Goal: Transaction & Acquisition: Purchase product/service

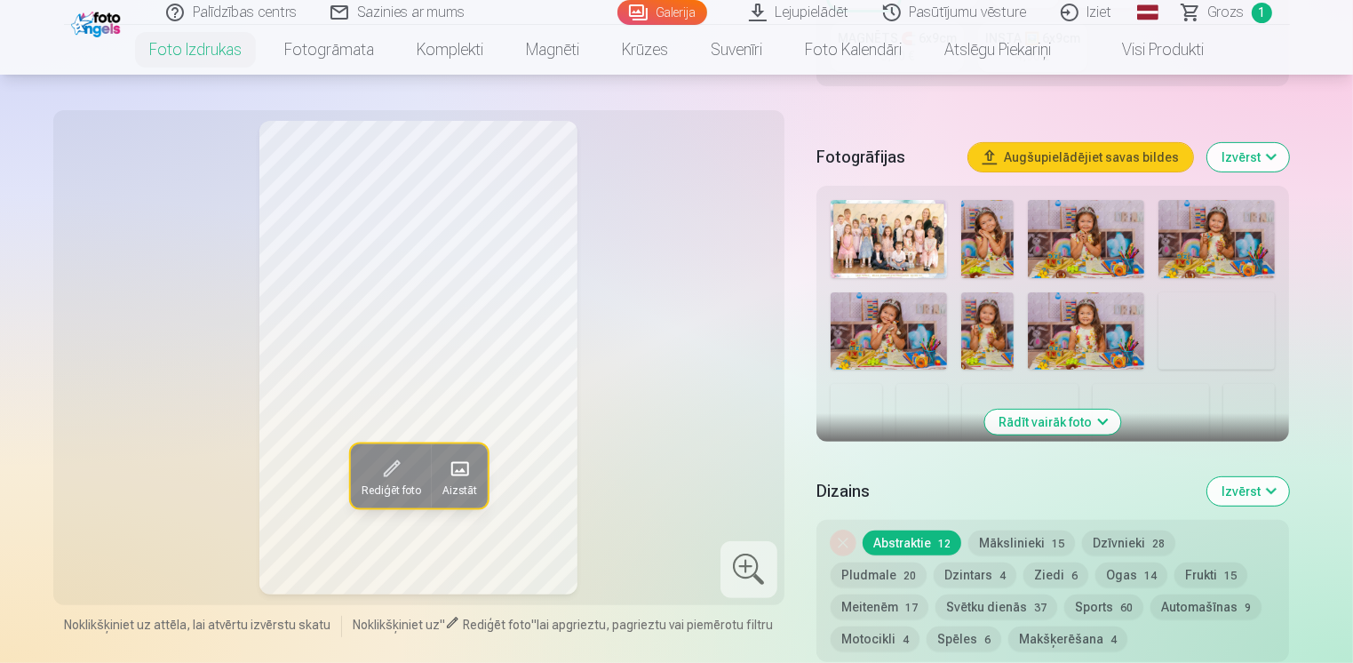
scroll to position [533, 0]
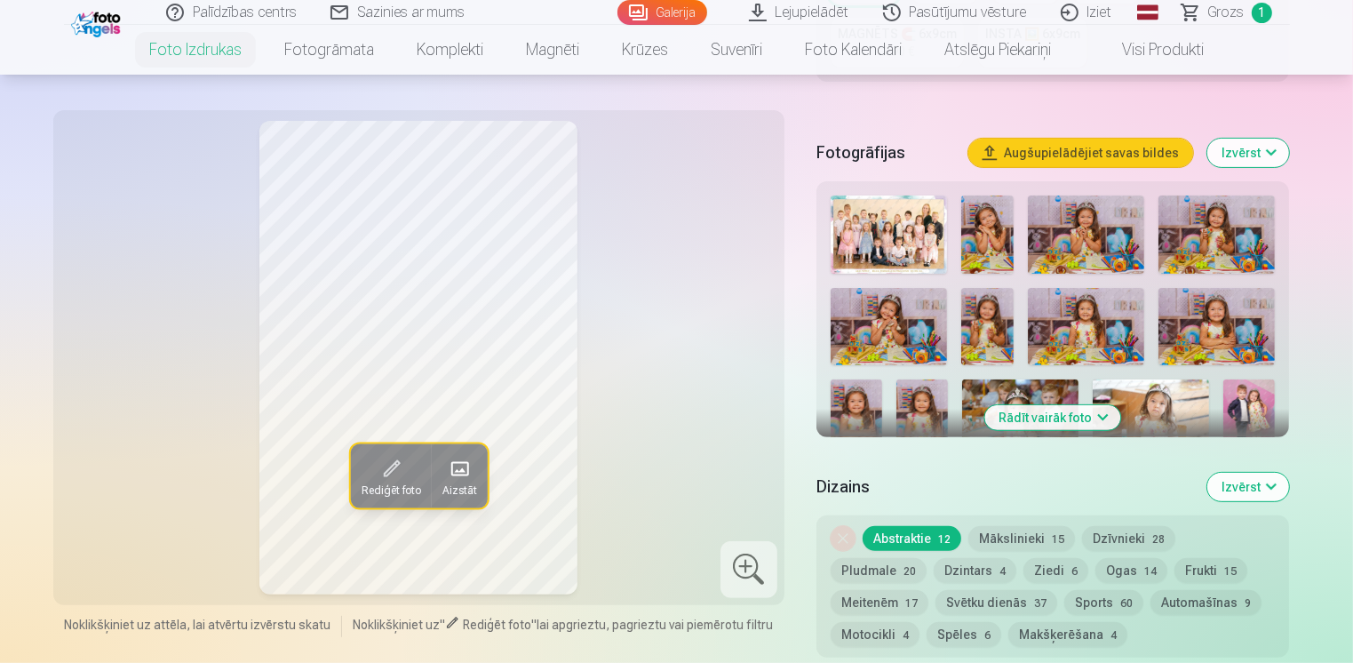
click at [990, 243] on img at bounding box center [987, 234] width 52 height 78
click at [1068, 242] on img at bounding box center [1086, 234] width 116 height 78
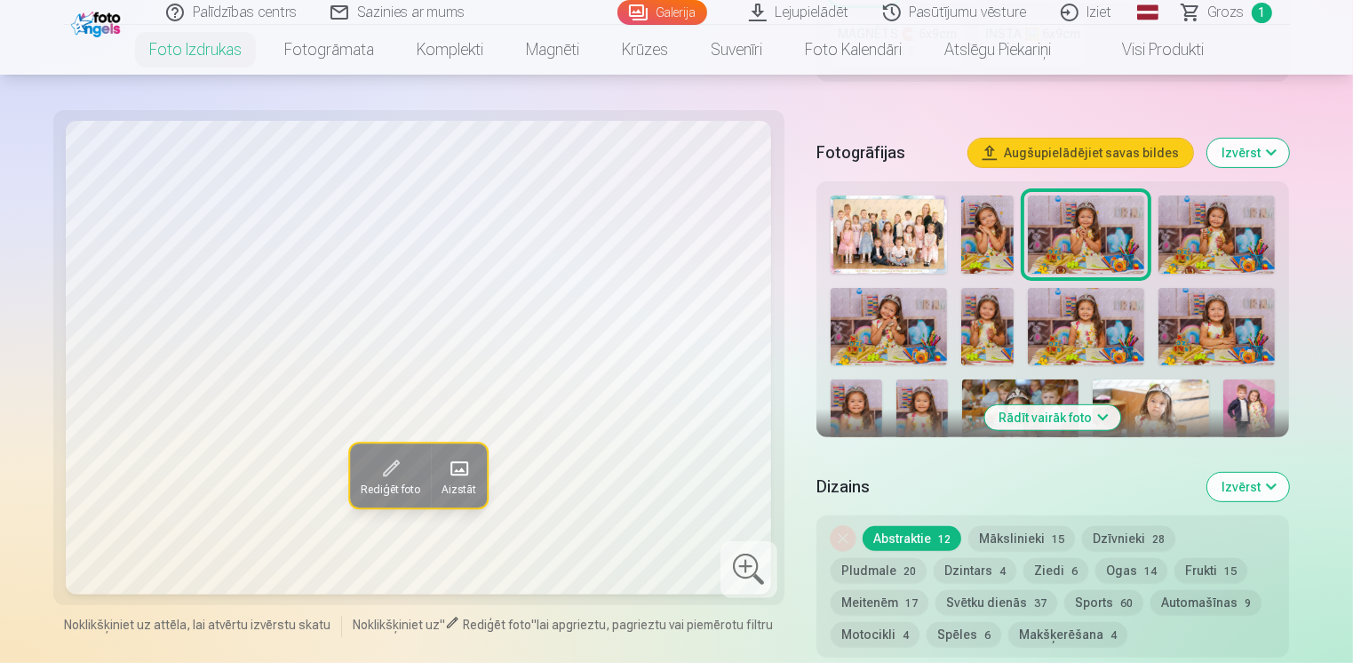
click at [1203, 233] on img at bounding box center [1216, 234] width 116 height 78
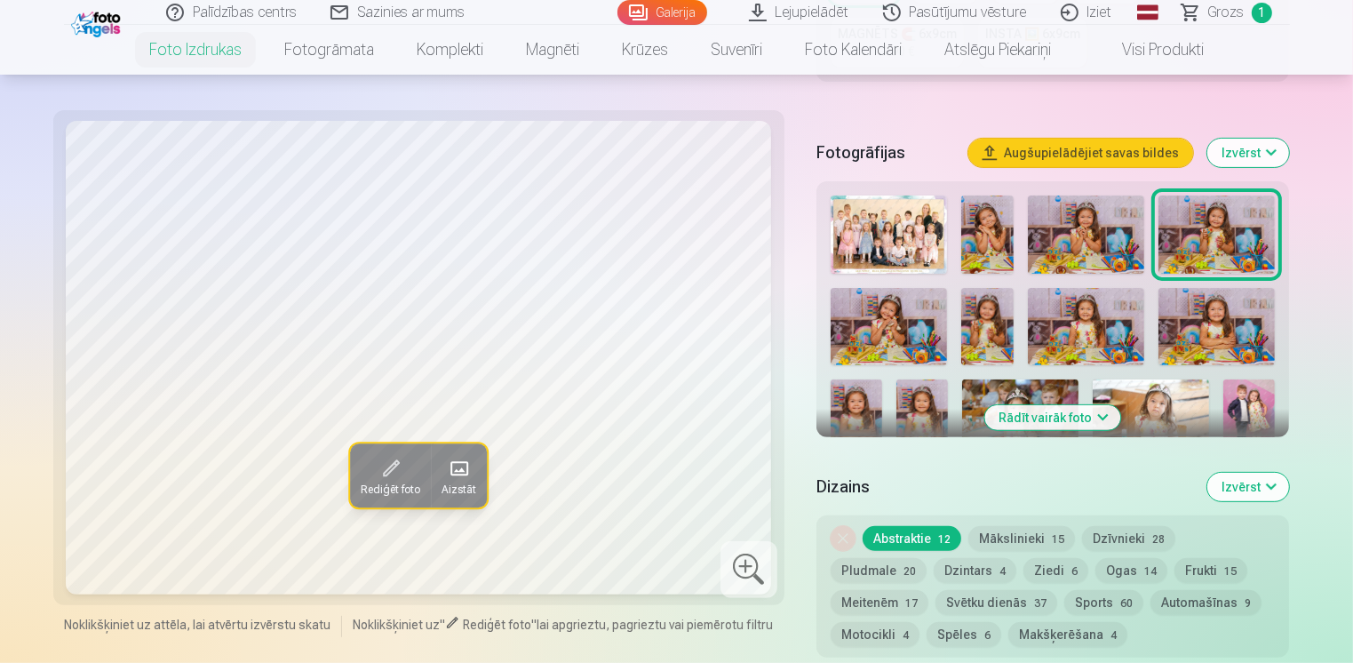
click at [884, 326] on img at bounding box center [888, 327] width 116 height 78
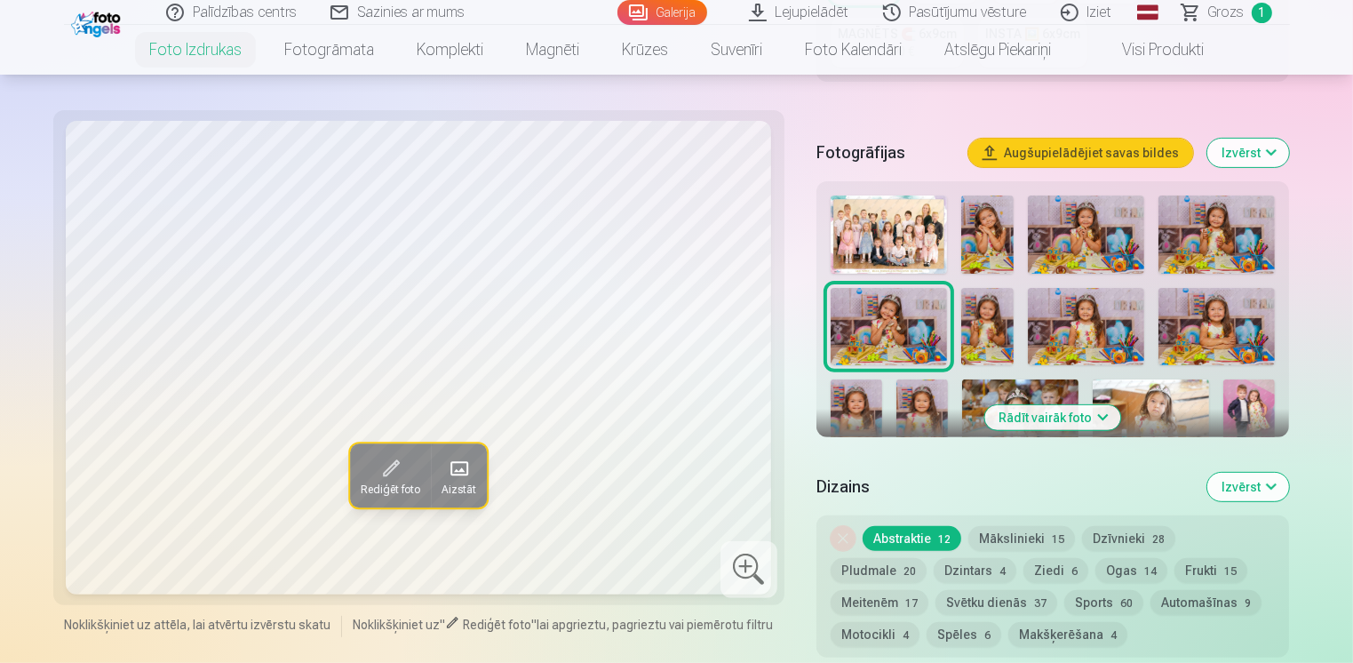
click at [975, 325] on img at bounding box center [987, 327] width 52 height 78
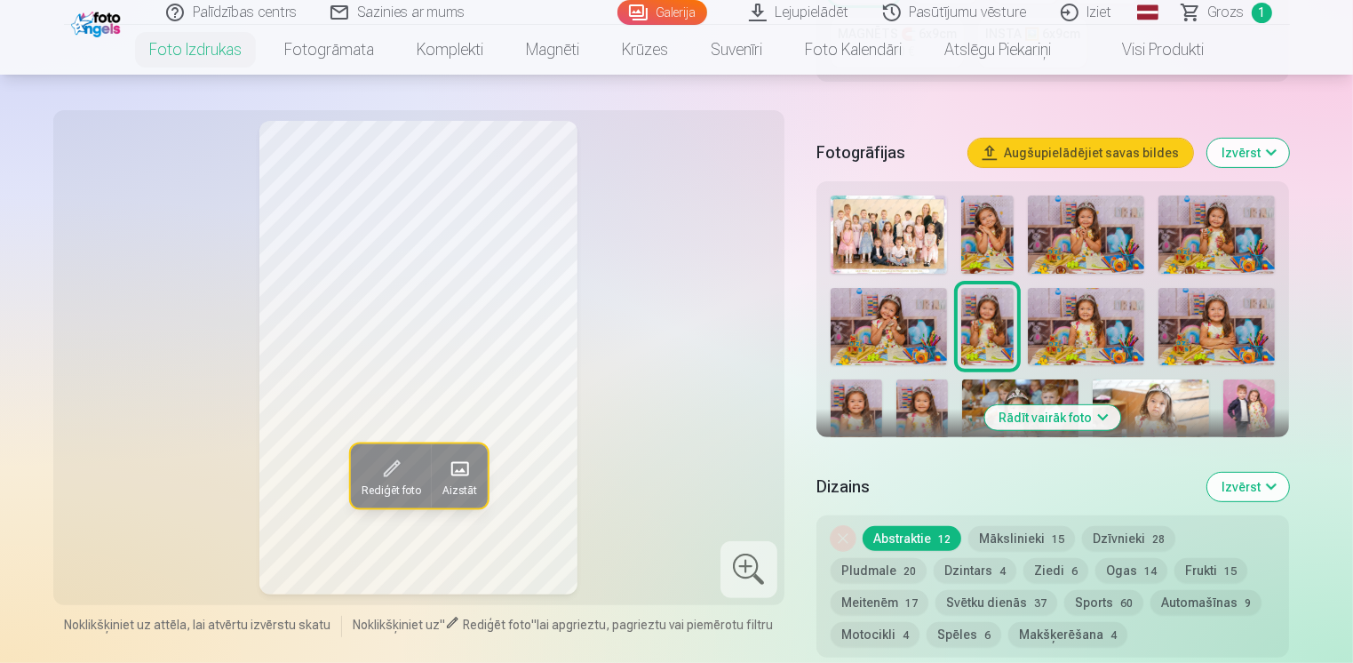
click at [1076, 322] on img at bounding box center [1086, 327] width 116 height 78
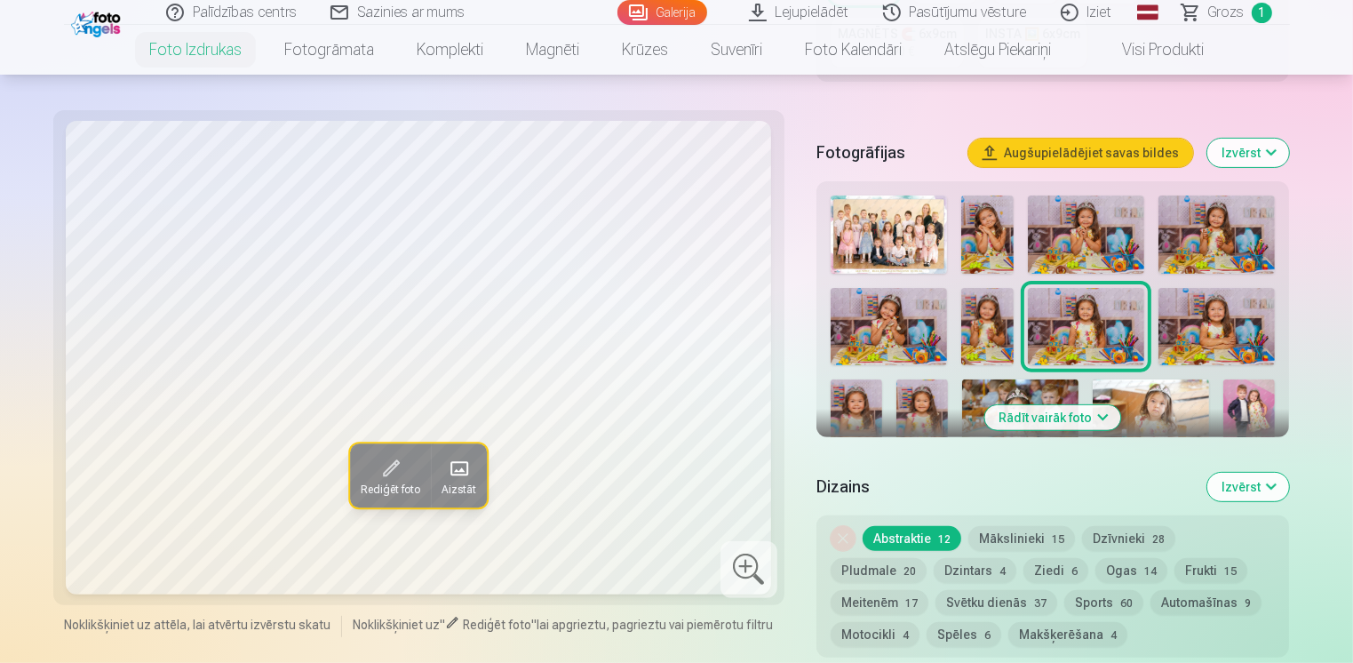
click at [1222, 314] on img at bounding box center [1216, 327] width 116 height 78
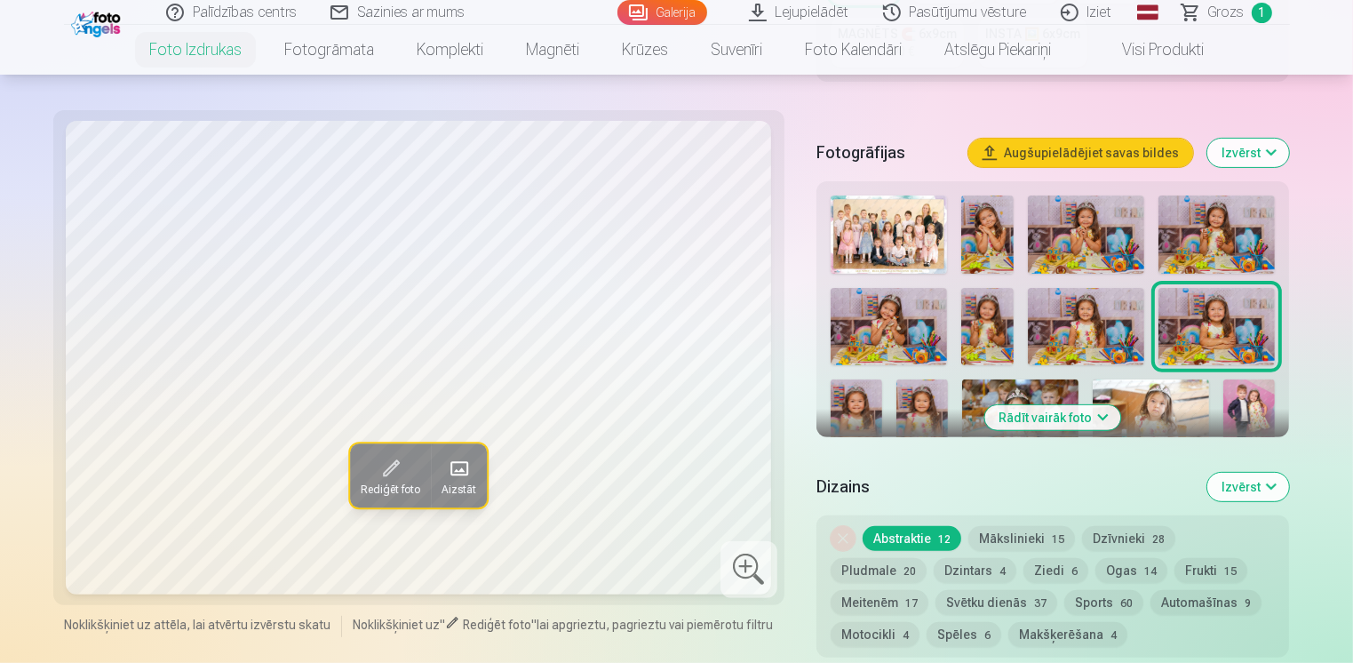
click at [870, 403] on img at bounding box center [856, 417] width 52 height 77
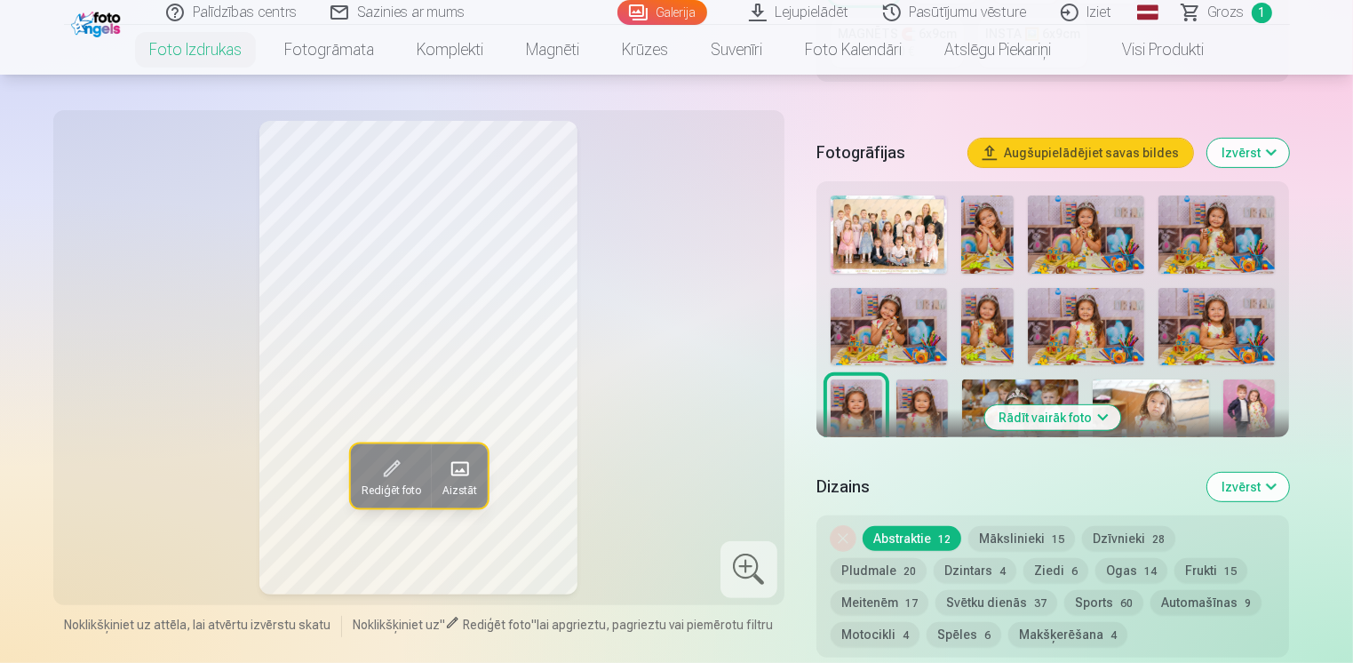
click at [984, 329] on img at bounding box center [987, 327] width 52 height 78
click at [867, 401] on img at bounding box center [856, 417] width 52 height 77
click at [930, 399] on img at bounding box center [922, 417] width 52 height 77
click at [862, 405] on img at bounding box center [856, 417] width 52 height 77
click at [912, 400] on img at bounding box center [922, 417] width 52 height 77
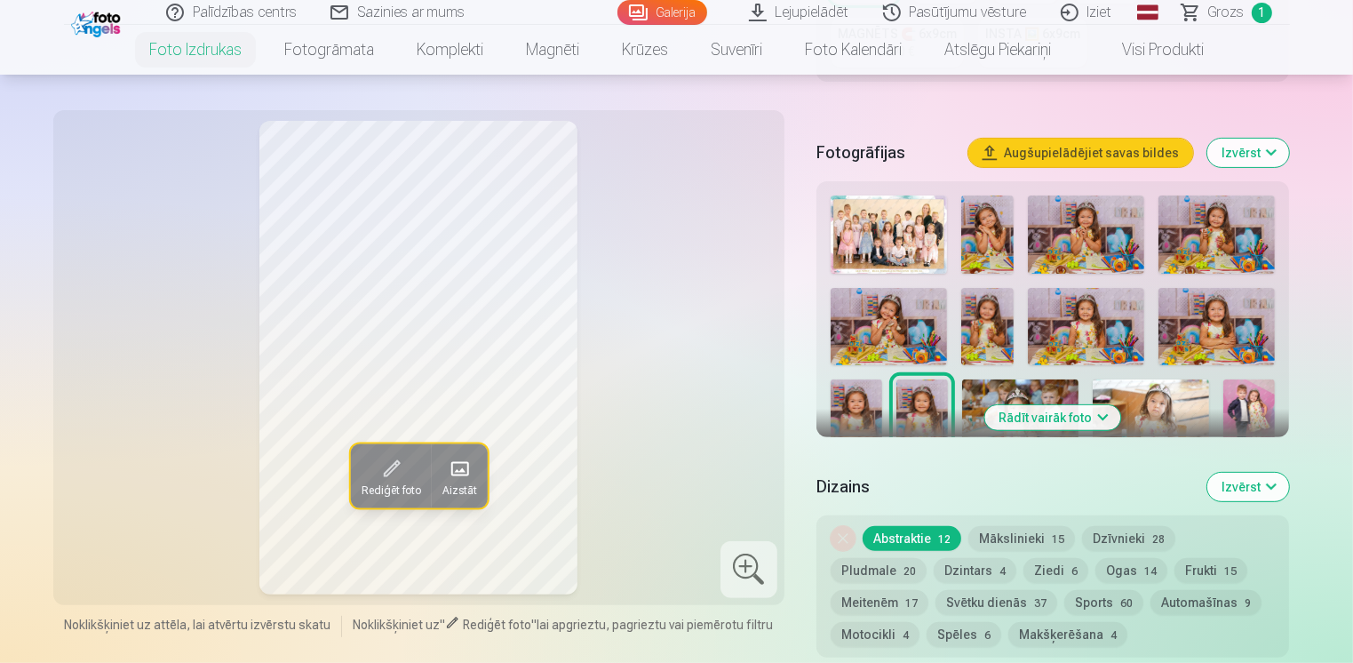
click at [867, 406] on img at bounding box center [856, 417] width 52 height 77
click at [980, 322] on img at bounding box center [987, 327] width 52 height 78
click at [852, 409] on img at bounding box center [856, 417] width 52 height 77
click at [992, 327] on img at bounding box center [987, 327] width 52 height 78
click at [853, 417] on img at bounding box center [856, 417] width 52 height 77
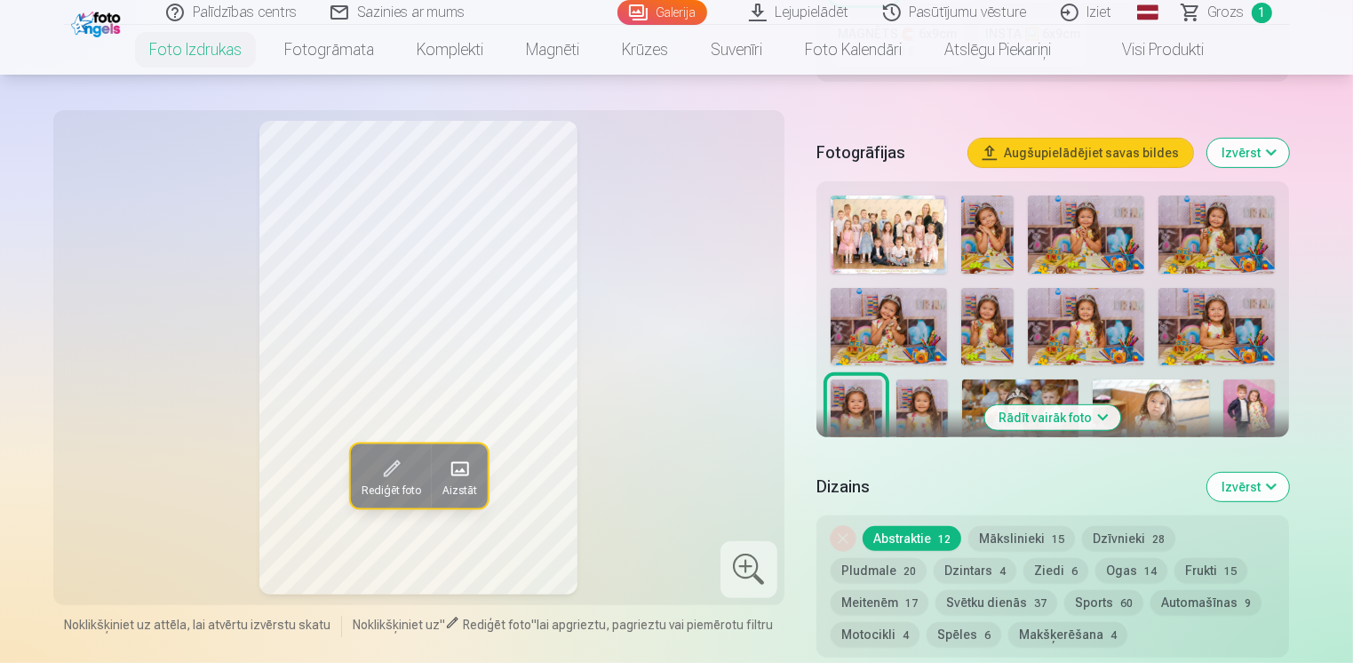
click at [993, 321] on img at bounding box center [987, 327] width 52 height 78
click at [862, 397] on img at bounding box center [856, 417] width 52 height 77
click at [914, 418] on img at bounding box center [922, 417] width 52 height 77
click at [854, 411] on img at bounding box center [856, 417] width 52 height 77
click at [897, 317] on img at bounding box center [888, 327] width 116 height 78
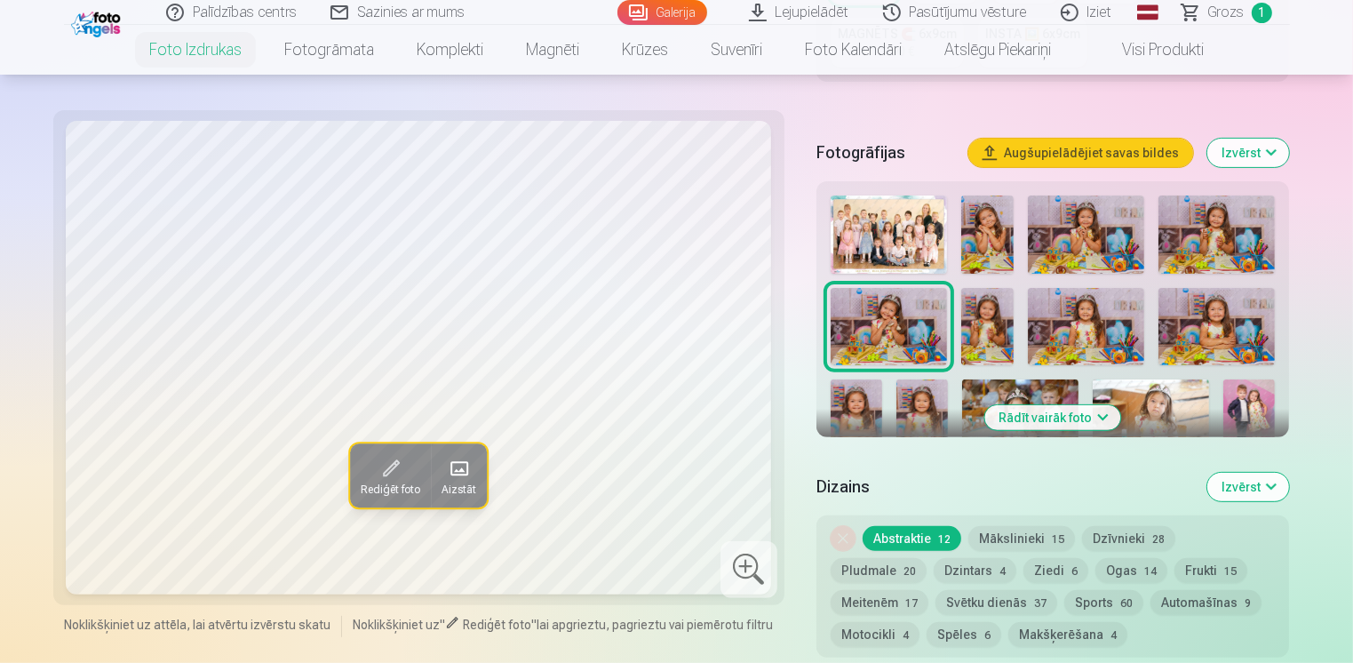
click at [861, 412] on img at bounding box center [856, 417] width 52 height 77
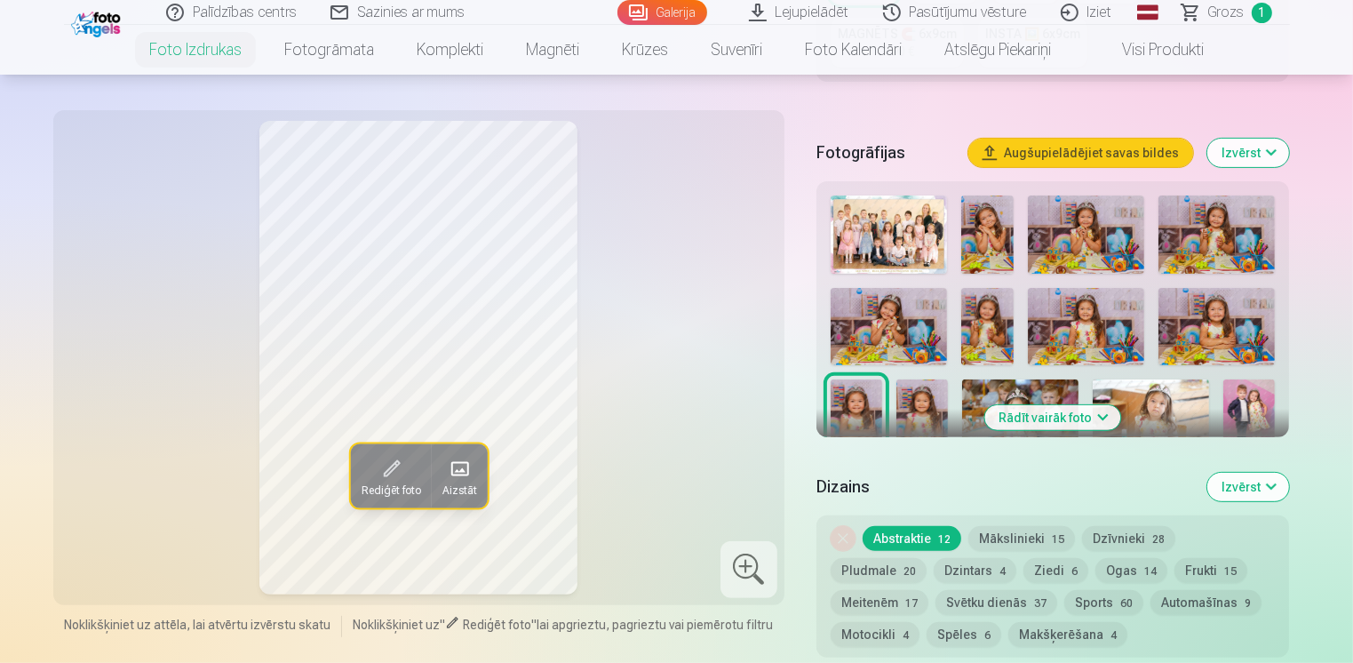
click at [966, 326] on img at bounding box center [987, 327] width 52 height 78
click at [845, 399] on img at bounding box center [856, 417] width 52 height 77
click at [1243, 421] on img at bounding box center [1249, 417] width 52 height 77
click at [1156, 410] on img at bounding box center [1150, 417] width 116 height 77
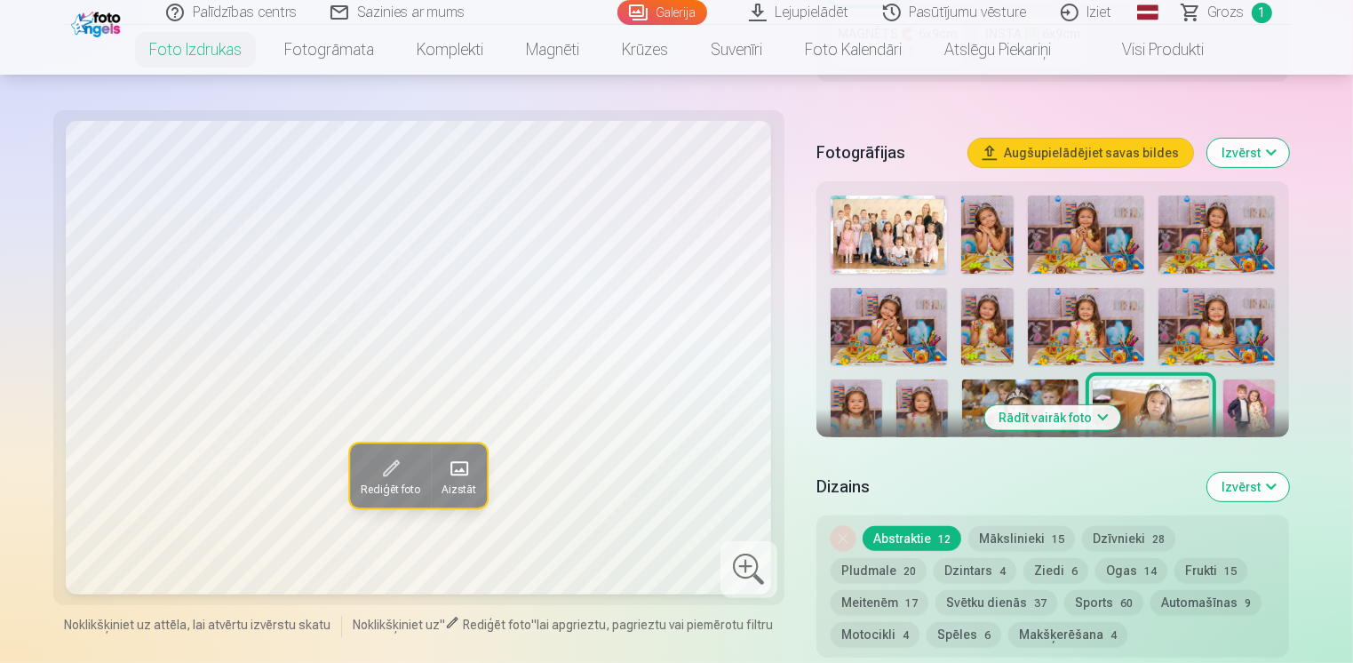
click at [1027, 382] on img at bounding box center [1020, 417] width 116 height 77
click at [913, 414] on img at bounding box center [922, 417] width 52 height 77
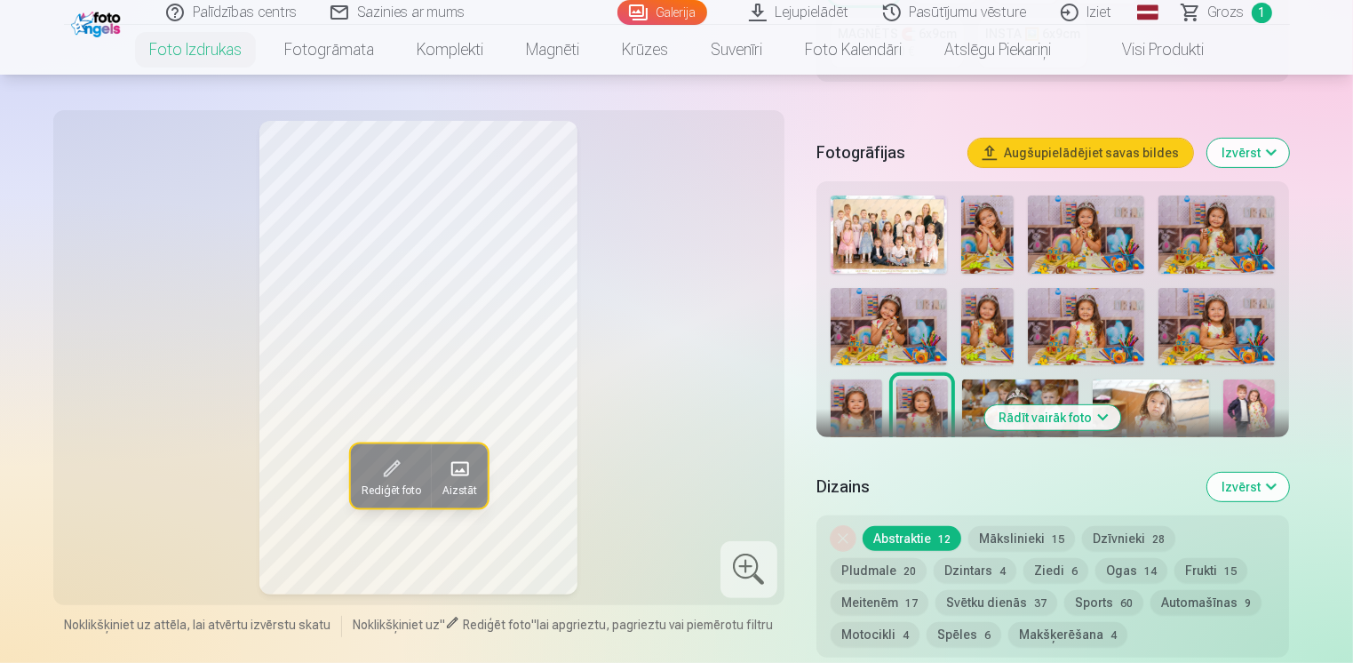
click at [871, 413] on img at bounding box center [856, 417] width 52 height 77
click at [977, 340] on img at bounding box center [987, 327] width 52 height 78
click at [854, 405] on img at bounding box center [856, 417] width 52 height 77
click at [920, 388] on img at bounding box center [922, 417] width 52 height 77
click at [863, 399] on img at bounding box center [856, 417] width 52 height 77
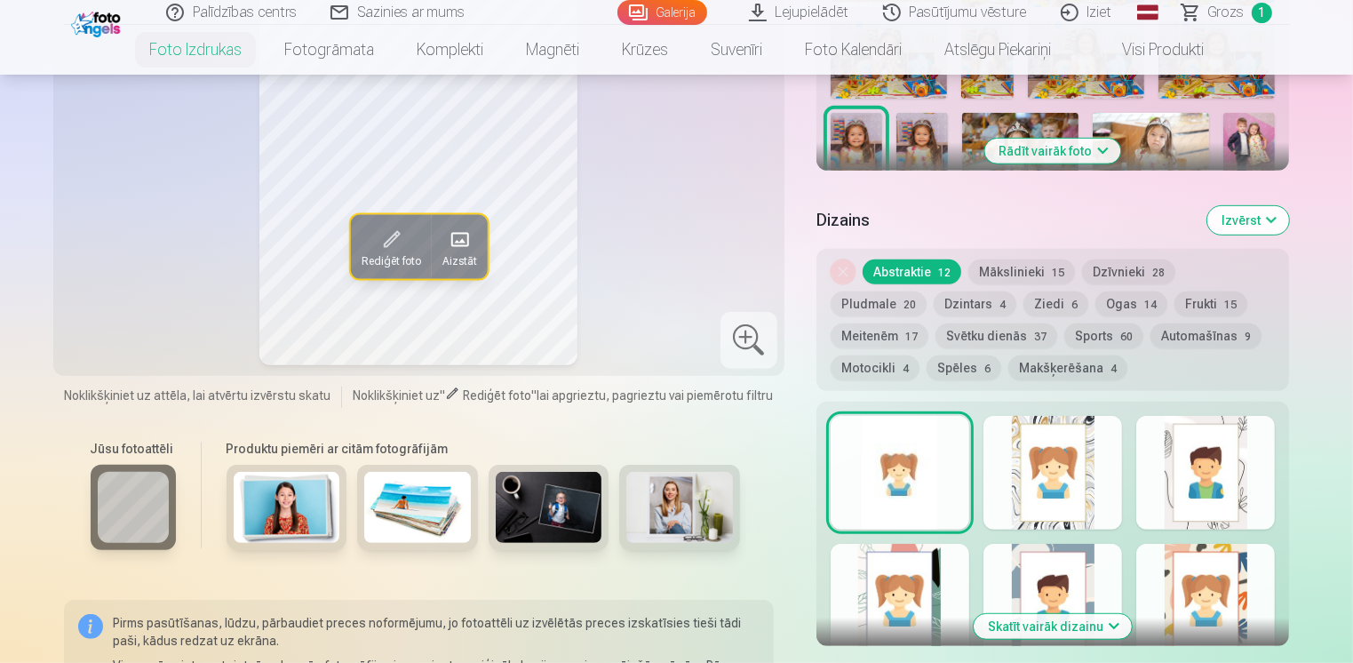
scroll to position [1066, 0]
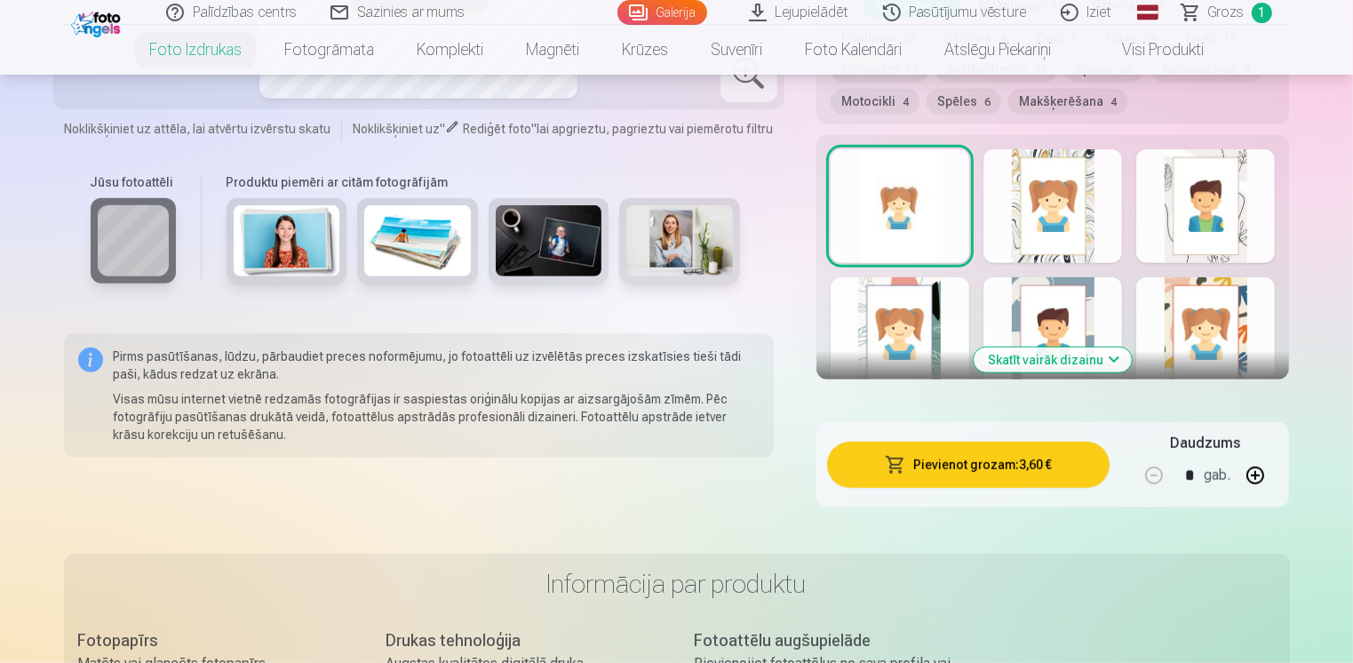
click at [1044, 219] on div at bounding box center [1052, 206] width 139 height 114
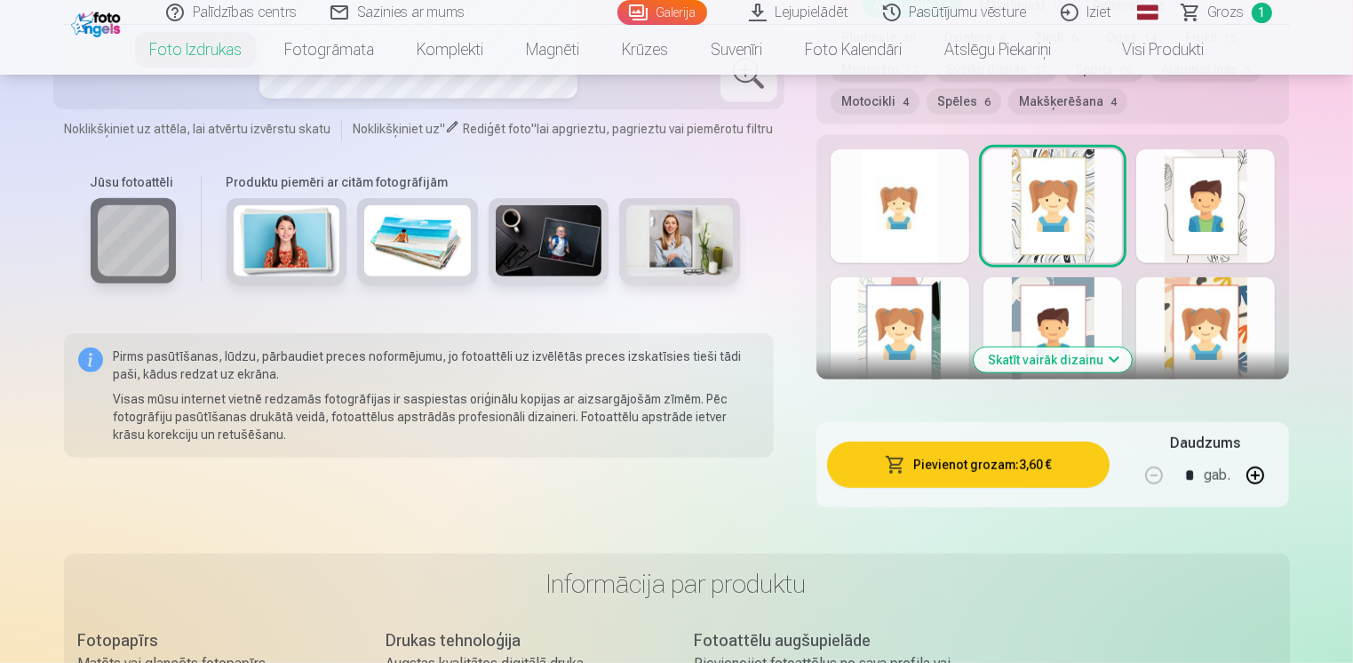
click at [1105, 362] on button "Skatīt vairāk dizainu" at bounding box center [1052, 359] width 158 height 25
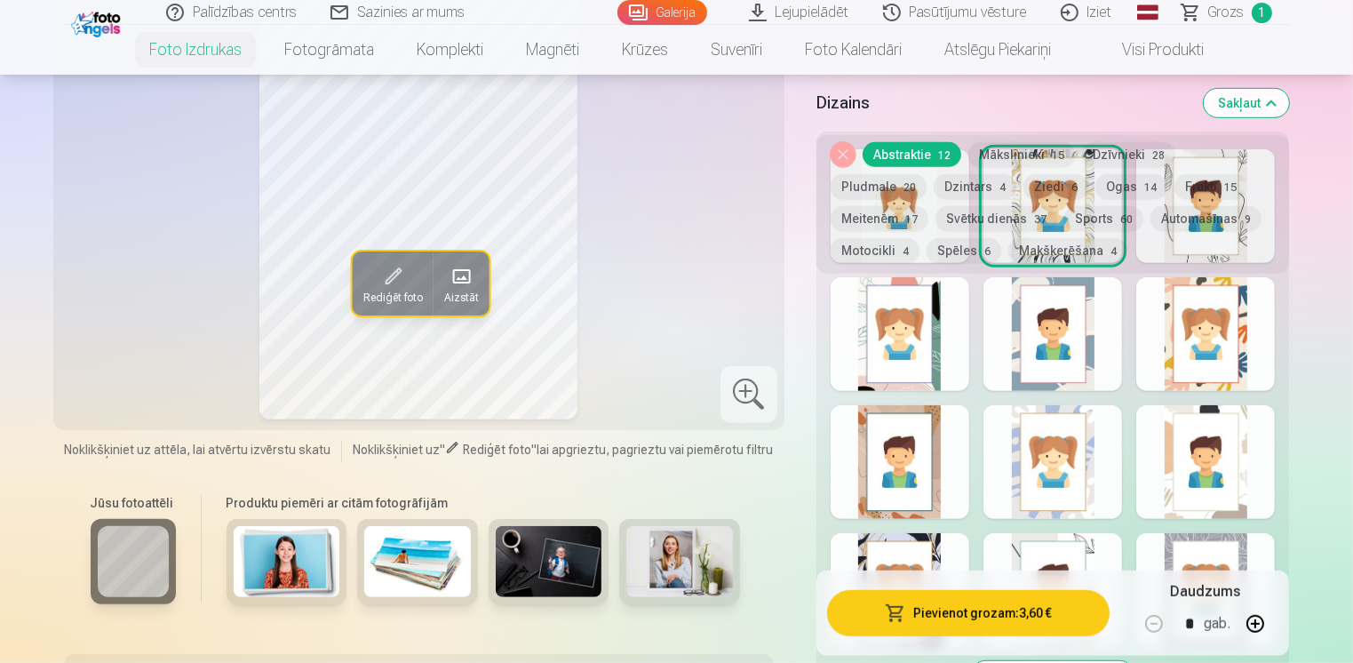
click at [906, 369] on div at bounding box center [899, 334] width 139 height 114
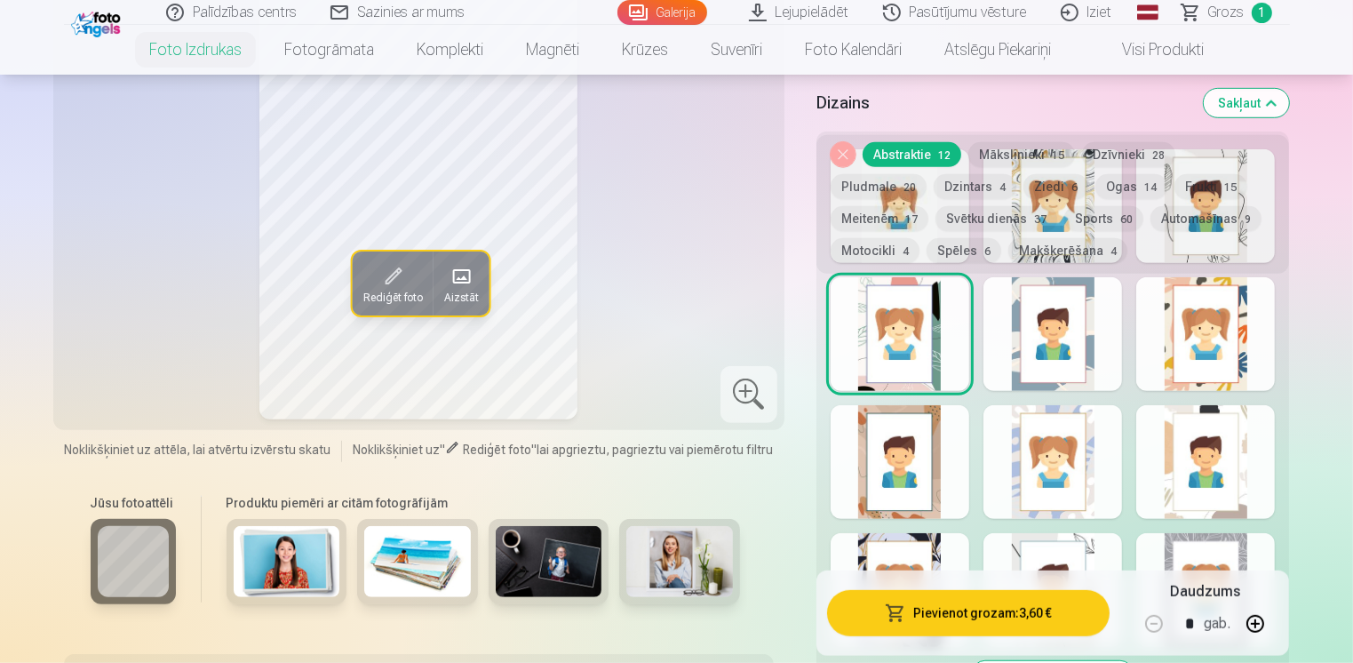
click at [1029, 378] on div at bounding box center [1052, 334] width 139 height 114
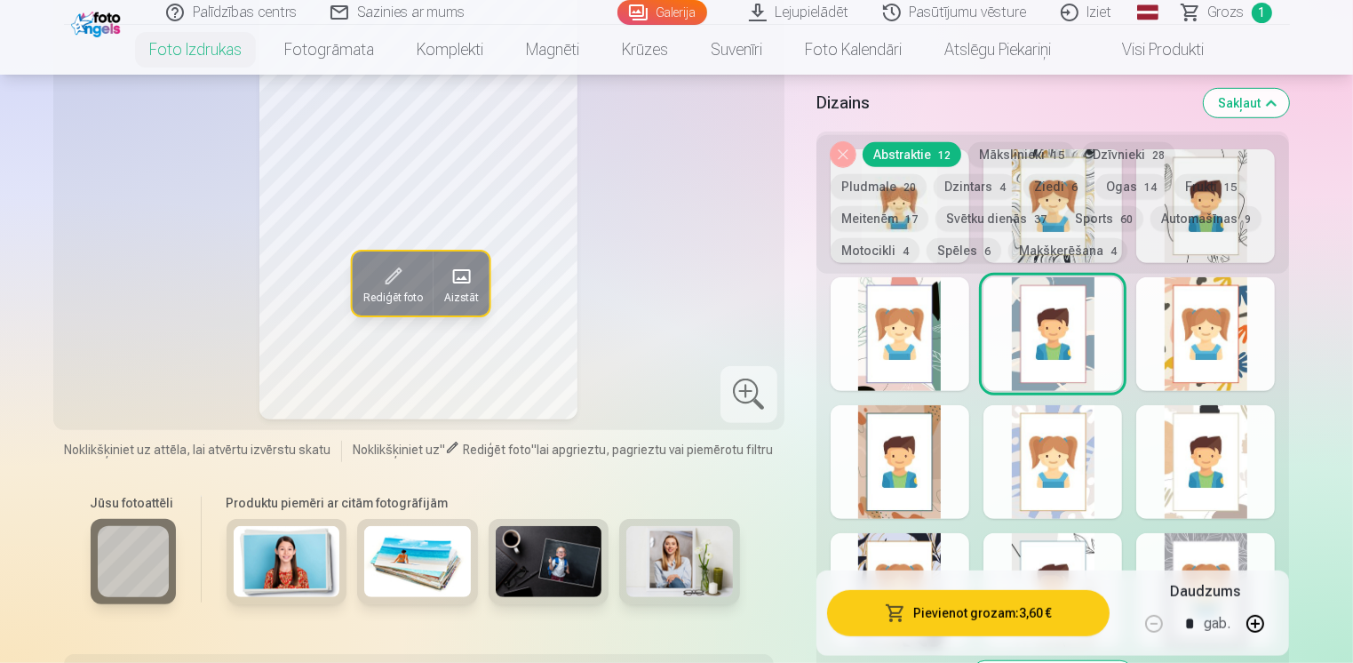
click at [1172, 371] on div at bounding box center [1205, 334] width 139 height 114
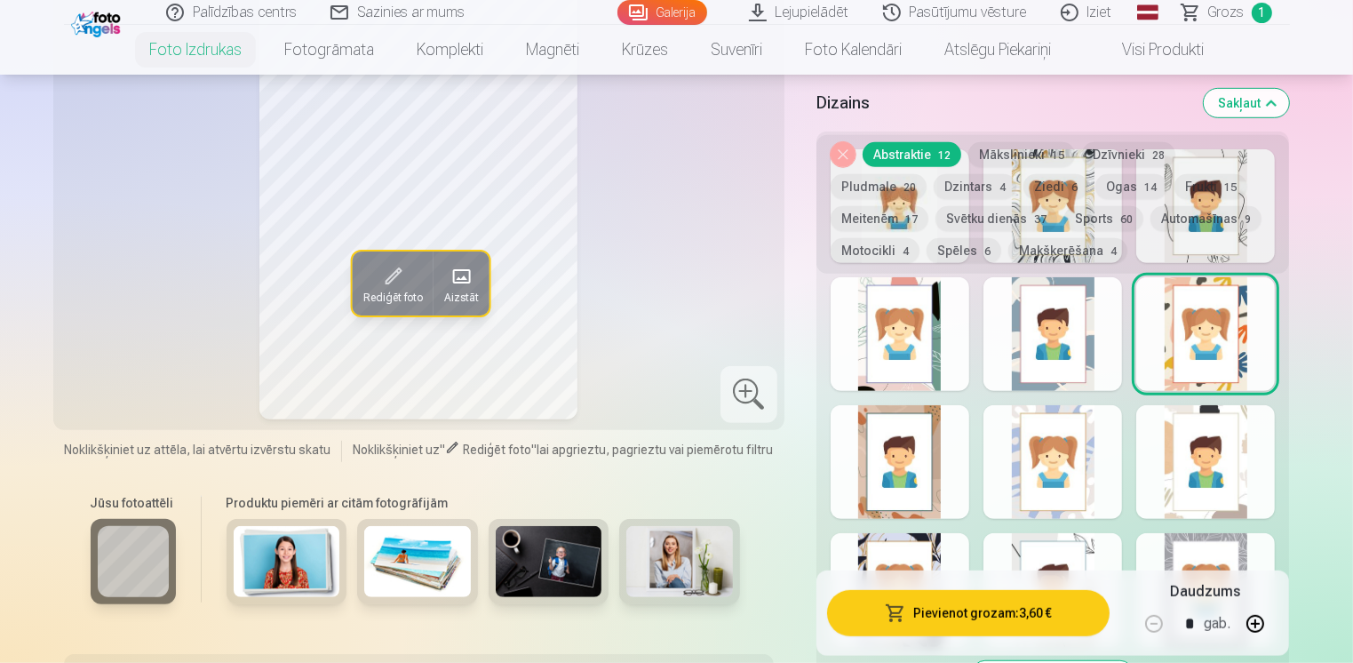
click at [872, 507] on div at bounding box center [899, 462] width 139 height 114
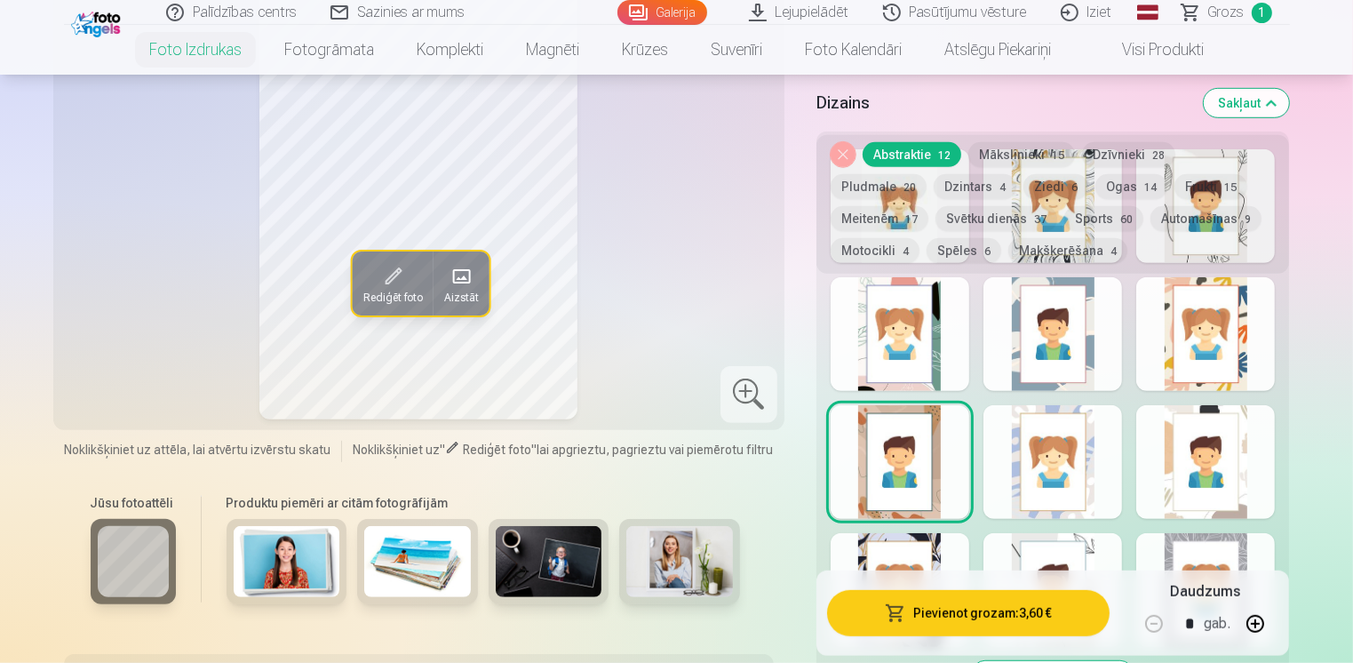
click at [1021, 504] on div at bounding box center [1052, 462] width 139 height 114
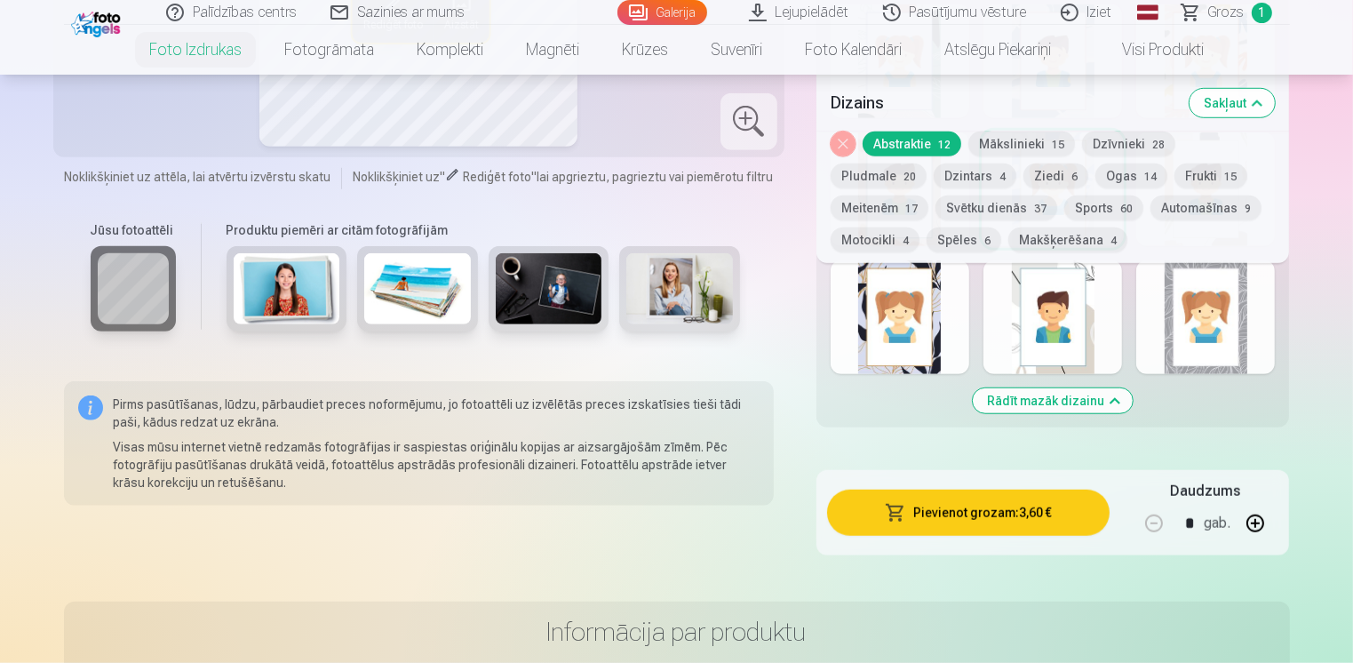
scroll to position [1332, 0]
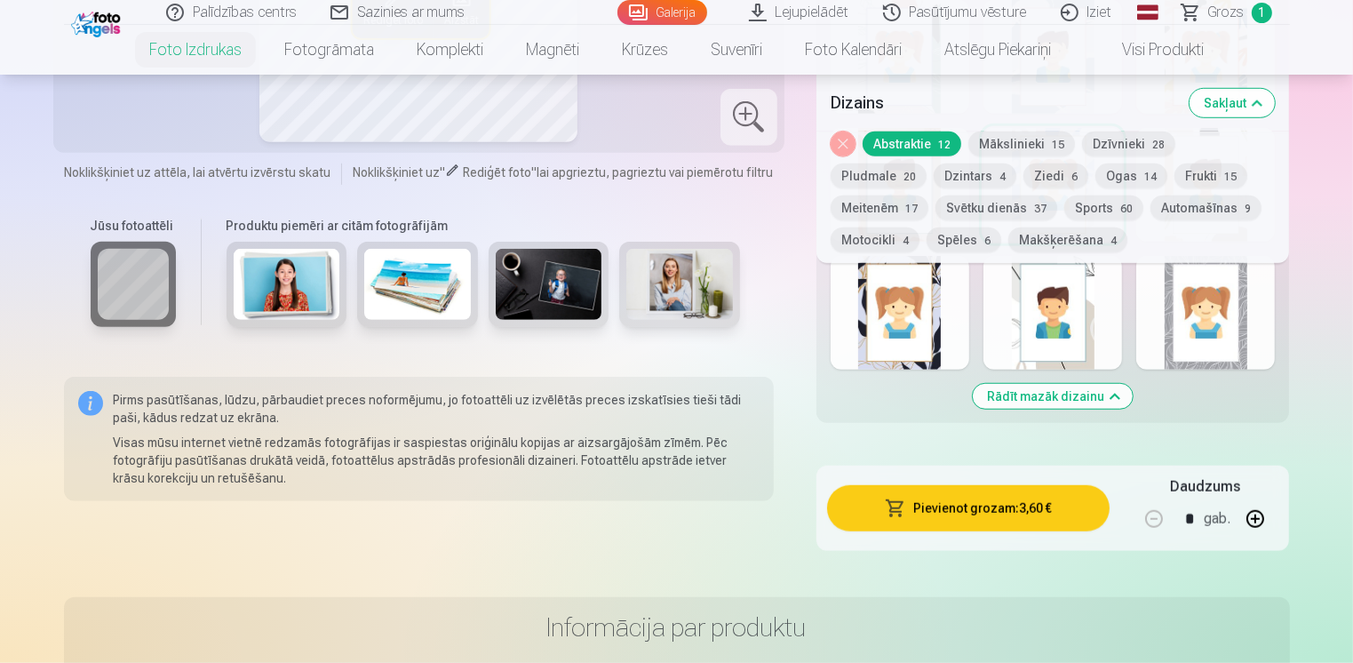
click at [926, 361] on div at bounding box center [899, 313] width 139 height 114
click at [1048, 357] on div at bounding box center [1052, 313] width 139 height 114
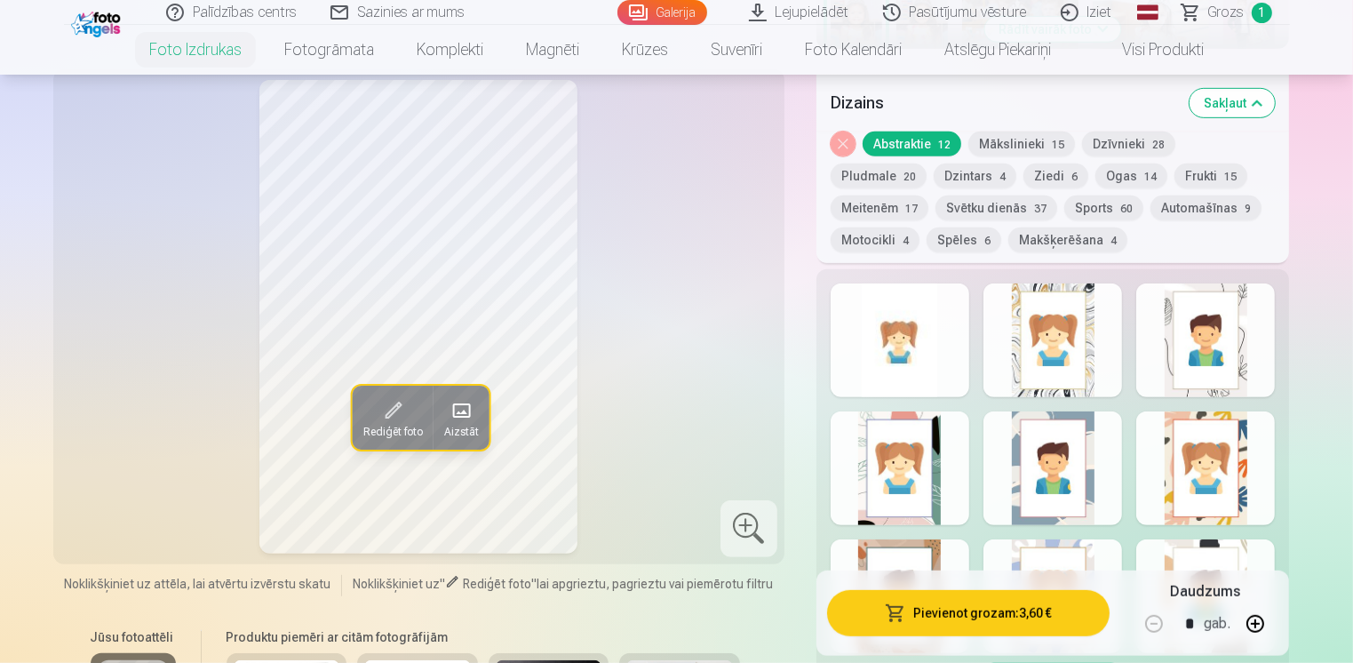
scroll to position [799, 0]
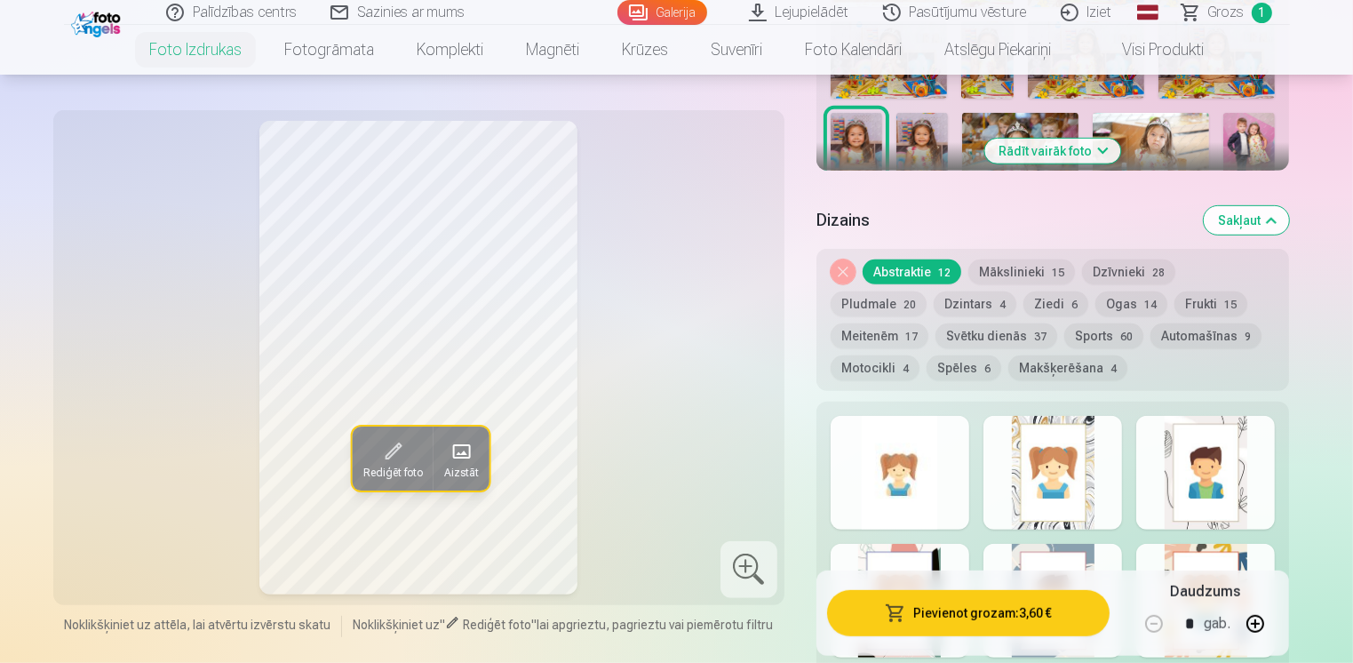
click at [1021, 278] on button "Mākslinieki 15" at bounding box center [1021, 271] width 107 height 25
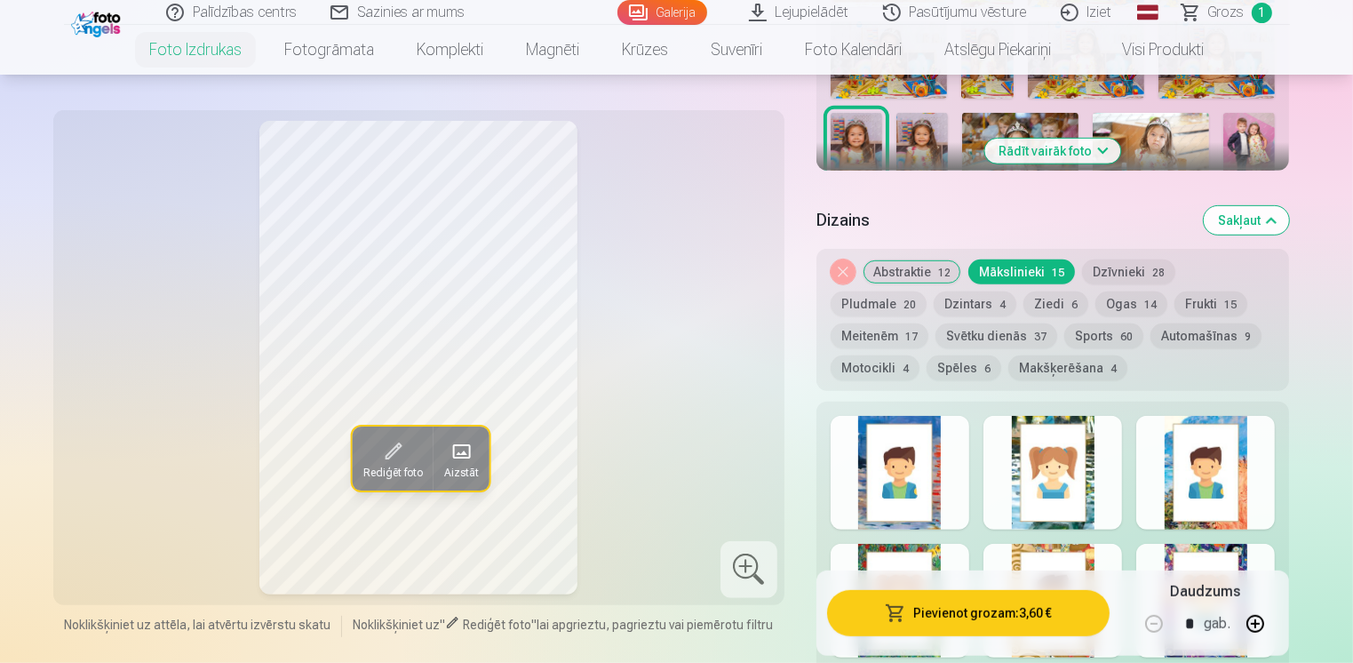
click at [1165, 431] on div at bounding box center [1205, 473] width 139 height 114
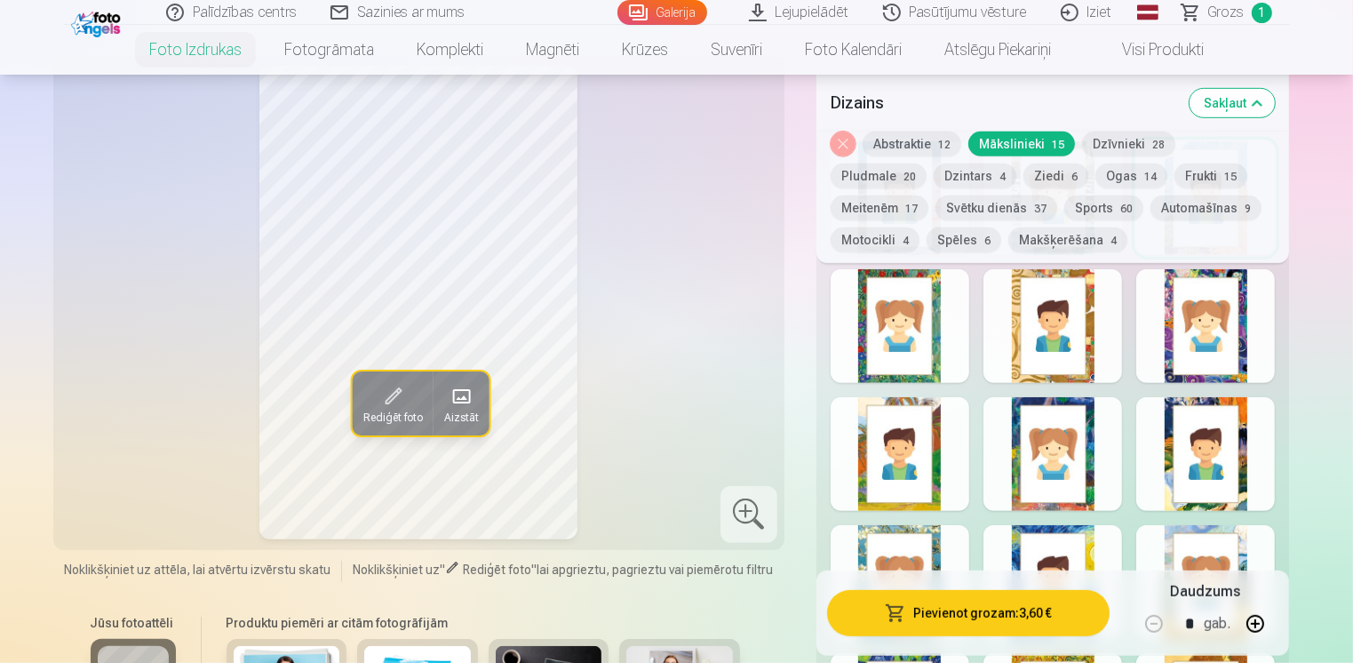
scroll to position [1066, 0]
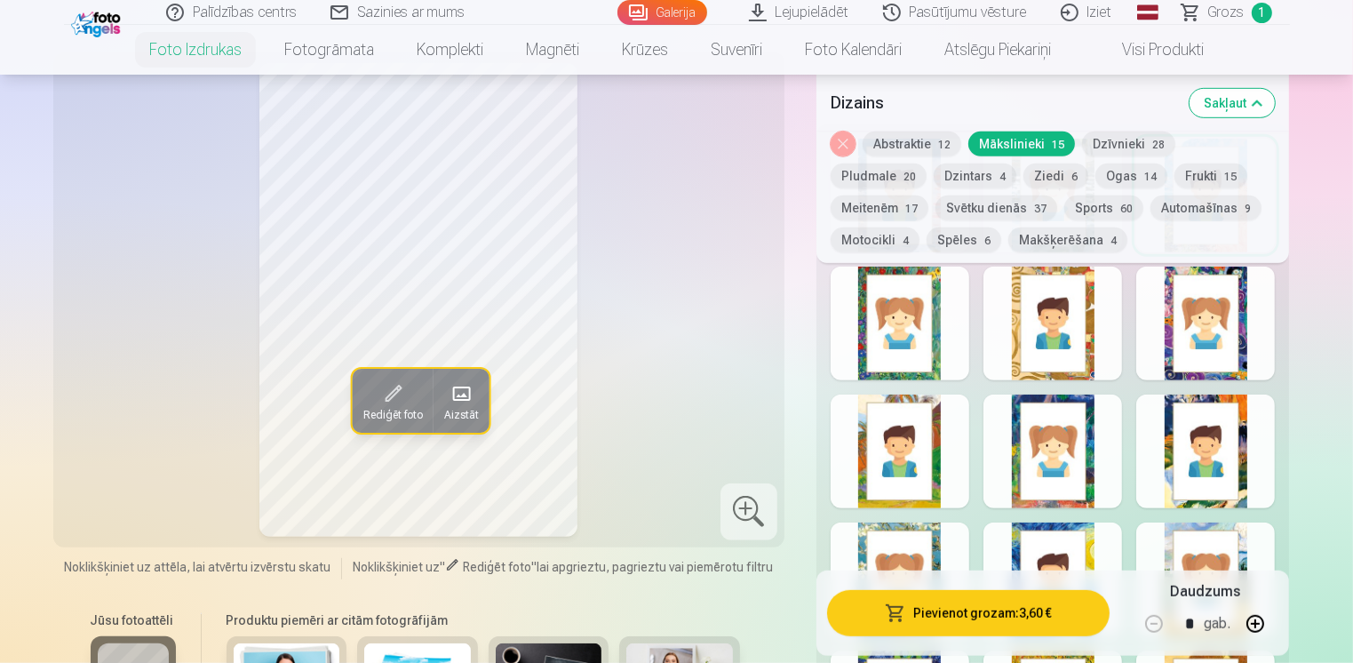
click at [931, 534] on div at bounding box center [899, 579] width 139 height 114
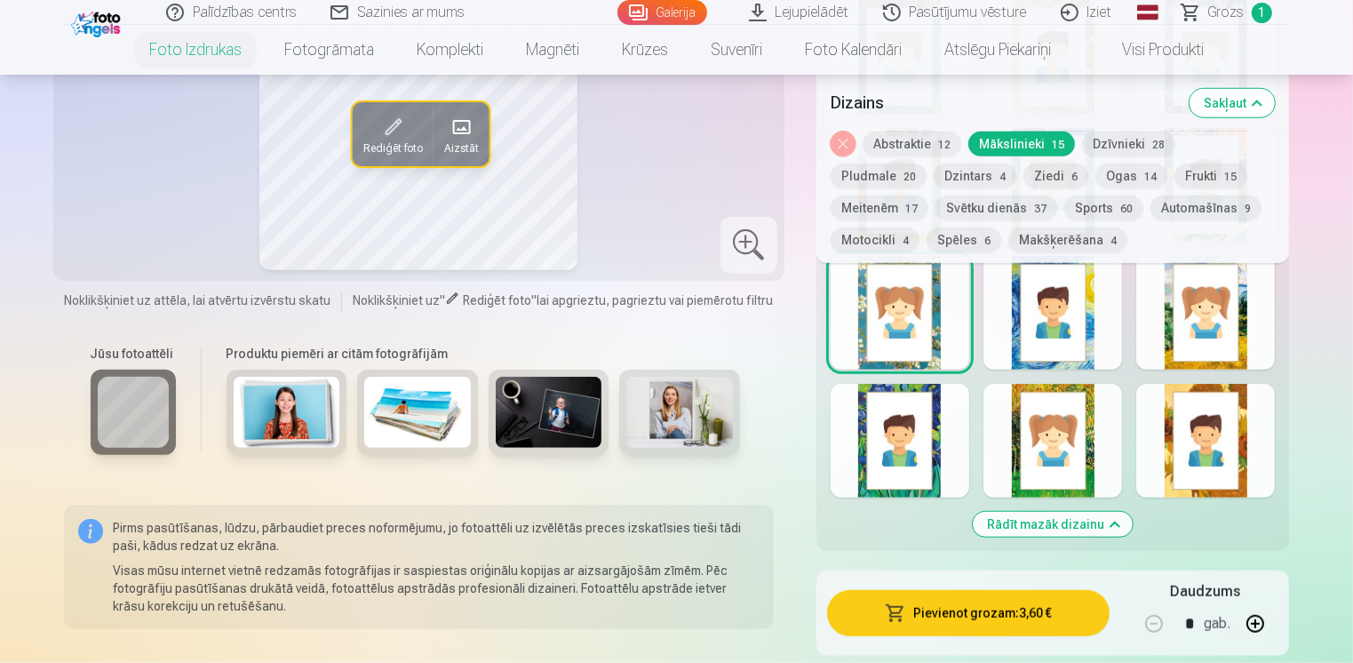
click at [1086, 456] on div at bounding box center [1052, 441] width 139 height 114
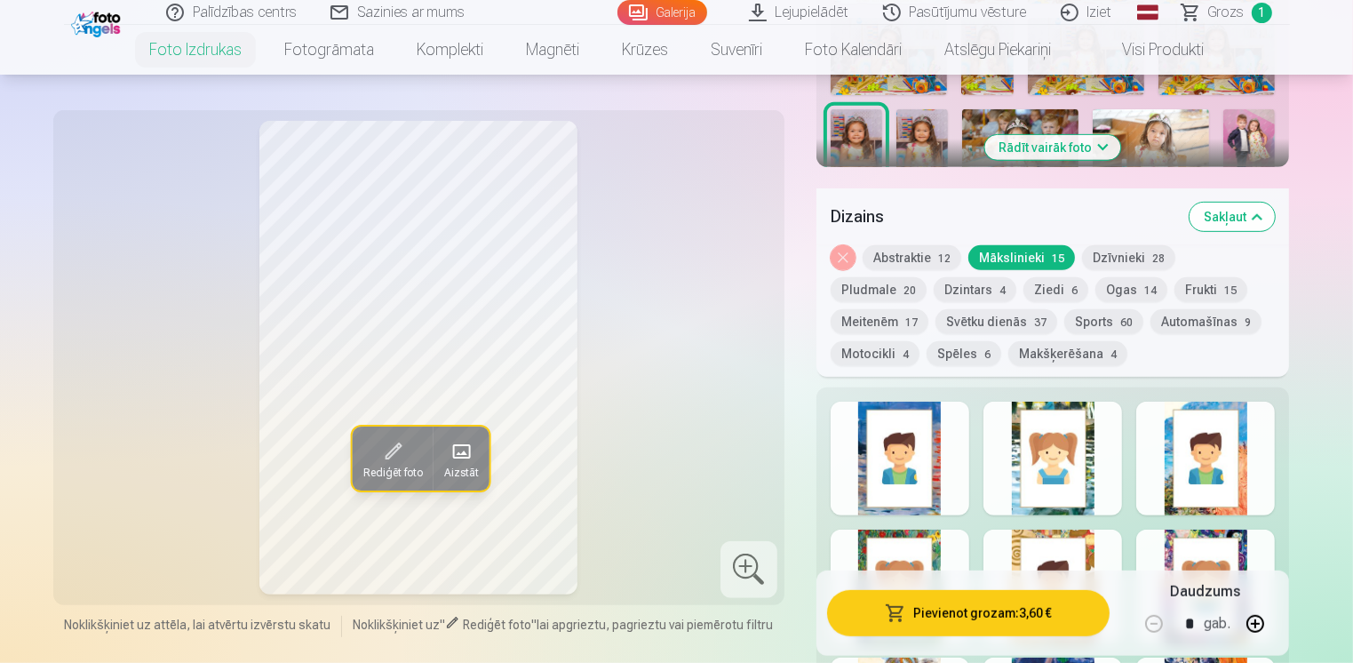
scroll to position [799, 0]
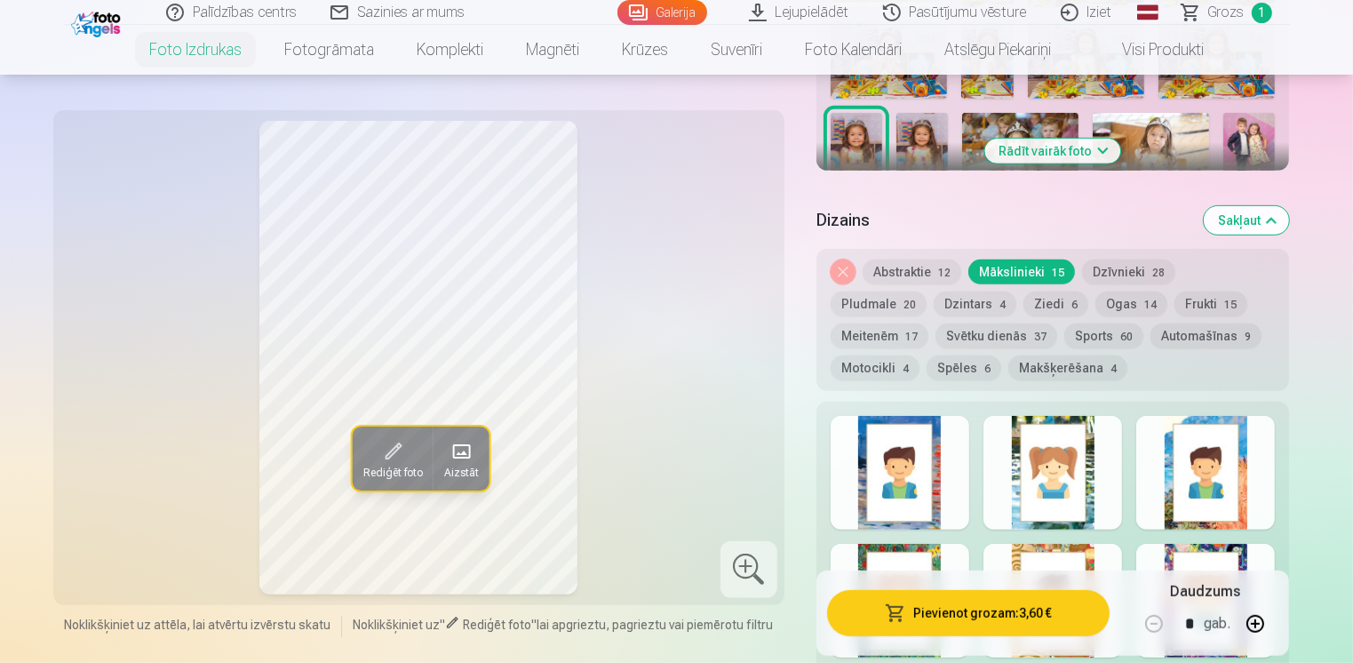
click at [1116, 267] on button "Dzīvnieki 28" at bounding box center [1128, 271] width 93 height 25
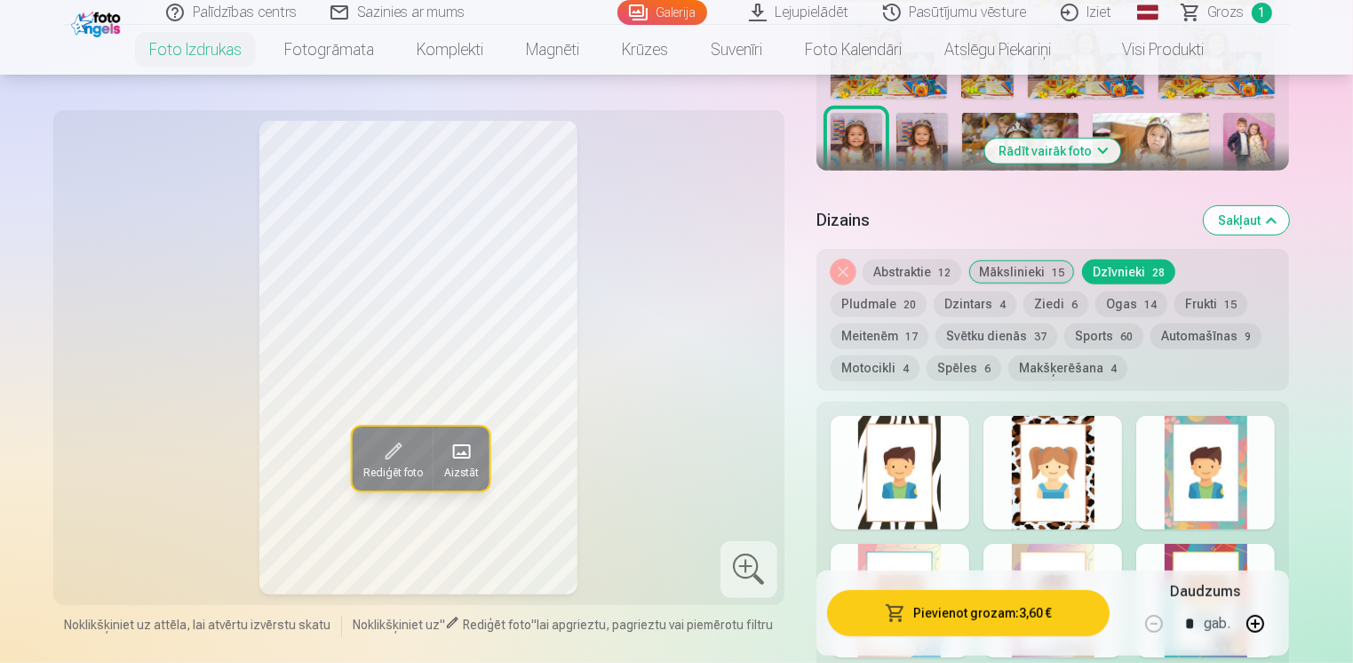
click at [1092, 469] on div at bounding box center [1052, 473] width 139 height 114
click at [941, 488] on div at bounding box center [899, 473] width 139 height 114
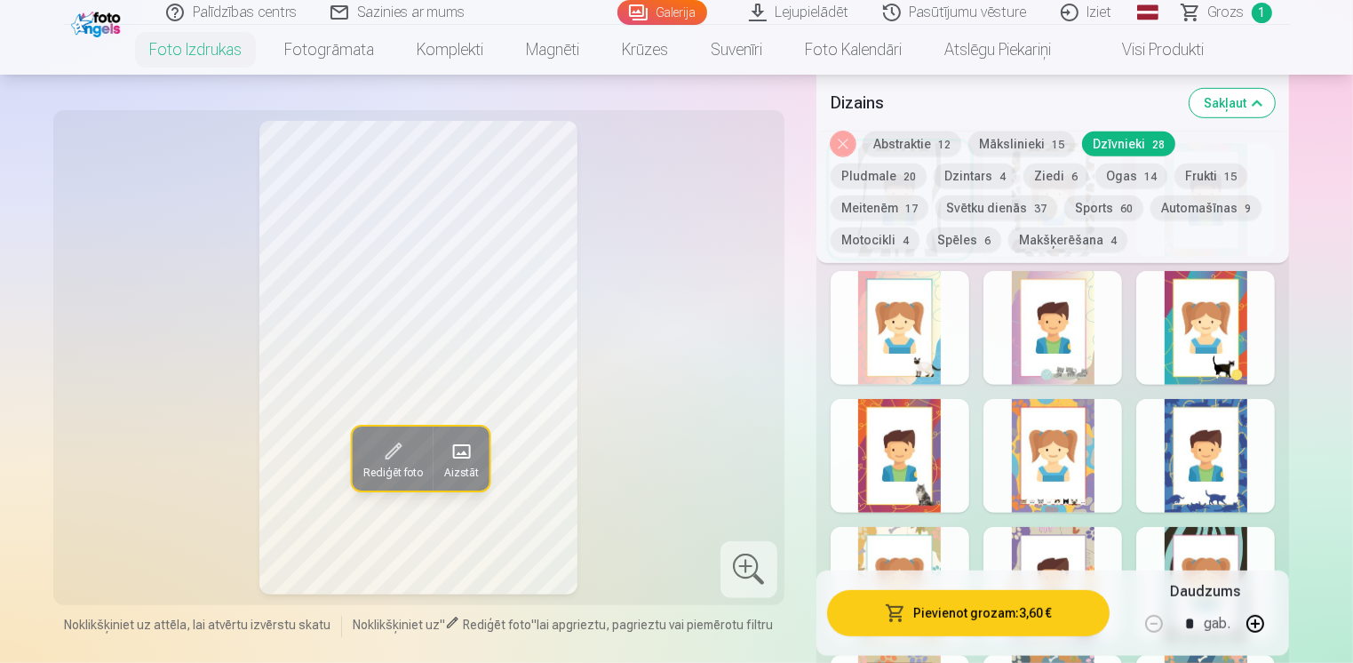
scroll to position [1066, 0]
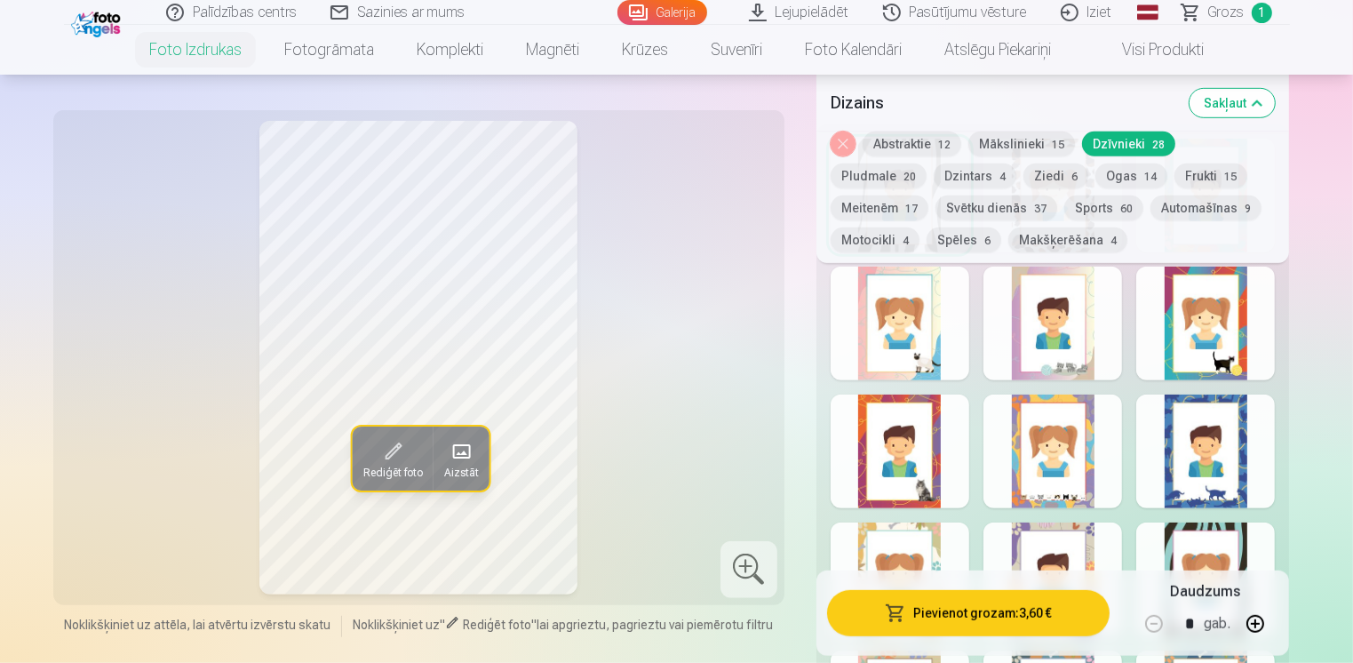
click at [941, 439] on div at bounding box center [899, 451] width 139 height 114
click at [940, 362] on div at bounding box center [899, 323] width 139 height 114
click at [1091, 427] on div at bounding box center [1052, 451] width 139 height 114
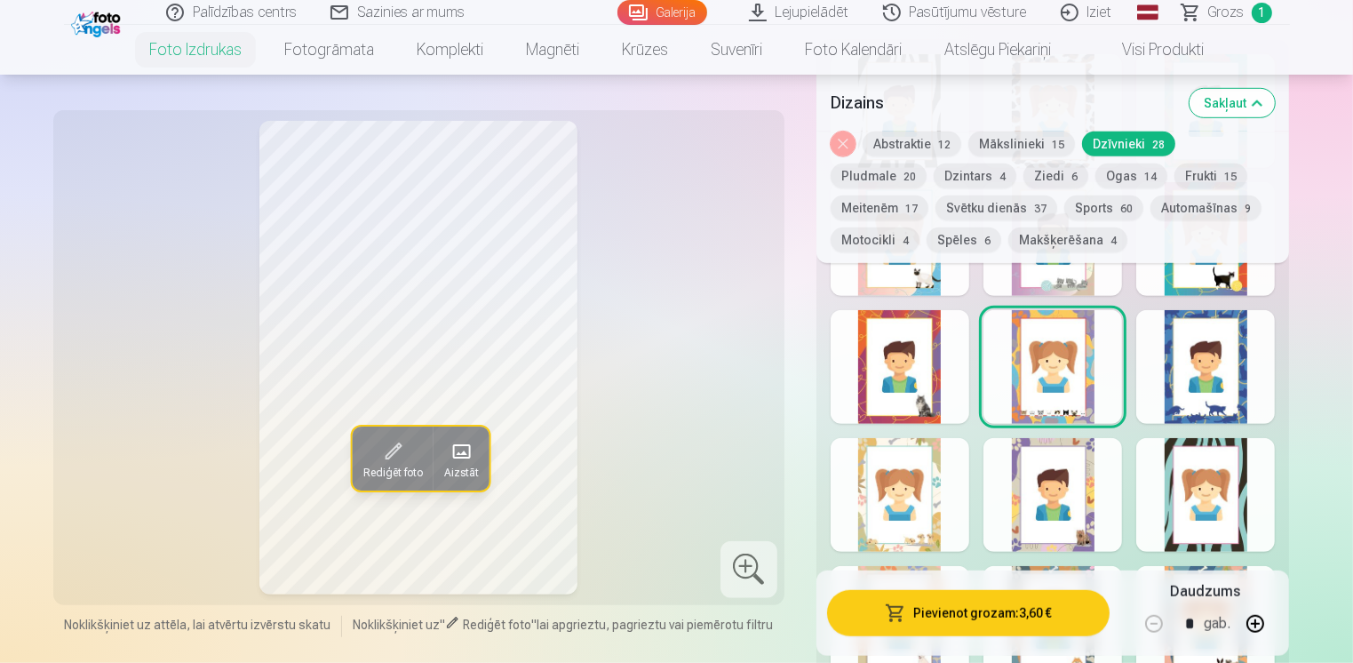
scroll to position [1332, 0]
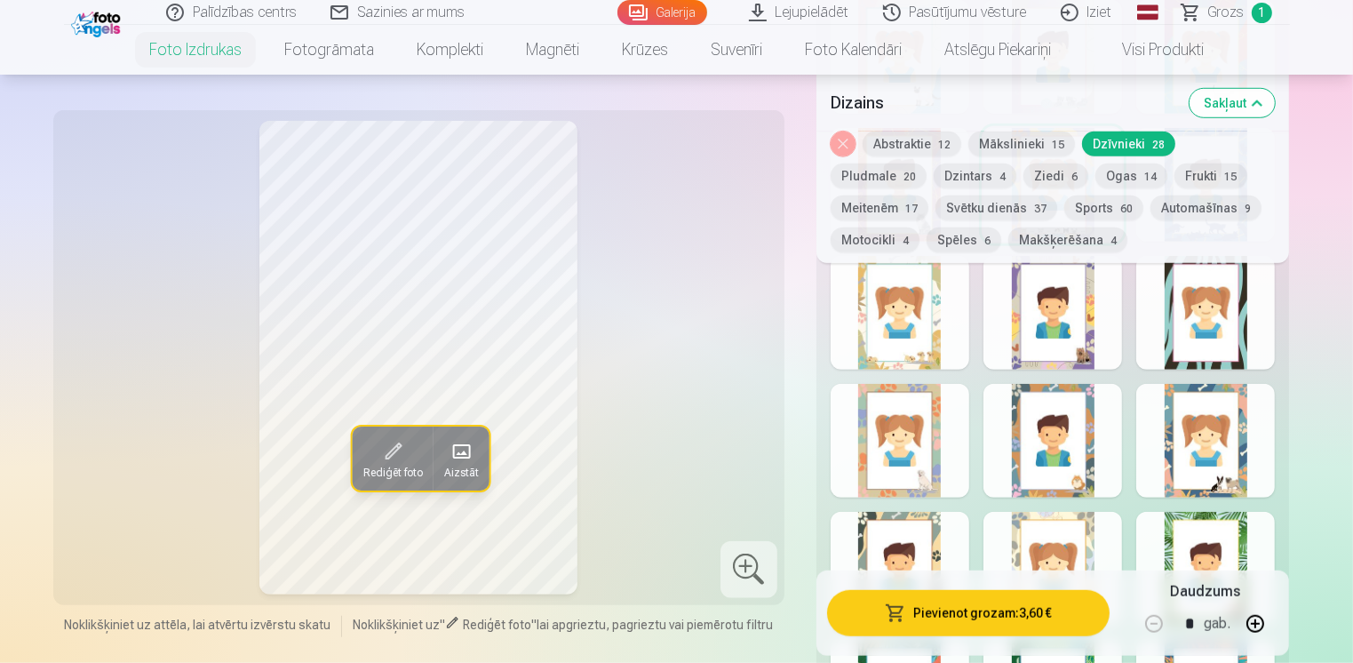
click at [1152, 524] on div at bounding box center [1205, 569] width 139 height 114
click at [1011, 536] on div at bounding box center [1052, 569] width 139 height 114
click at [922, 487] on div at bounding box center [899, 441] width 139 height 114
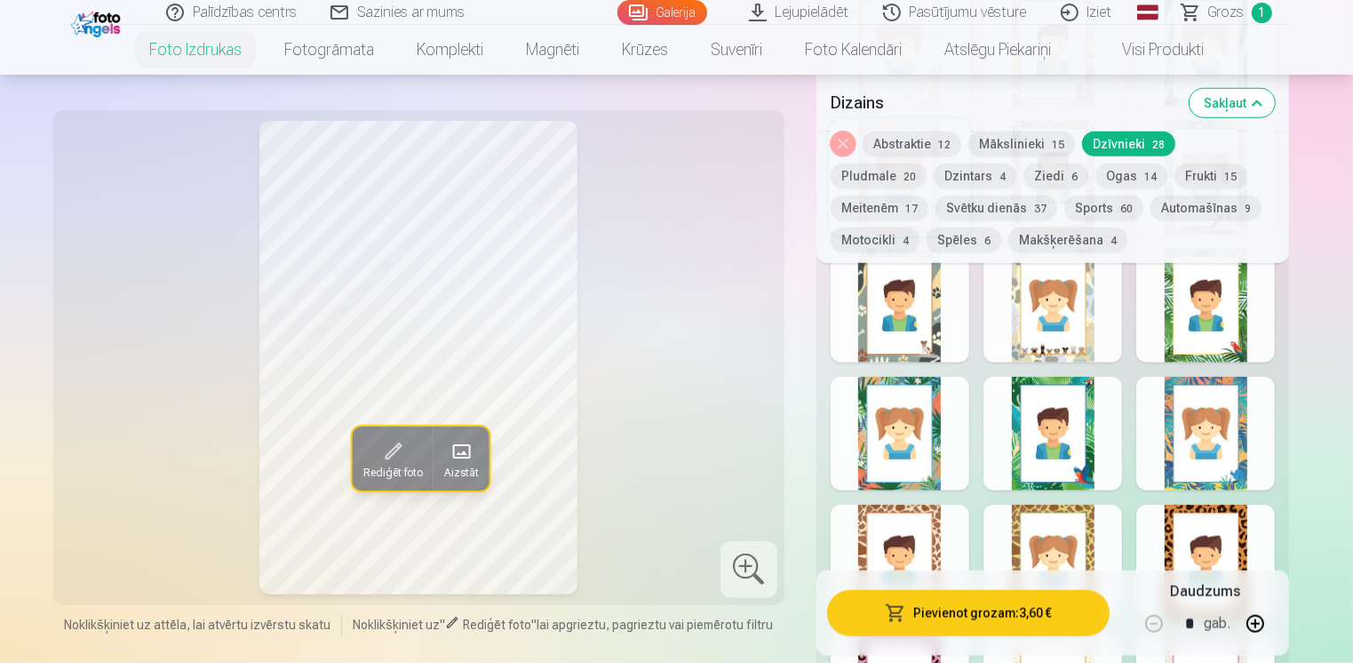
scroll to position [1599, 0]
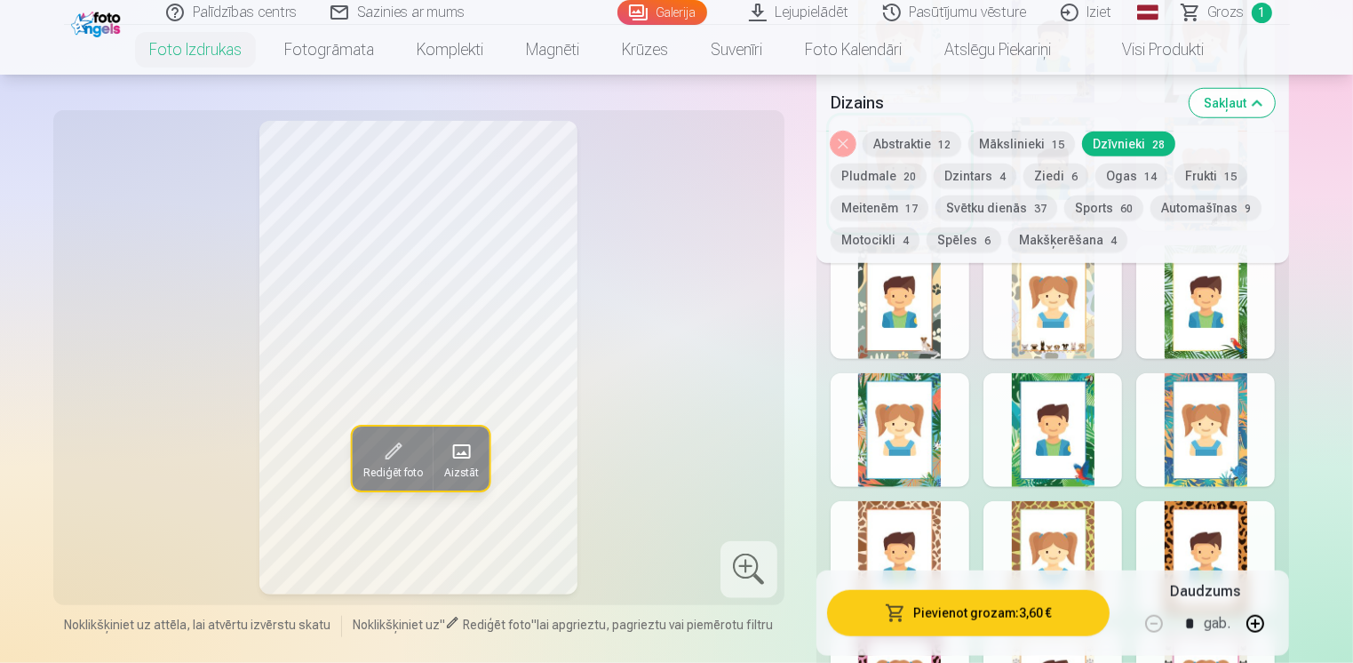
click at [934, 530] on div at bounding box center [899, 558] width 139 height 114
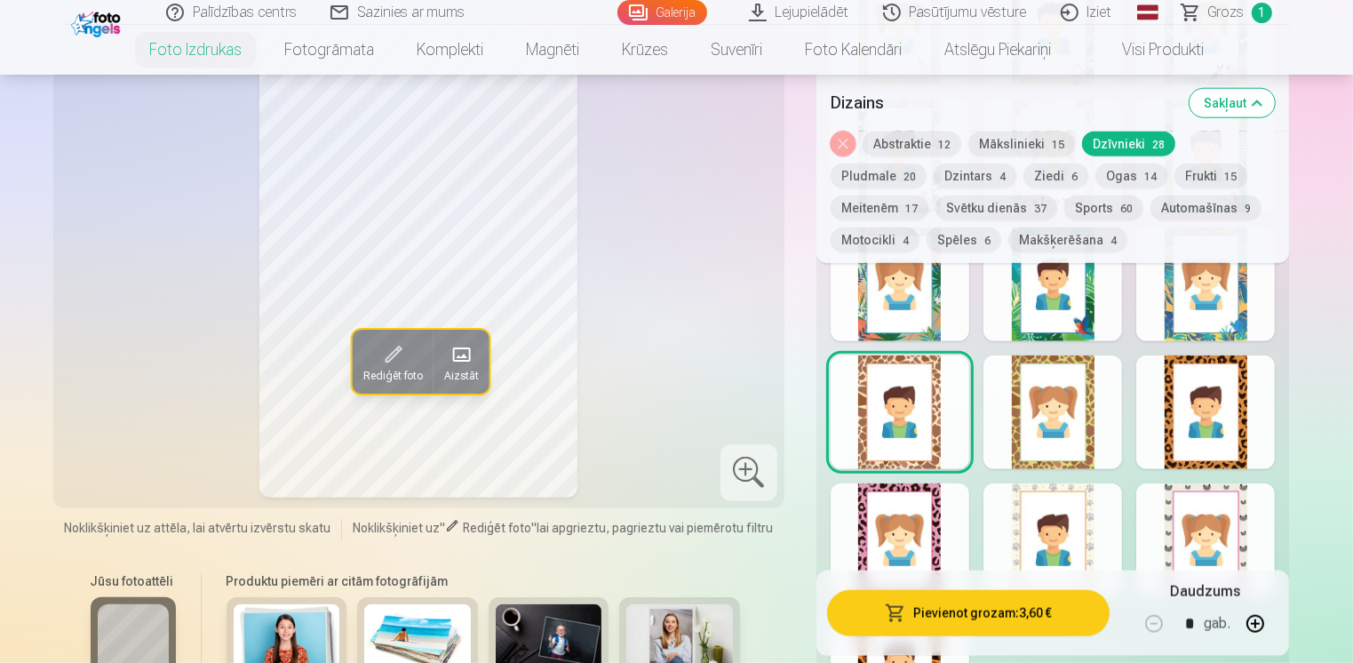
scroll to position [1865, 0]
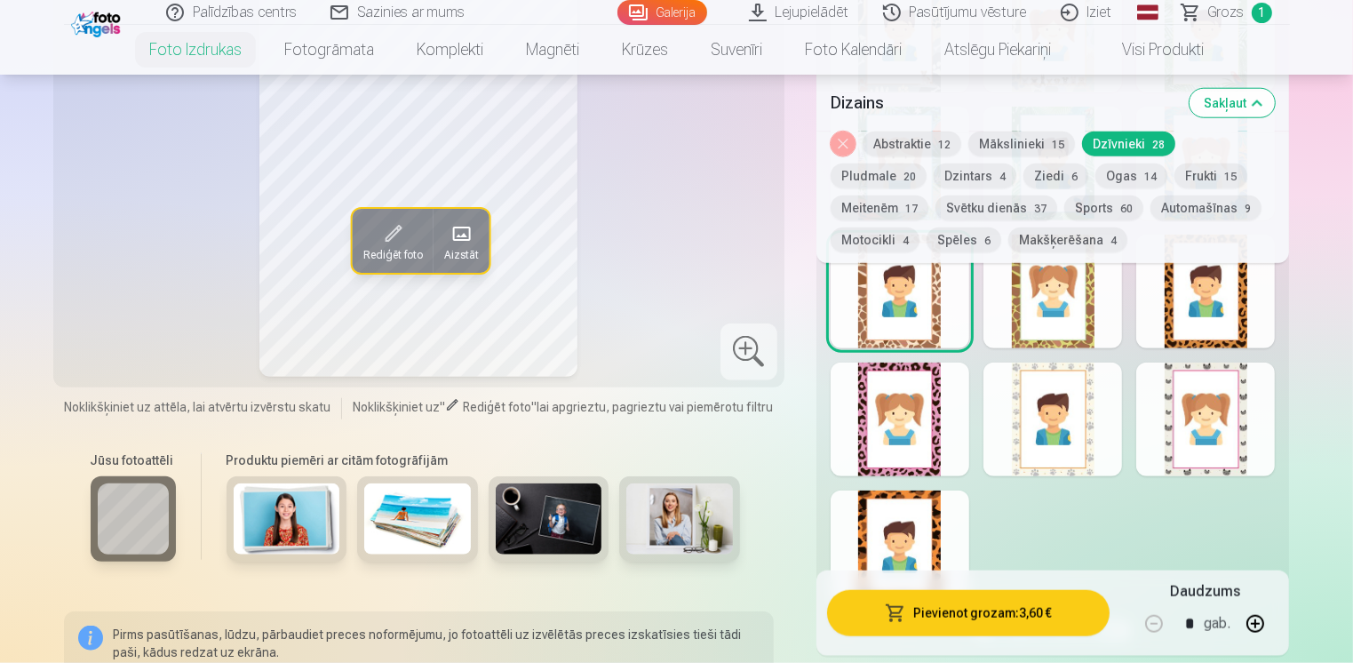
click at [1172, 332] on div at bounding box center [1205, 291] width 139 height 114
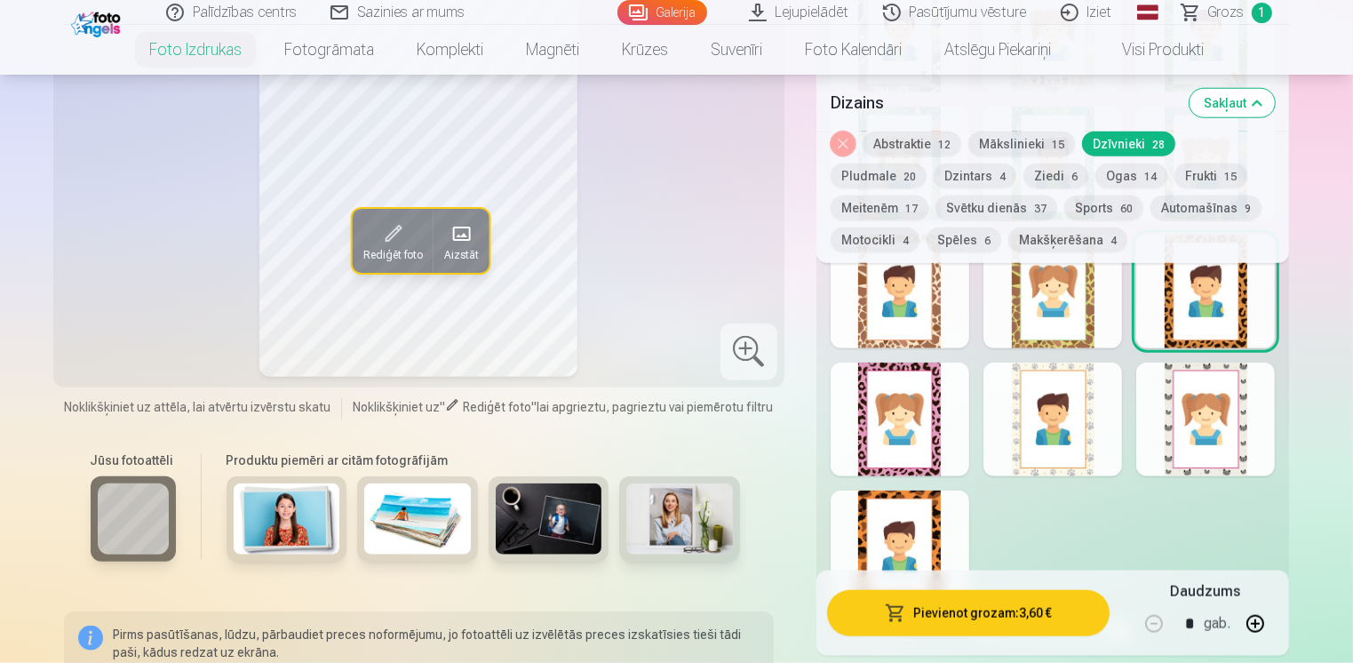
click at [935, 449] on div at bounding box center [899, 419] width 139 height 114
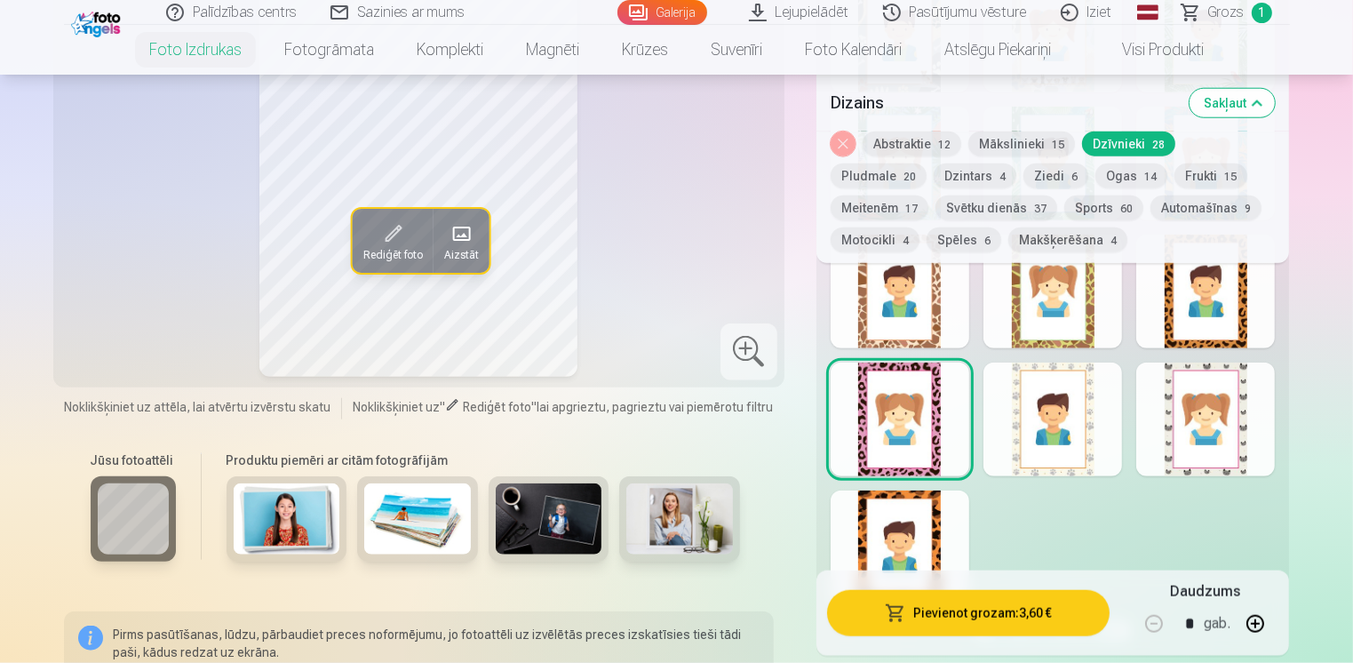
click at [1159, 464] on div at bounding box center [1205, 419] width 139 height 114
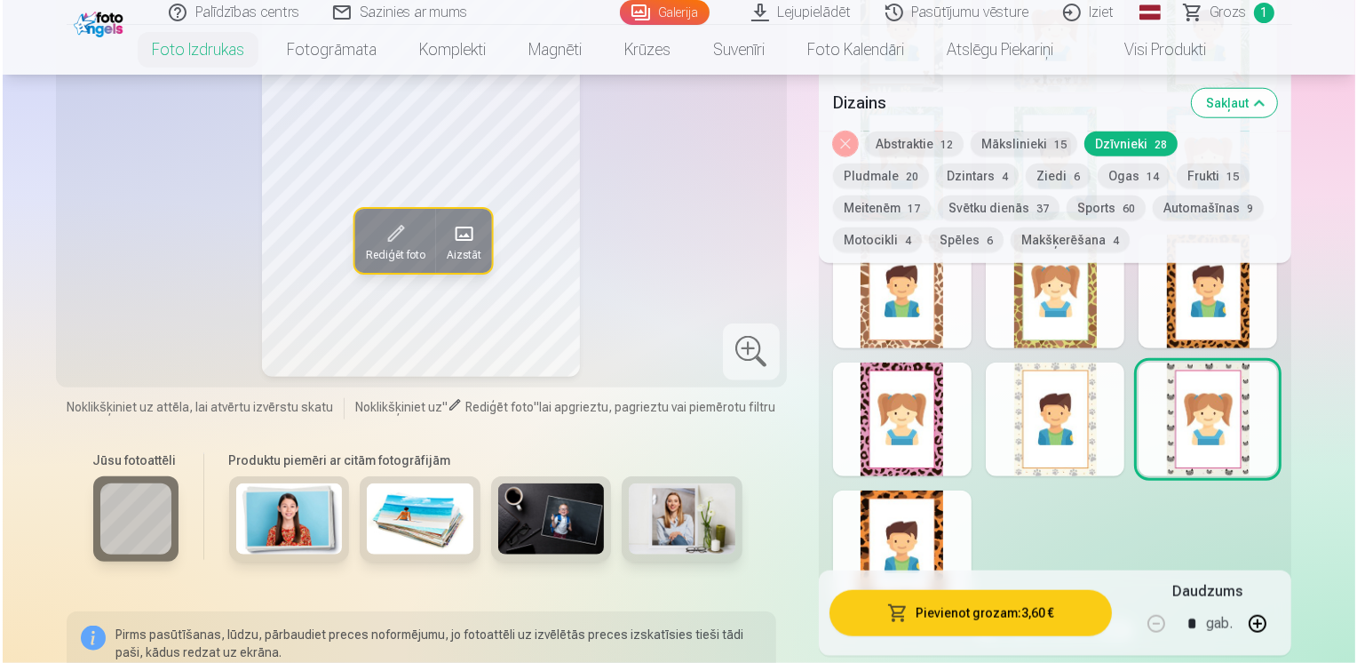
scroll to position [1599, 0]
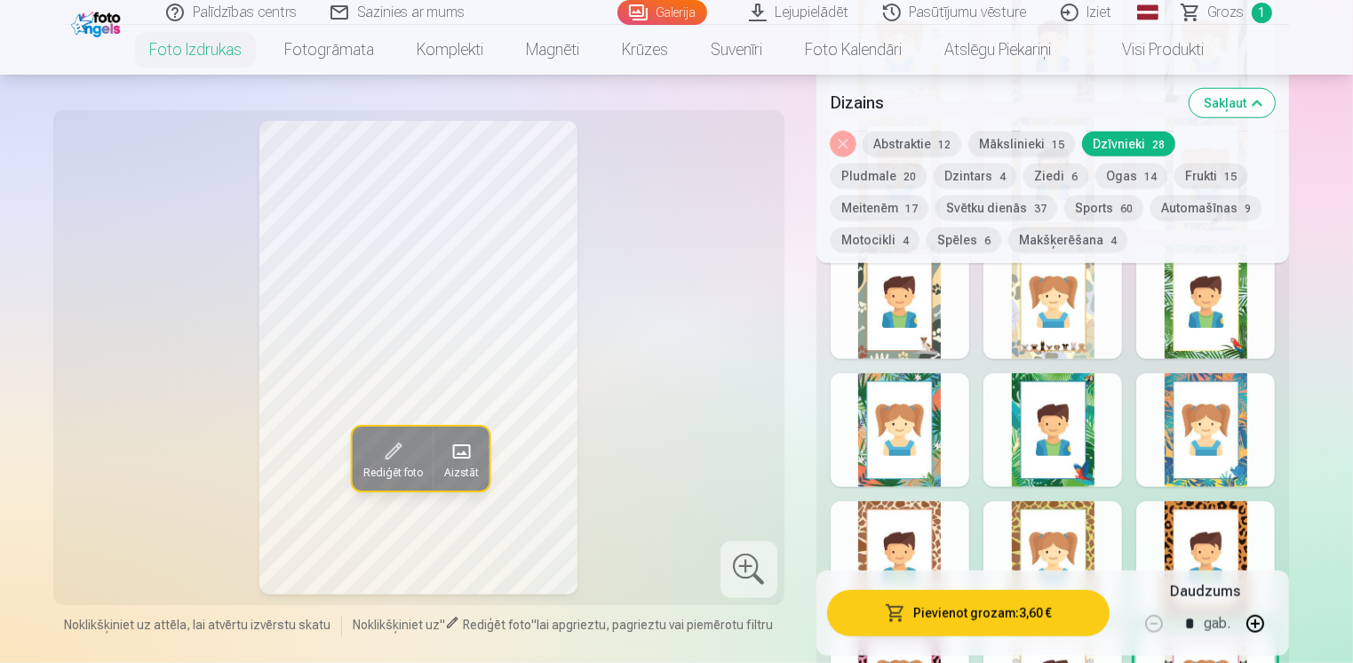
click at [937, 523] on div at bounding box center [899, 558] width 139 height 114
click at [964, 612] on button "Pievienot grozam : 3,60 €" at bounding box center [968, 613] width 283 height 46
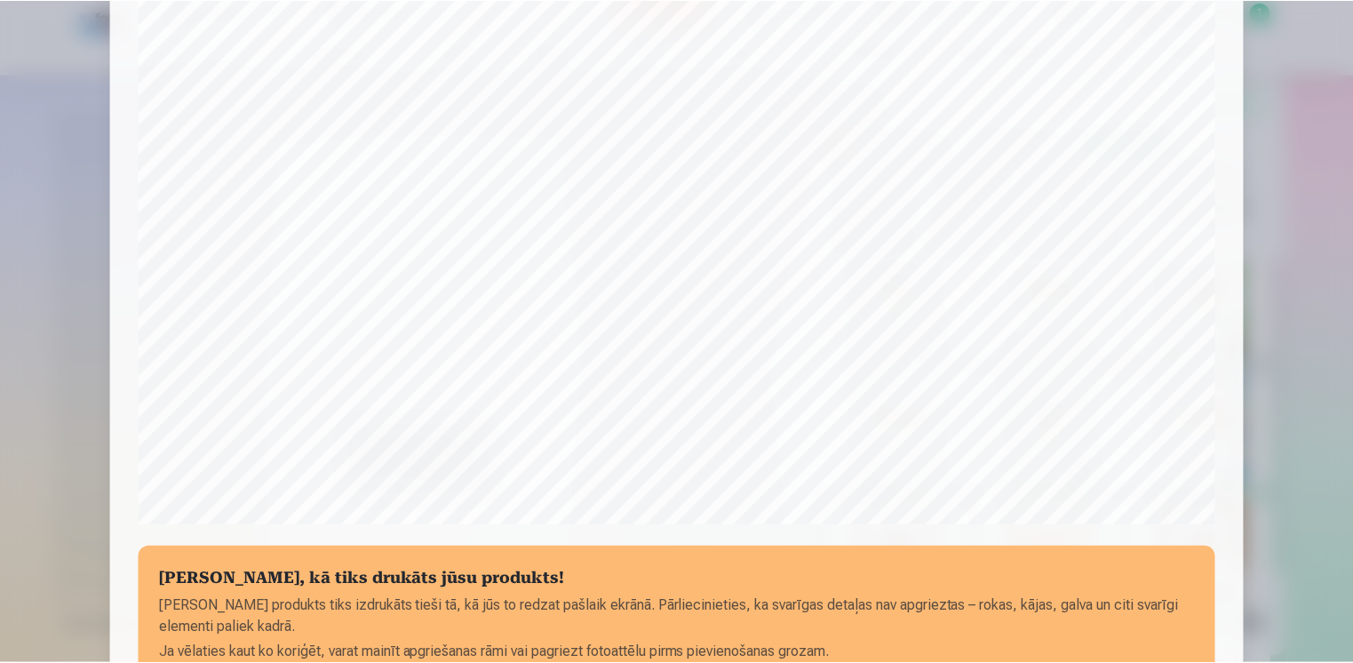
scroll to position [616, 0]
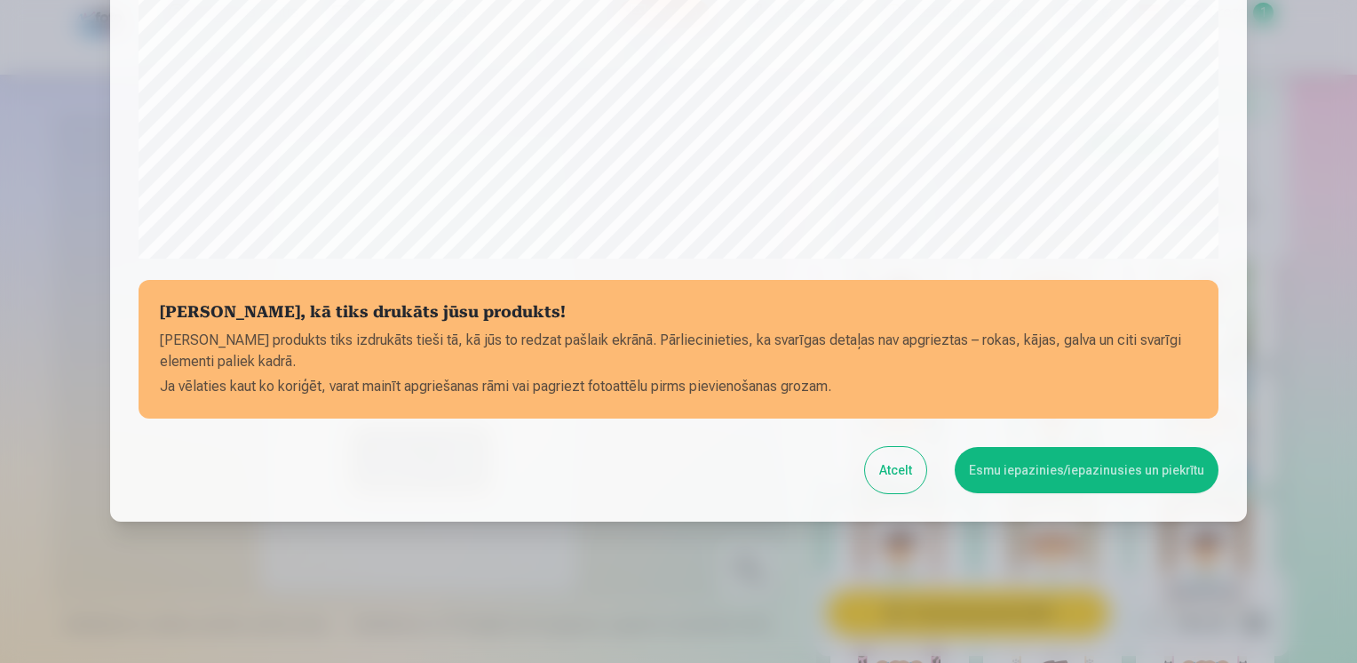
click at [1076, 481] on button "Esmu iepazinies/iepazinusies un piekrītu" at bounding box center [1087, 470] width 264 height 46
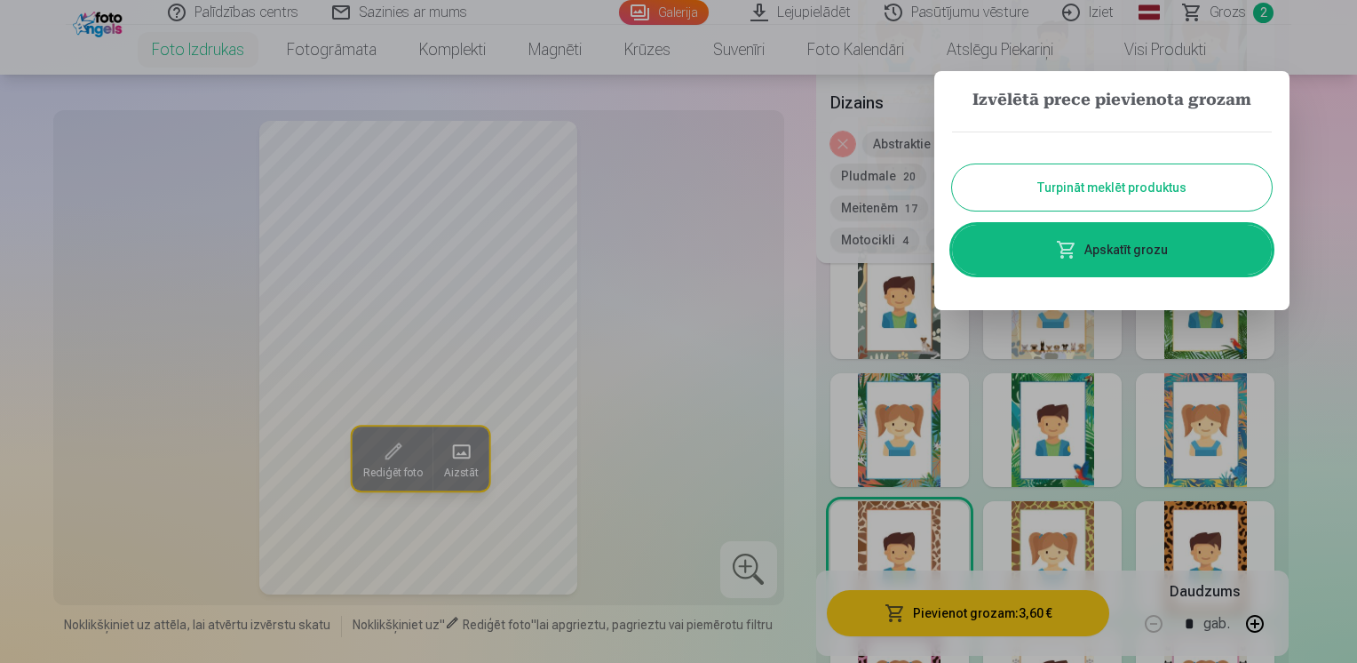
click at [1222, 193] on button "Turpināt meklēt produktus" at bounding box center [1112, 187] width 320 height 46
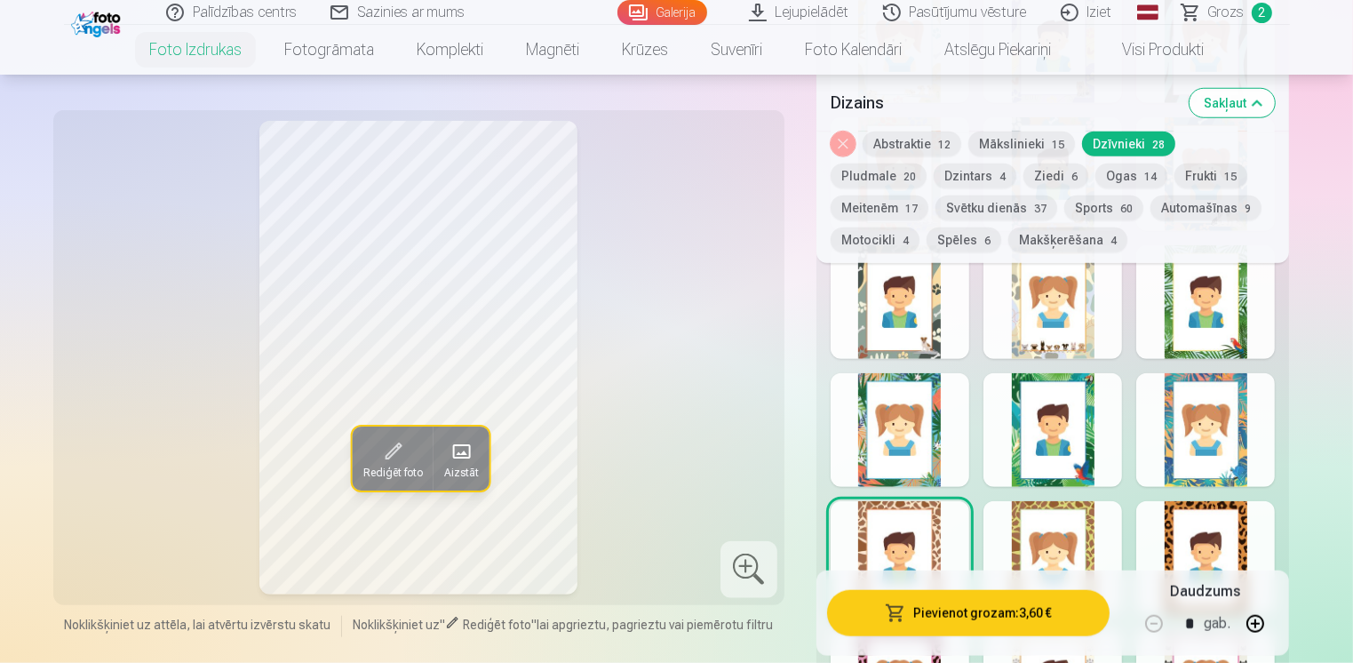
click at [926, 163] on button "Pludmale 20" at bounding box center [878, 175] width 96 height 25
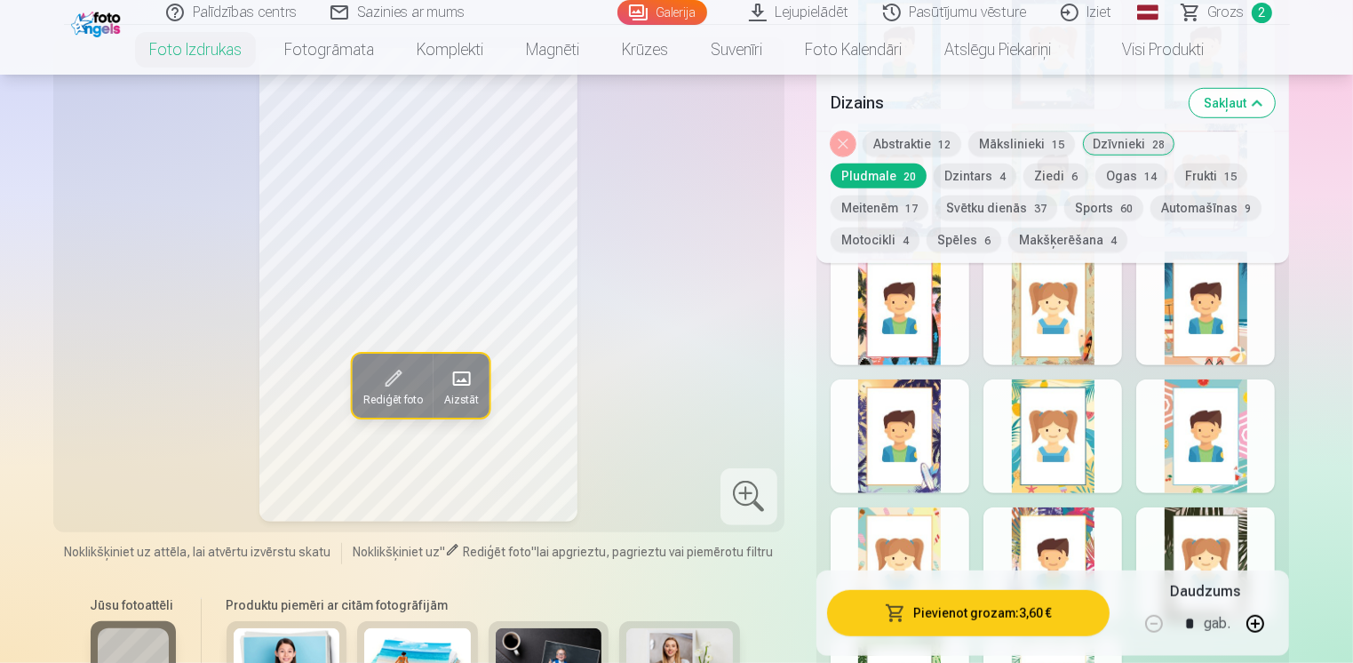
scroll to position [1332, 0]
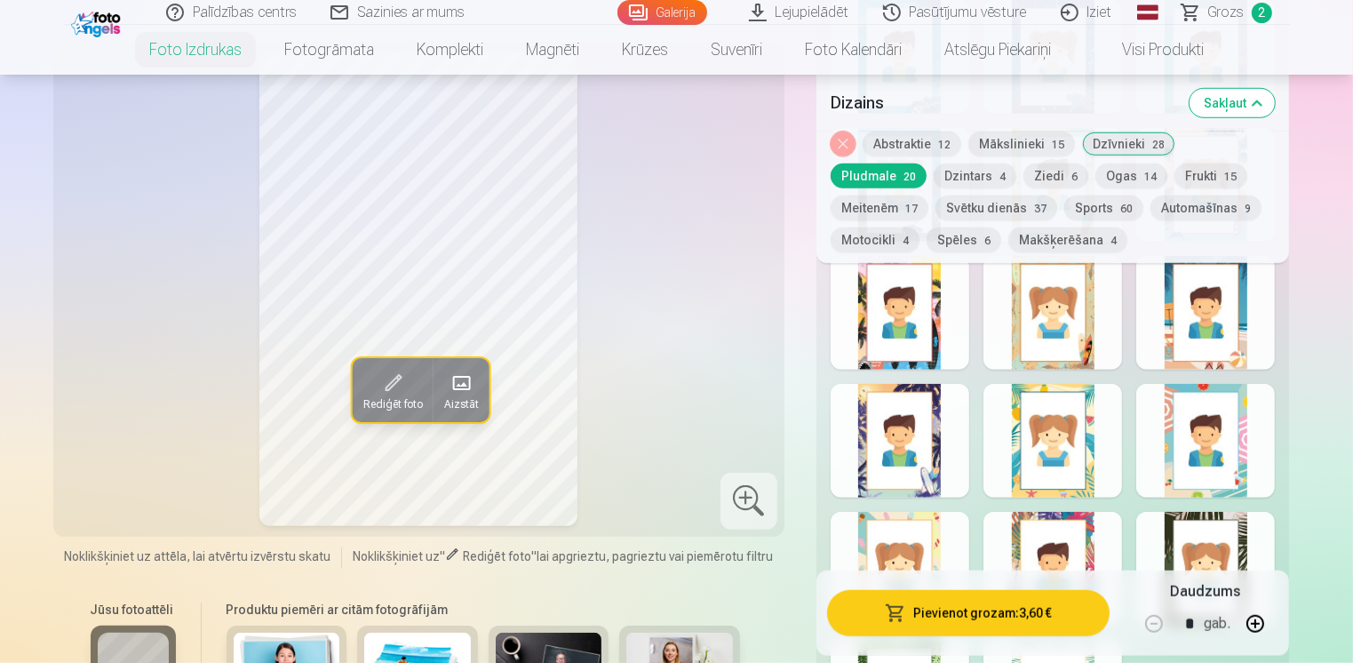
click at [1081, 446] on div at bounding box center [1052, 441] width 139 height 114
click at [1168, 457] on div at bounding box center [1205, 441] width 139 height 114
click at [1086, 467] on div at bounding box center [1052, 441] width 139 height 114
click at [1087, 359] on div at bounding box center [1052, 313] width 139 height 114
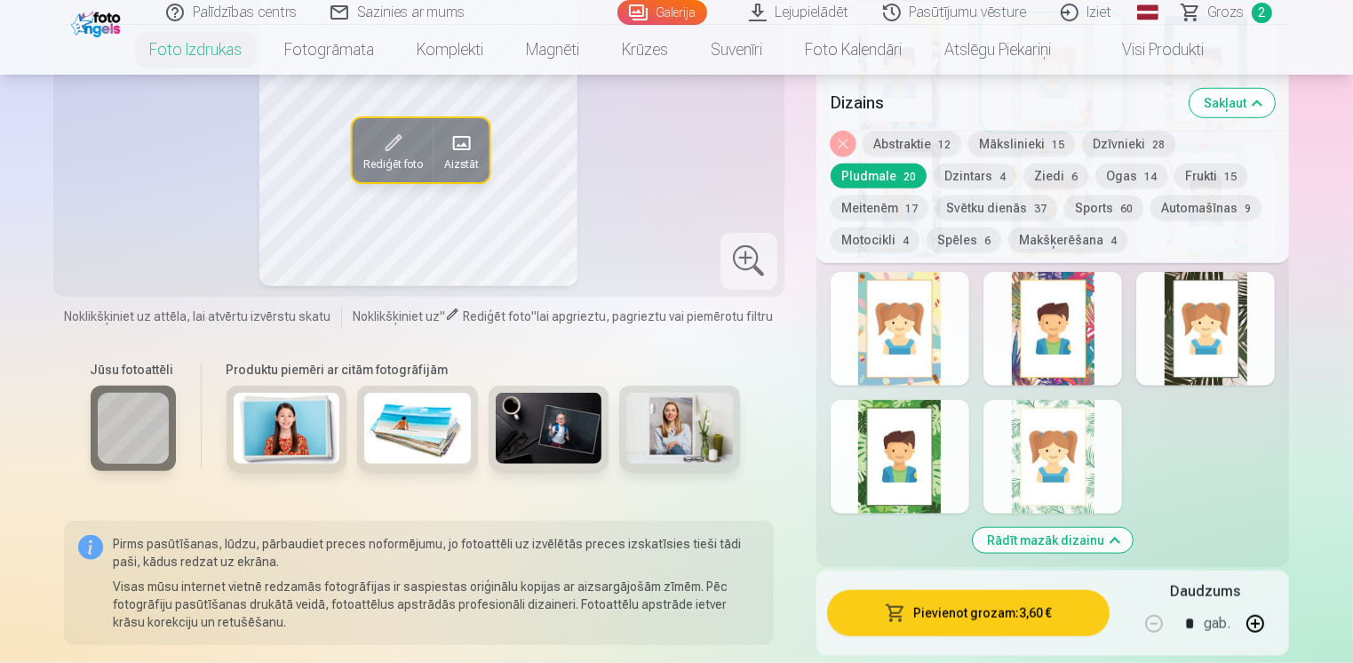
scroll to position [1599, 0]
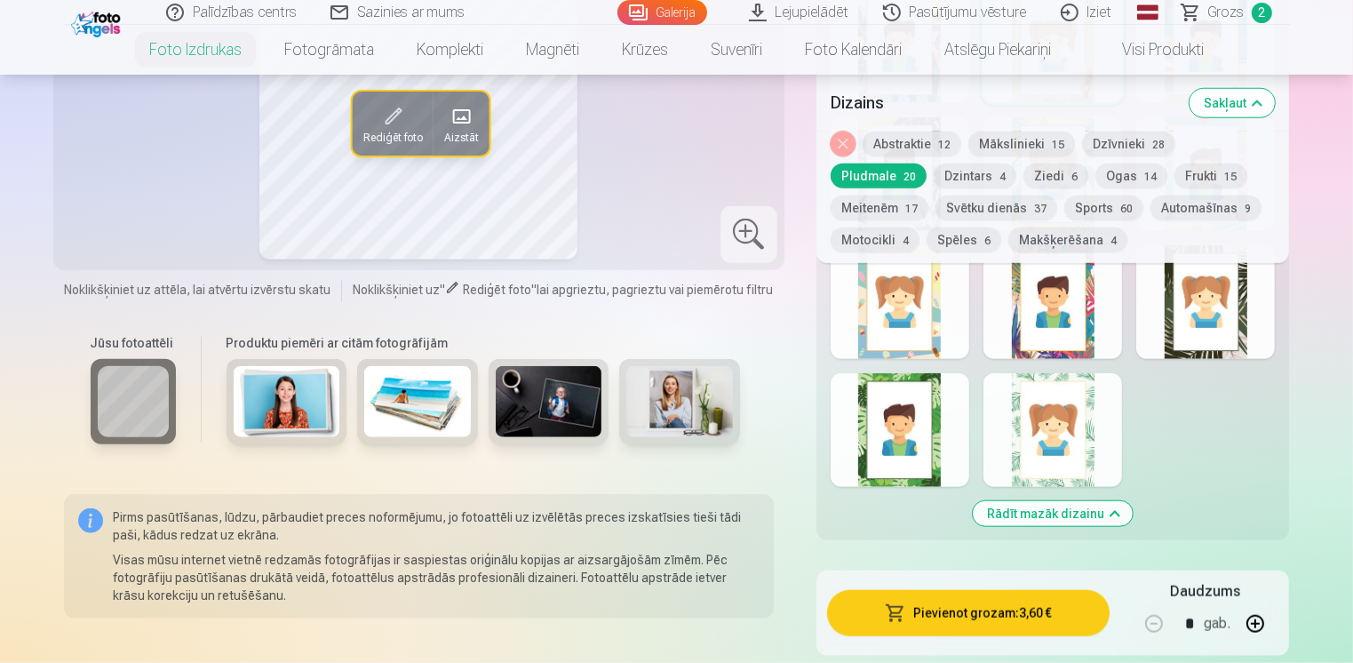
click at [919, 343] on div at bounding box center [899, 302] width 139 height 114
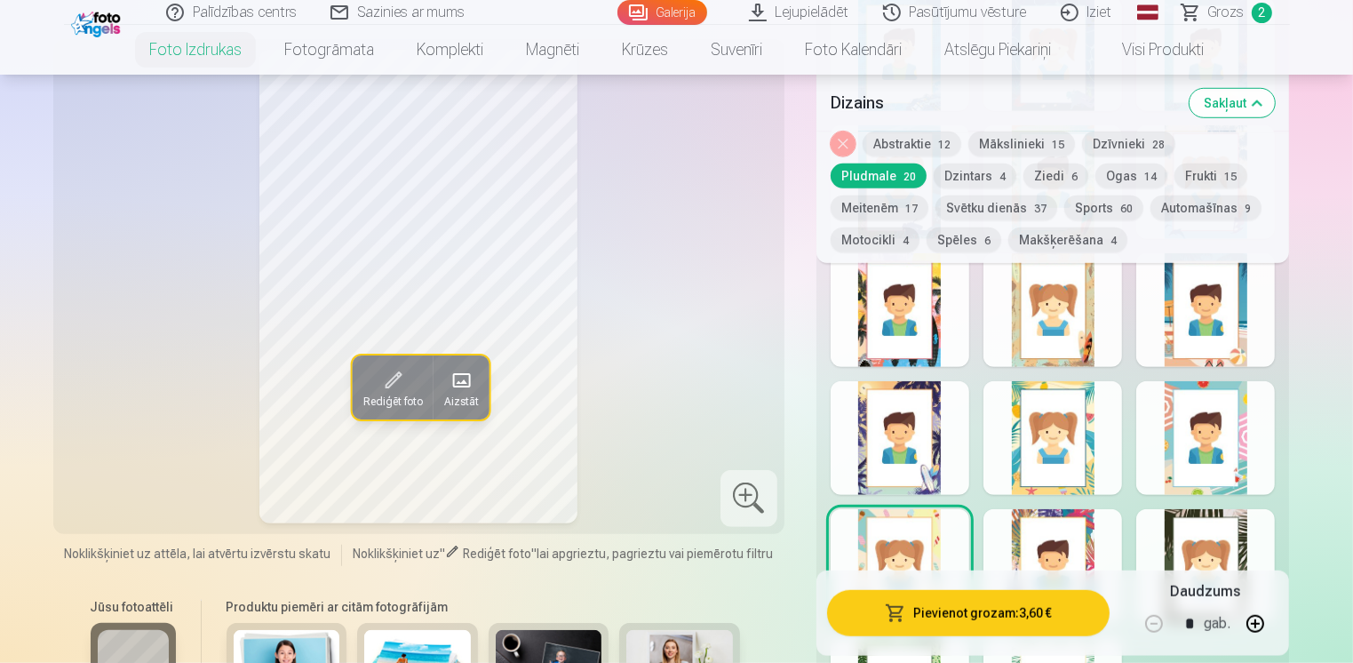
scroll to position [1332, 0]
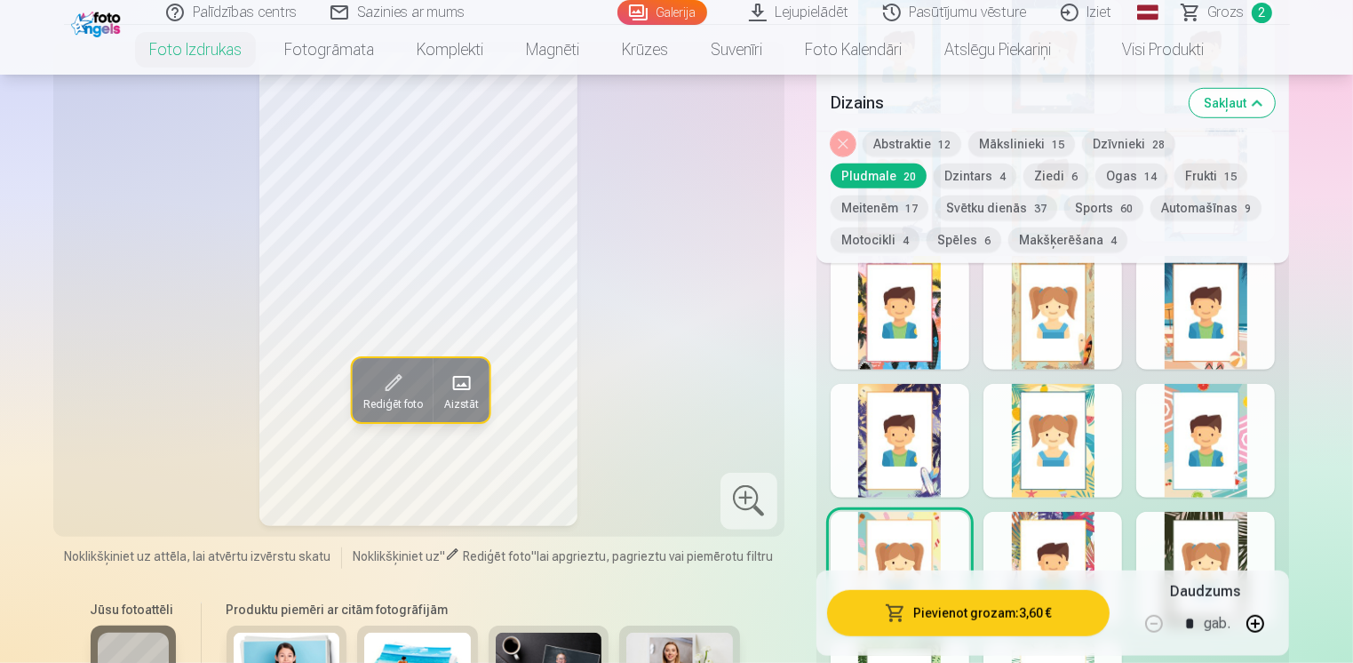
click at [933, 179] on button "Dzintars 4" at bounding box center [974, 175] width 83 height 25
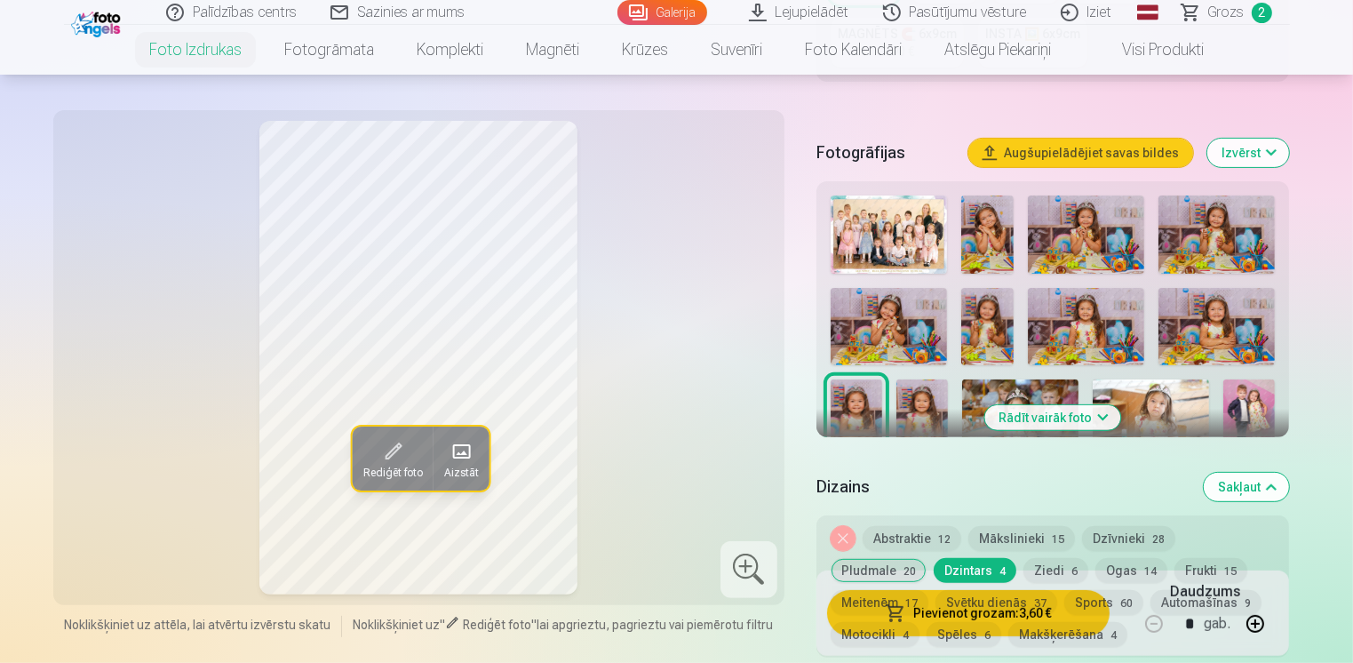
scroll to position [799, 0]
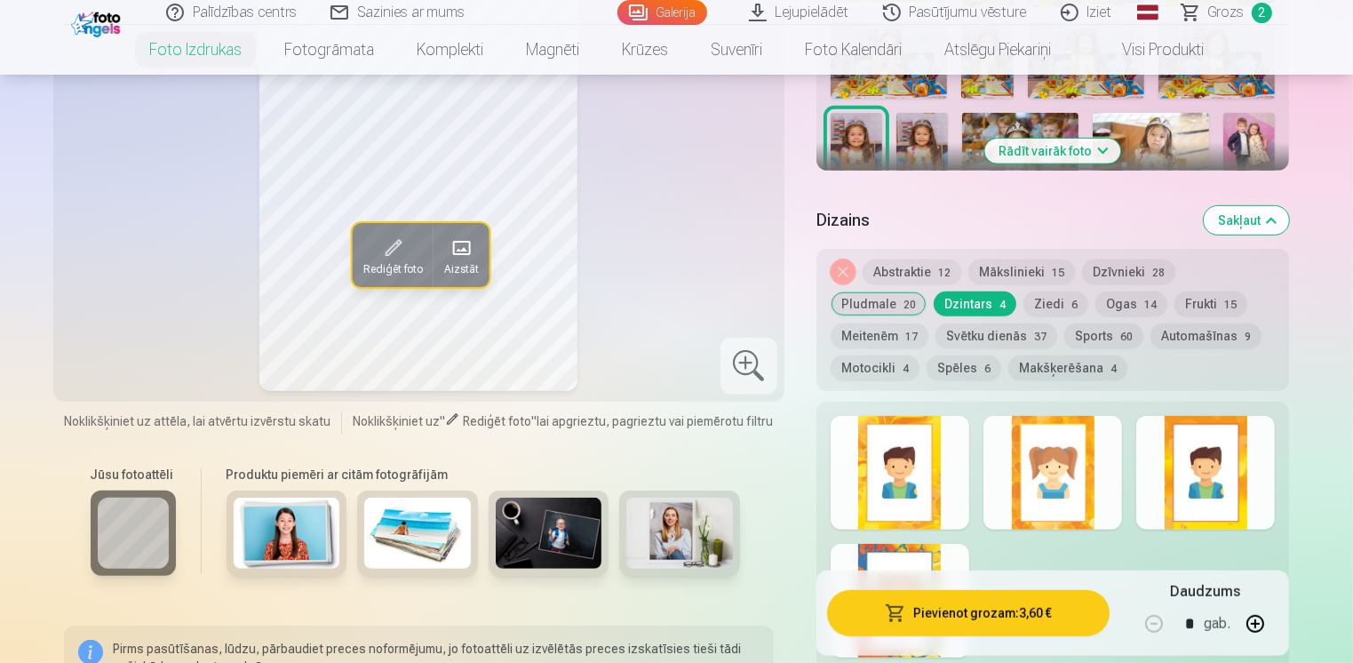
click at [1023, 306] on button "Ziedi 6" at bounding box center [1055, 303] width 65 height 25
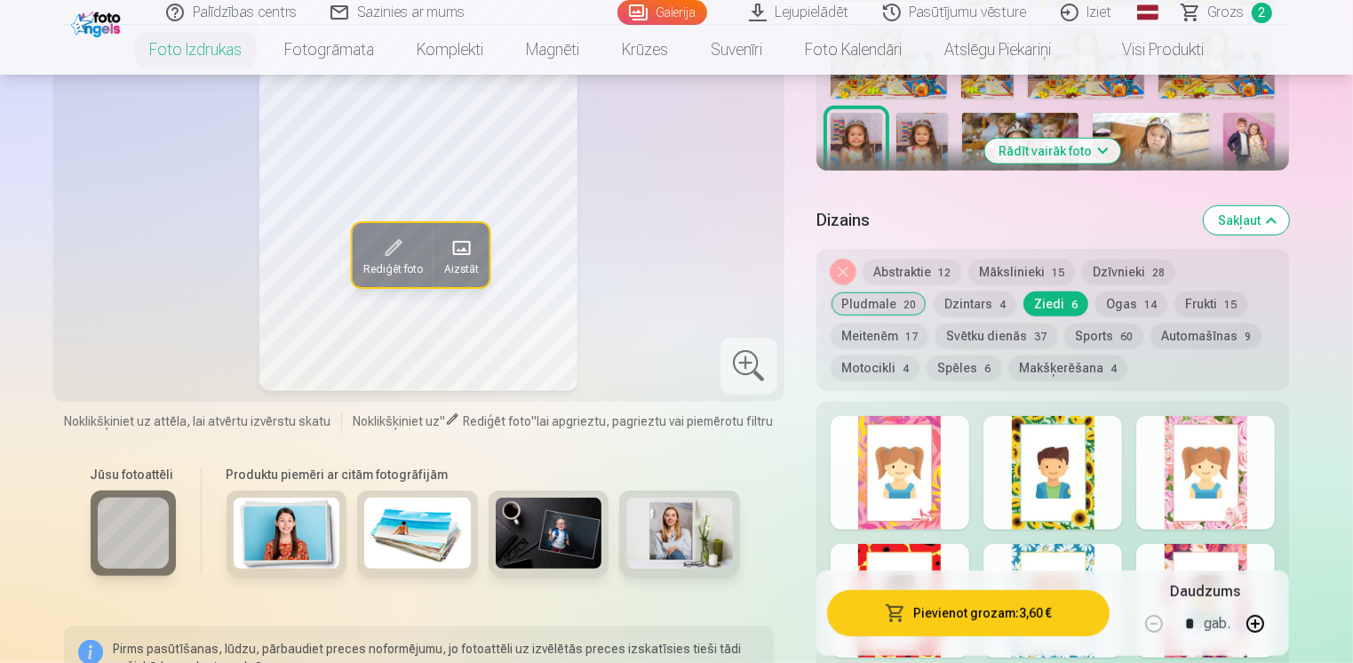
click at [1095, 300] on button "Ogas 14" at bounding box center [1131, 303] width 72 height 25
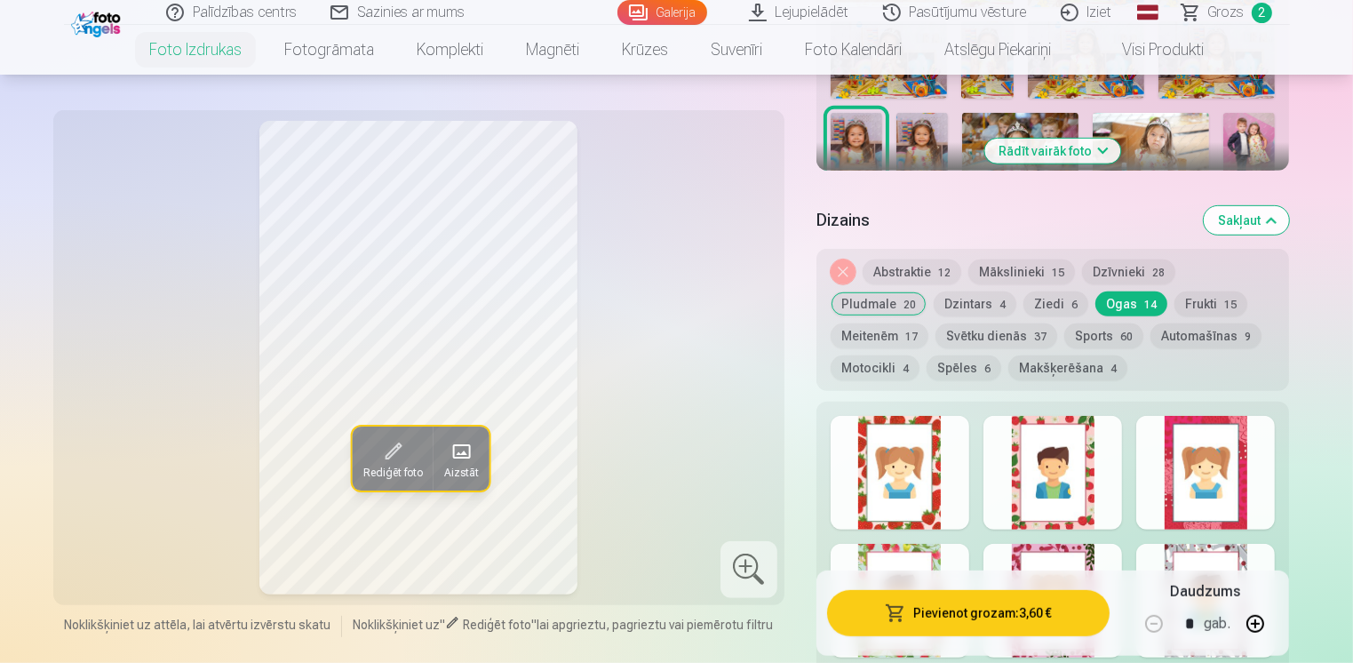
click at [1016, 426] on div at bounding box center [1052, 473] width 139 height 114
click at [936, 465] on div at bounding box center [899, 473] width 139 height 114
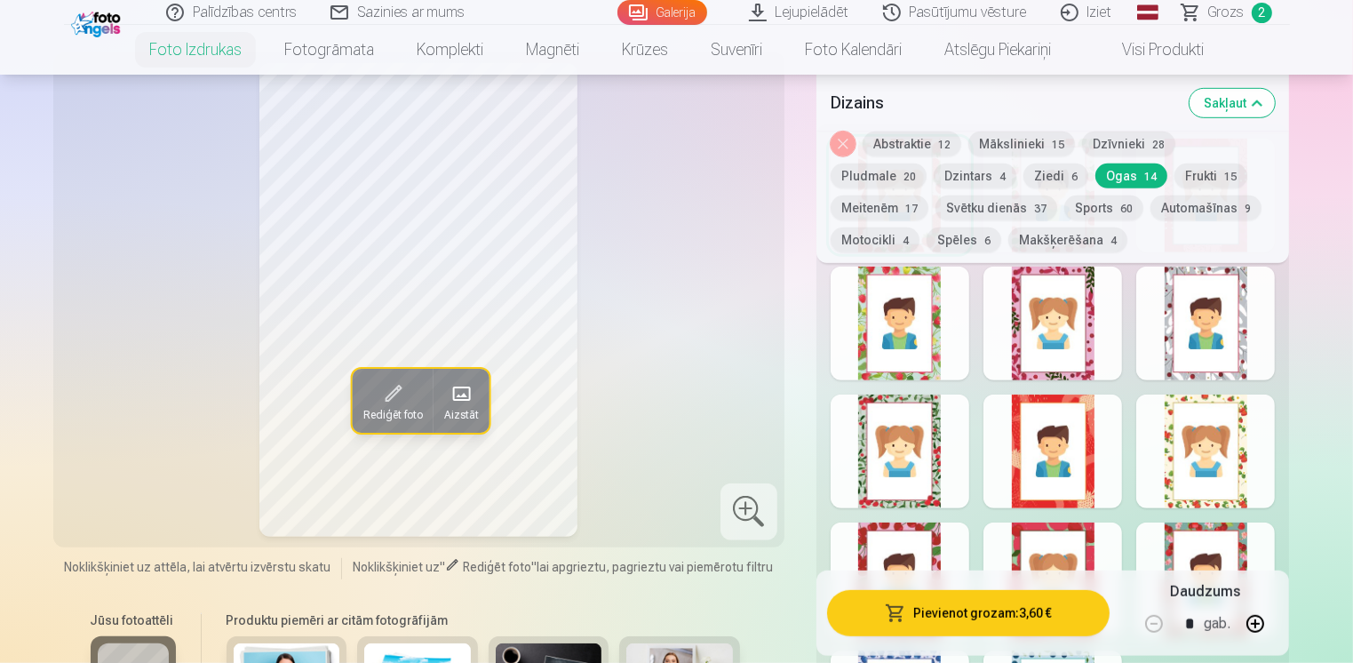
click at [1015, 371] on div at bounding box center [1052, 323] width 139 height 114
click at [1161, 480] on div at bounding box center [1205, 451] width 139 height 114
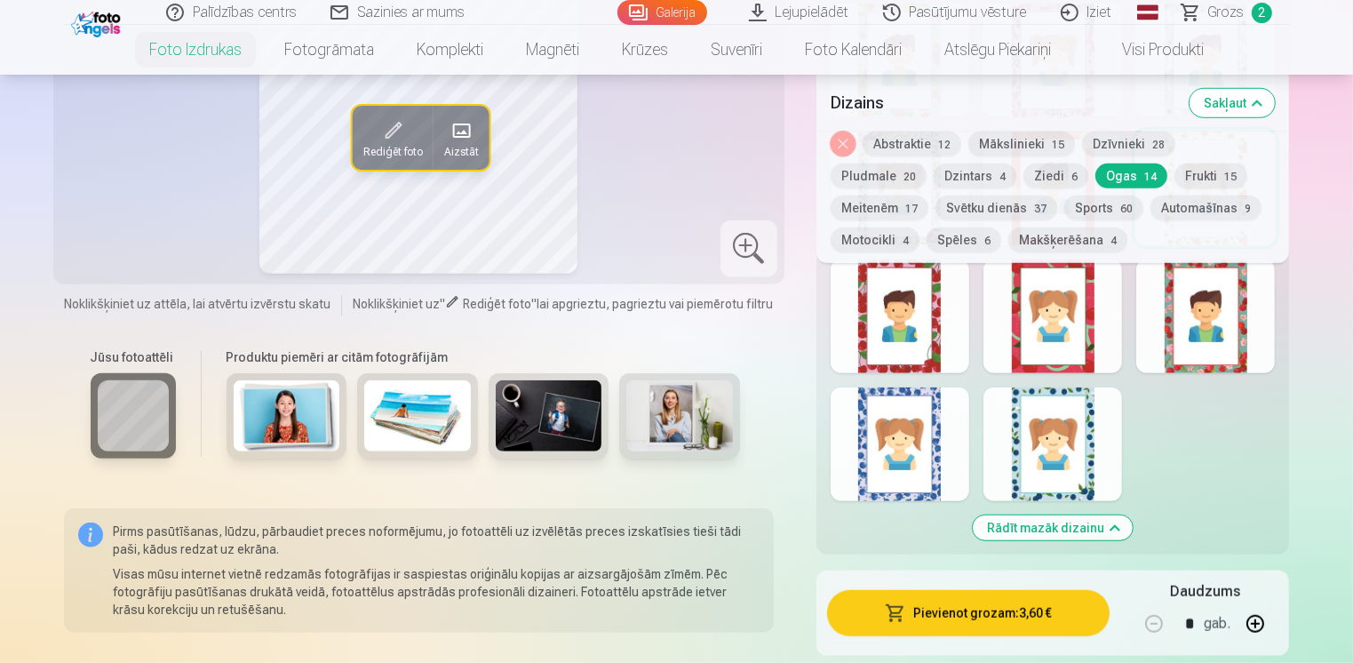
scroll to position [1332, 0]
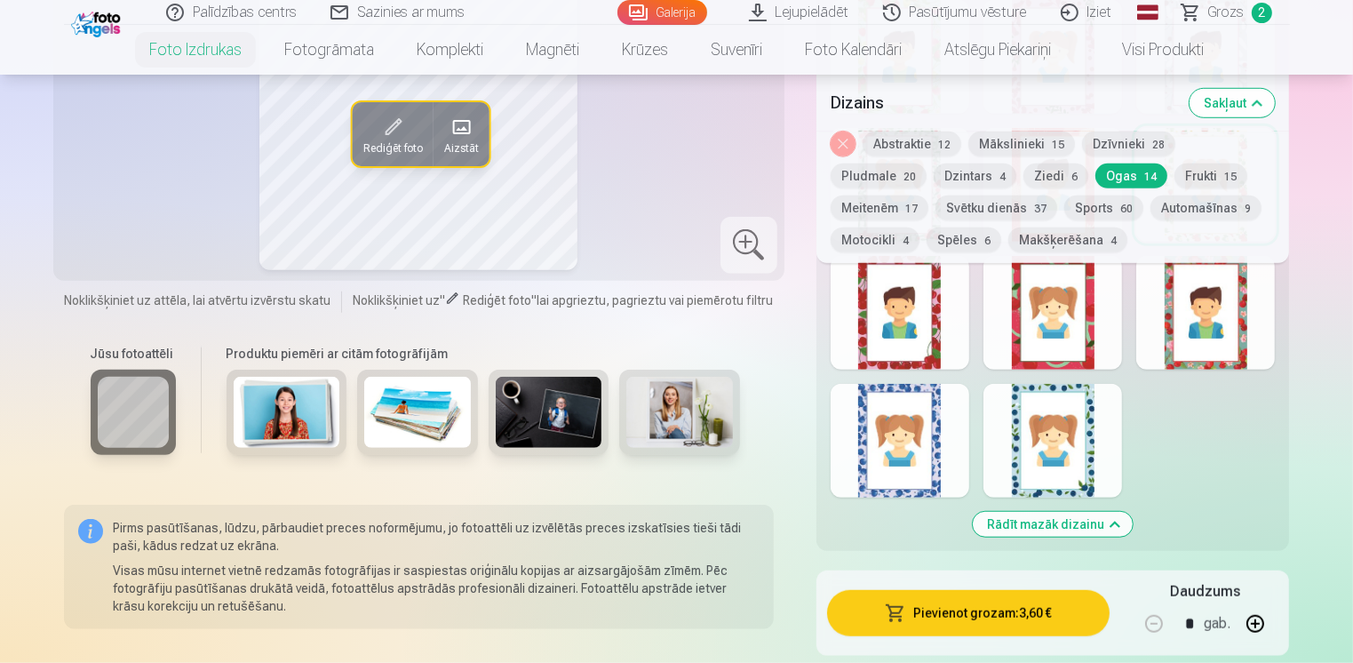
click at [939, 434] on div at bounding box center [899, 441] width 139 height 114
click at [1059, 481] on div at bounding box center [1052, 441] width 139 height 114
click at [1176, 360] on div at bounding box center [1205, 313] width 139 height 114
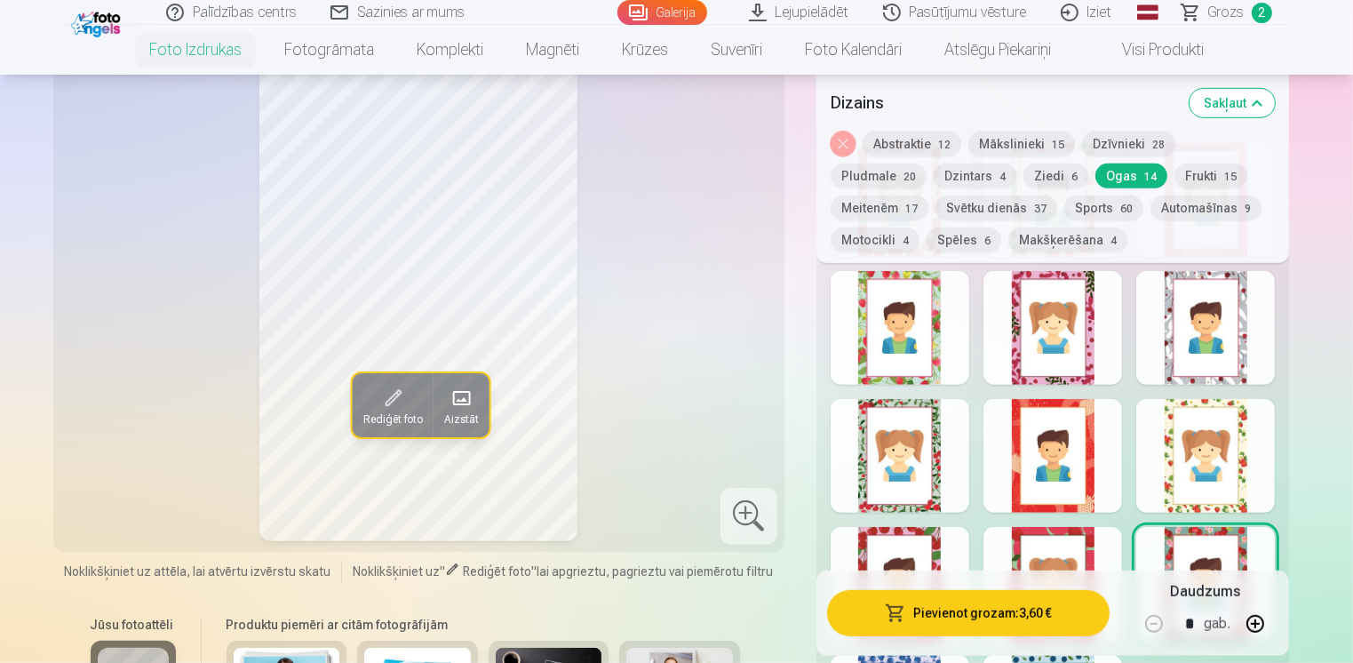
scroll to position [1066, 0]
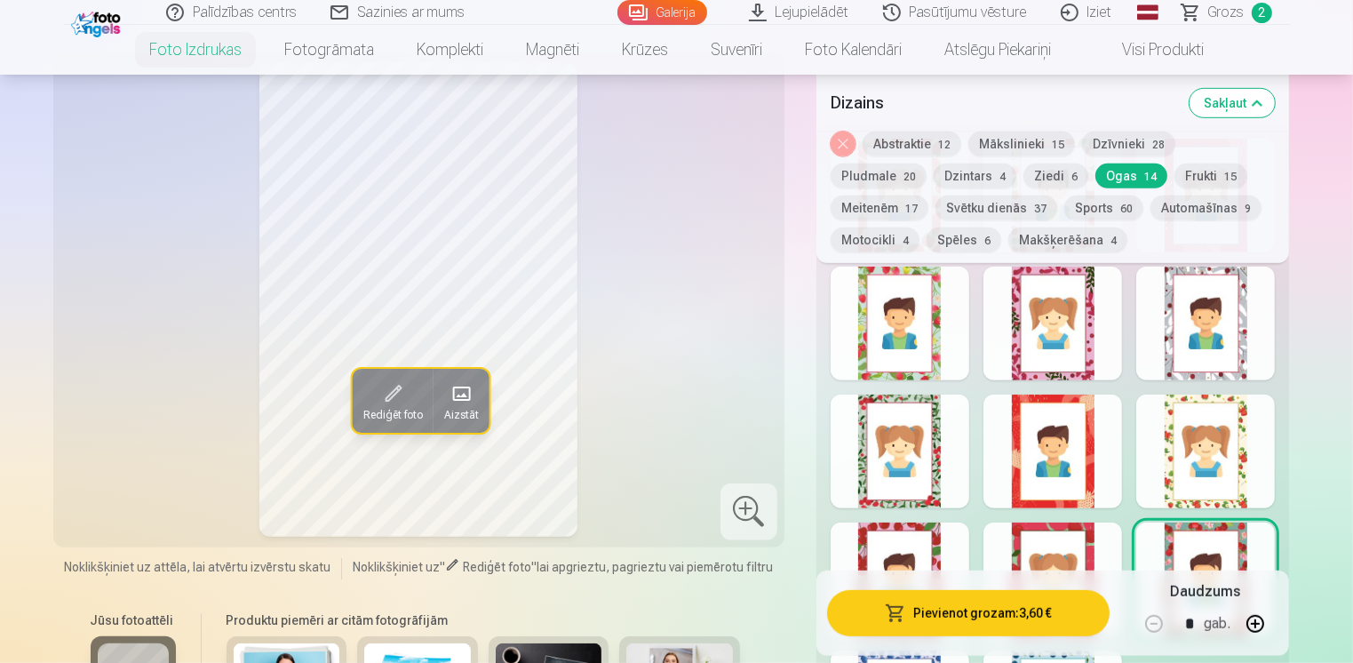
click at [948, 464] on div at bounding box center [899, 451] width 139 height 114
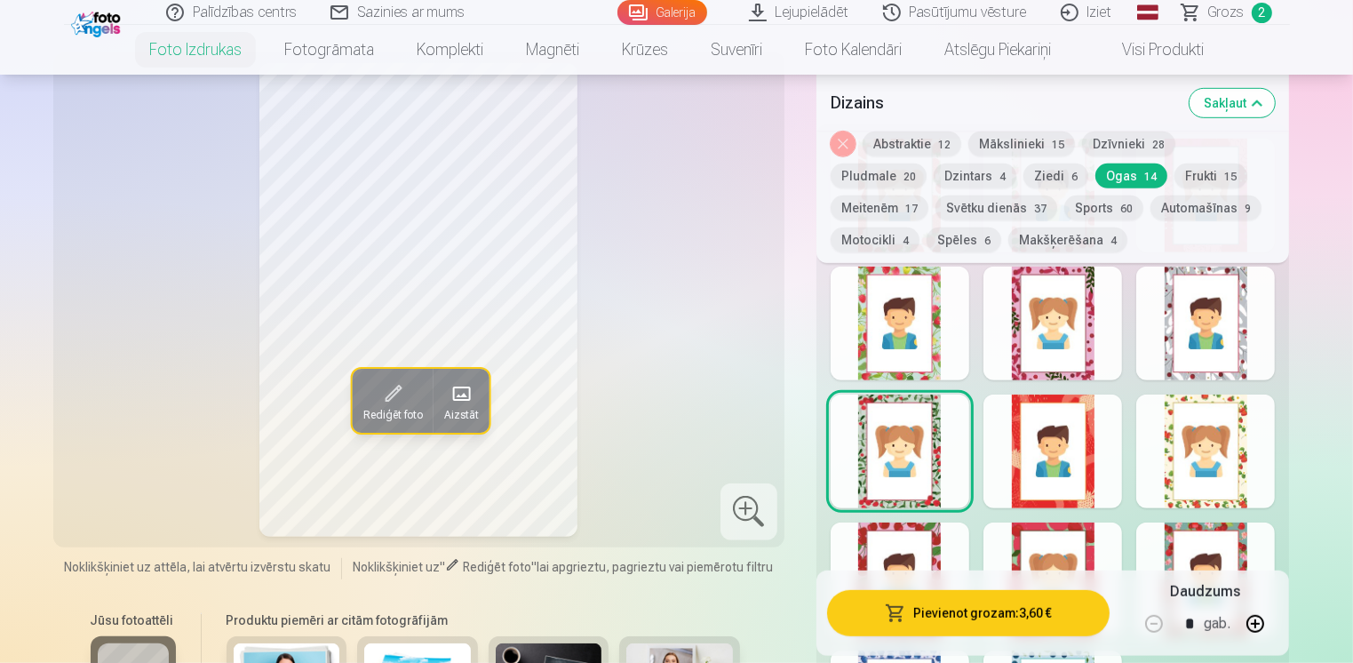
click at [1174, 181] on button "Frukti 15" at bounding box center [1210, 175] width 73 height 25
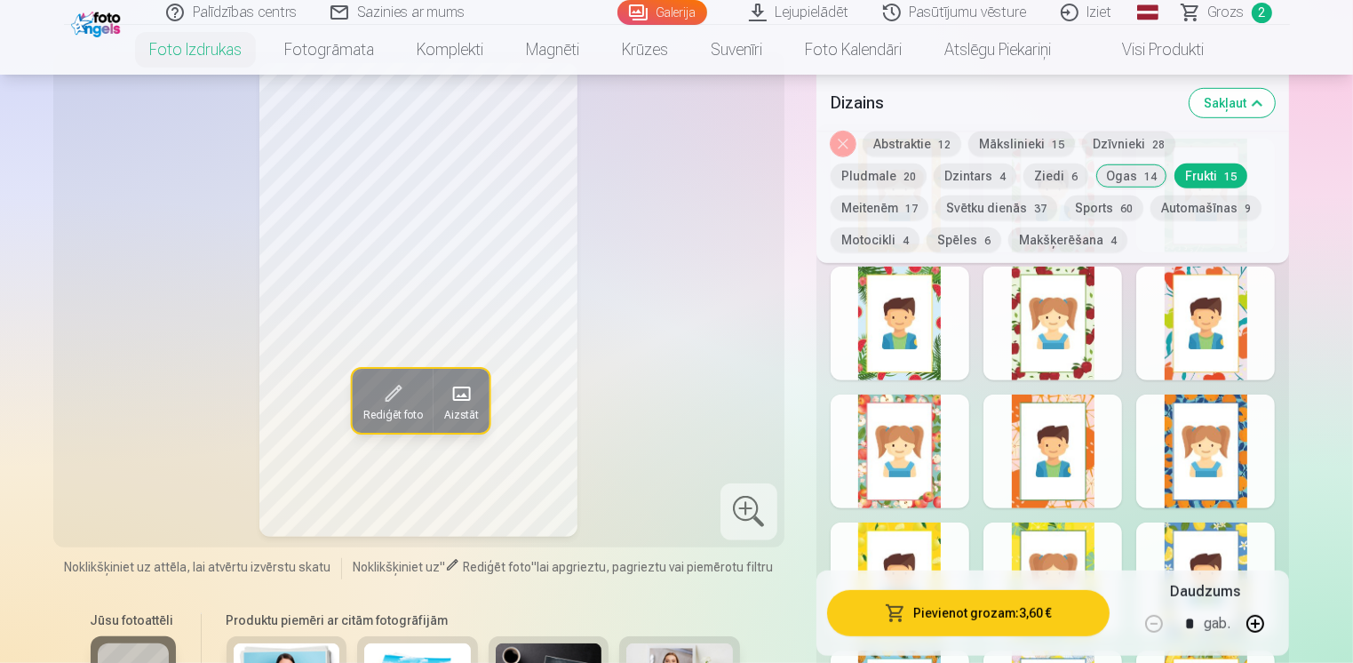
click at [941, 461] on div at bounding box center [899, 451] width 139 height 114
click at [1022, 496] on div at bounding box center [1052, 451] width 139 height 114
click at [945, 528] on div at bounding box center [899, 579] width 139 height 114
click at [1156, 364] on div at bounding box center [1205, 323] width 139 height 114
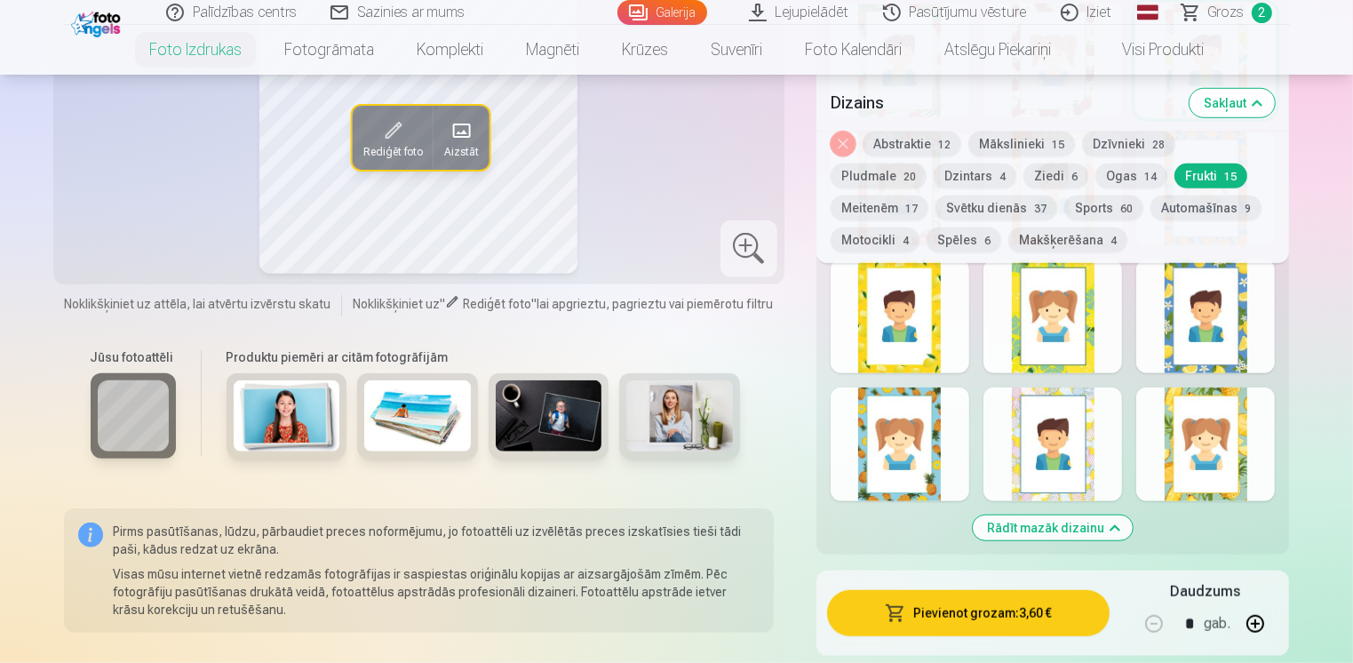
scroll to position [1332, 0]
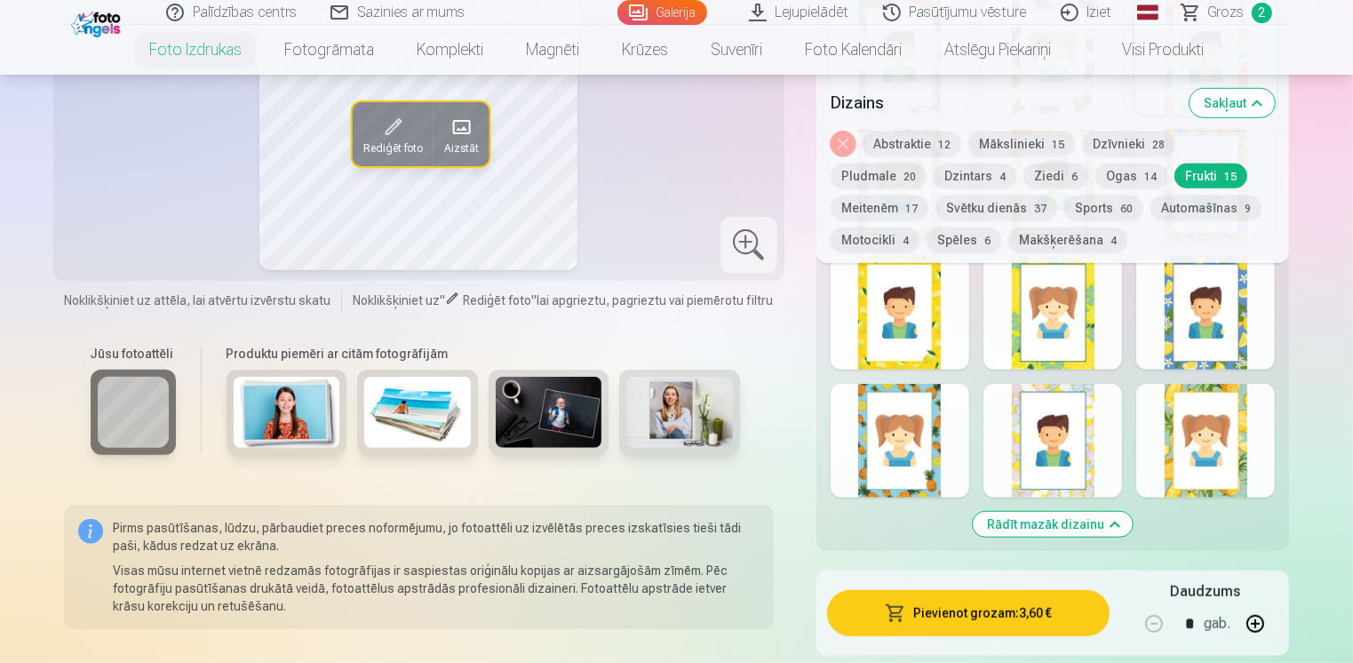
click at [1084, 471] on div at bounding box center [1052, 441] width 139 height 114
click at [1172, 485] on div at bounding box center [1205, 441] width 139 height 114
click at [1026, 482] on div at bounding box center [1052, 441] width 139 height 114
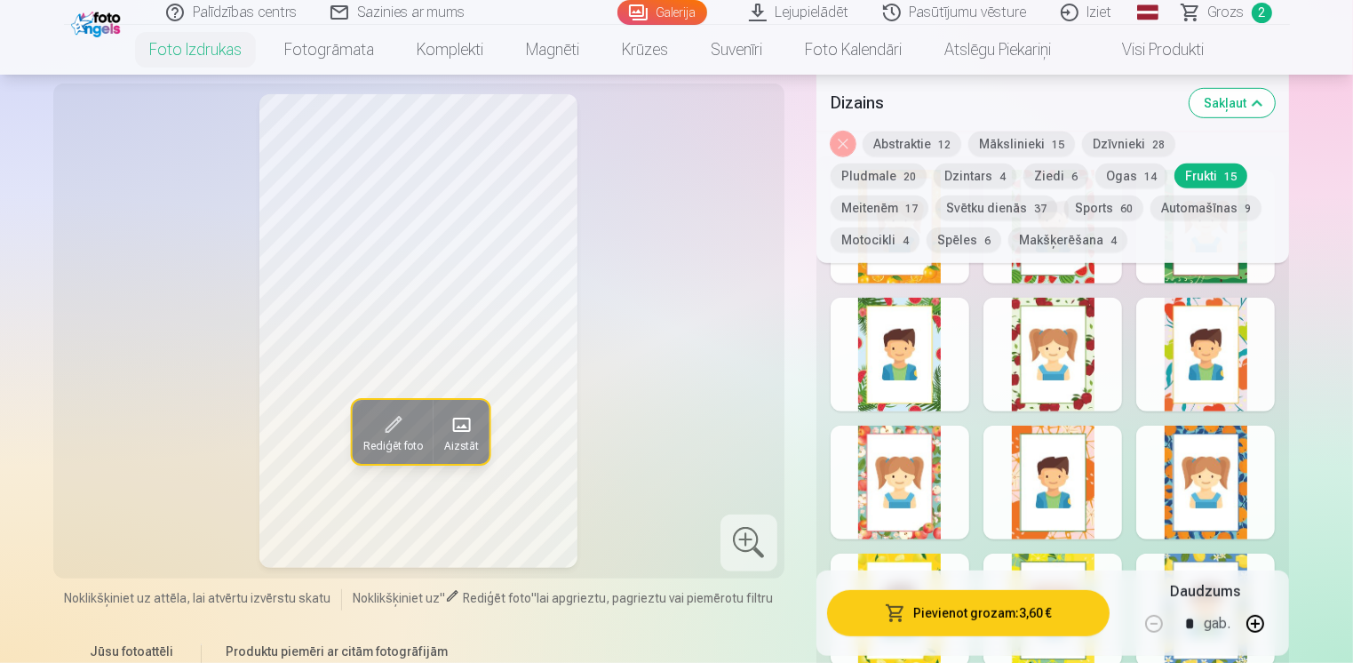
scroll to position [799, 0]
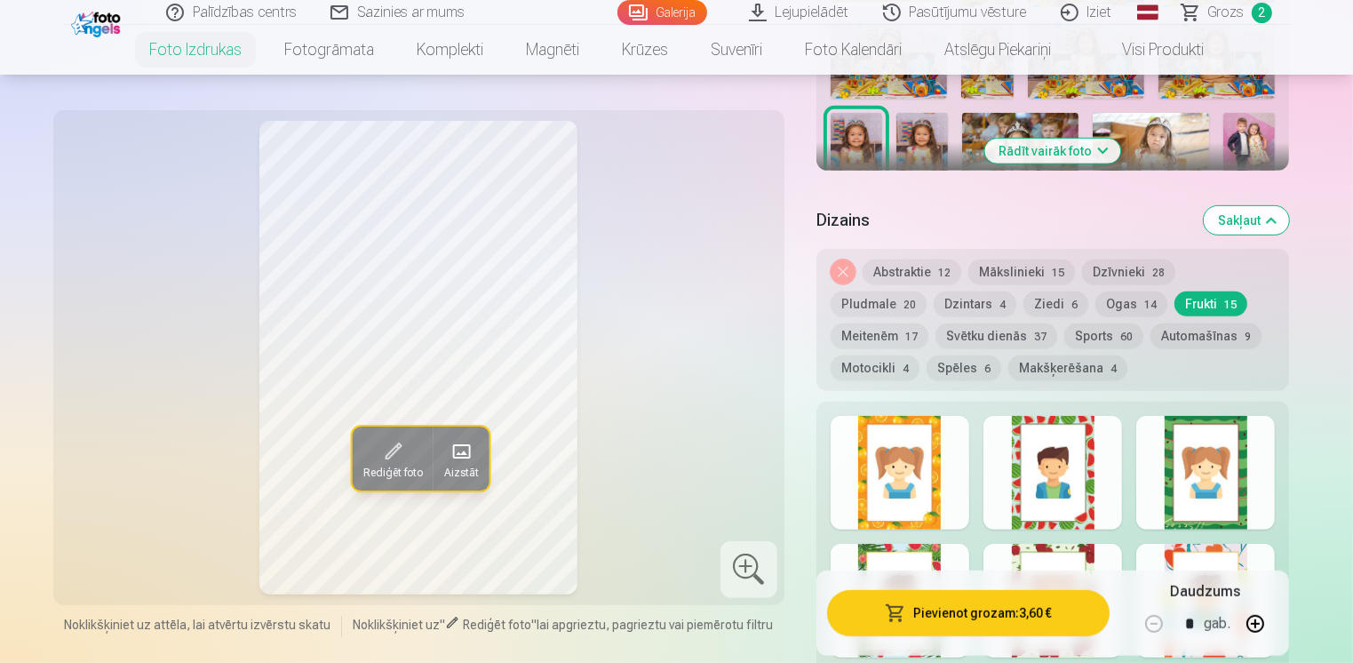
click at [928, 323] on button "Meitenēm 17" at bounding box center [879, 335] width 98 height 25
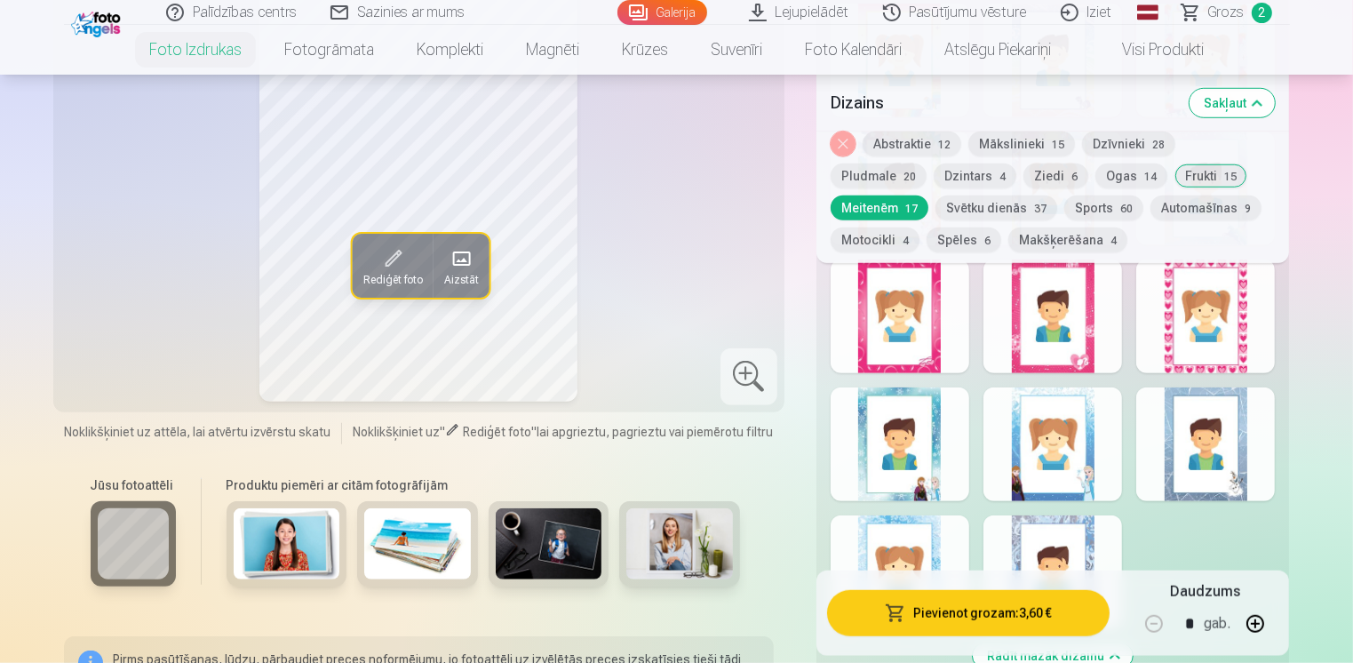
scroll to position [1332, 0]
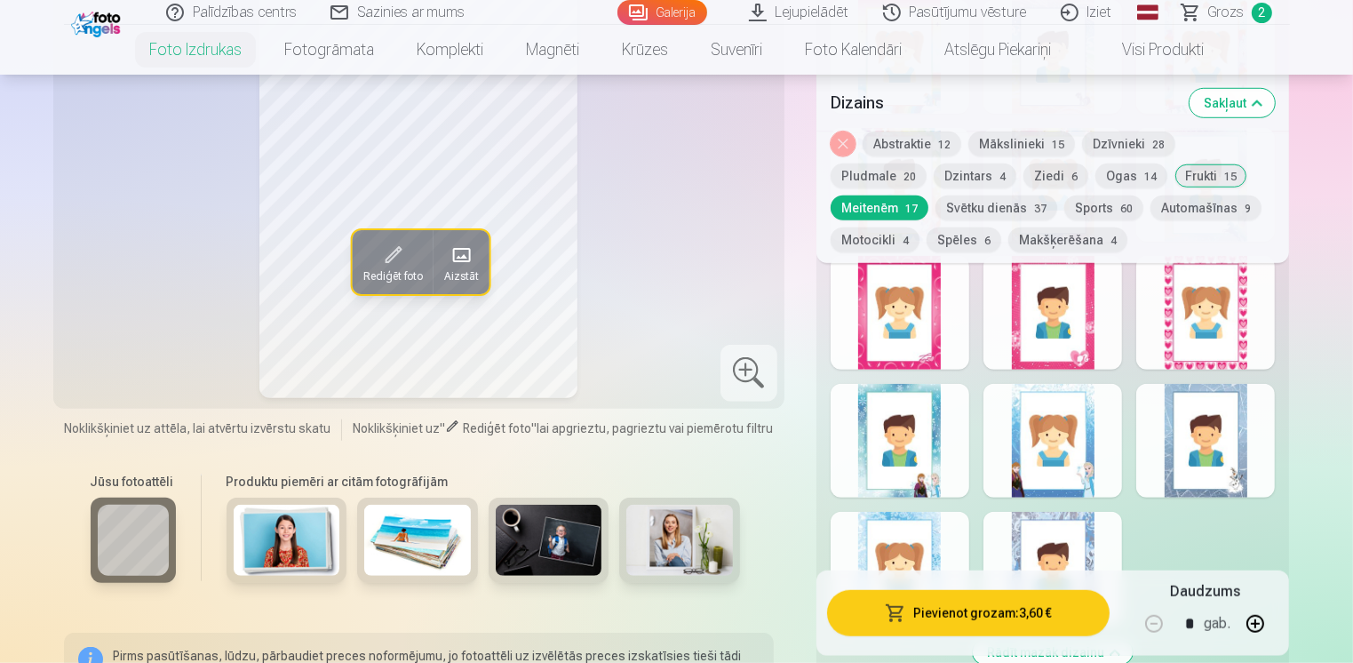
click at [935, 209] on button "Svētku dienās 37" at bounding box center [996, 207] width 122 height 25
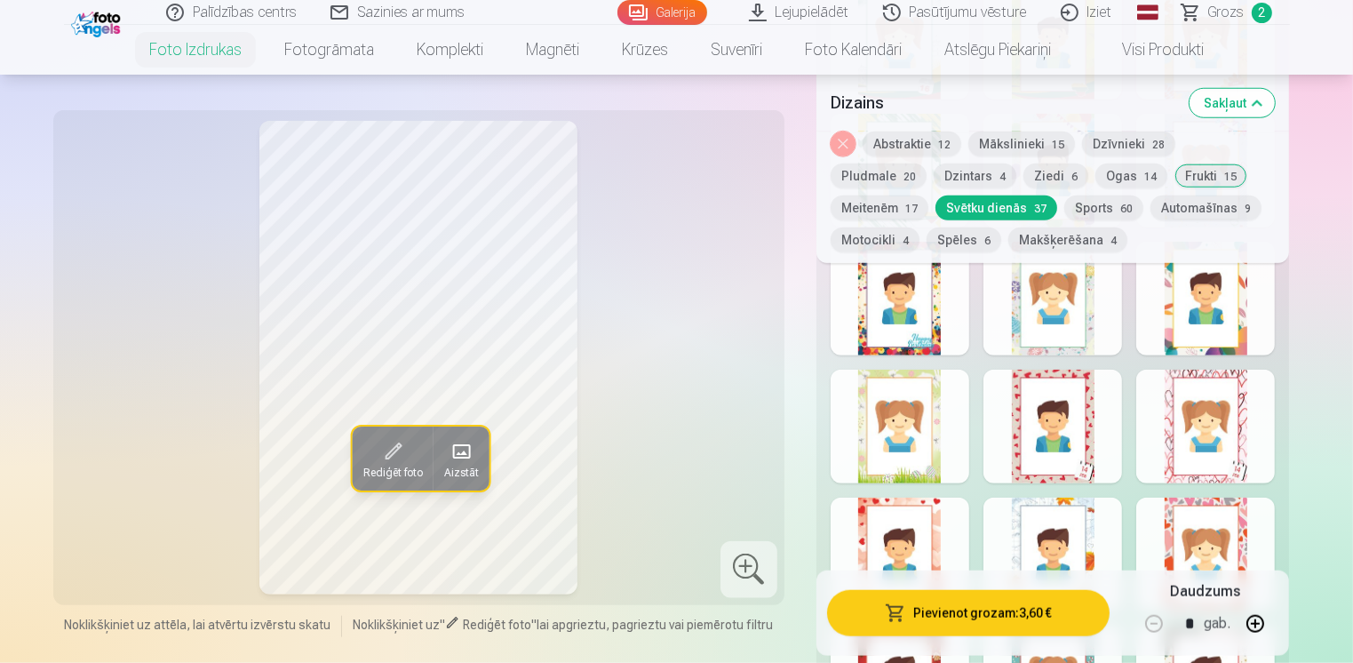
scroll to position [1599, 0]
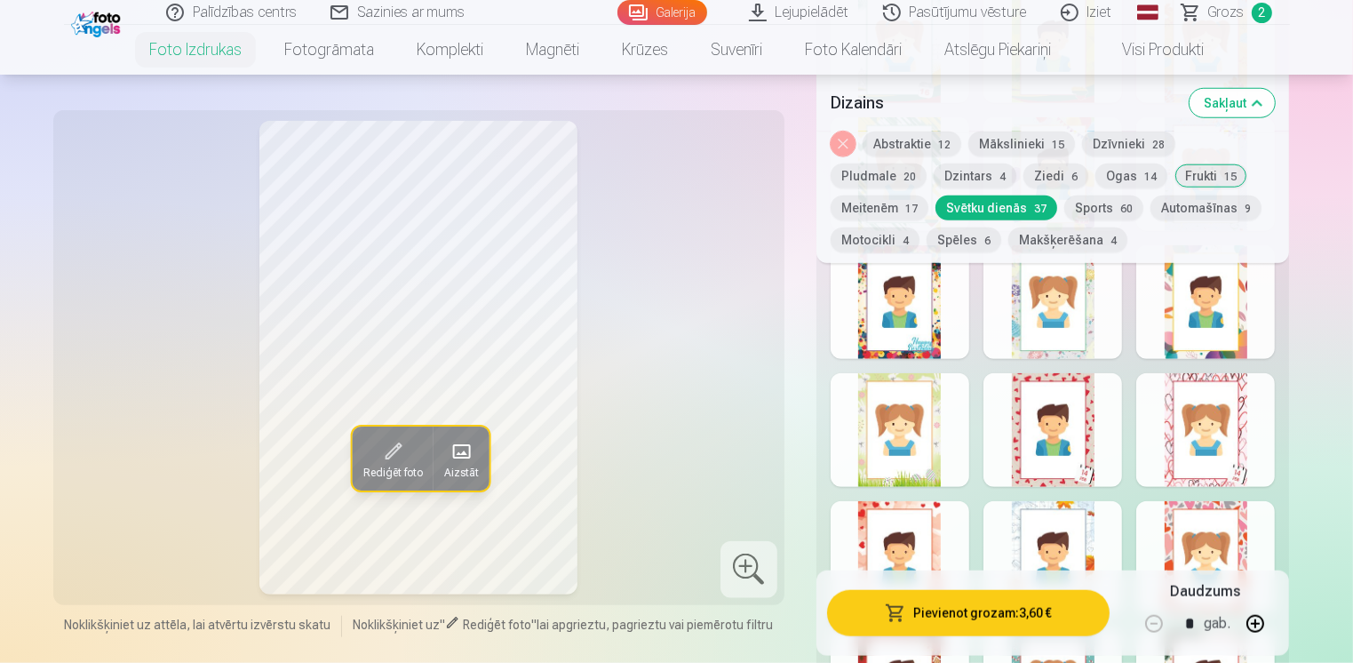
click at [1166, 414] on div at bounding box center [1205, 430] width 139 height 114
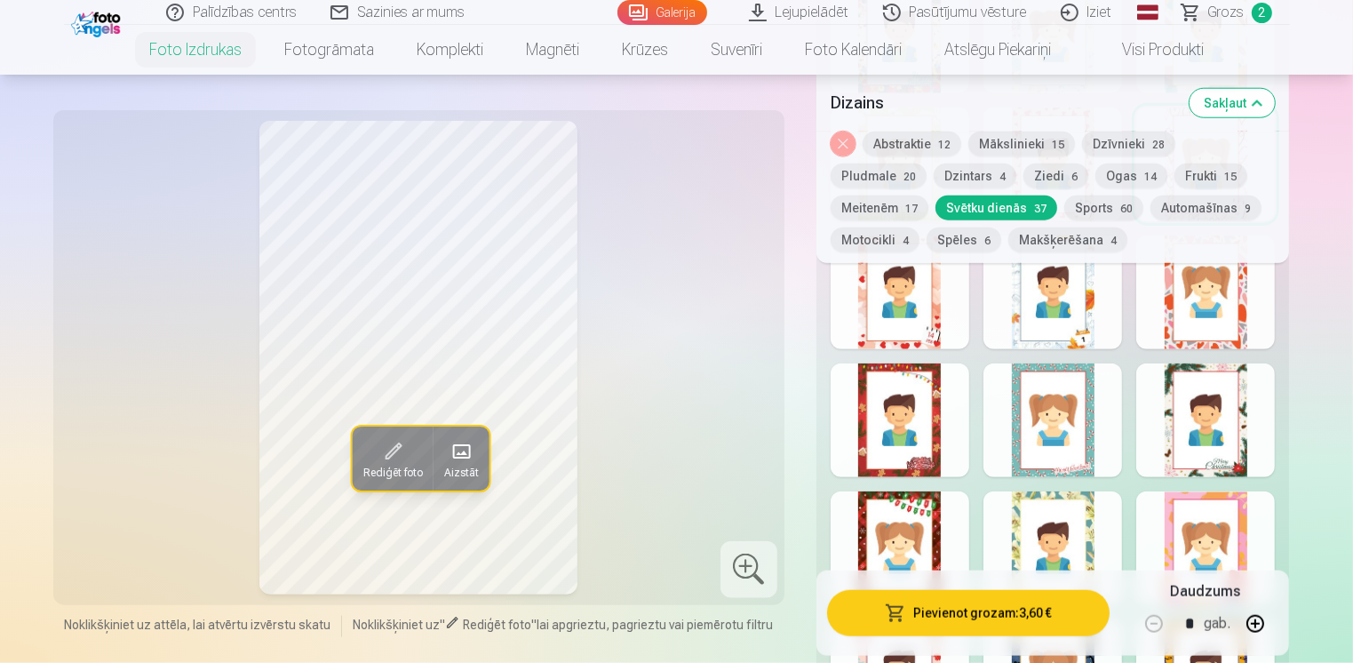
scroll to position [1865, 0]
click at [1012, 322] on div at bounding box center [1052, 291] width 139 height 114
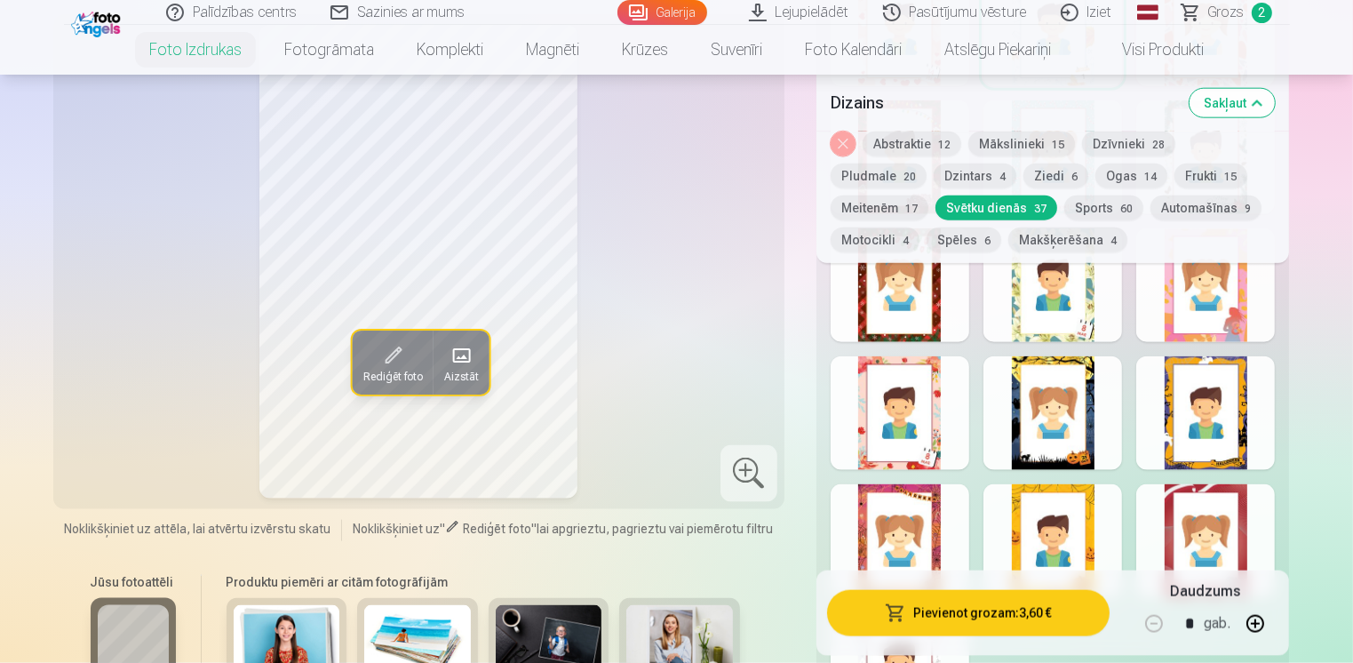
scroll to position [2132, 0]
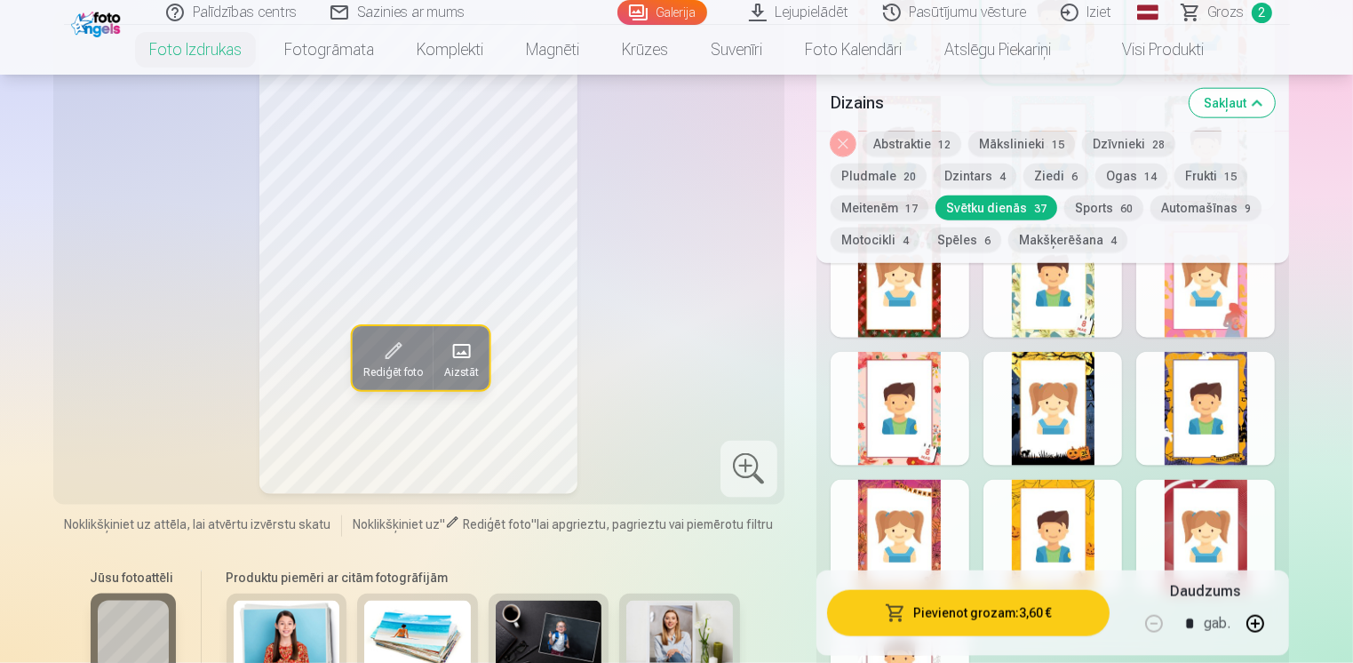
click at [1064, 205] on button "Sports 60" at bounding box center [1103, 207] width 79 height 25
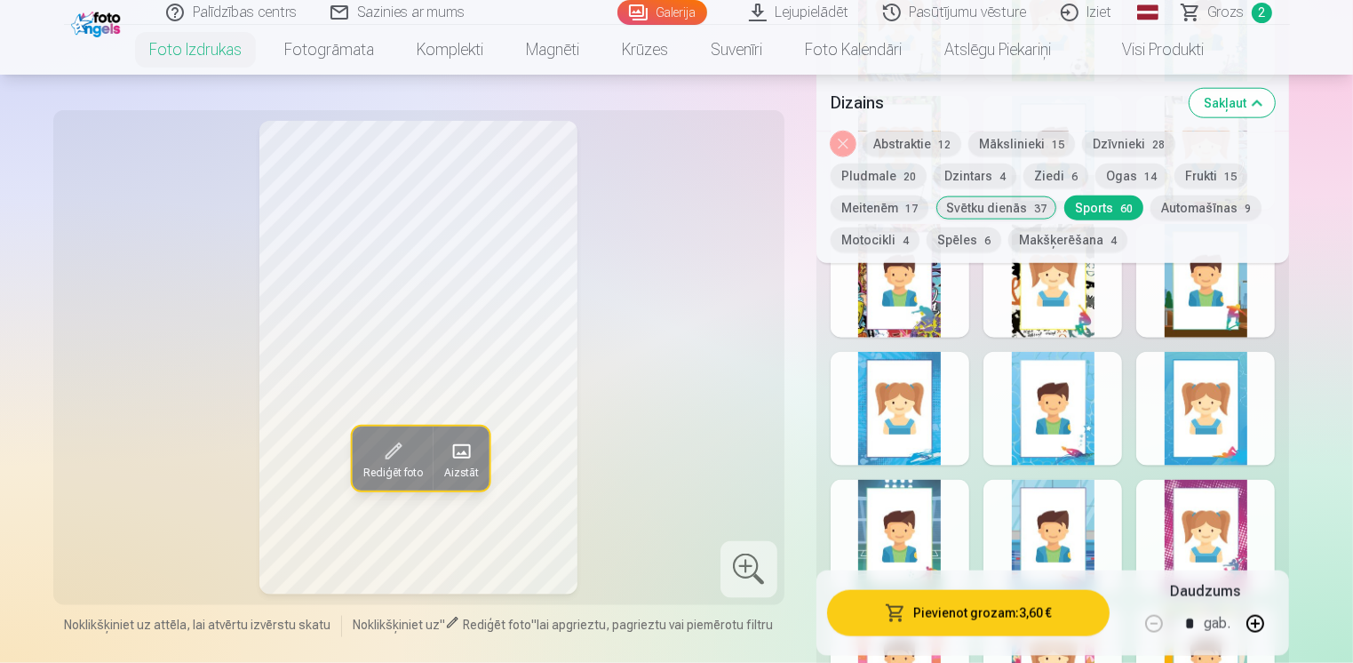
click at [1150, 212] on button "Automašīnas 9" at bounding box center [1205, 207] width 111 height 25
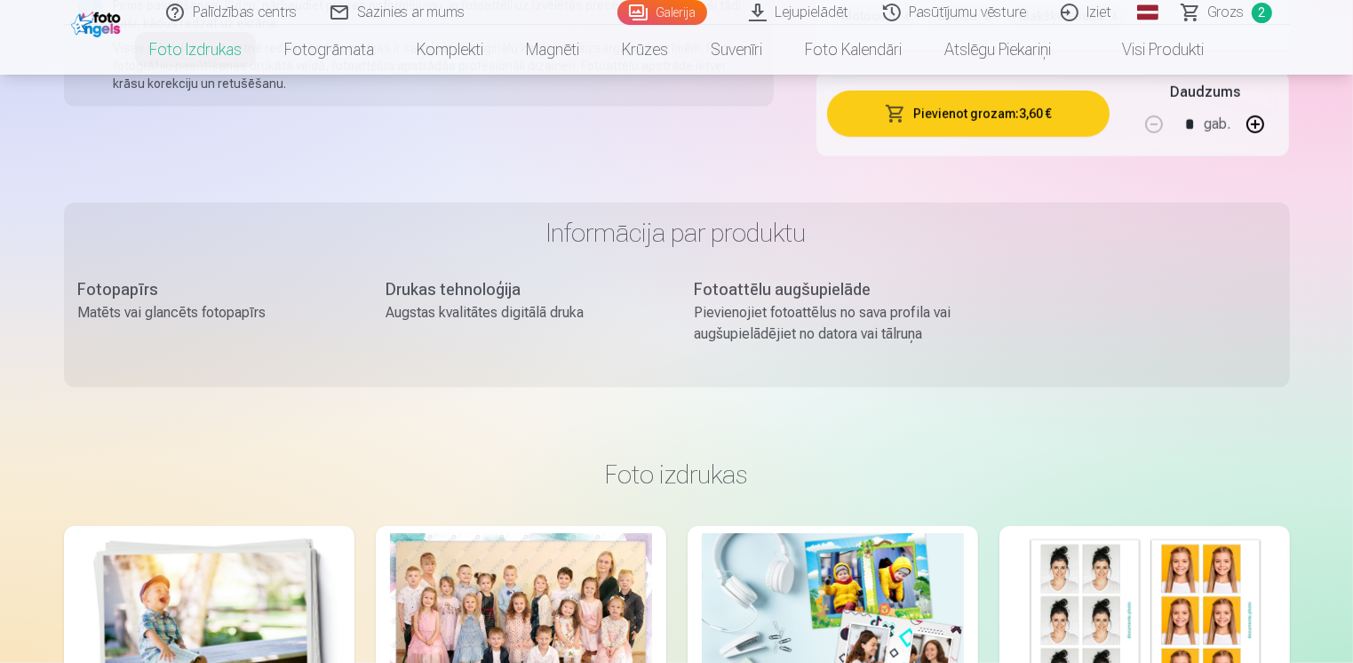
scroll to position [1066, 0]
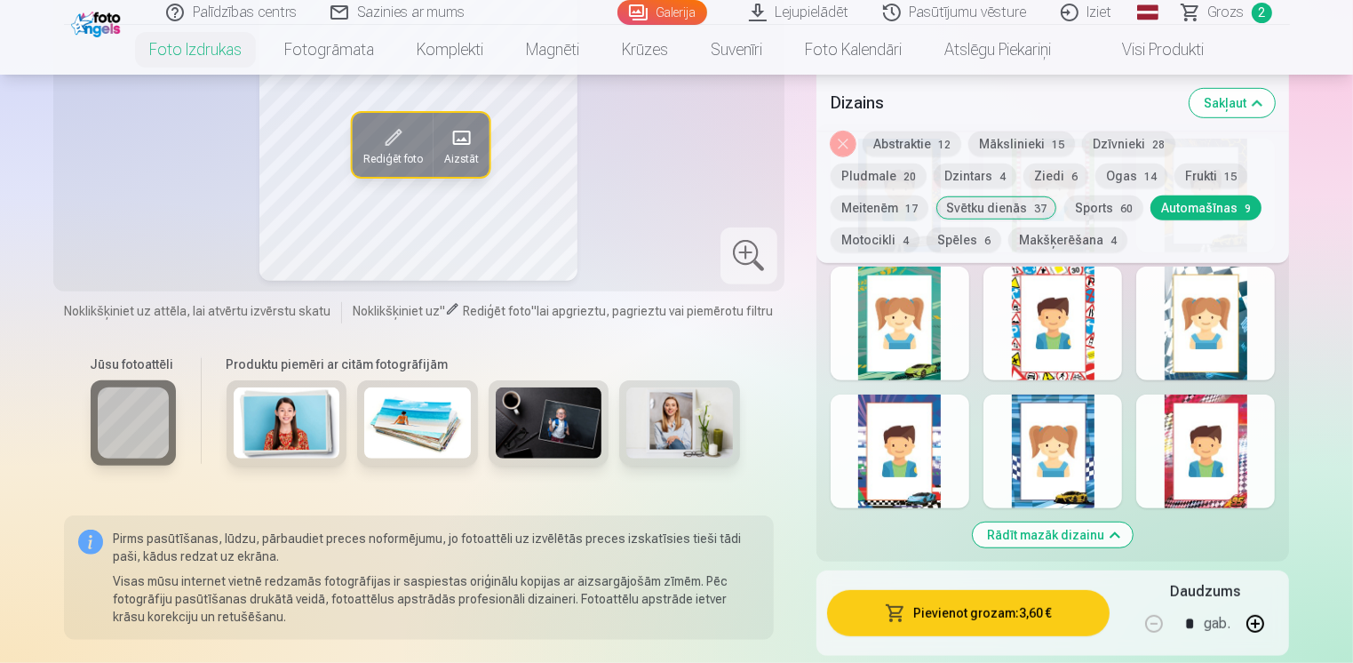
click at [919, 227] on button "Motocikli 4" at bounding box center [874, 239] width 89 height 25
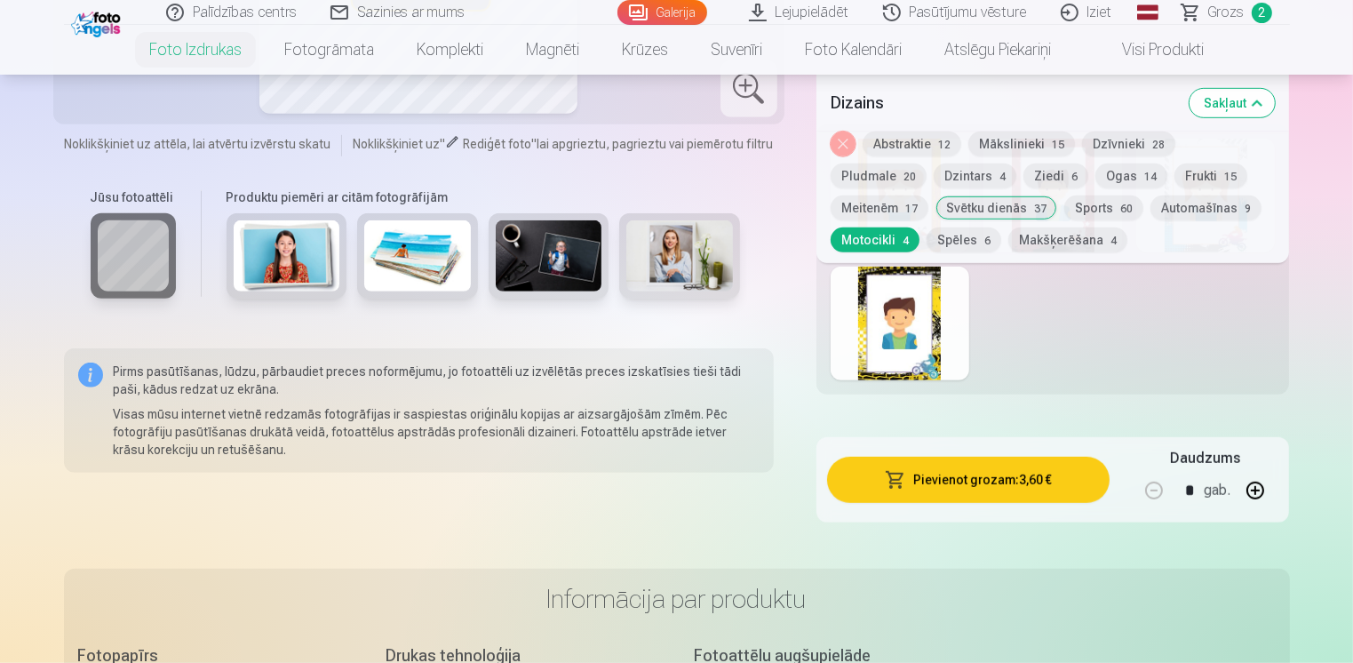
click at [926, 239] on button "Spēles 6" at bounding box center [963, 239] width 75 height 25
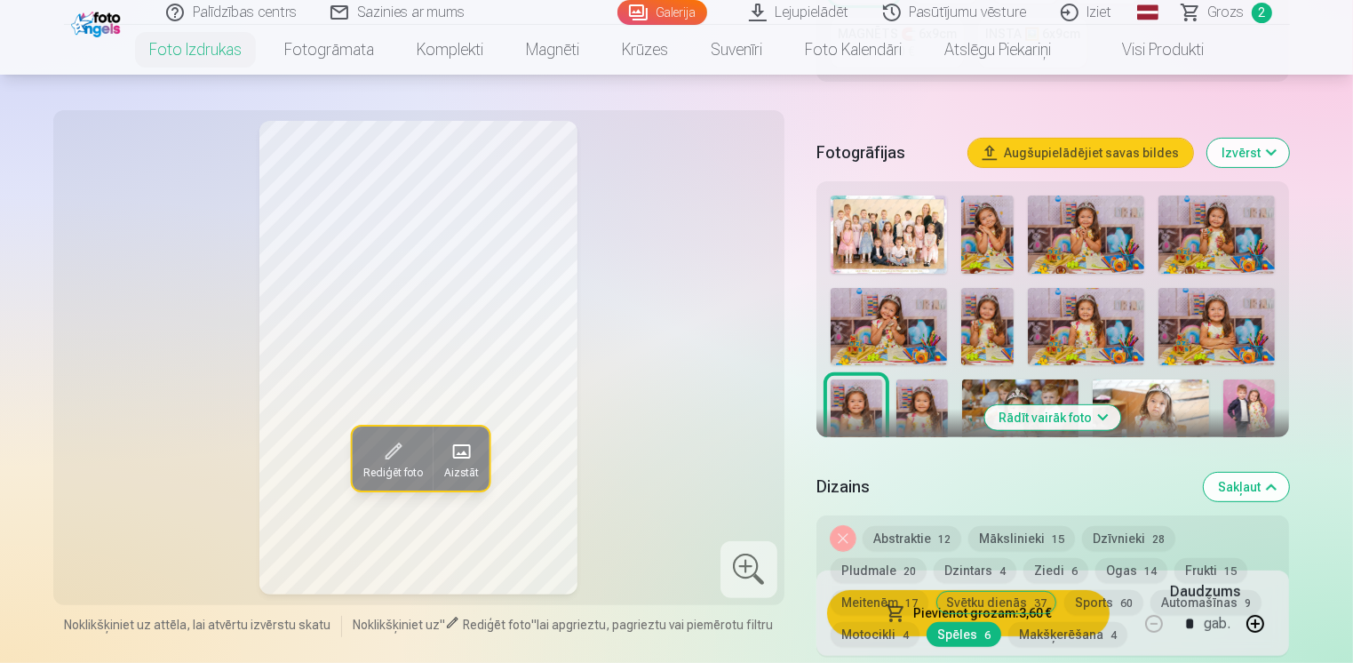
scroll to position [799, 0]
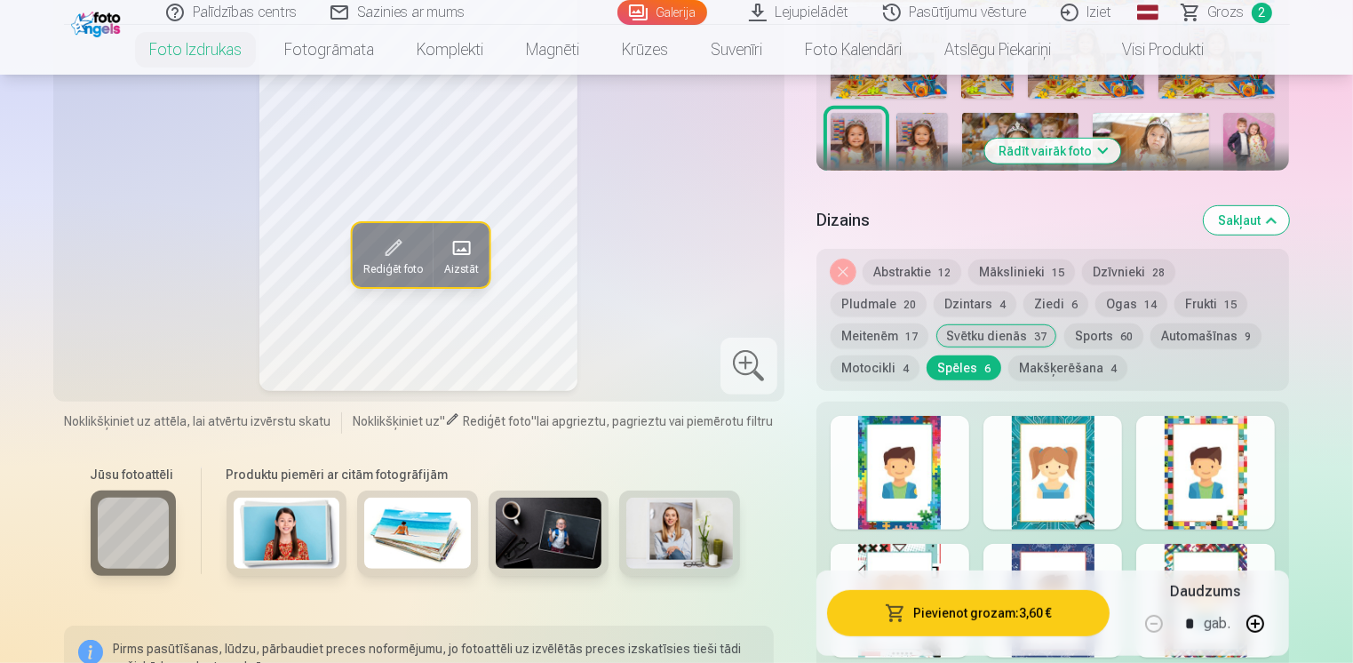
click at [1008, 366] on button "Makšķerēšana 4" at bounding box center [1067, 367] width 119 height 25
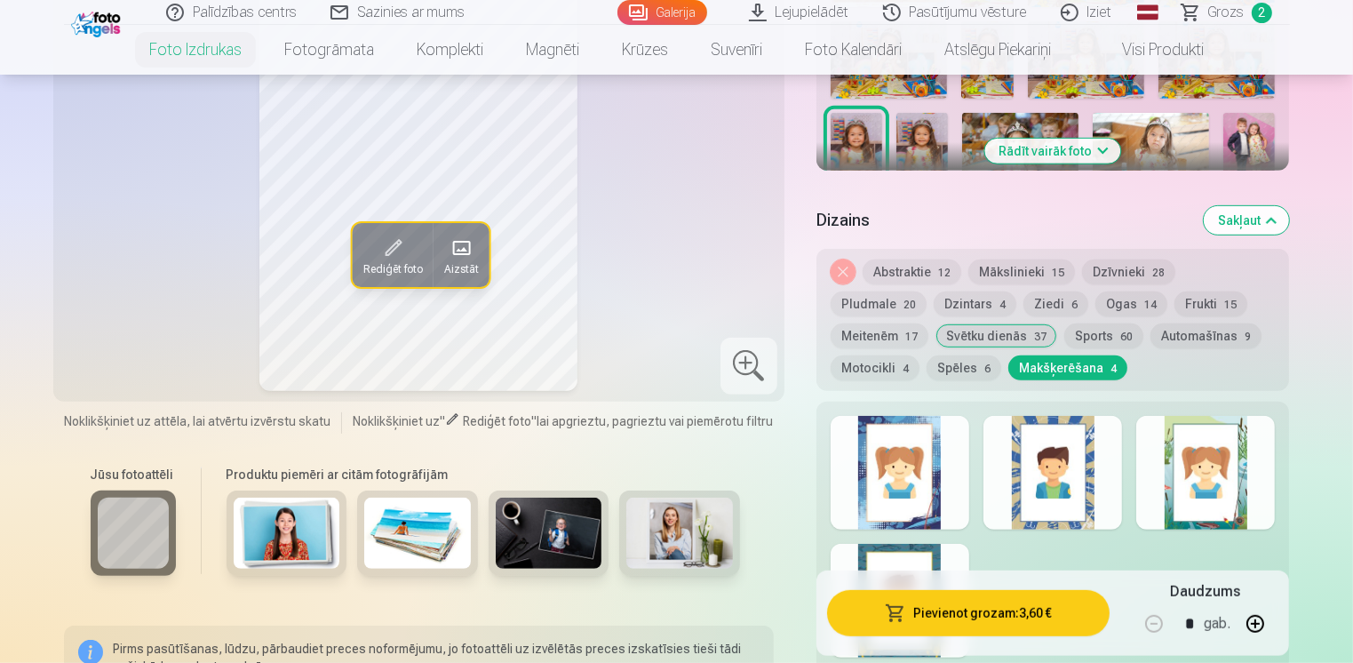
click at [1174, 304] on button "Frukti 15" at bounding box center [1210, 303] width 73 height 25
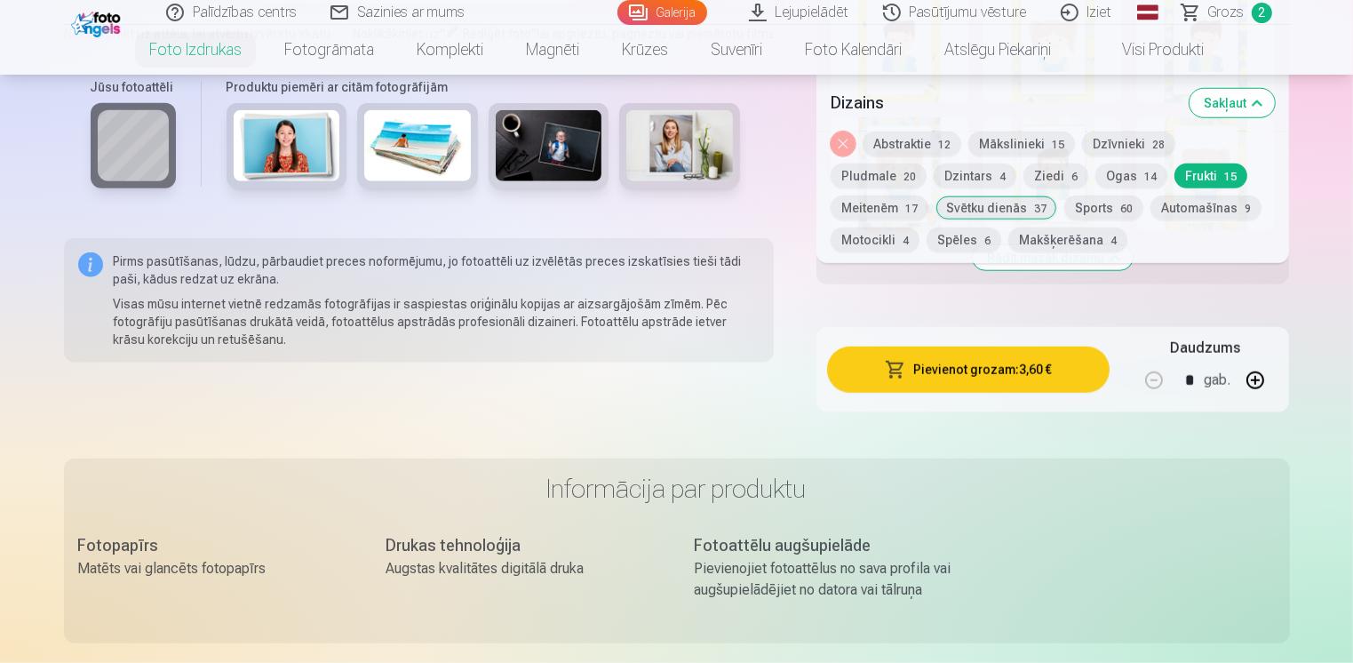
scroll to position [1332, 0]
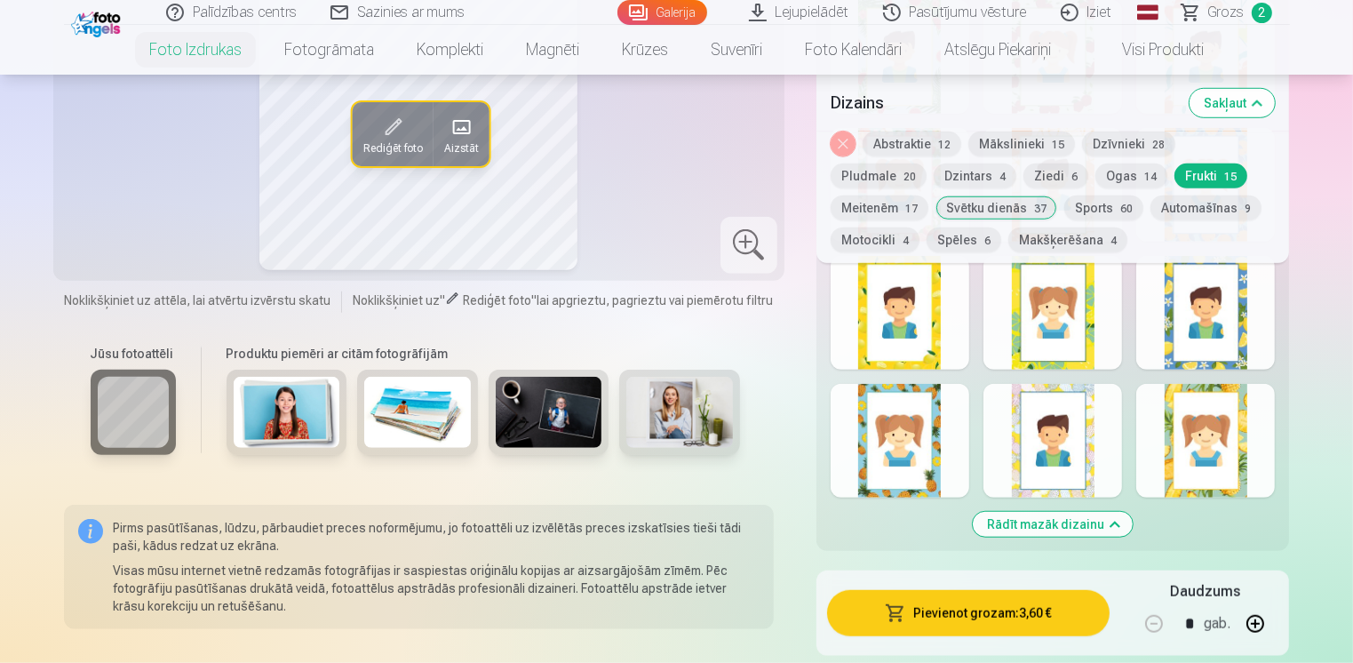
click at [1050, 473] on div at bounding box center [1052, 441] width 139 height 114
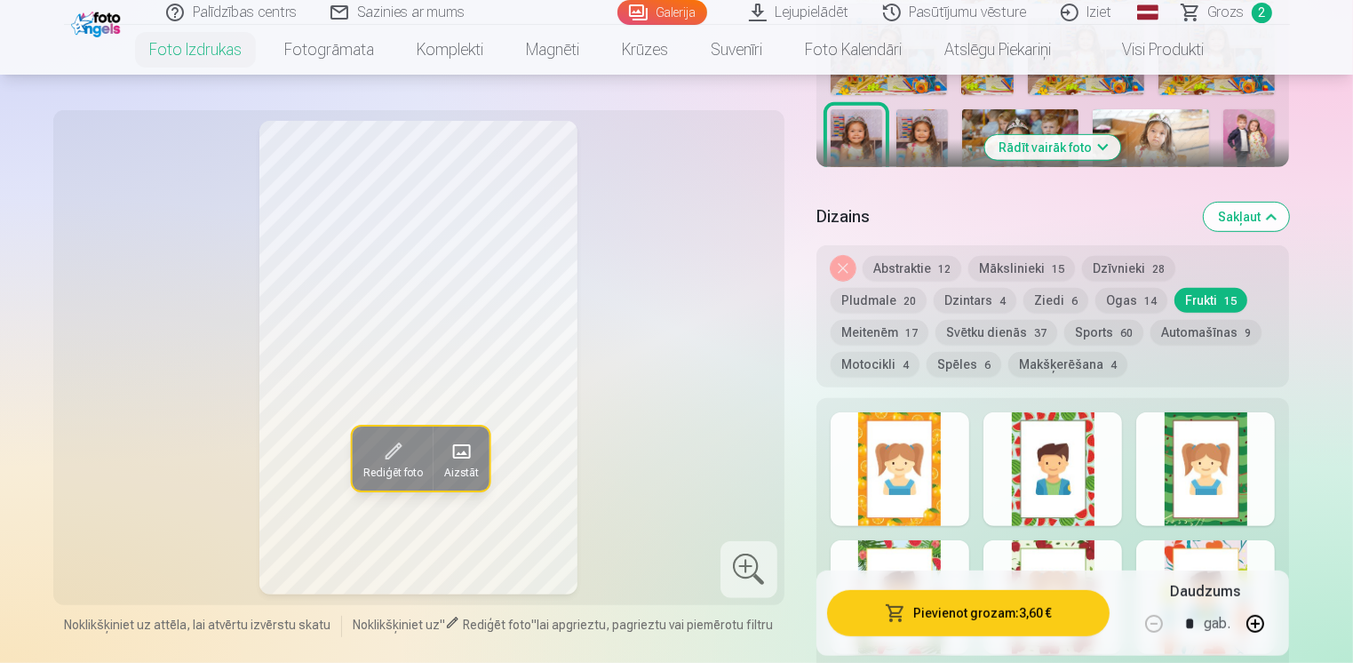
scroll to position [799, 0]
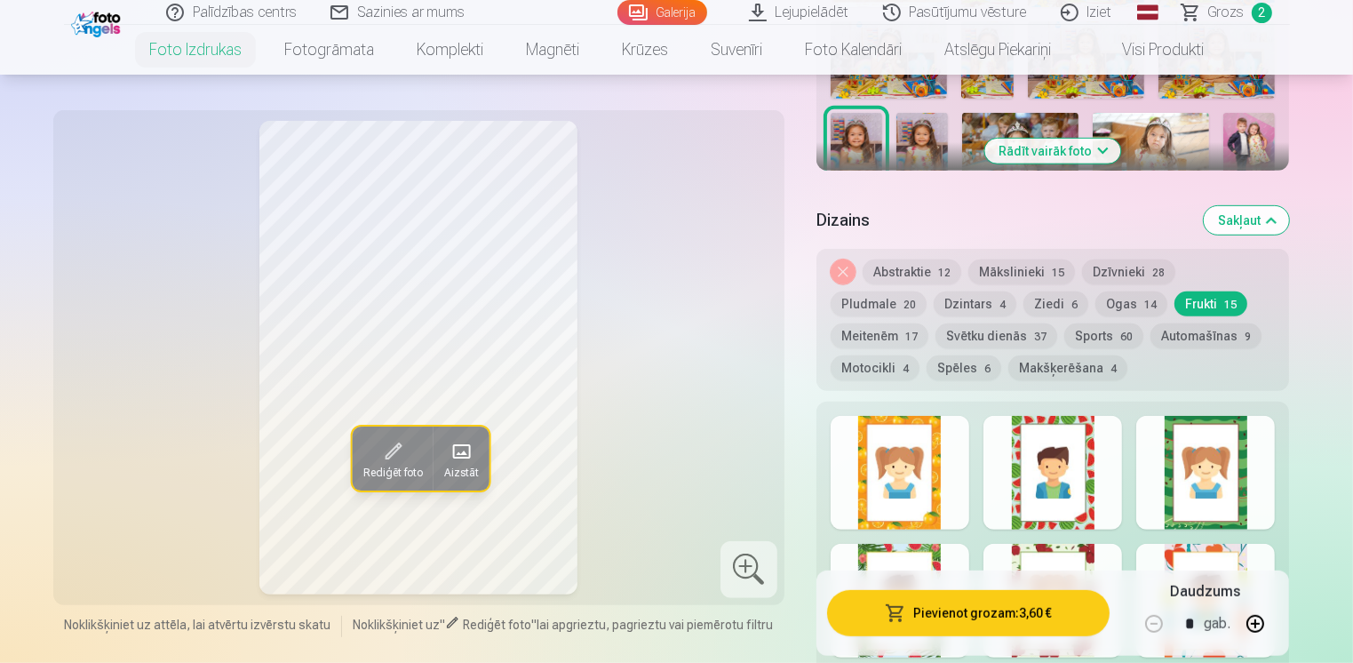
click at [1063, 517] on div at bounding box center [1052, 473] width 139 height 114
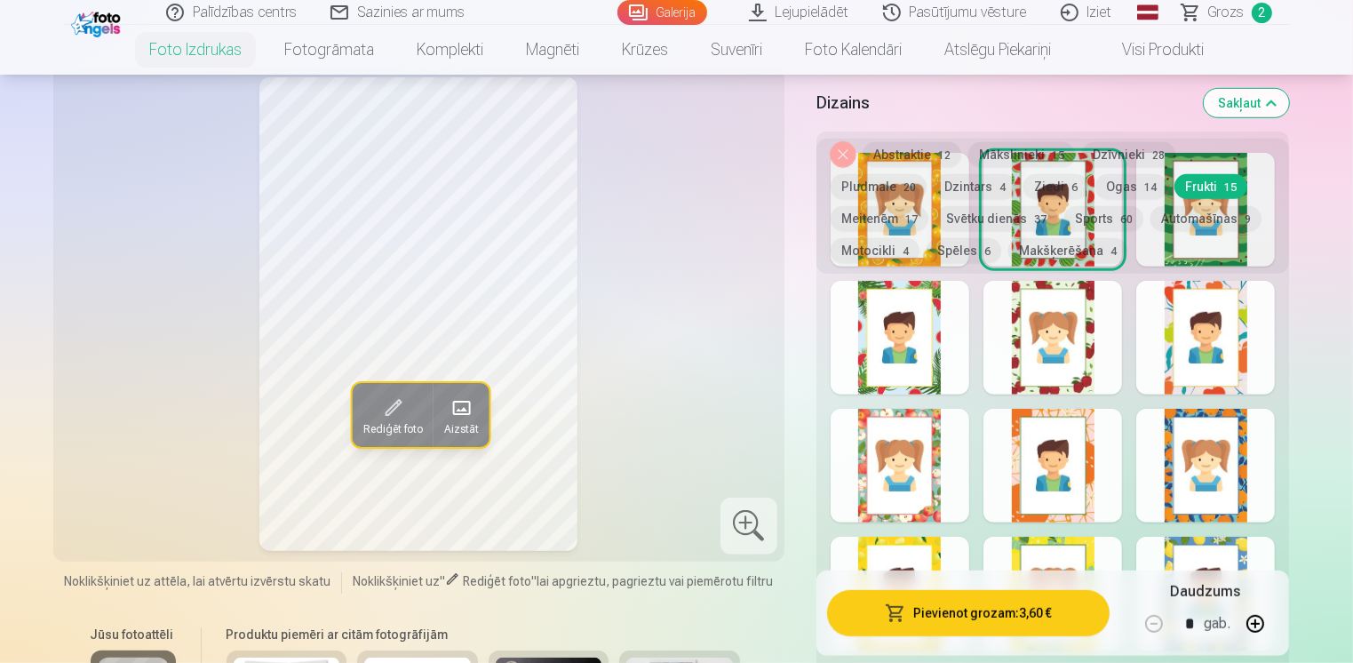
scroll to position [1066, 0]
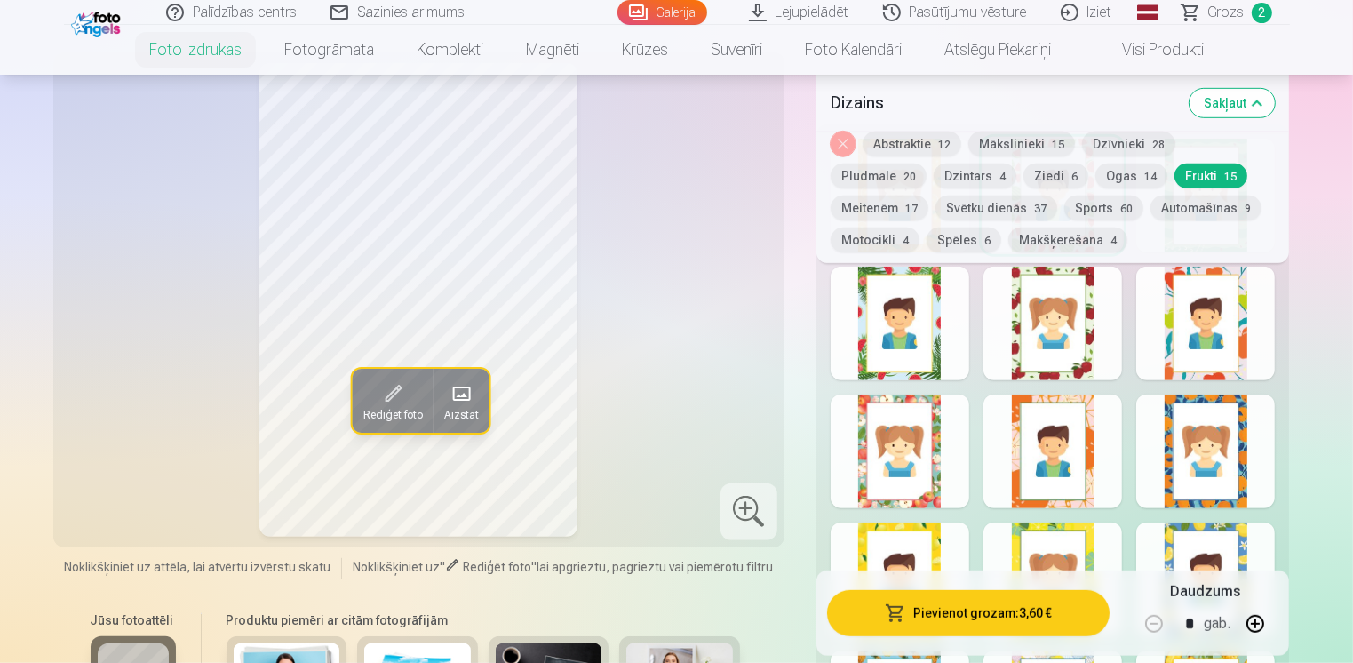
click at [930, 491] on div at bounding box center [899, 451] width 139 height 114
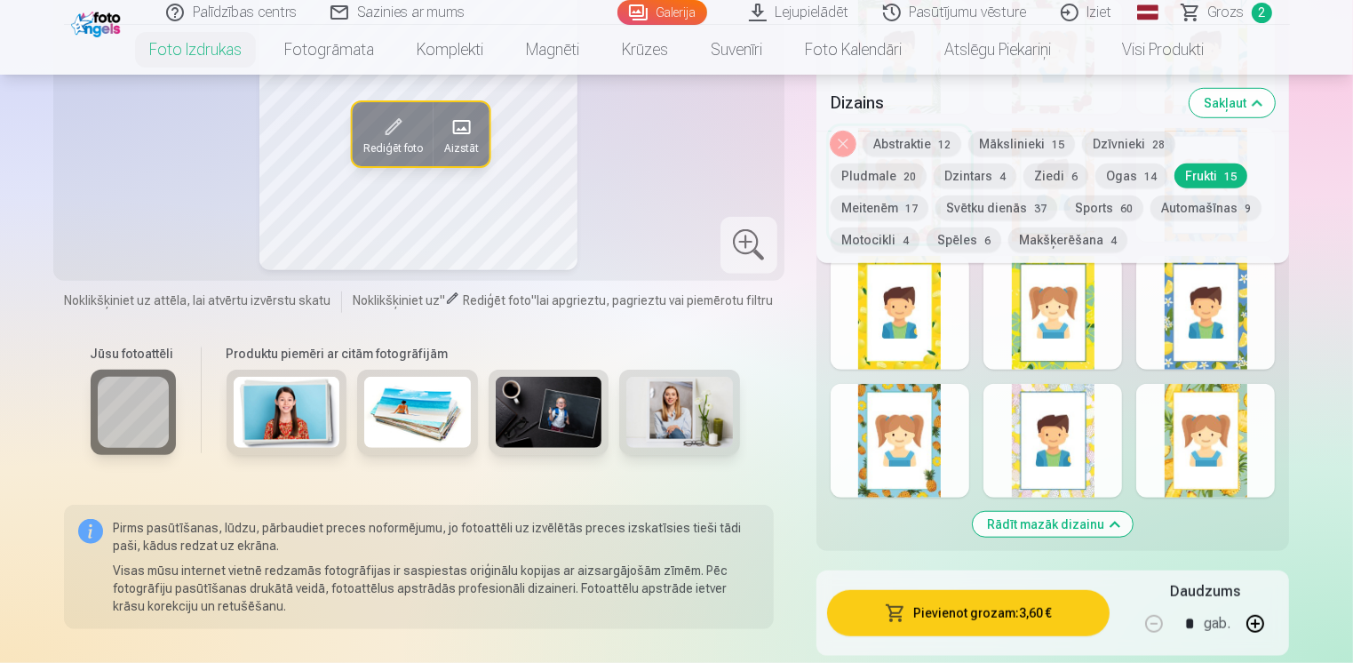
click at [1132, 147] on button "Dzīvnieki 28" at bounding box center [1128, 143] width 93 height 25
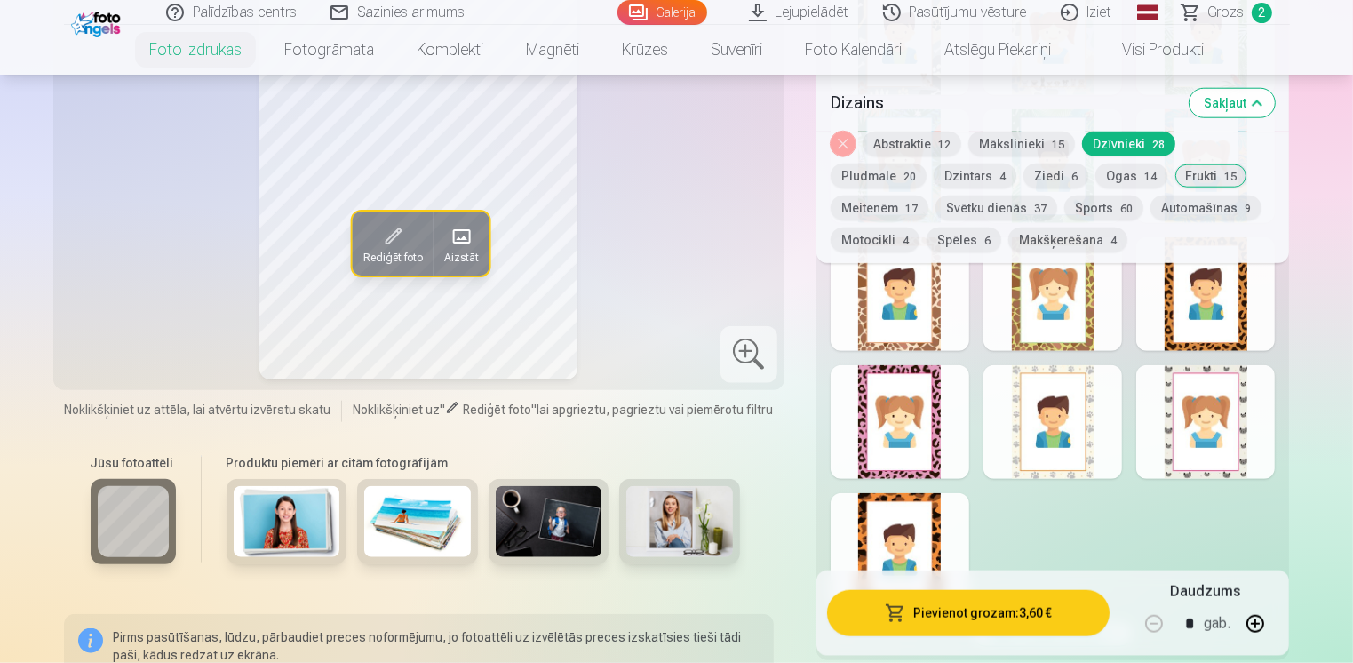
scroll to position [1865, 0]
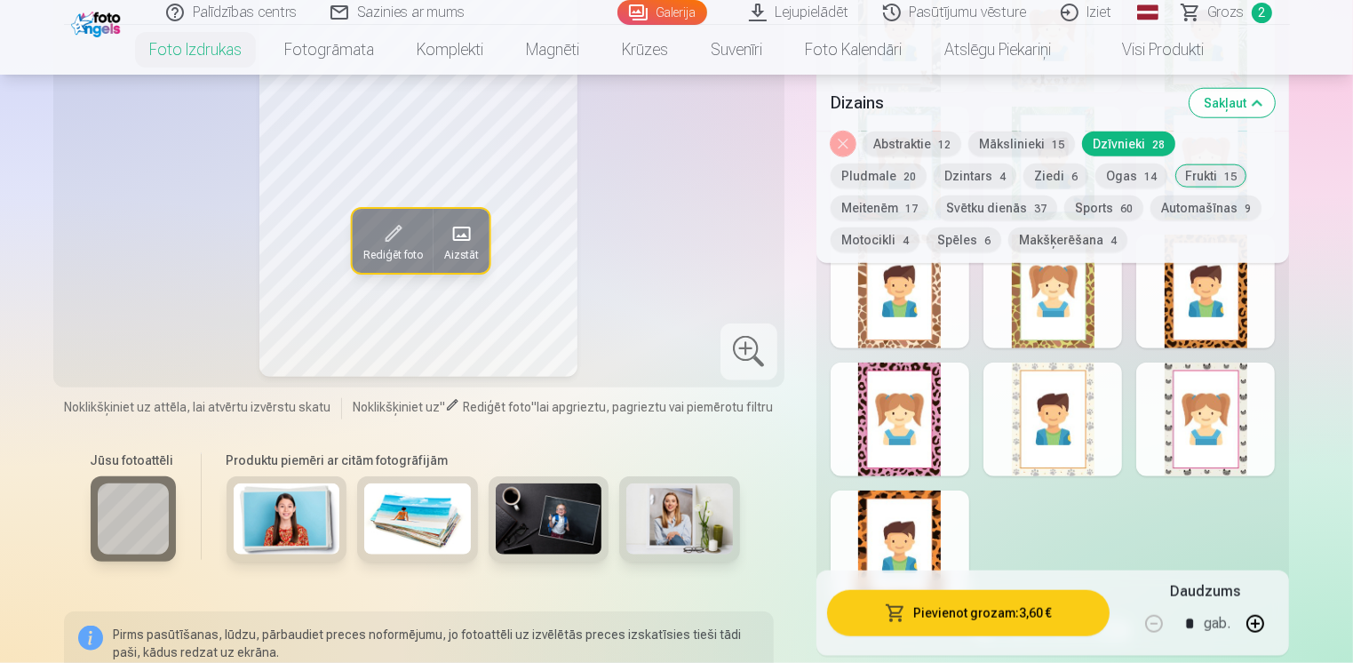
click at [1087, 421] on div at bounding box center [1052, 419] width 139 height 114
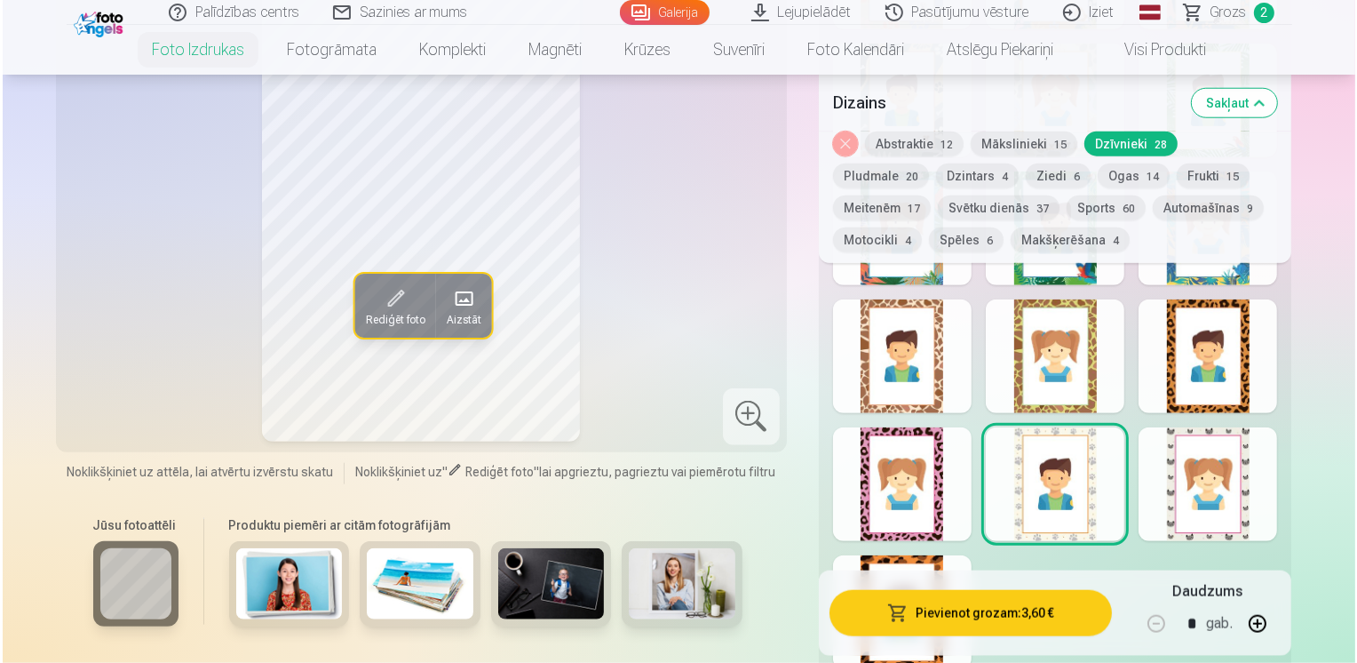
scroll to position [1599, 0]
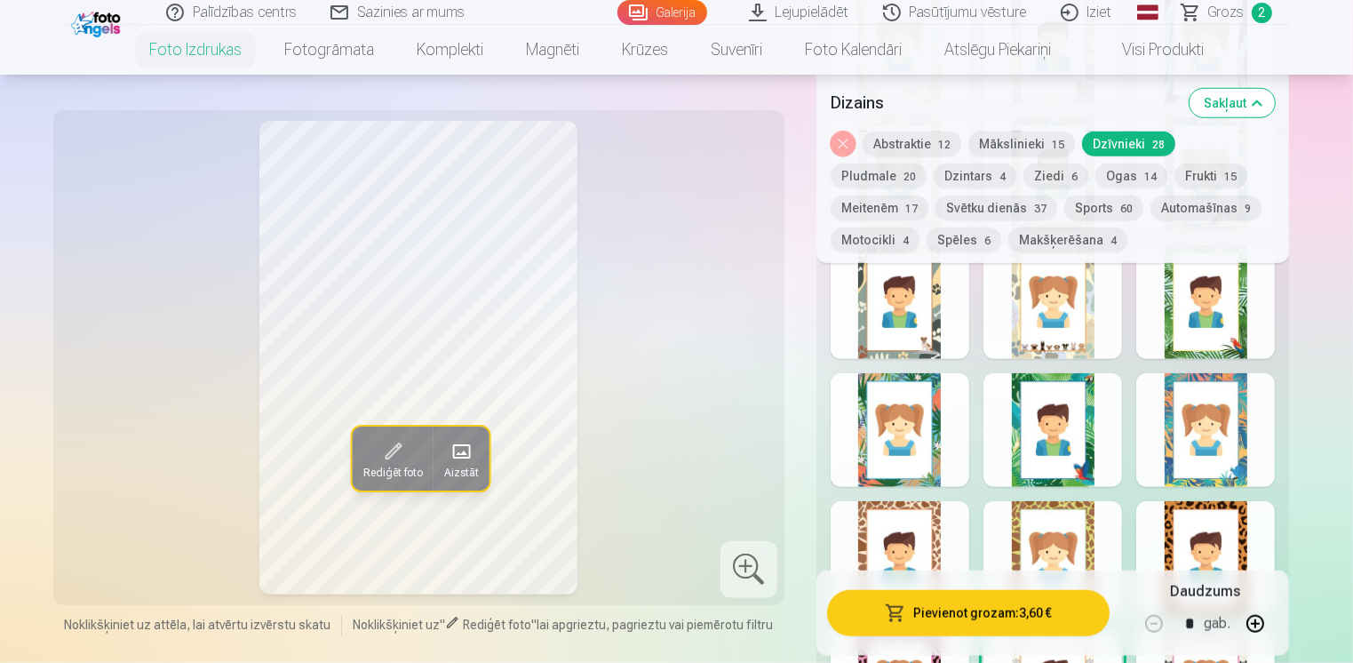
click at [1070, 536] on div at bounding box center [1052, 558] width 139 height 114
click at [995, 612] on button "Pievienot grozam : 3,60 €" at bounding box center [968, 613] width 283 height 46
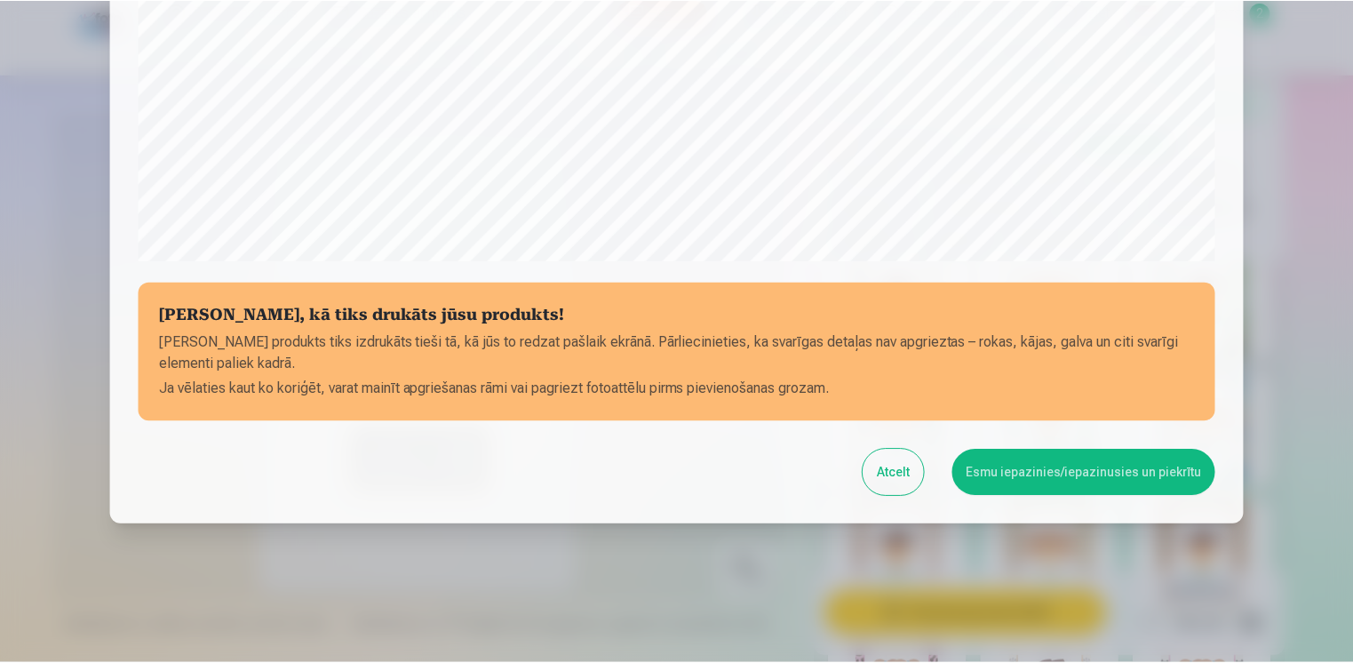
scroll to position [616, 0]
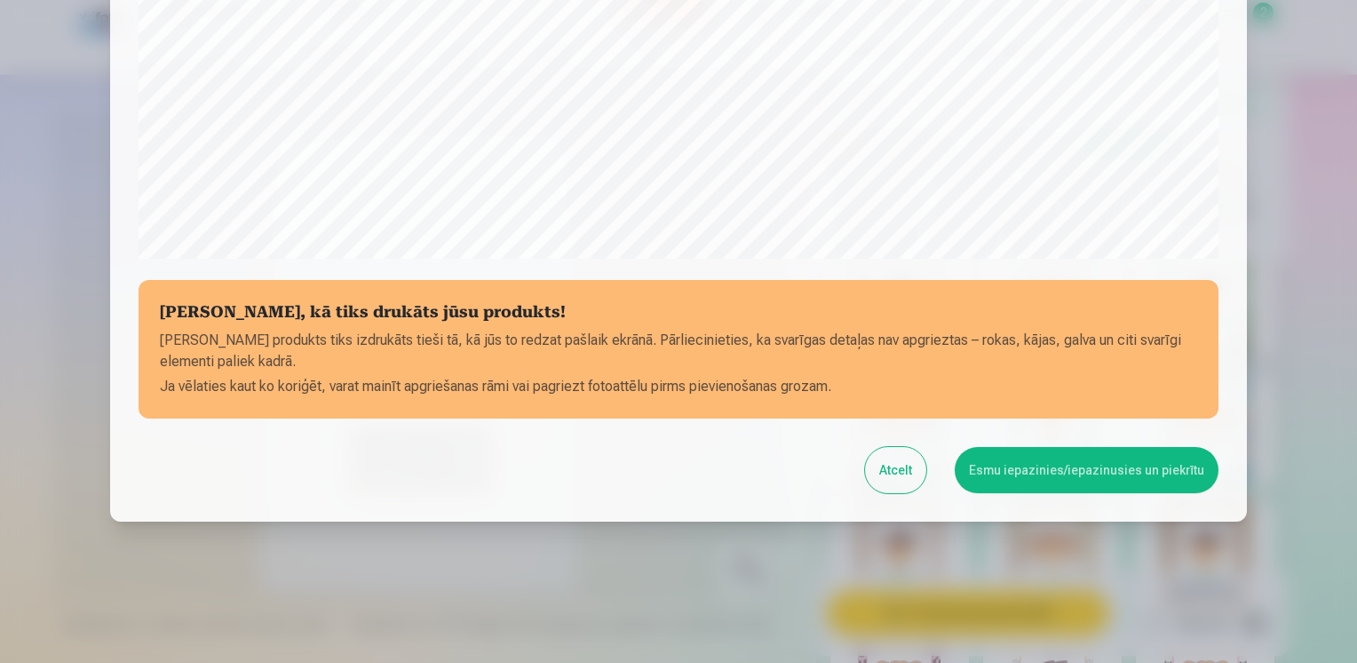
click at [1086, 487] on button "Esmu iepazinies/iepazinusies un piekrītu" at bounding box center [1087, 470] width 264 height 46
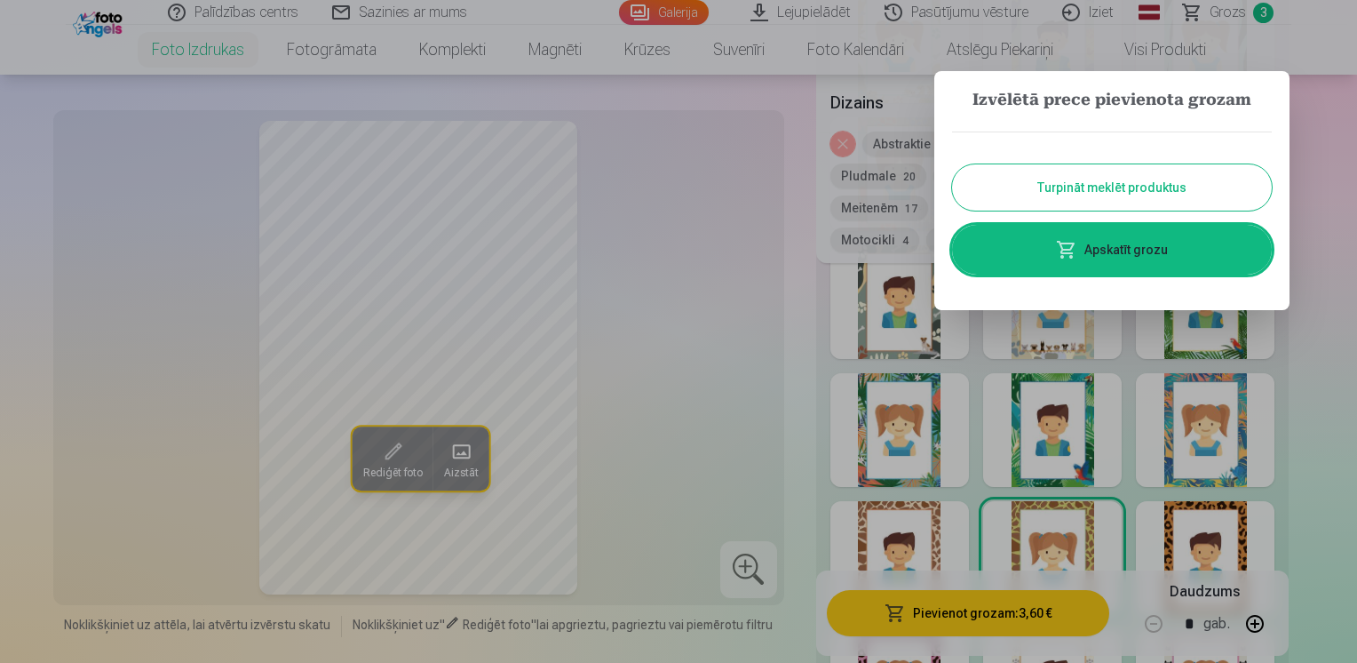
click at [1123, 195] on button "Turpināt meklēt produktus" at bounding box center [1112, 187] width 320 height 46
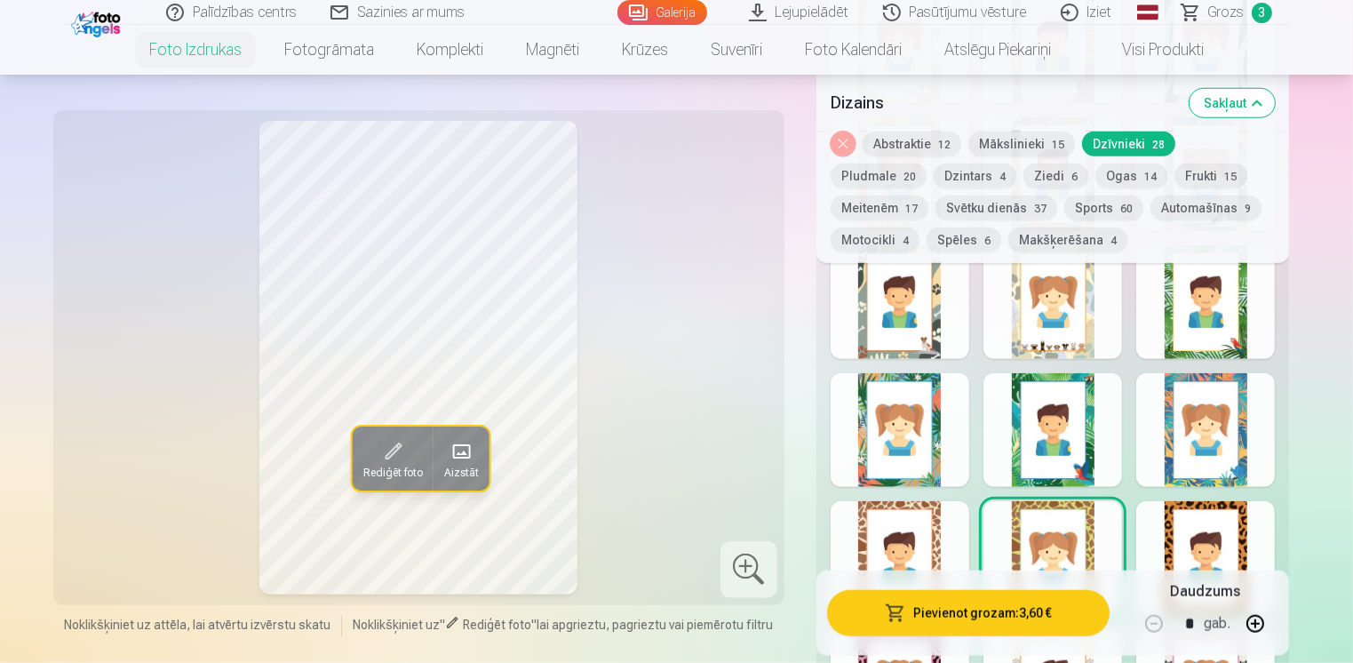
click at [1174, 181] on button "Frukti 15" at bounding box center [1210, 175] width 73 height 25
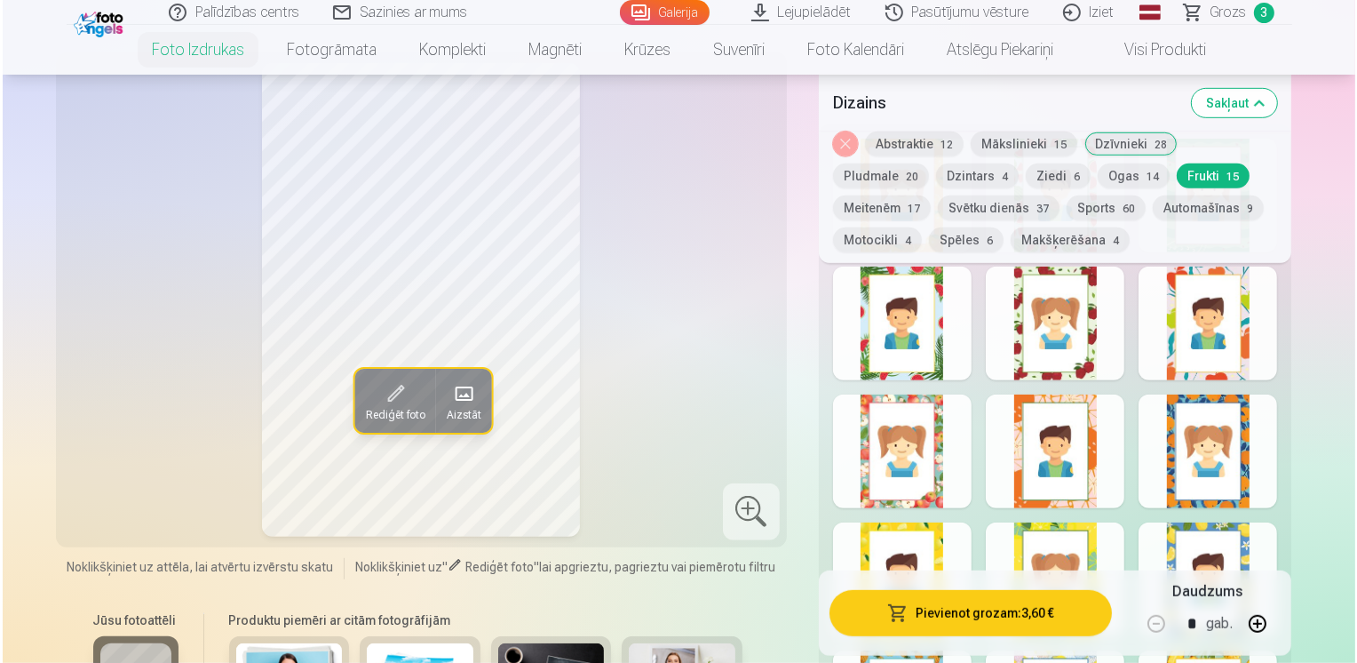
scroll to position [1332, 0]
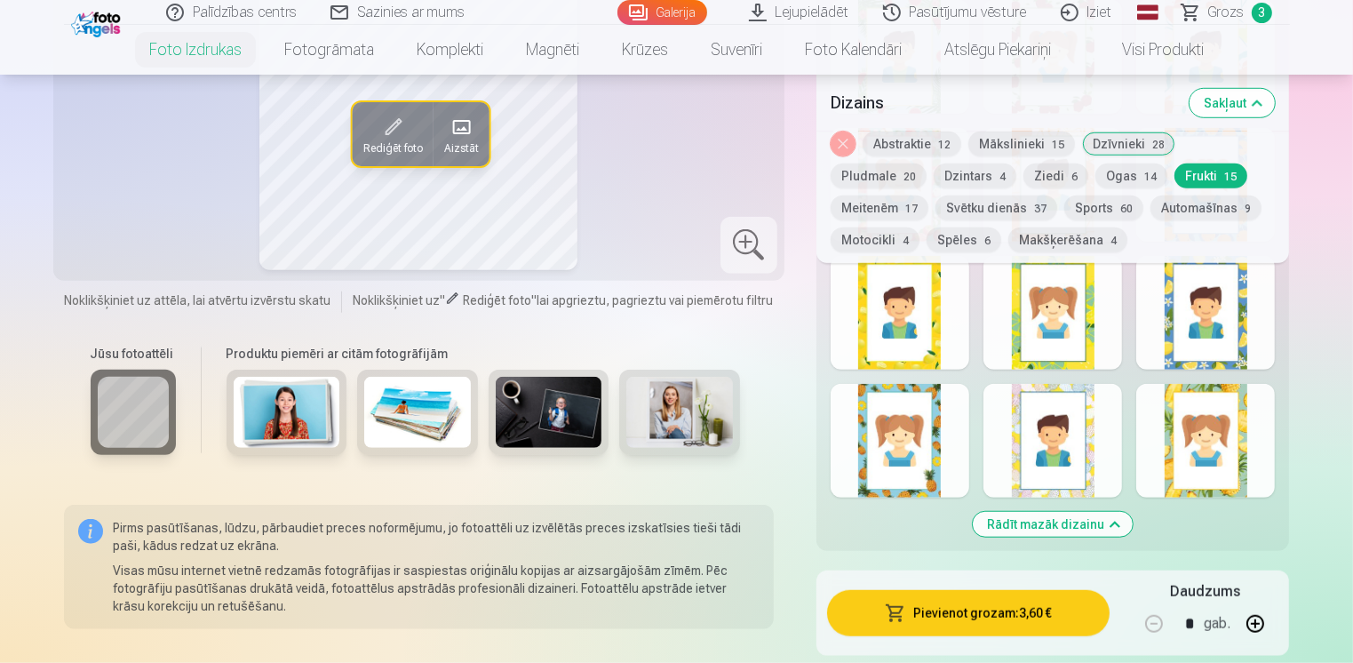
click at [1088, 443] on div at bounding box center [1052, 441] width 139 height 114
click at [997, 609] on button "Pievienot grozam : 3,60 €" at bounding box center [968, 613] width 283 height 46
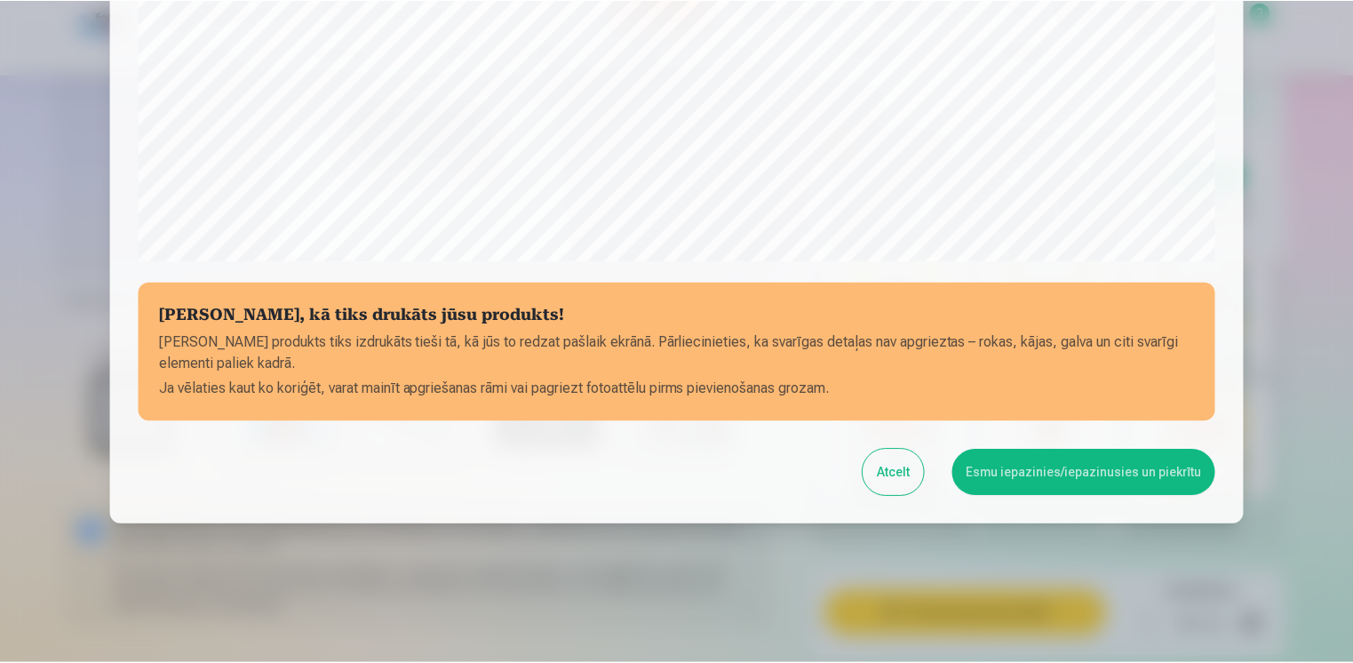
scroll to position [616, 0]
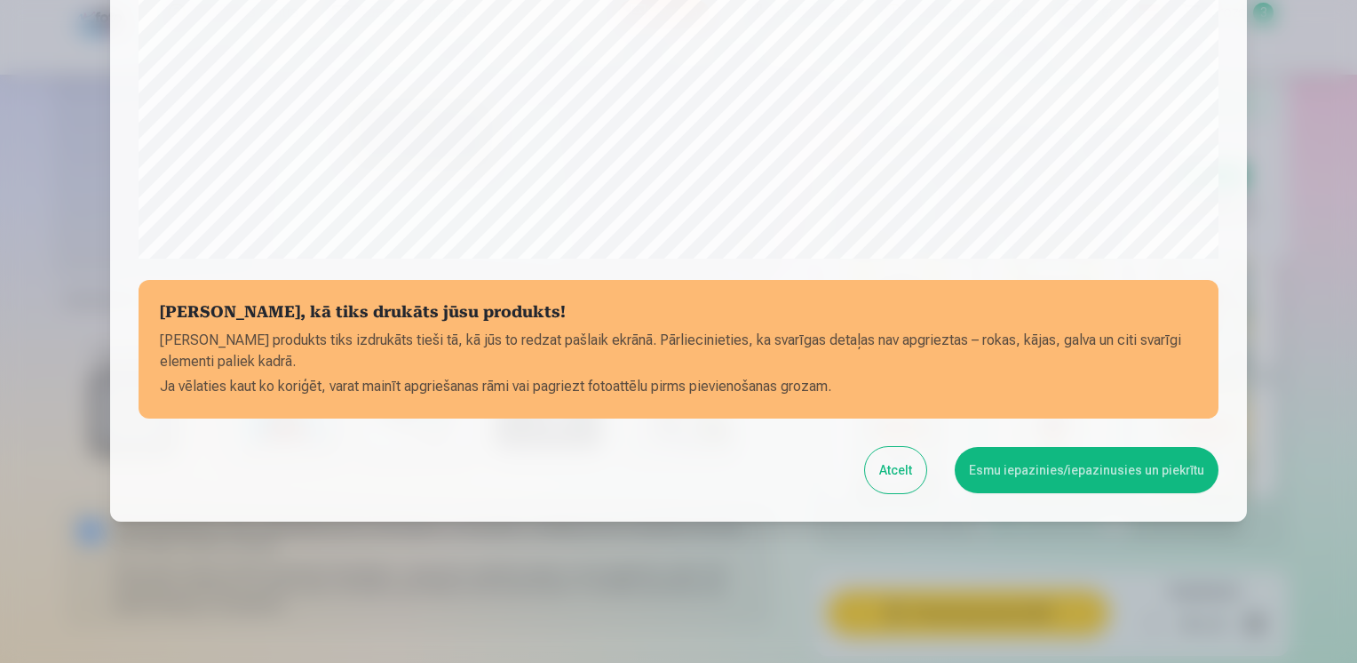
click at [1124, 481] on button "Esmu iepazinies/iepazinusies un piekrītu" at bounding box center [1087, 470] width 264 height 46
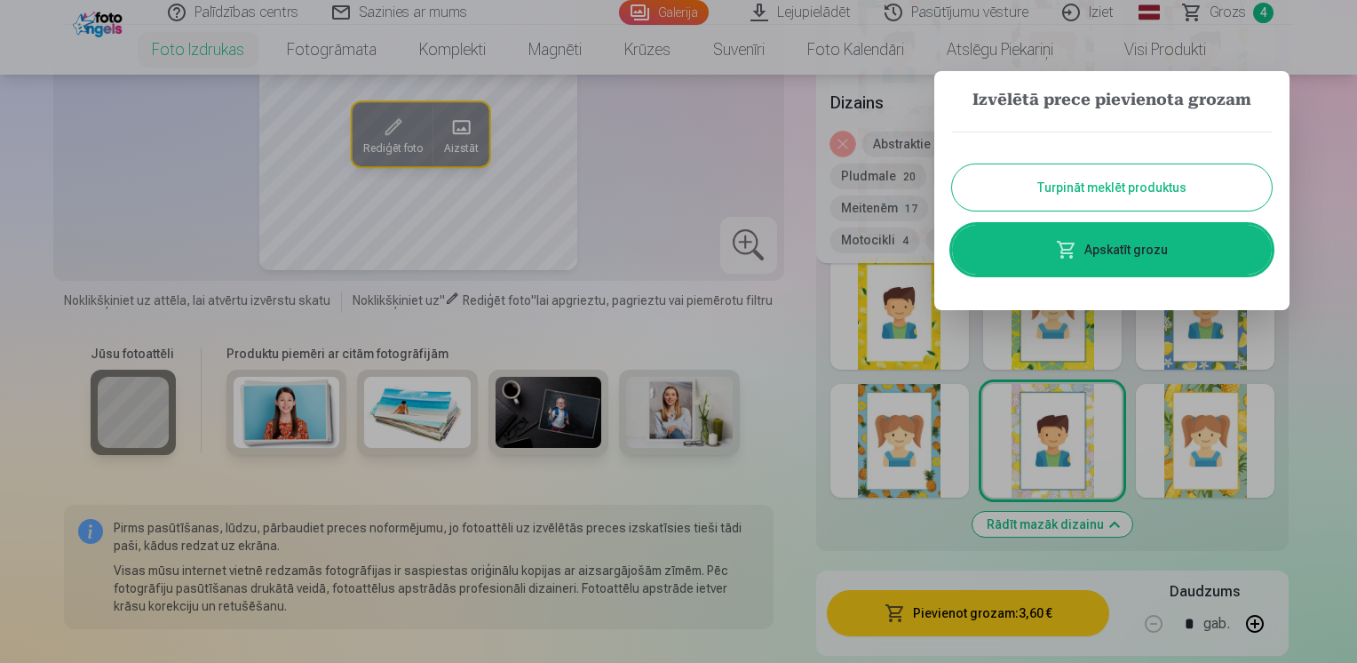
click at [1126, 179] on button "Turpināt meklēt produktus" at bounding box center [1112, 187] width 320 height 46
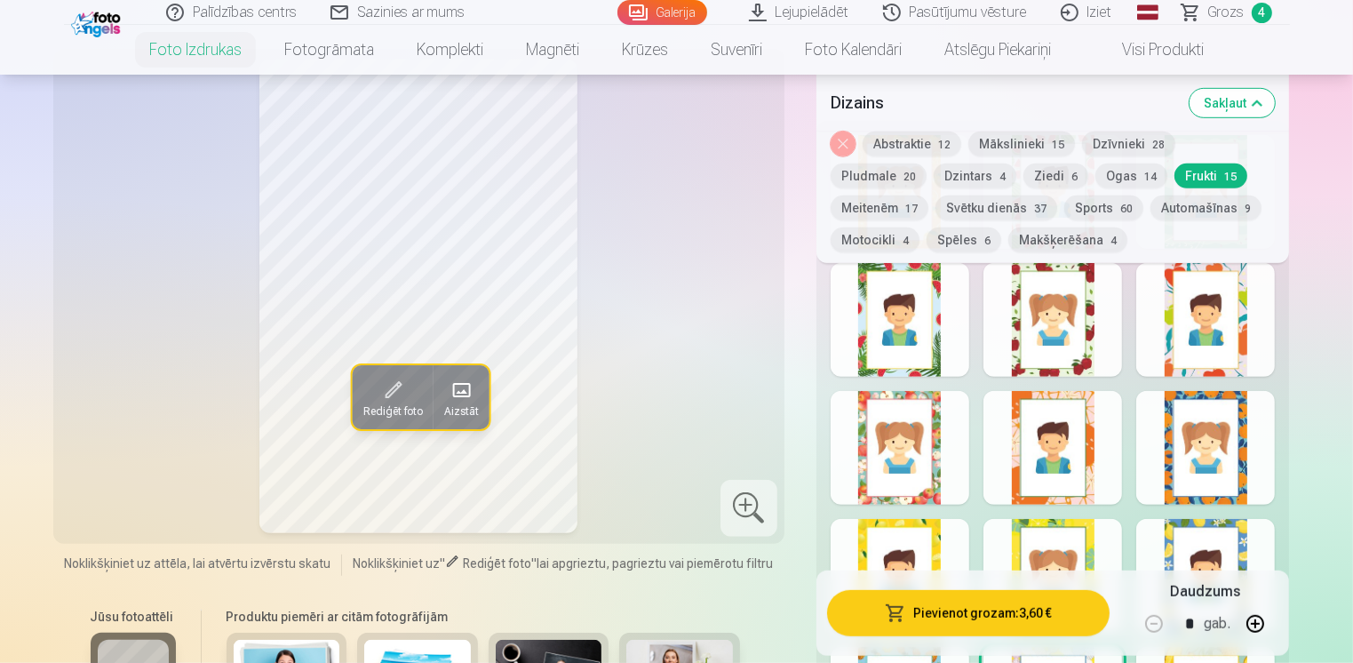
scroll to position [533, 0]
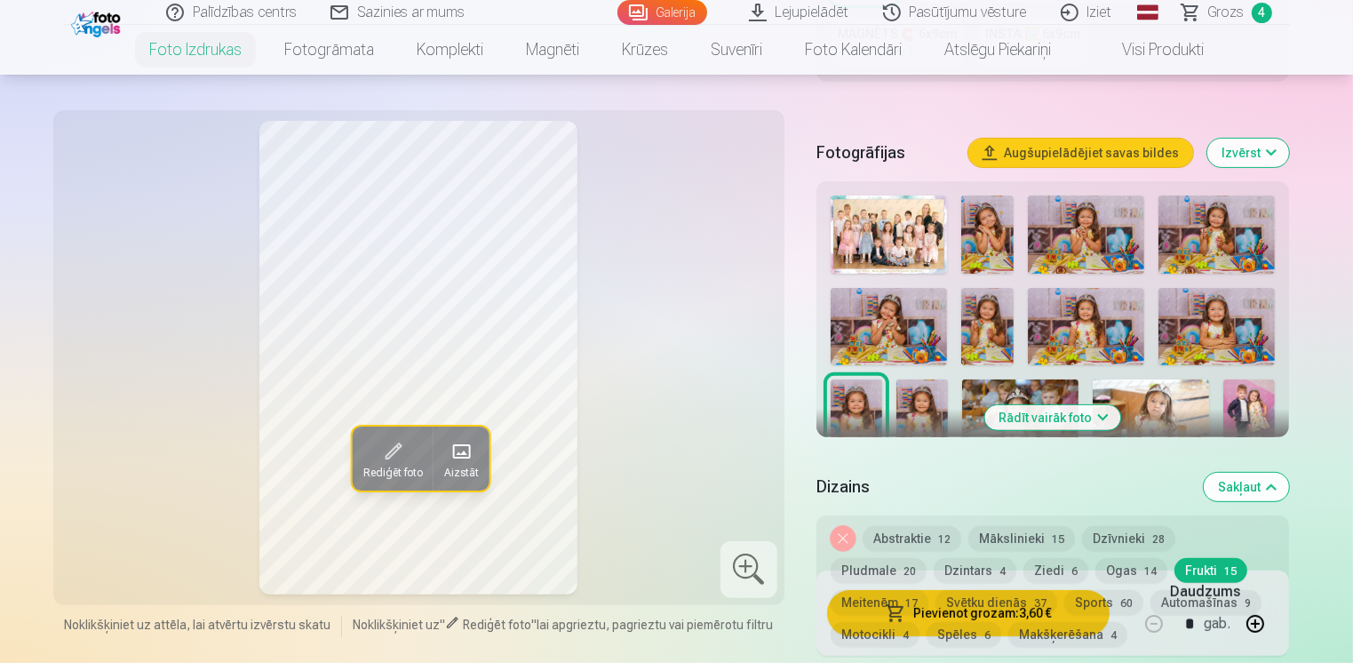
click at [917, 393] on img at bounding box center [922, 417] width 52 height 77
click at [981, 394] on img at bounding box center [1020, 417] width 116 height 77
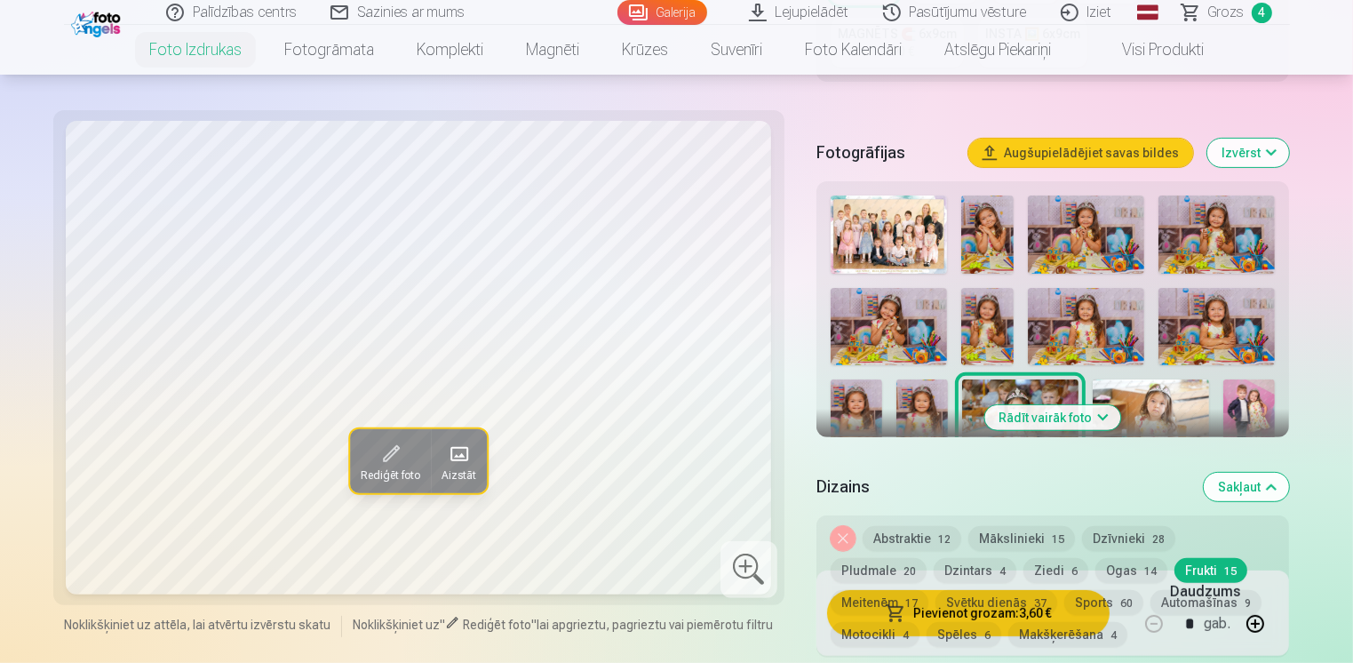
click at [1167, 410] on img at bounding box center [1150, 417] width 116 height 77
click at [984, 391] on img at bounding box center [1020, 417] width 116 height 77
click at [1148, 393] on img at bounding box center [1150, 417] width 116 height 77
click at [1235, 400] on img at bounding box center [1249, 417] width 52 height 77
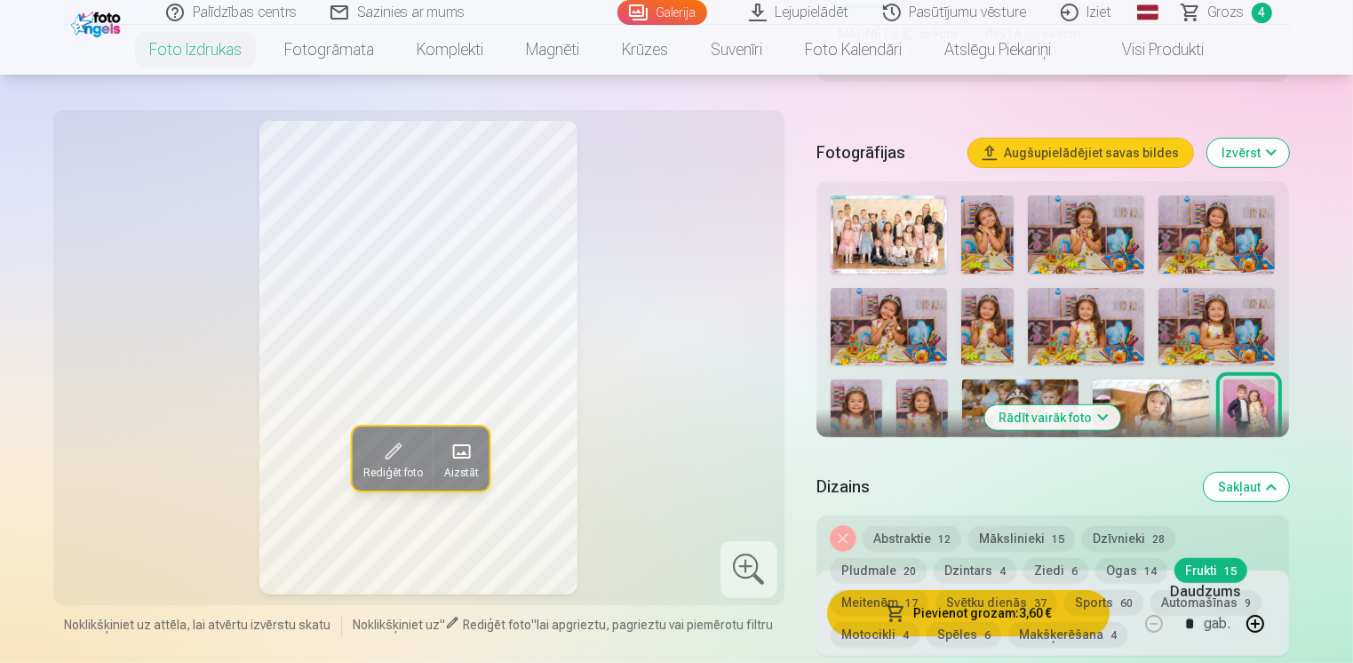
click at [1103, 408] on button "Rādīt vairāk foto" at bounding box center [1053, 417] width 136 height 25
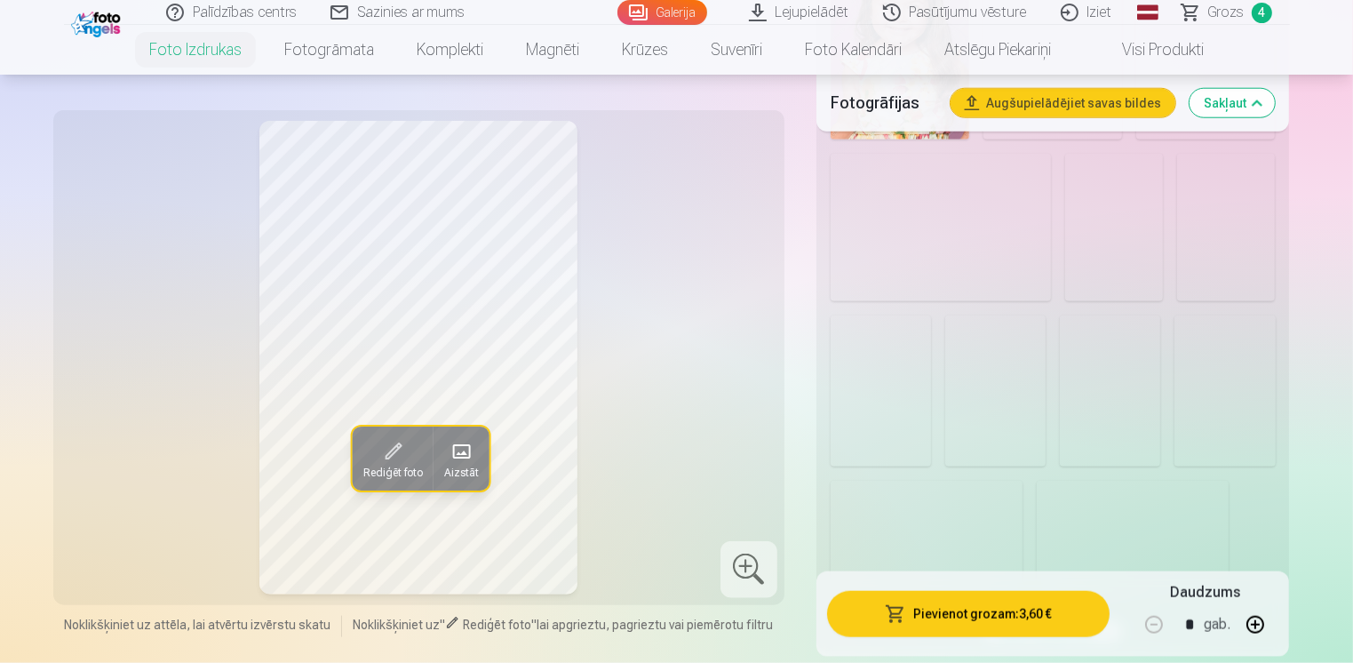
scroll to position [1865, 0]
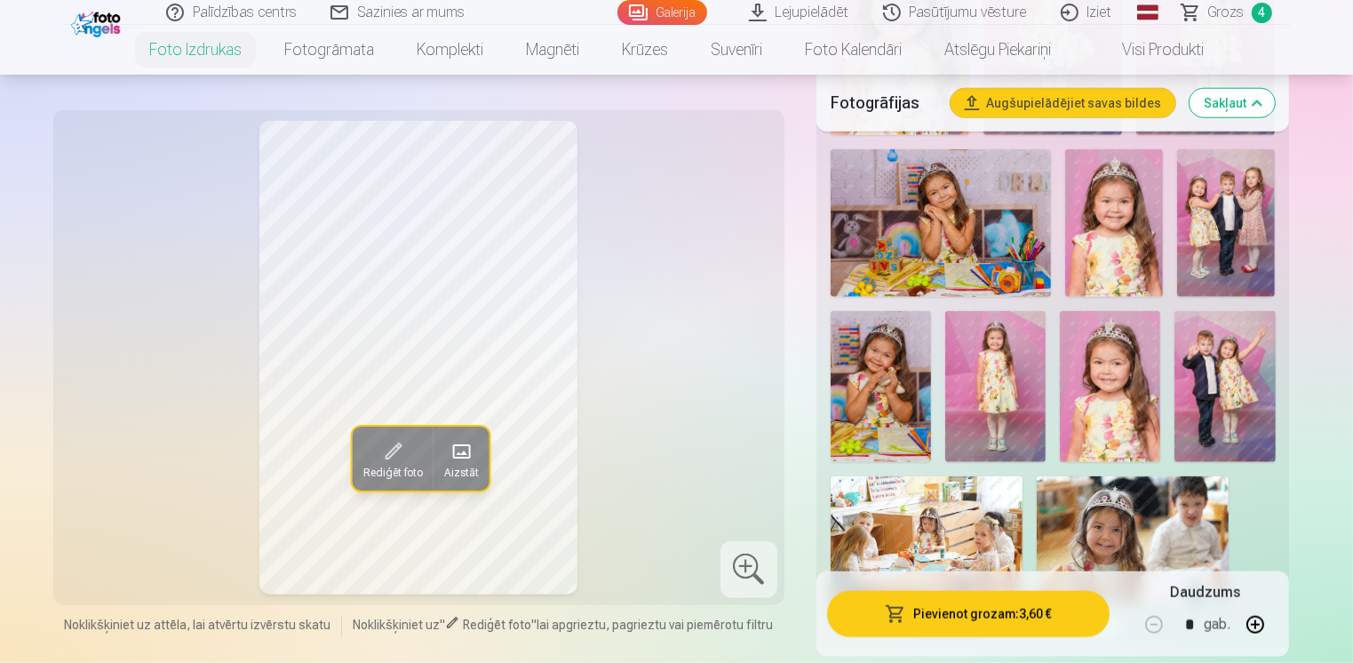
click at [1214, 396] on img at bounding box center [1224, 386] width 100 height 151
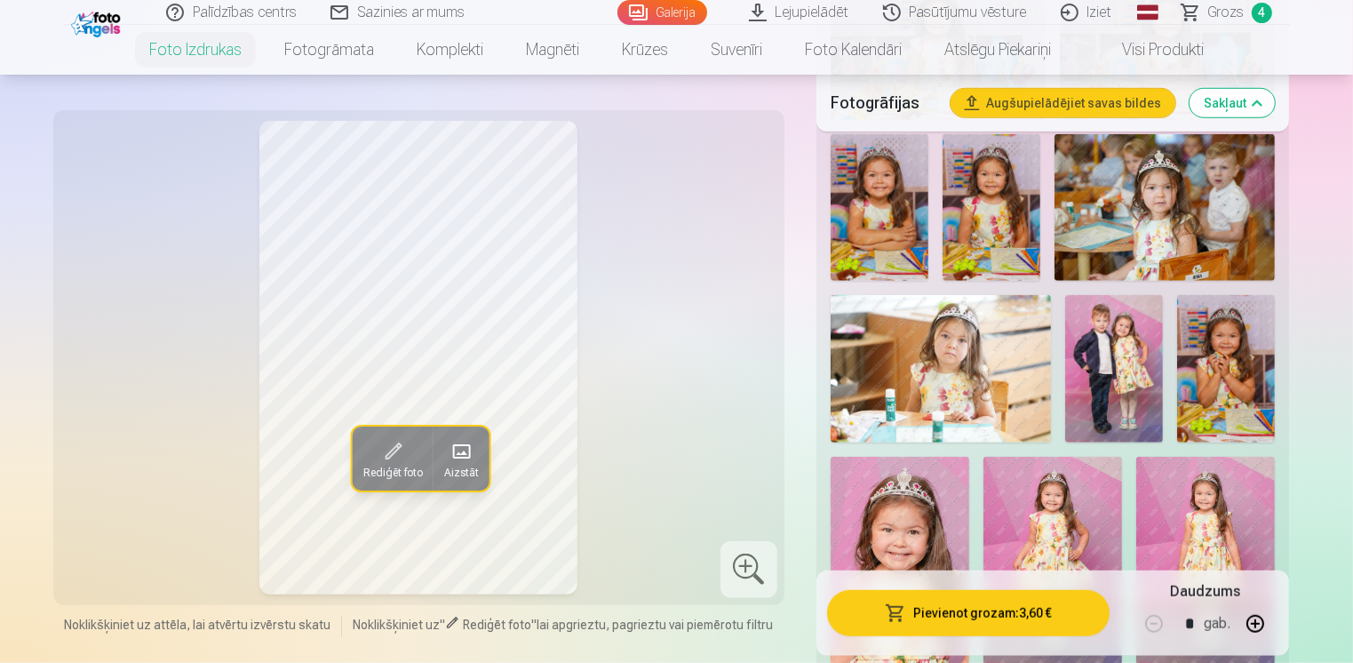
scroll to position [1332, 0]
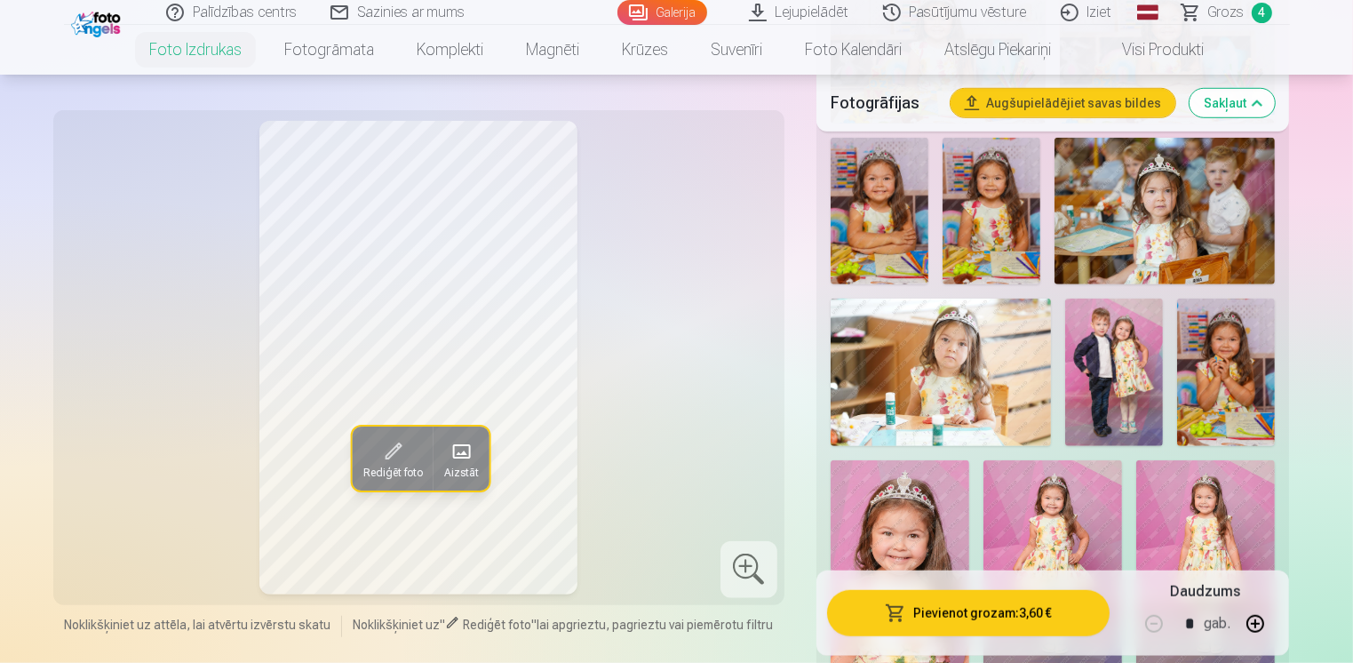
click at [963, 380] on img at bounding box center [940, 371] width 220 height 147
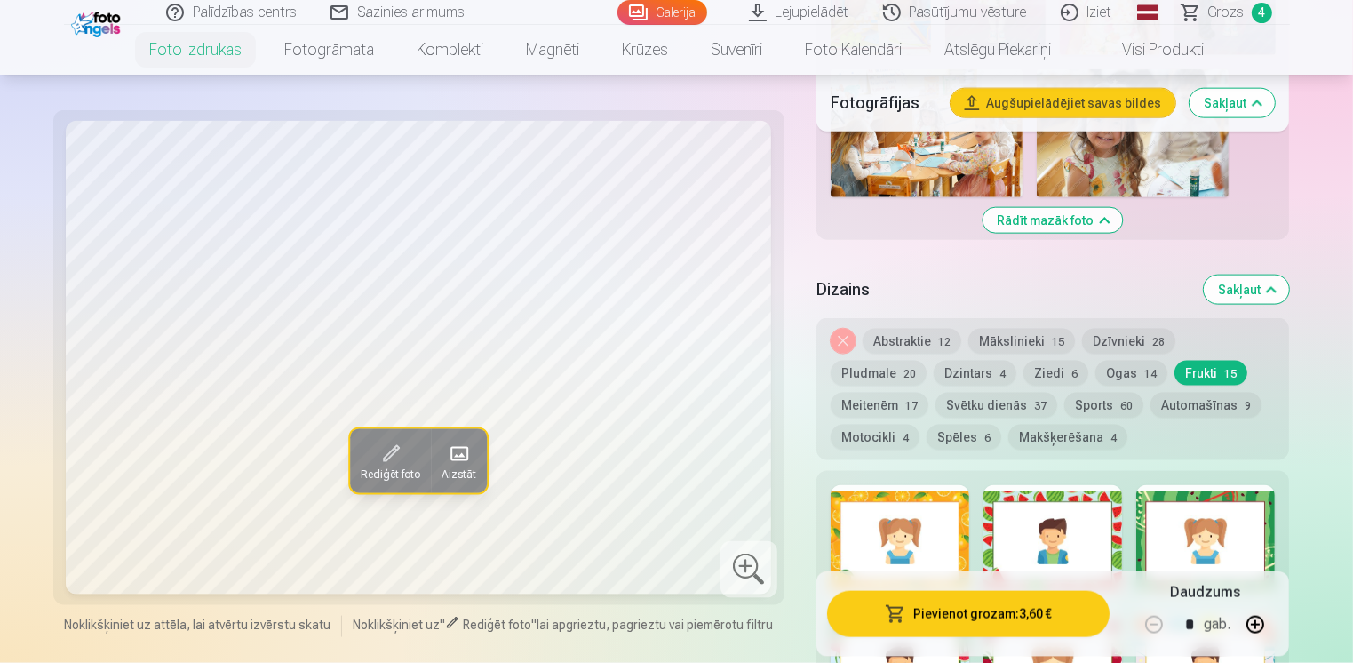
scroll to position [2398, 0]
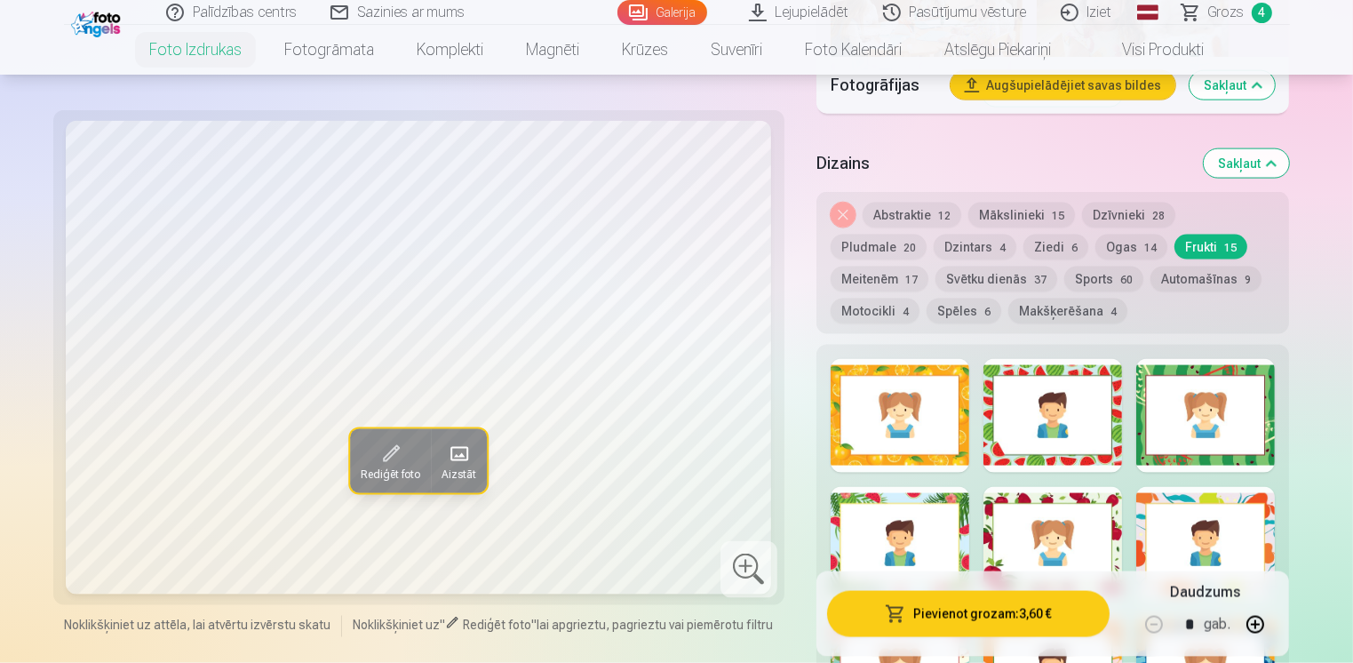
click at [842, 210] on button "Noņemiet dizainu" at bounding box center [842, 215] width 25 height 25
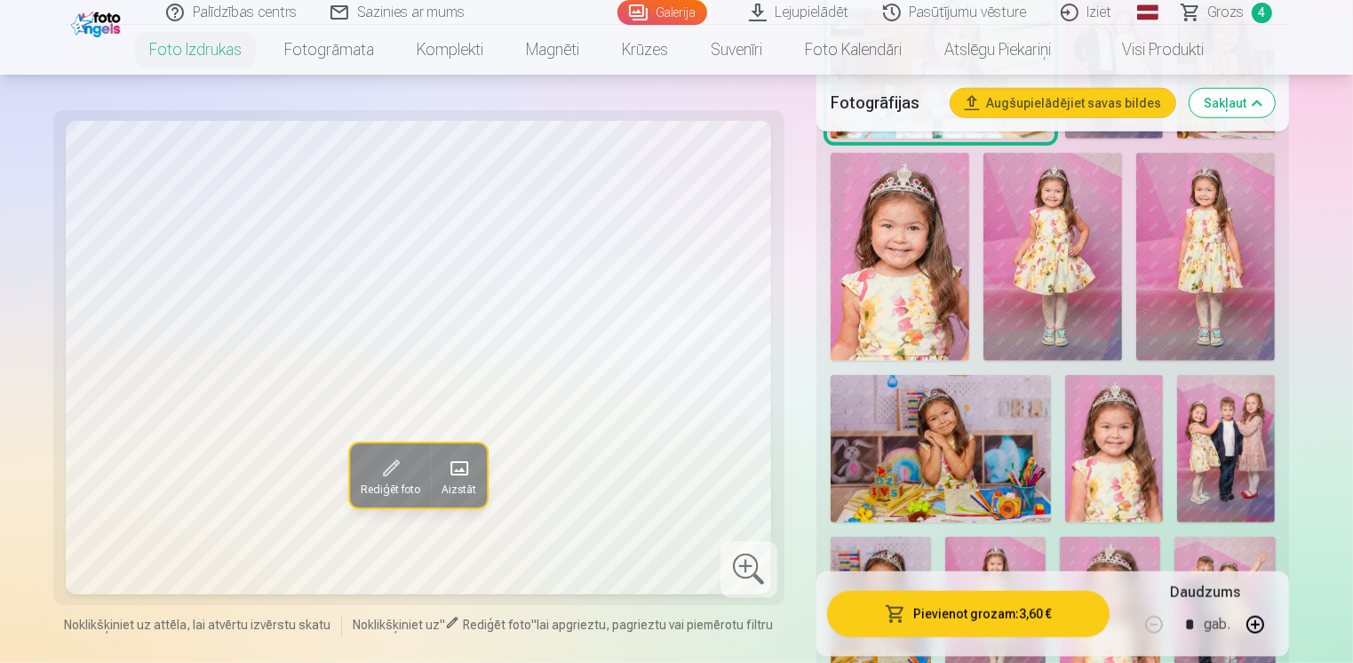
scroll to position [1373, 0]
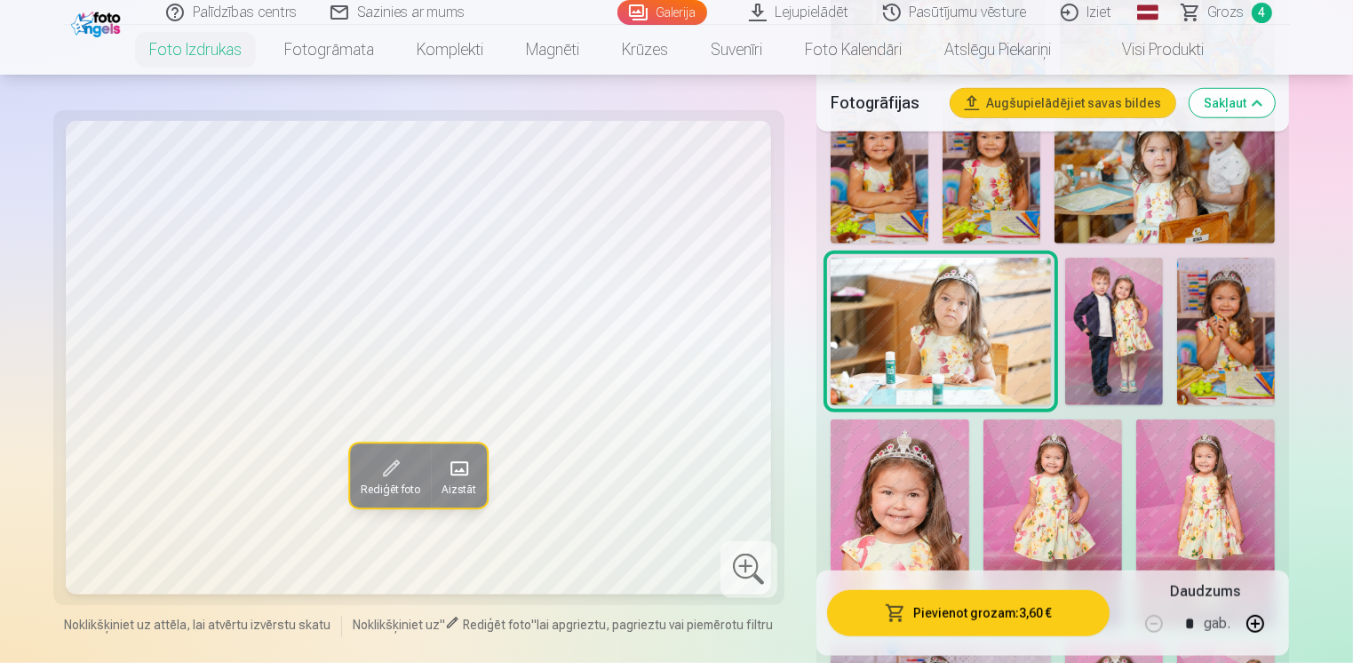
click at [1110, 336] on img at bounding box center [1114, 331] width 98 height 147
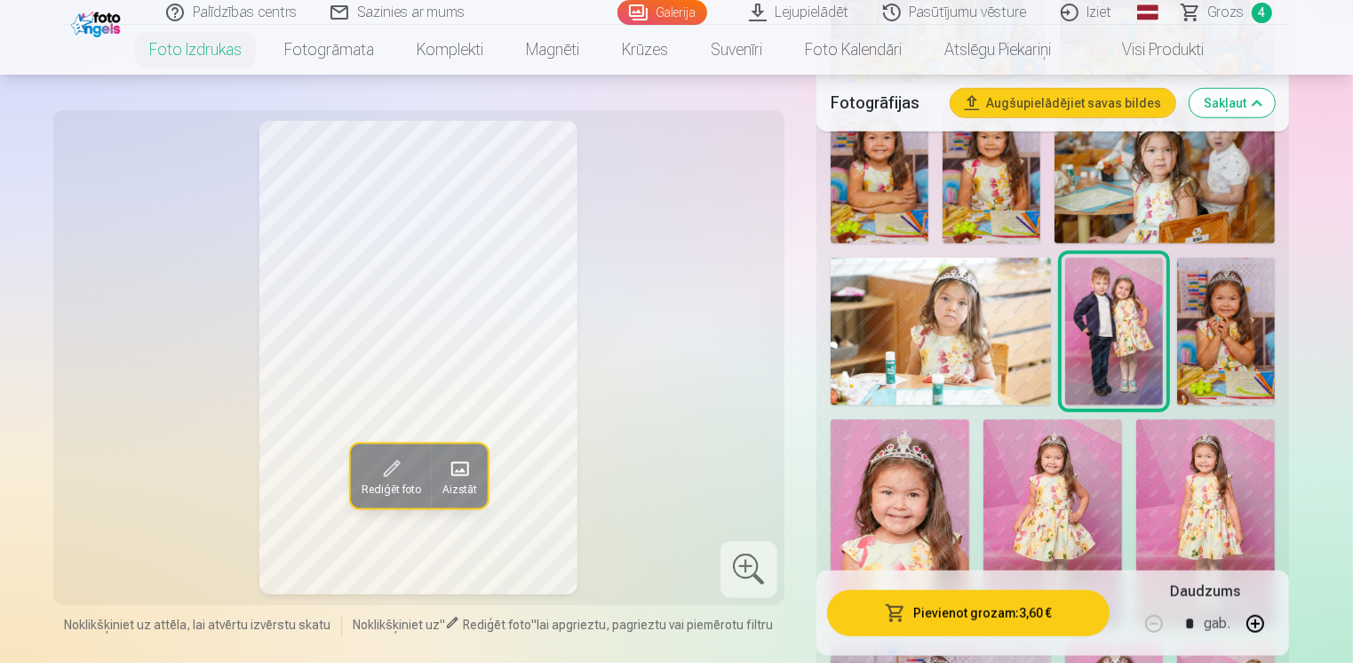
click at [1219, 332] on img at bounding box center [1226, 331] width 98 height 147
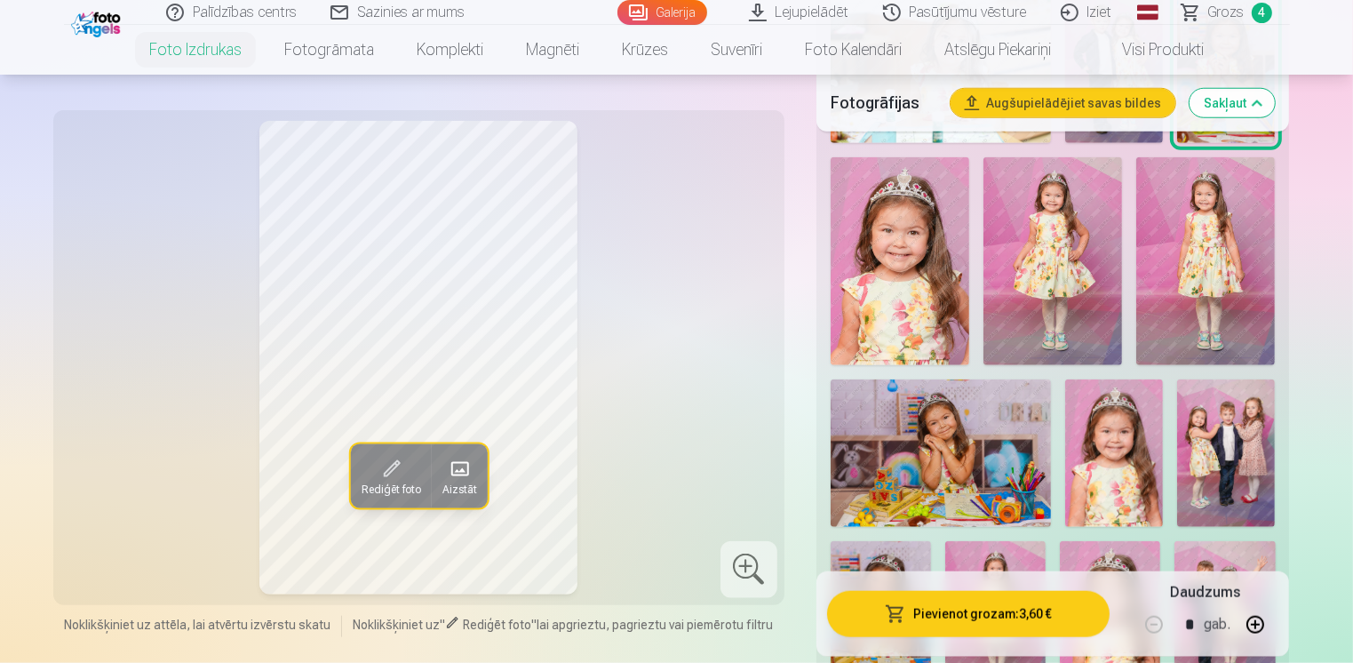
scroll to position [1640, 0]
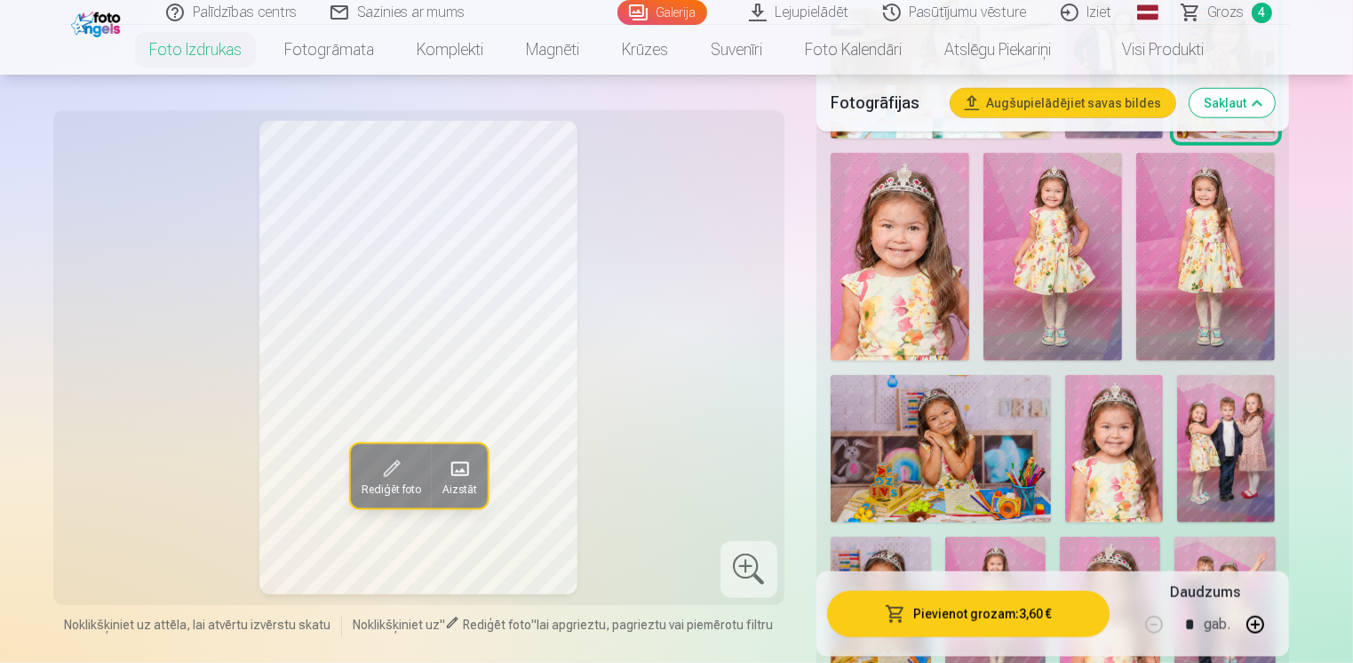
click at [906, 265] on img at bounding box center [899, 257] width 139 height 208
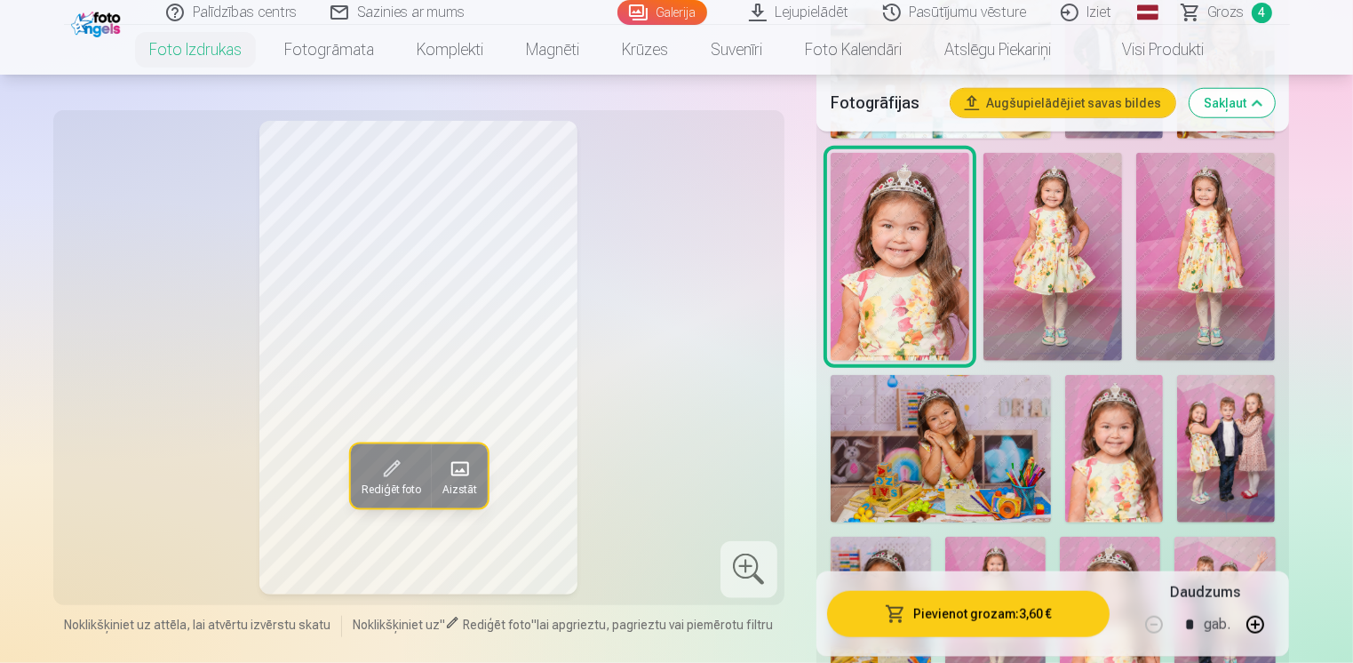
click at [1052, 268] on img at bounding box center [1052, 257] width 139 height 209
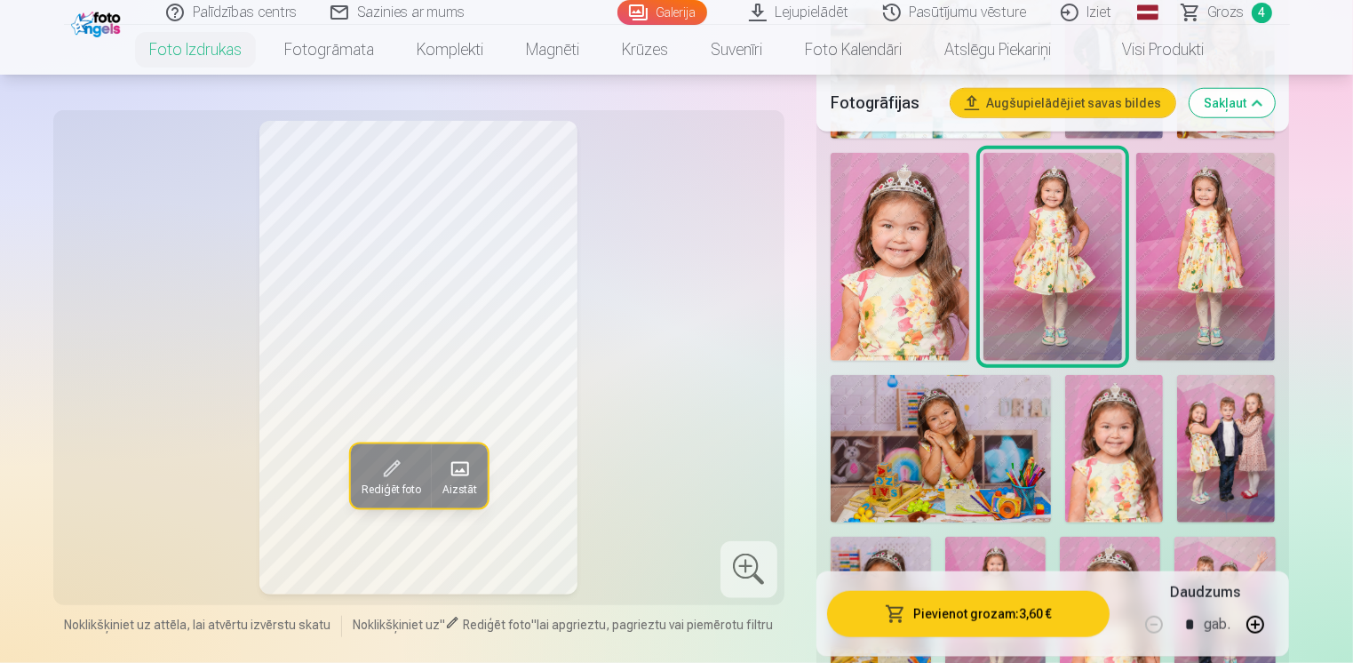
click at [1206, 256] on img at bounding box center [1205, 257] width 139 height 209
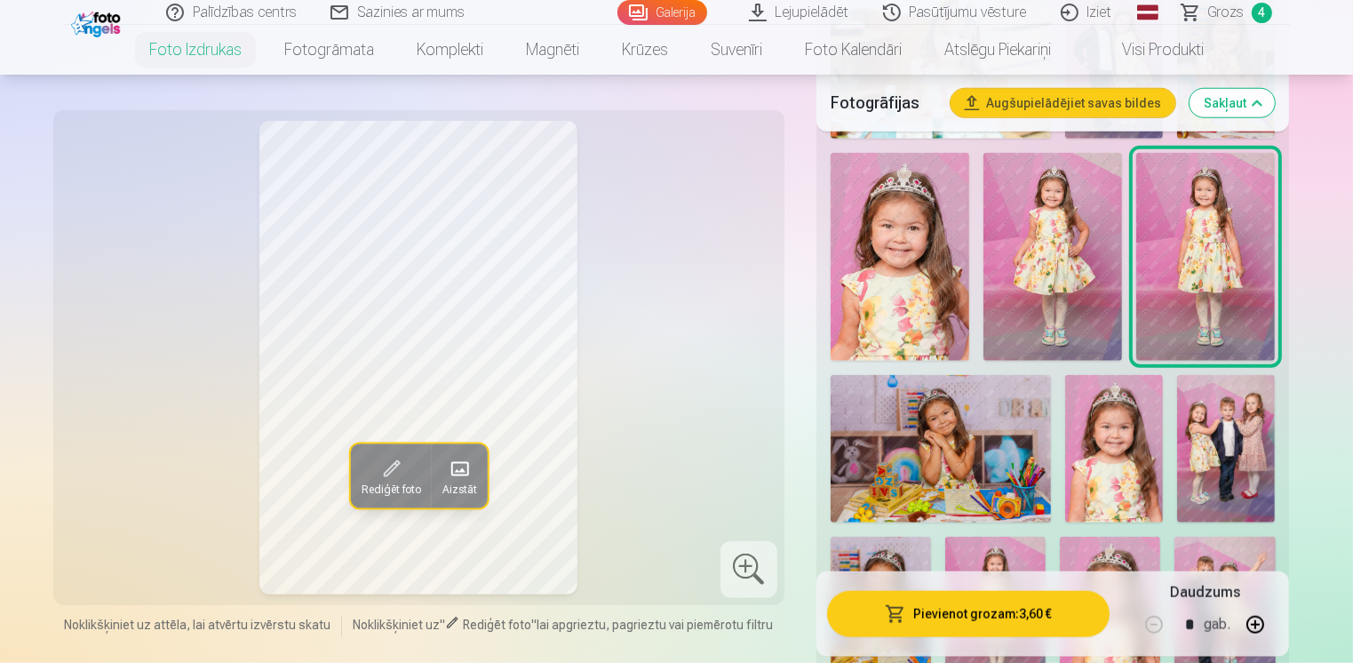
click at [1062, 263] on img at bounding box center [1052, 257] width 139 height 209
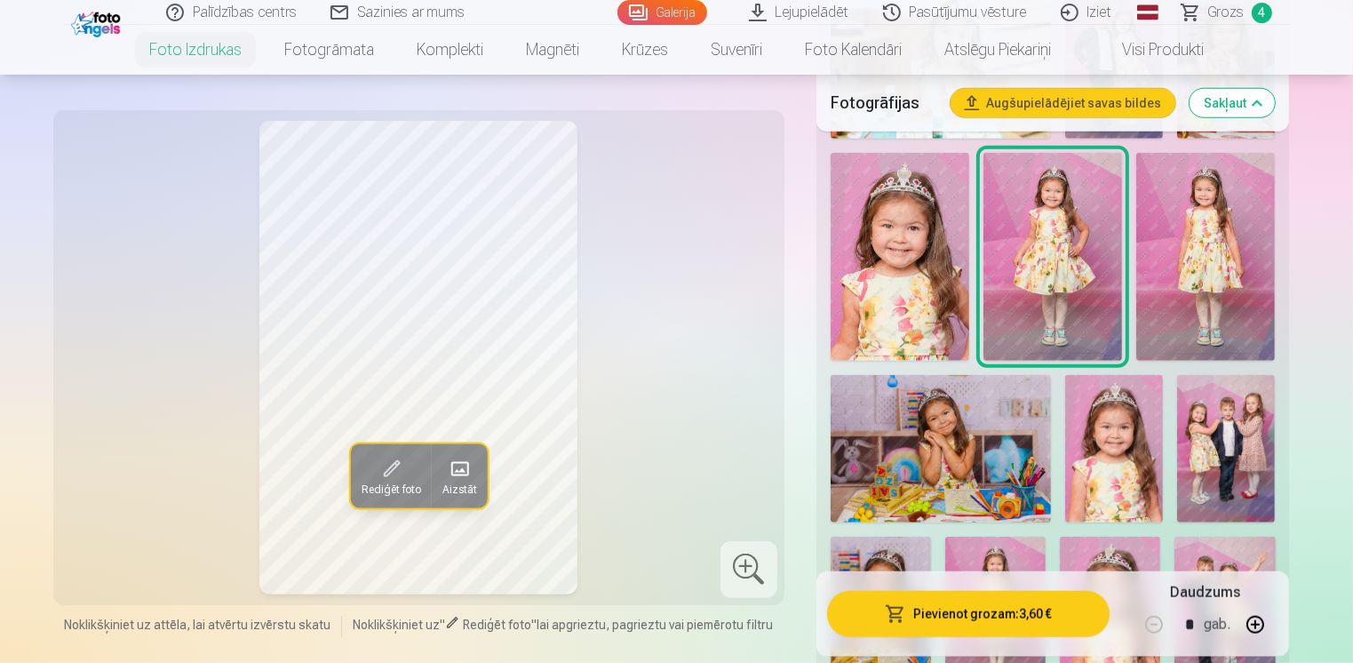
click at [1208, 256] on img at bounding box center [1205, 257] width 139 height 209
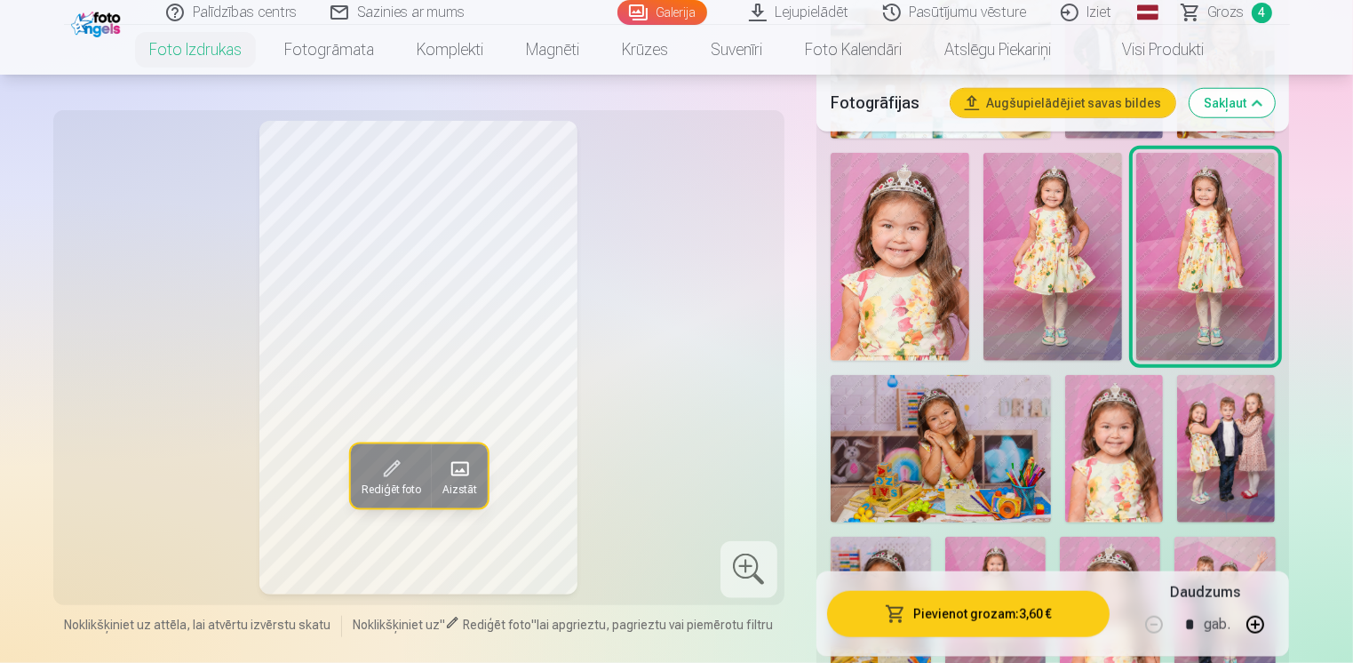
click at [1042, 255] on img at bounding box center [1052, 257] width 139 height 209
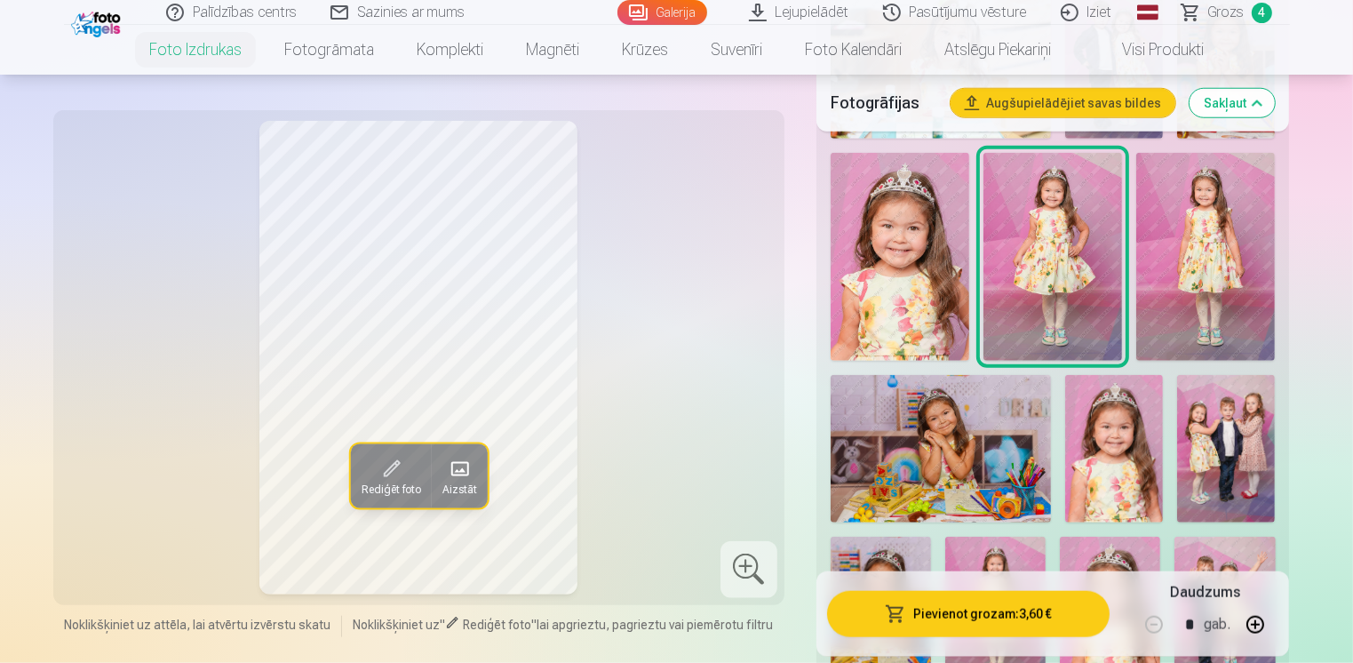
click at [970, 433] on img at bounding box center [940, 448] width 220 height 147
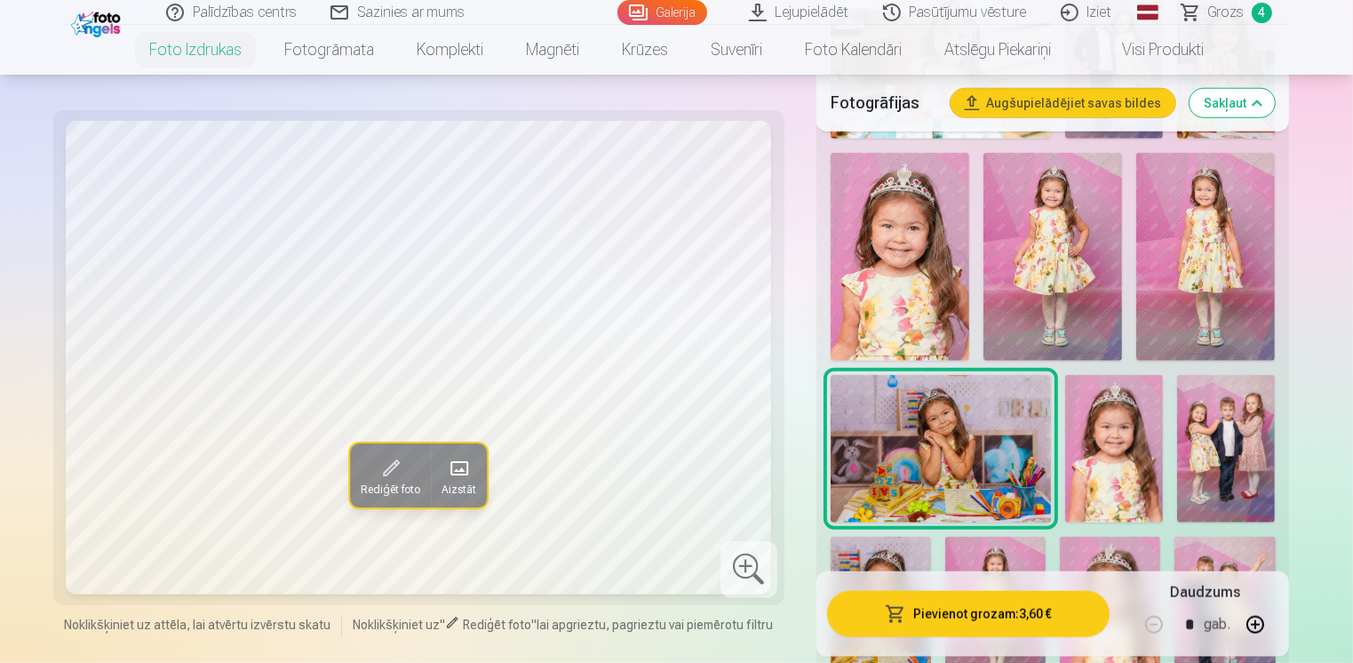
click at [1076, 441] on img at bounding box center [1114, 448] width 98 height 147
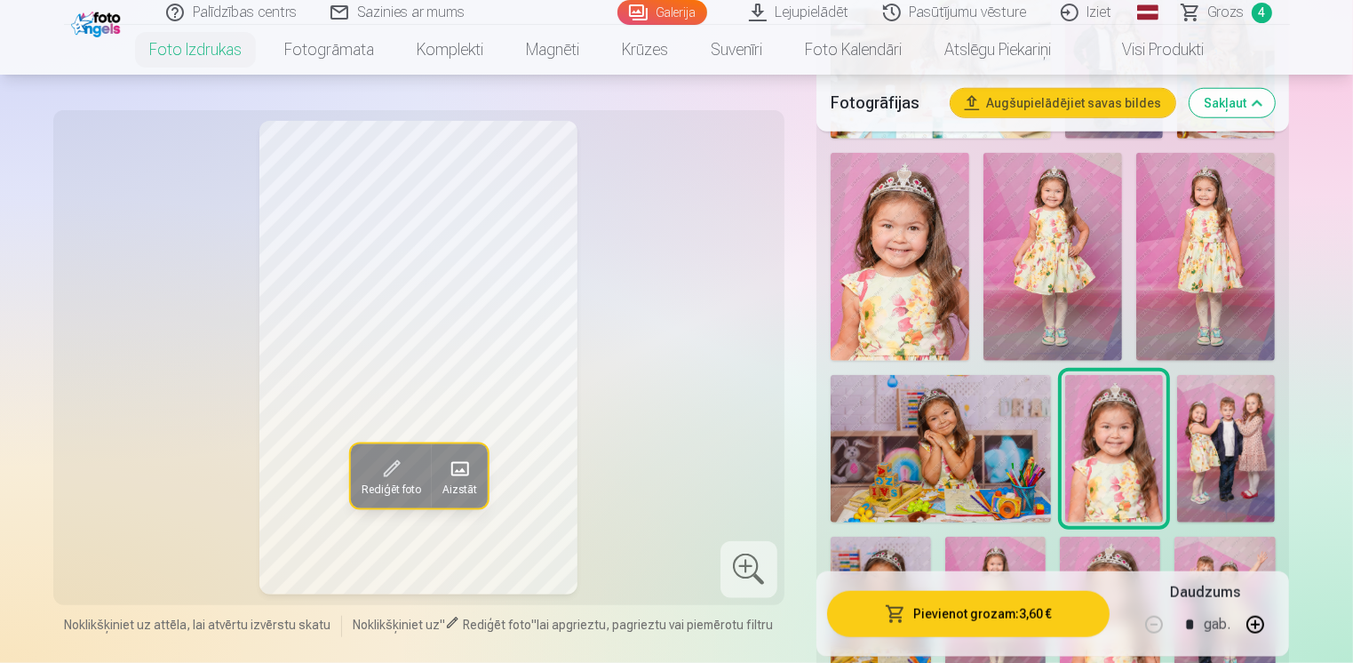
click at [1219, 450] on img at bounding box center [1226, 448] width 98 height 147
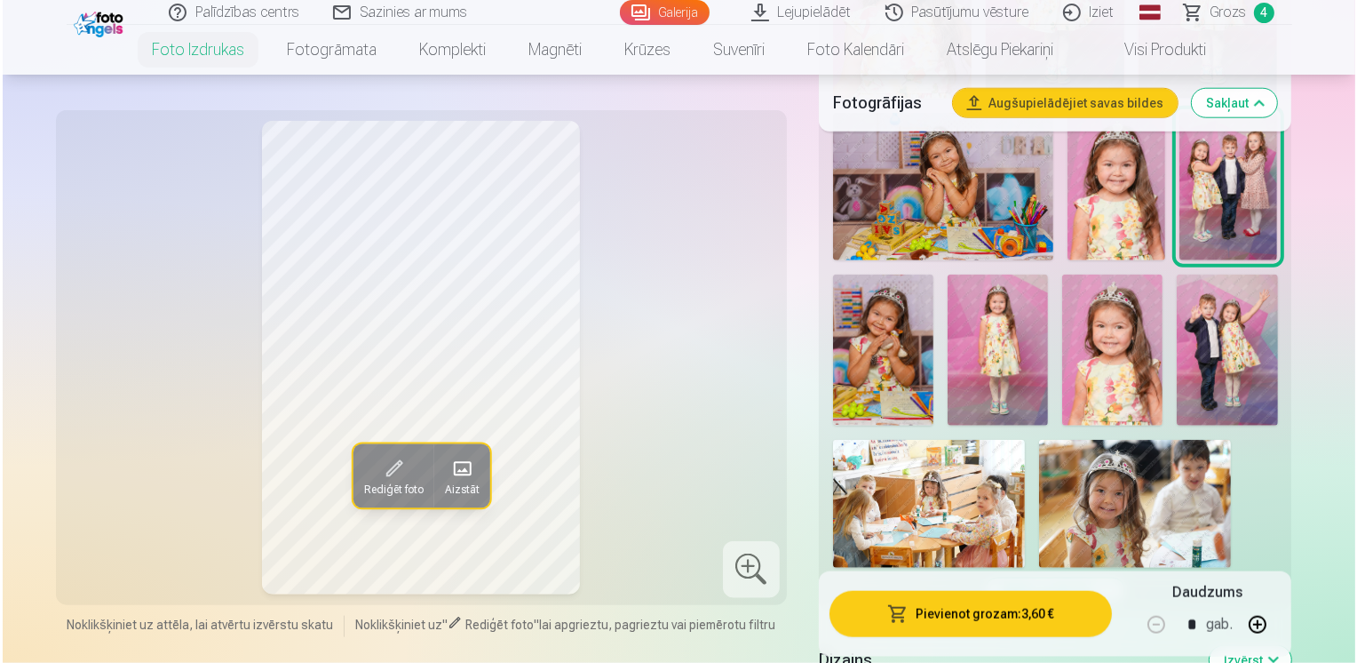
scroll to position [1906, 0]
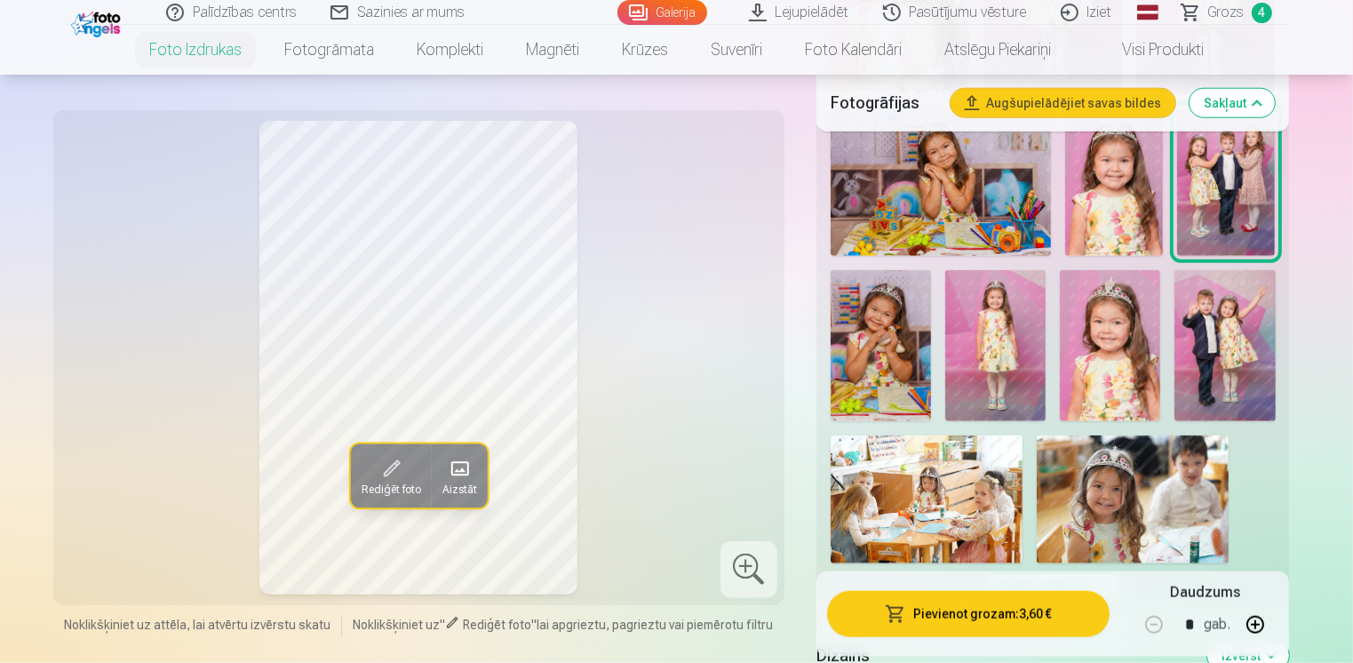
click at [976, 610] on button "Pievienot grozam : 3,60 €" at bounding box center [968, 613] width 283 height 46
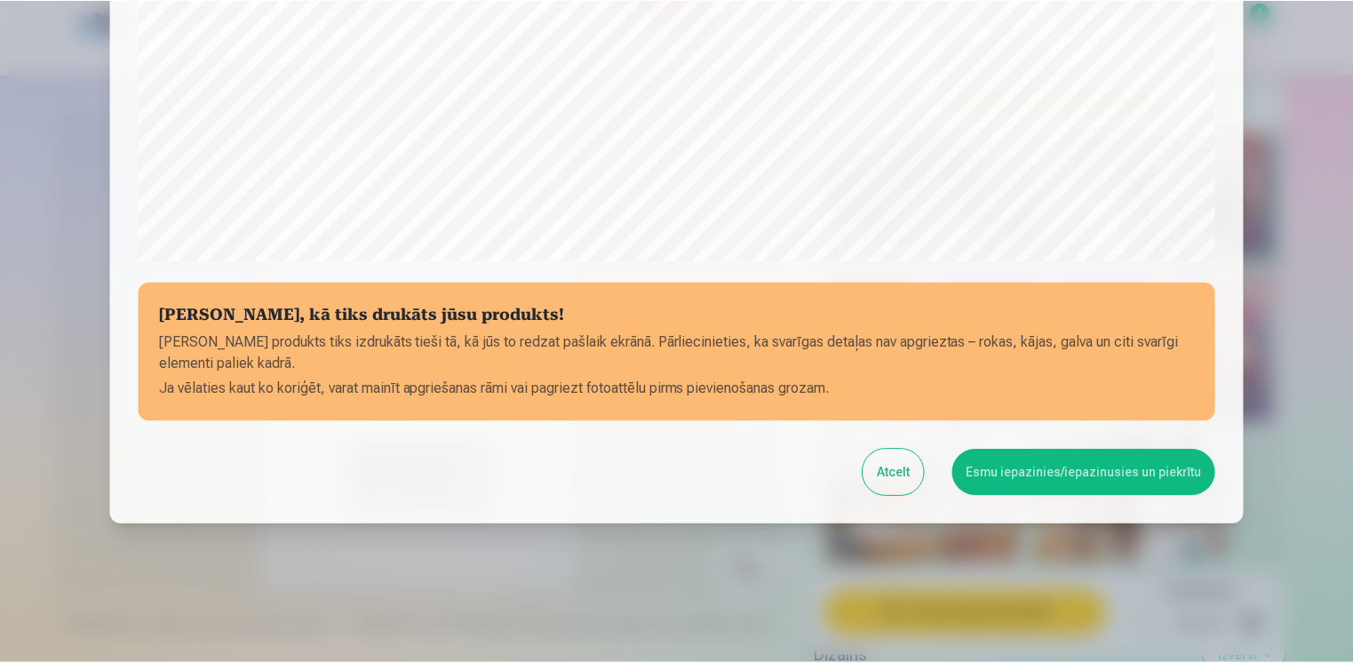
scroll to position [616, 0]
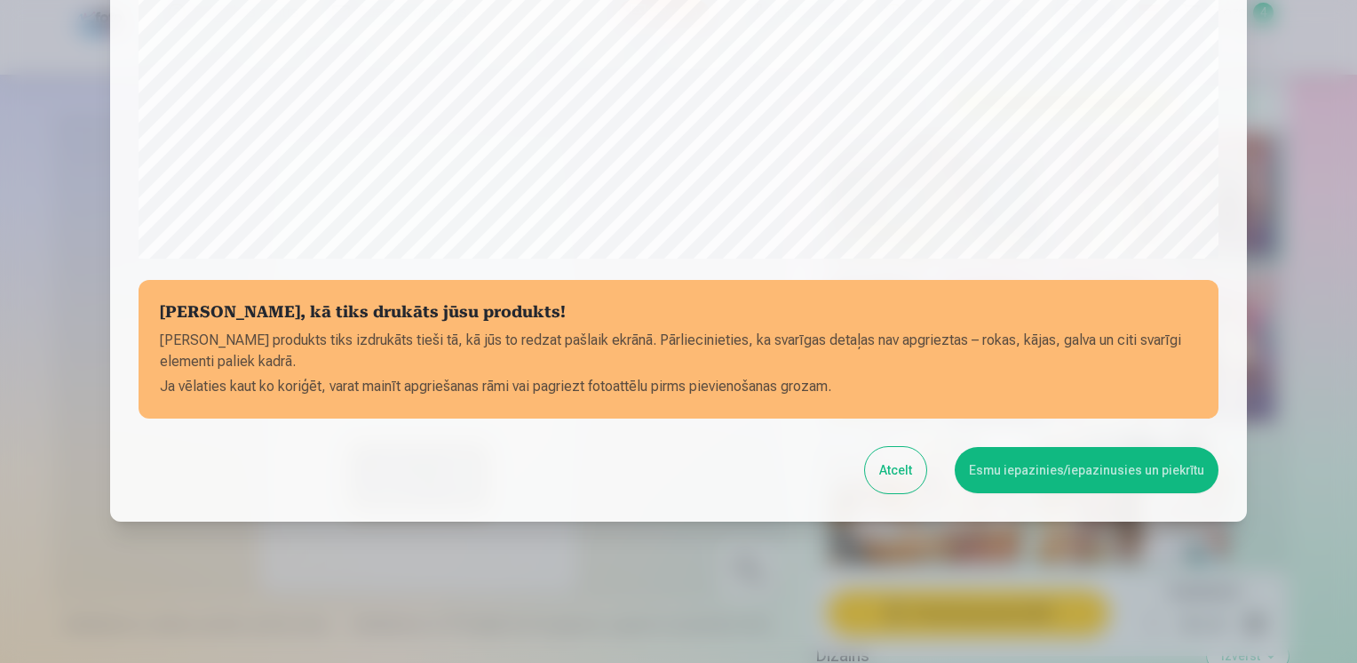
click at [1084, 473] on button "Esmu iepazinies/iepazinusies un piekrītu" at bounding box center [1087, 470] width 264 height 46
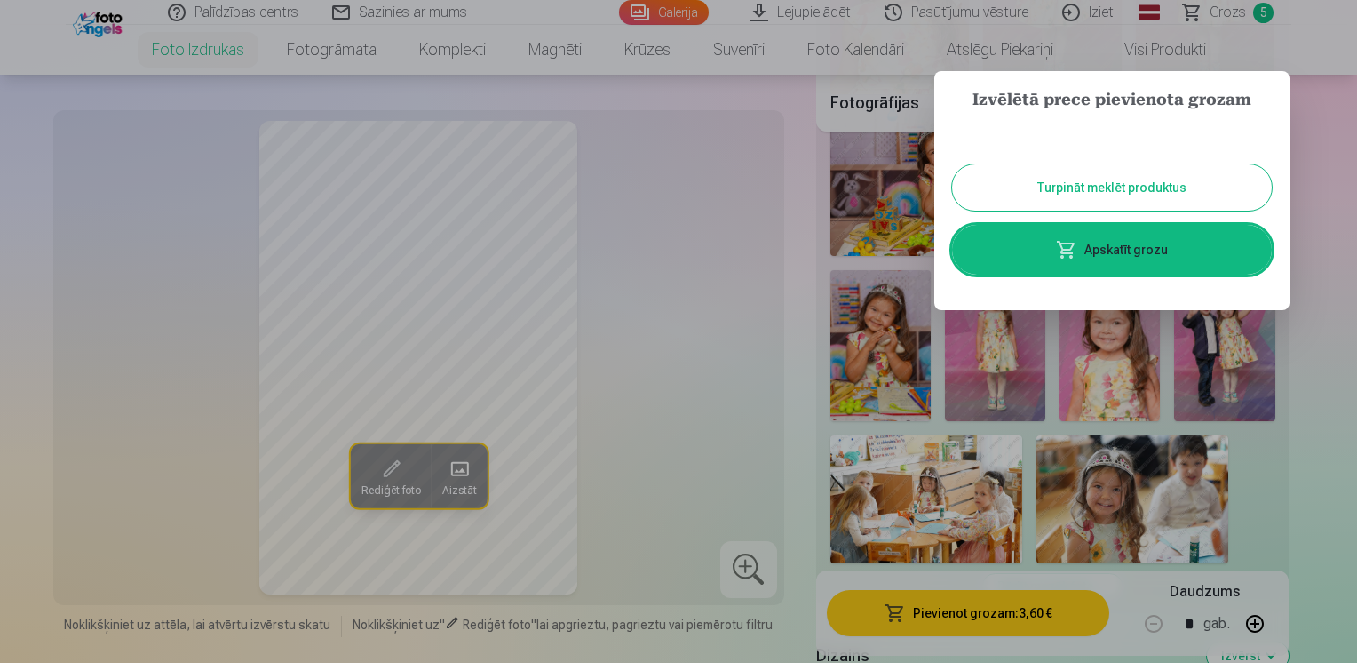
click at [1133, 187] on button "Turpināt meklēt produktus" at bounding box center [1112, 187] width 320 height 46
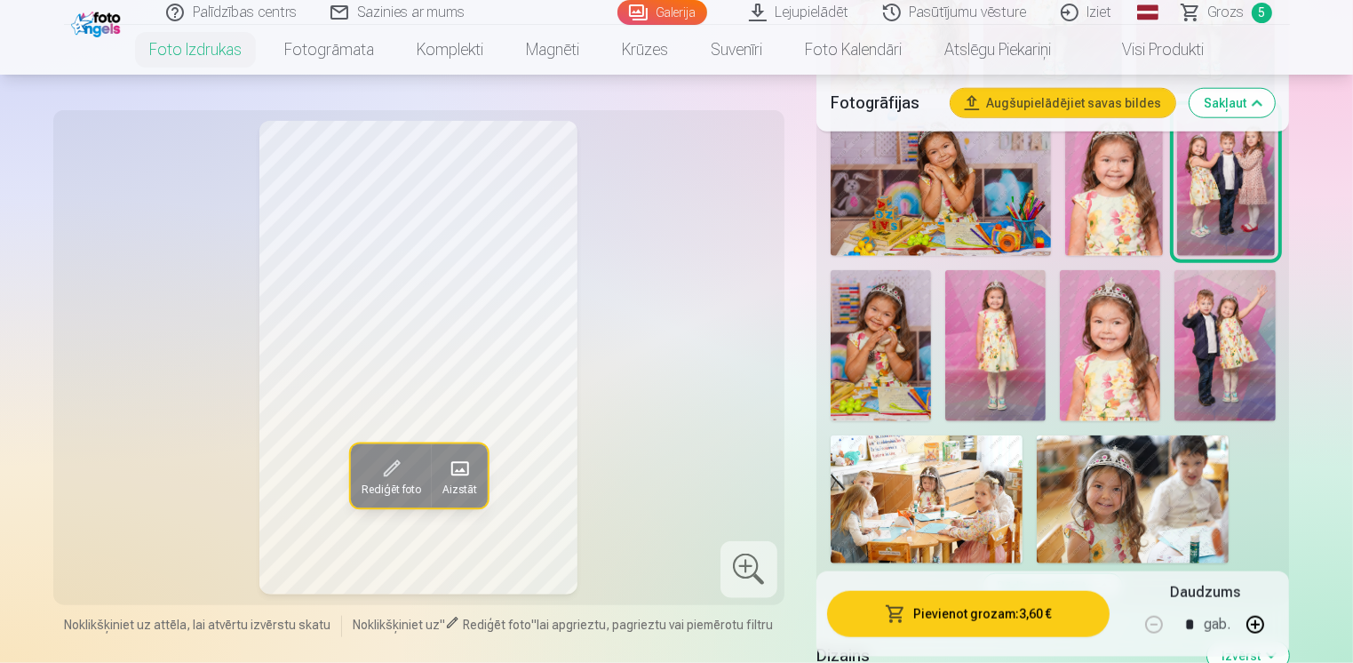
click at [1226, 350] on img at bounding box center [1224, 345] width 100 height 151
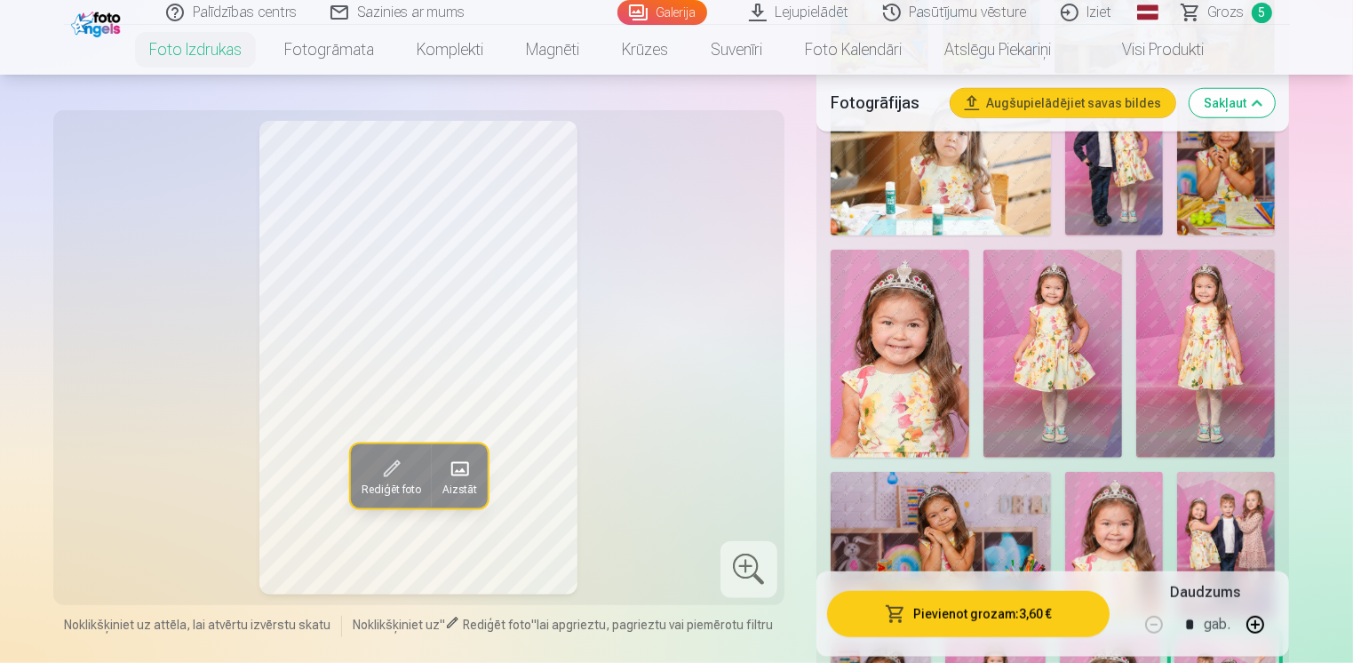
scroll to position [1373, 0]
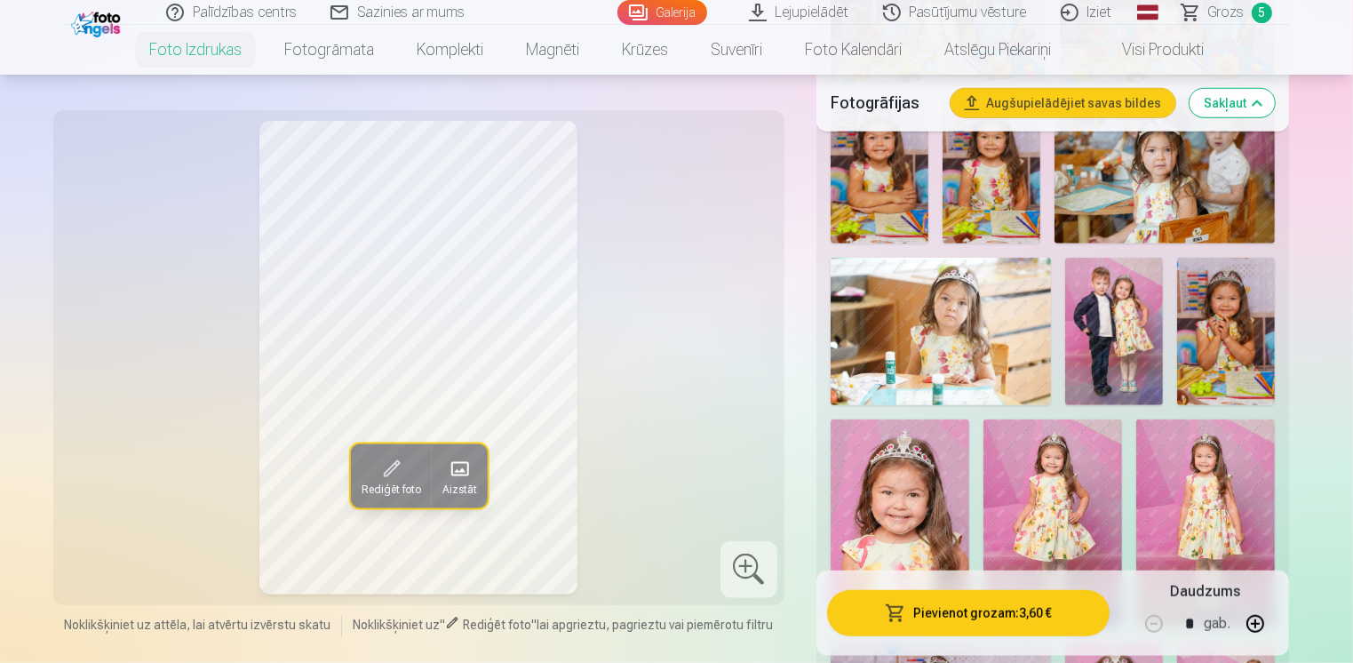
click at [1119, 346] on img at bounding box center [1114, 331] width 98 height 147
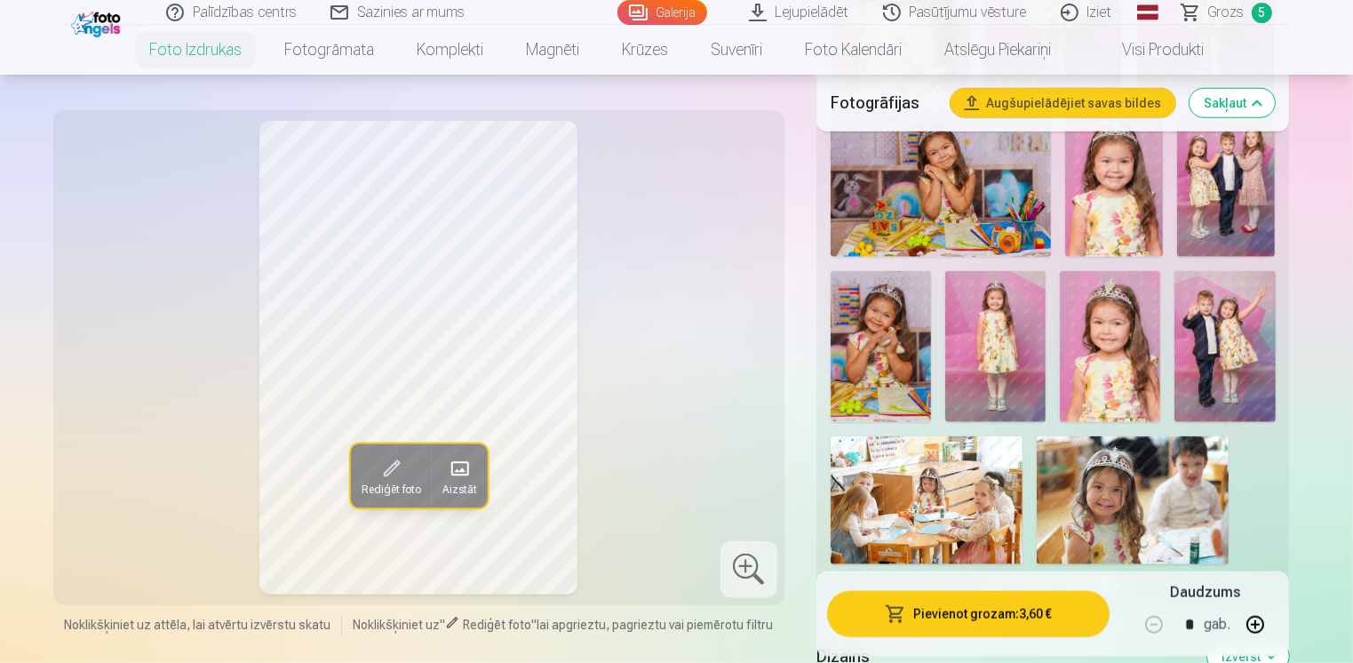
scroll to position [1906, 0]
click at [1226, 357] on img at bounding box center [1224, 345] width 100 height 151
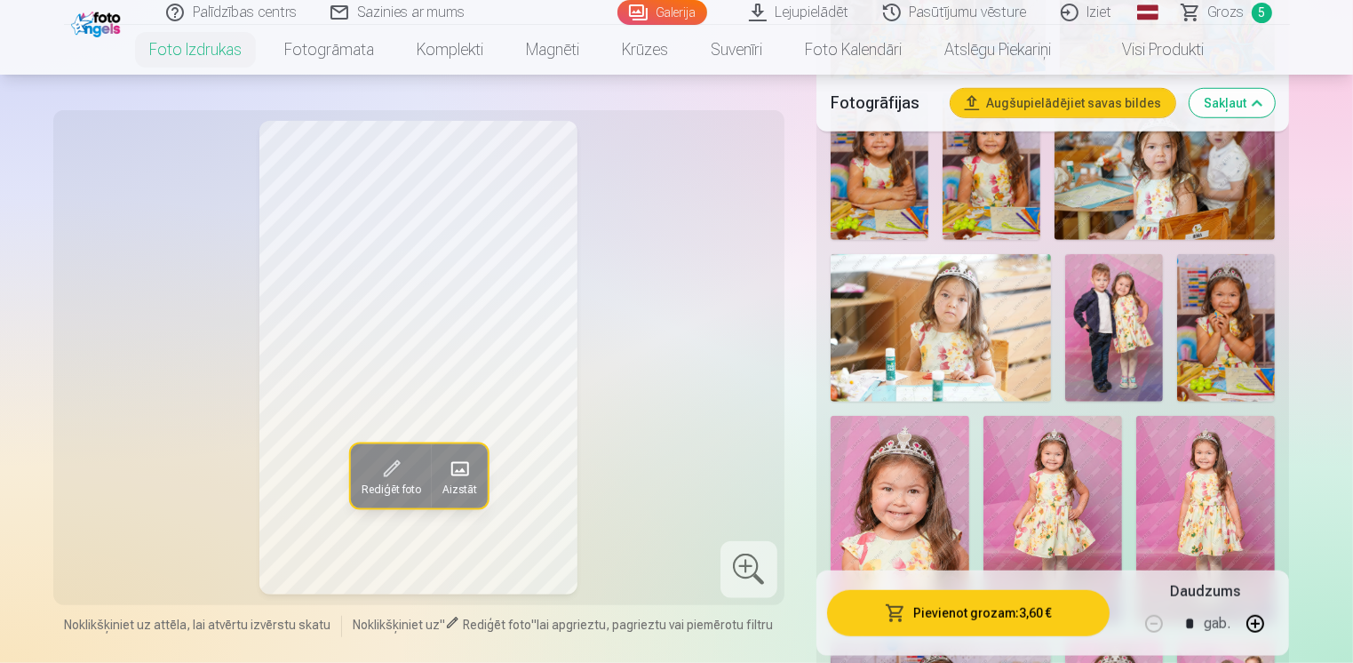
scroll to position [1373, 0]
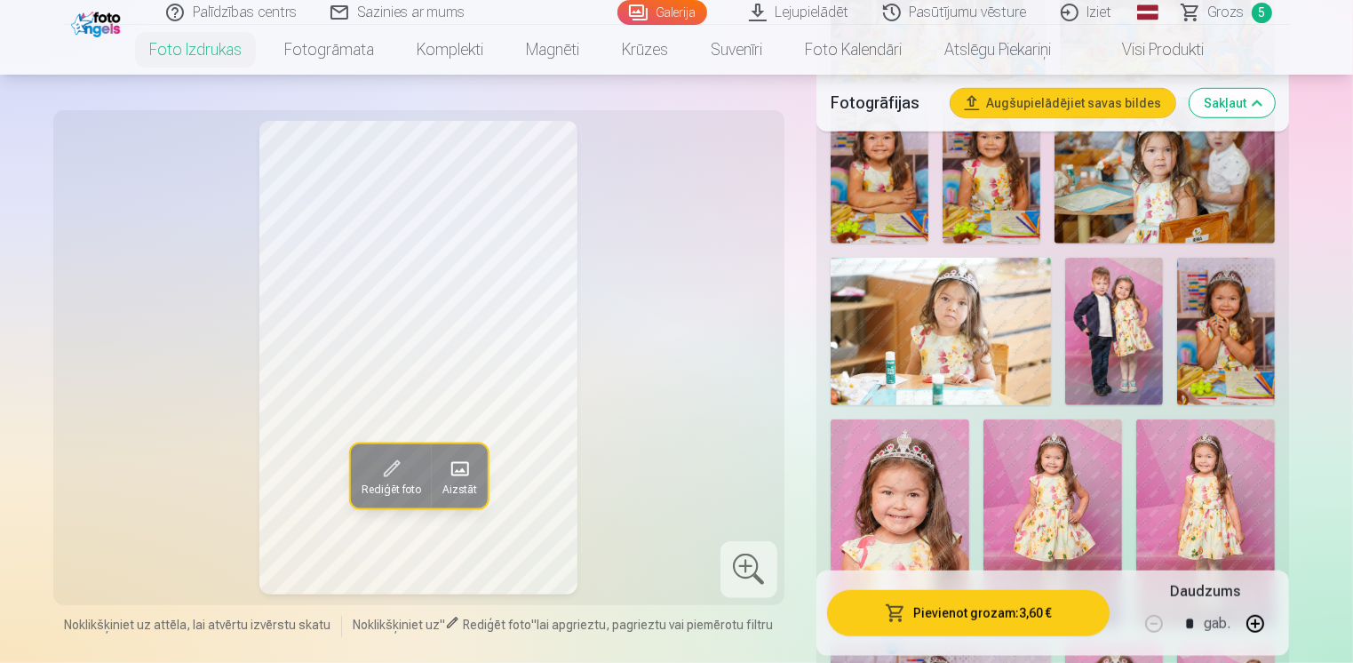
click at [1111, 302] on img at bounding box center [1114, 331] width 98 height 147
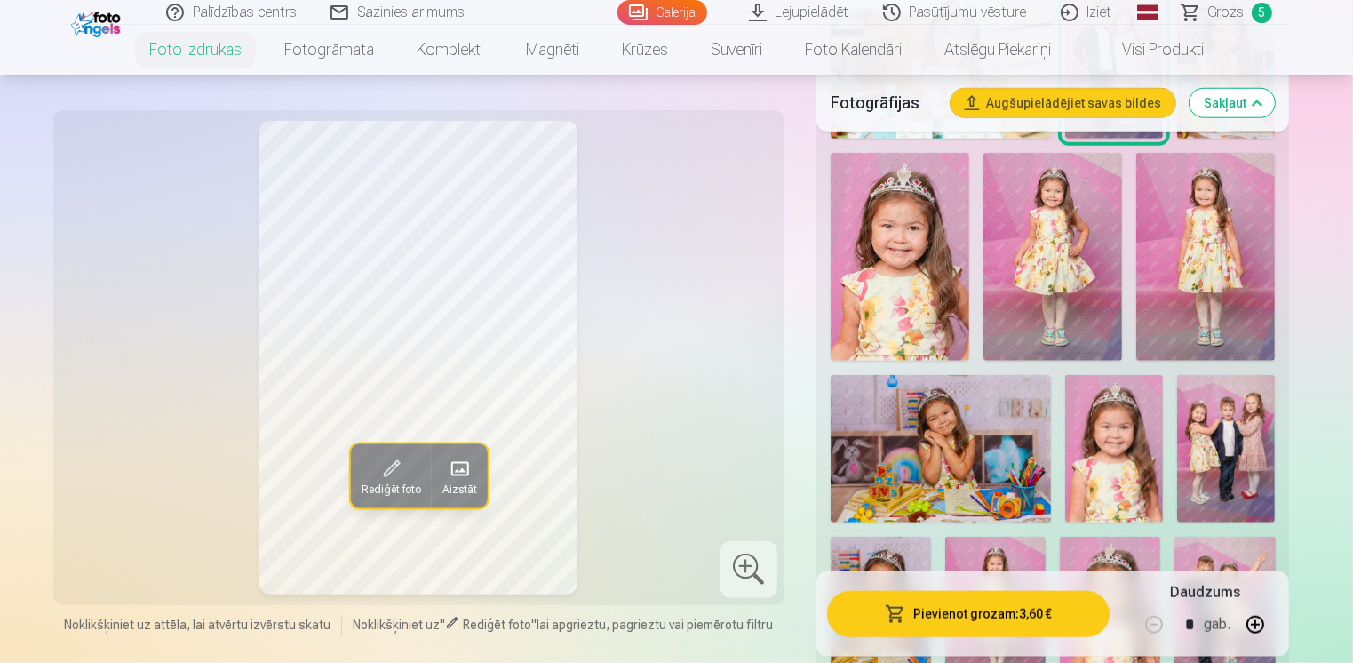
scroll to position [1906, 0]
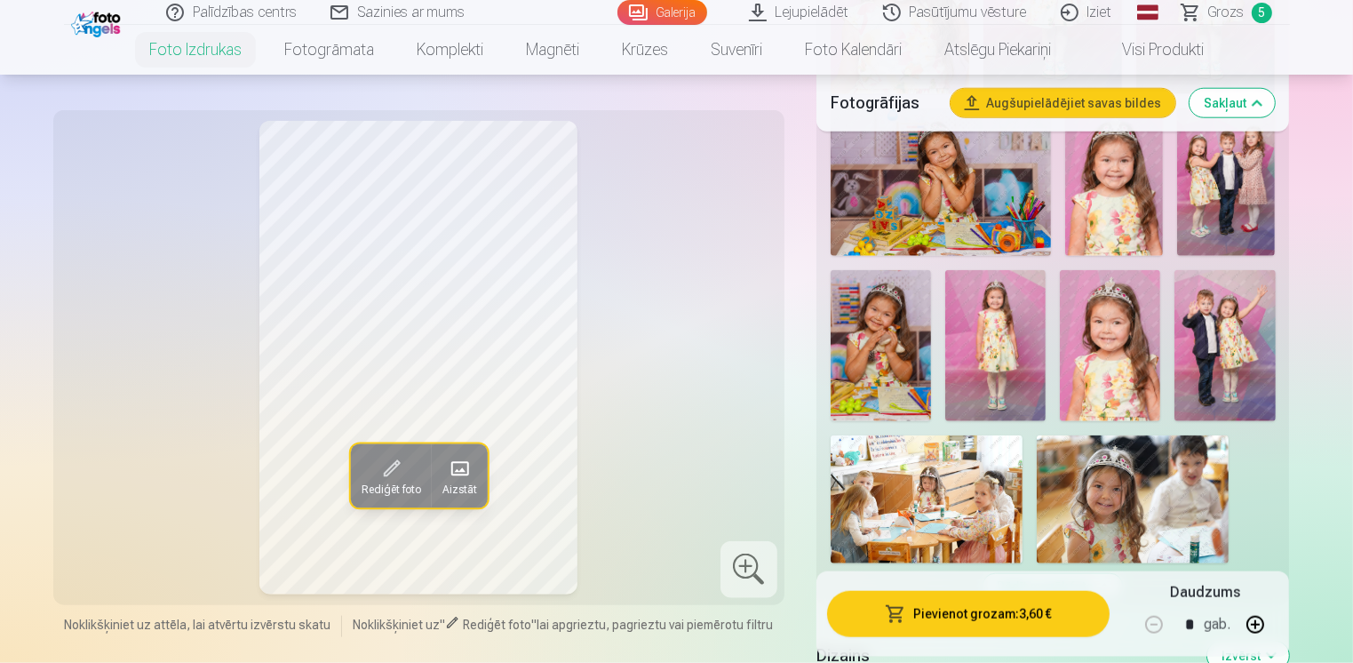
click at [1235, 343] on img at bounding box center [1224, 345] width 100 height 151
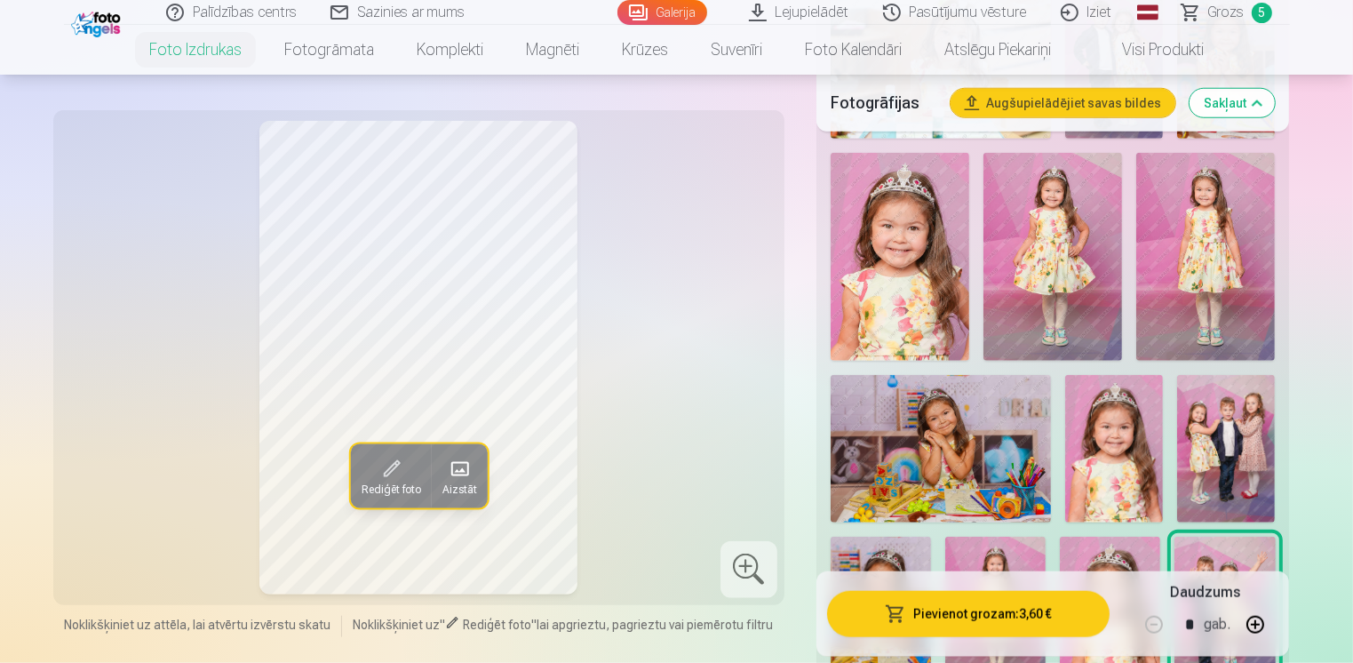
scroll to position [1373, 0]
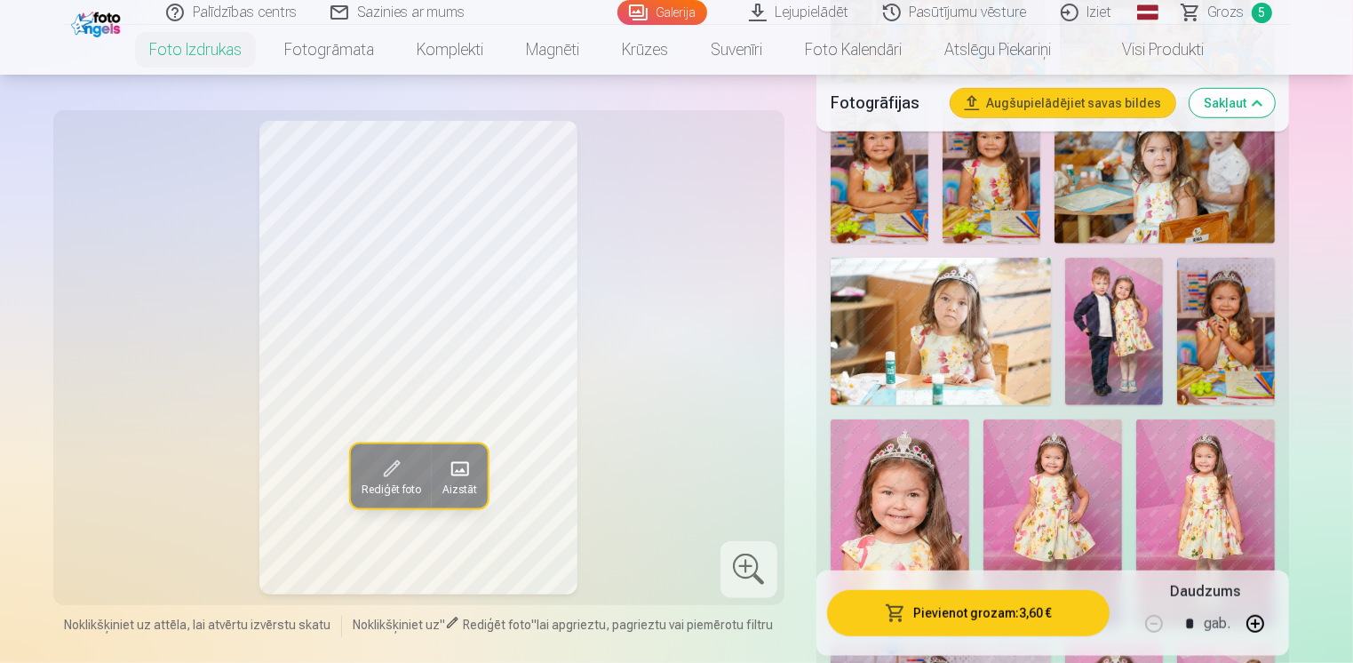
click at [1123, 343] on img at bounding box center [1114, 331] width 98 height 147
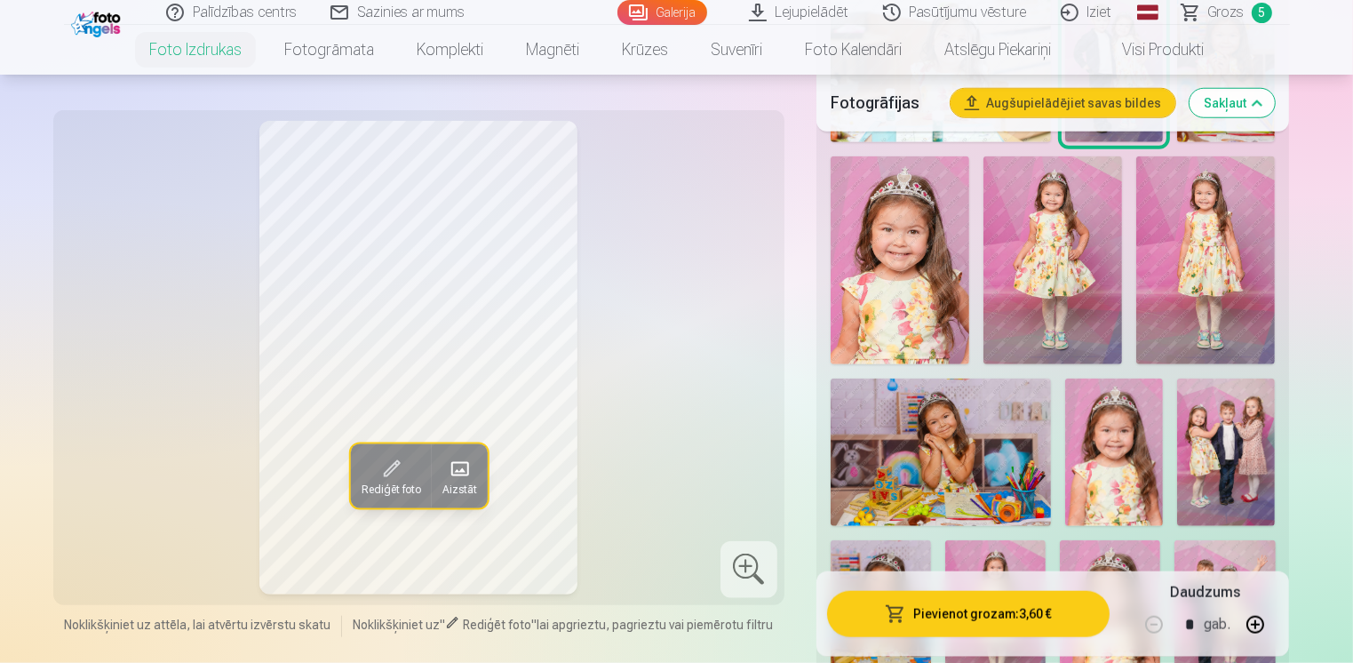
scroll to position [1640, 0]
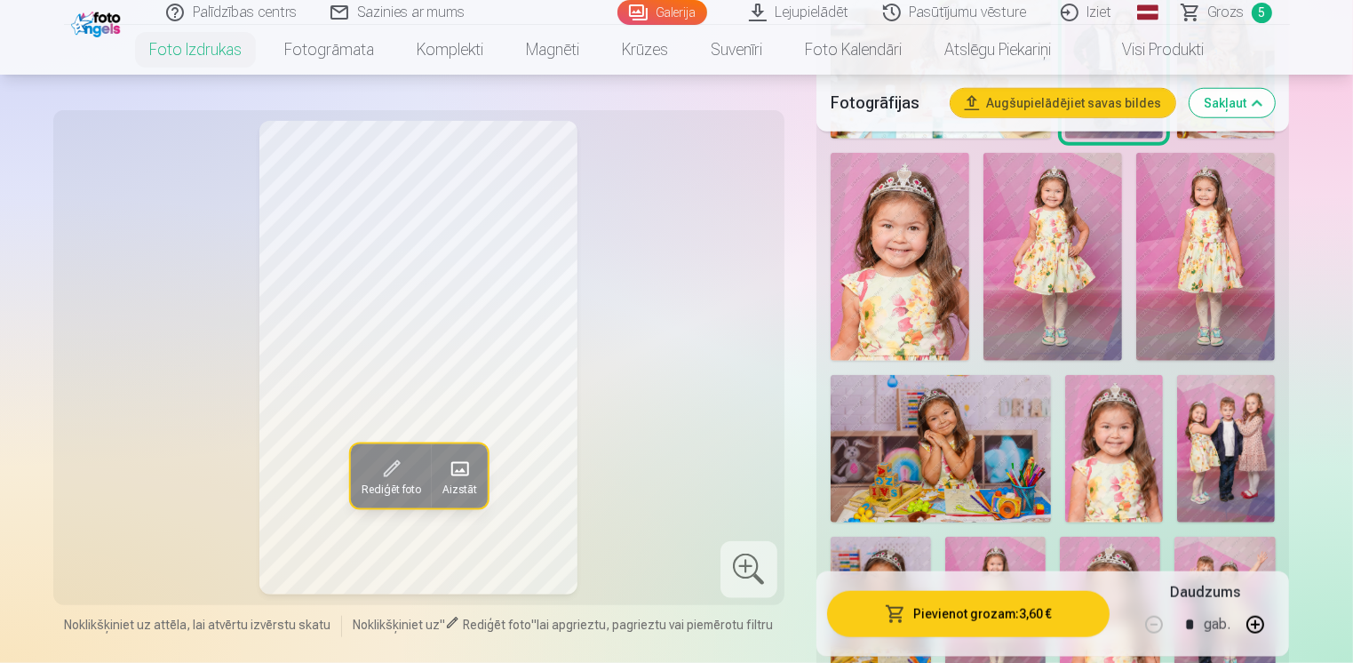
click at [1069, 272] on img at bounding box center [1052, 257] width 139 height 209
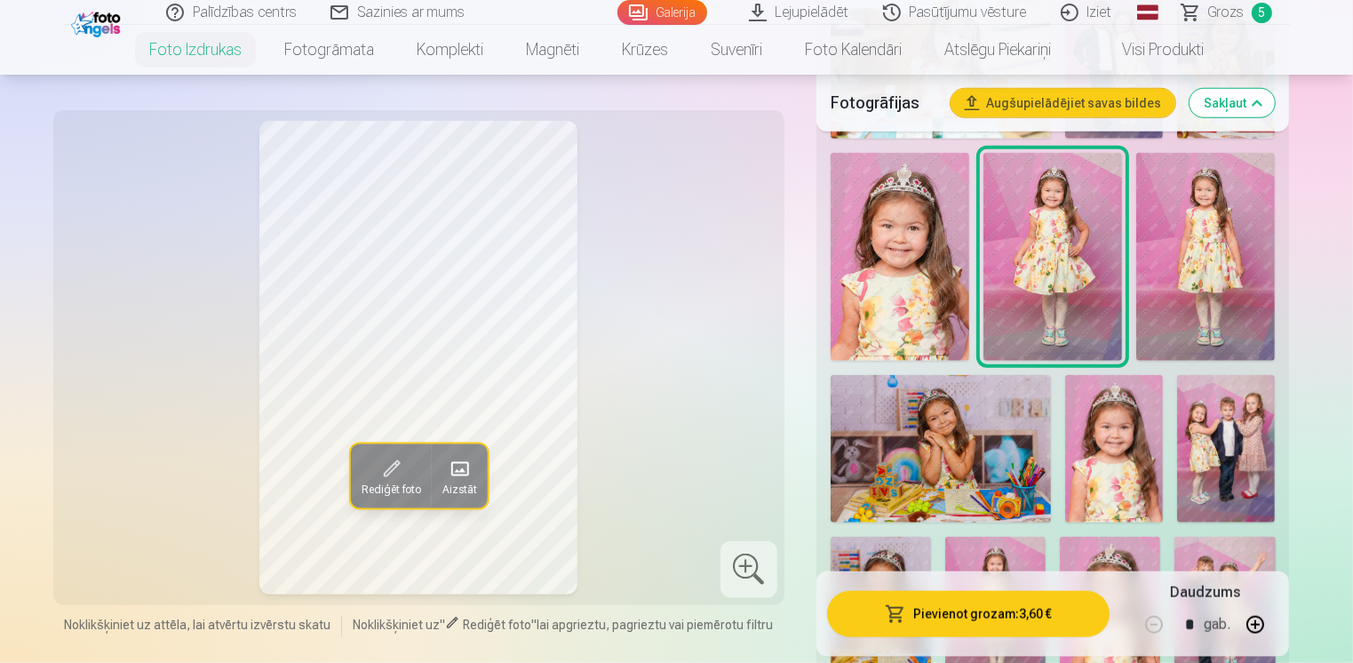
click at [1186, 257] on img at bounding box center [1205, 257] width 139 height 209
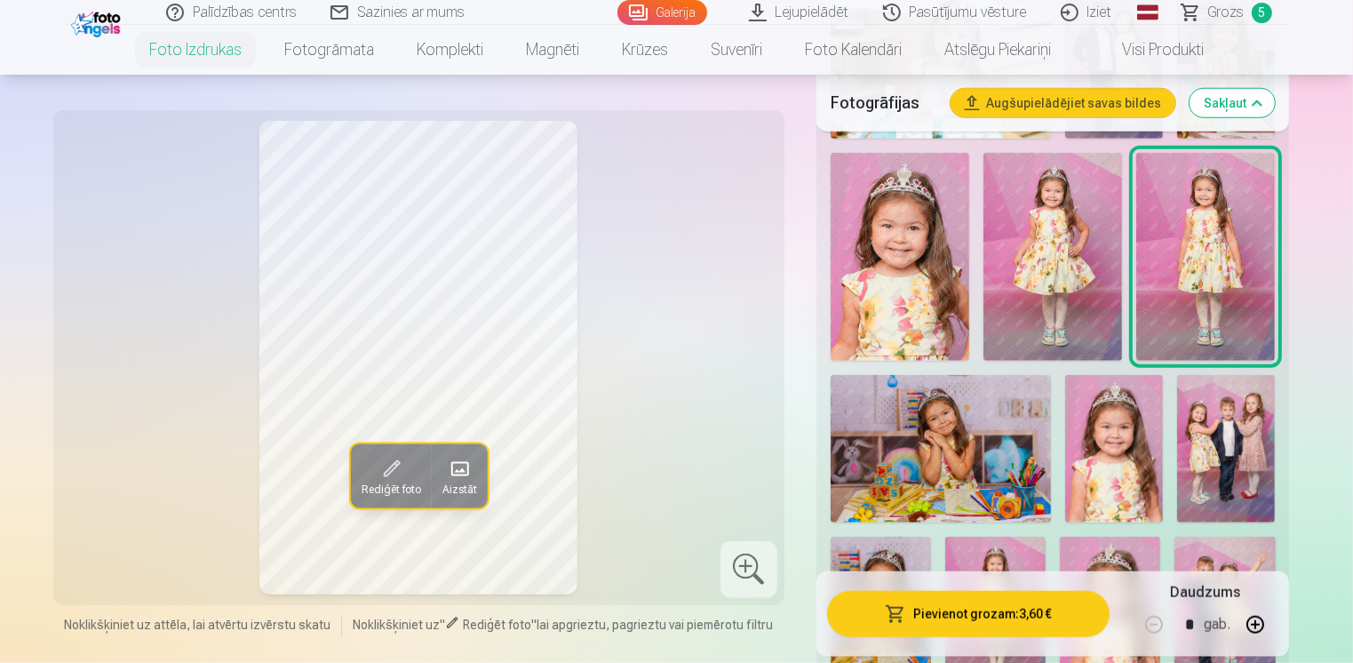
click at [1077, 260] on img at bounding box center [1052, 257] width 139 height 209
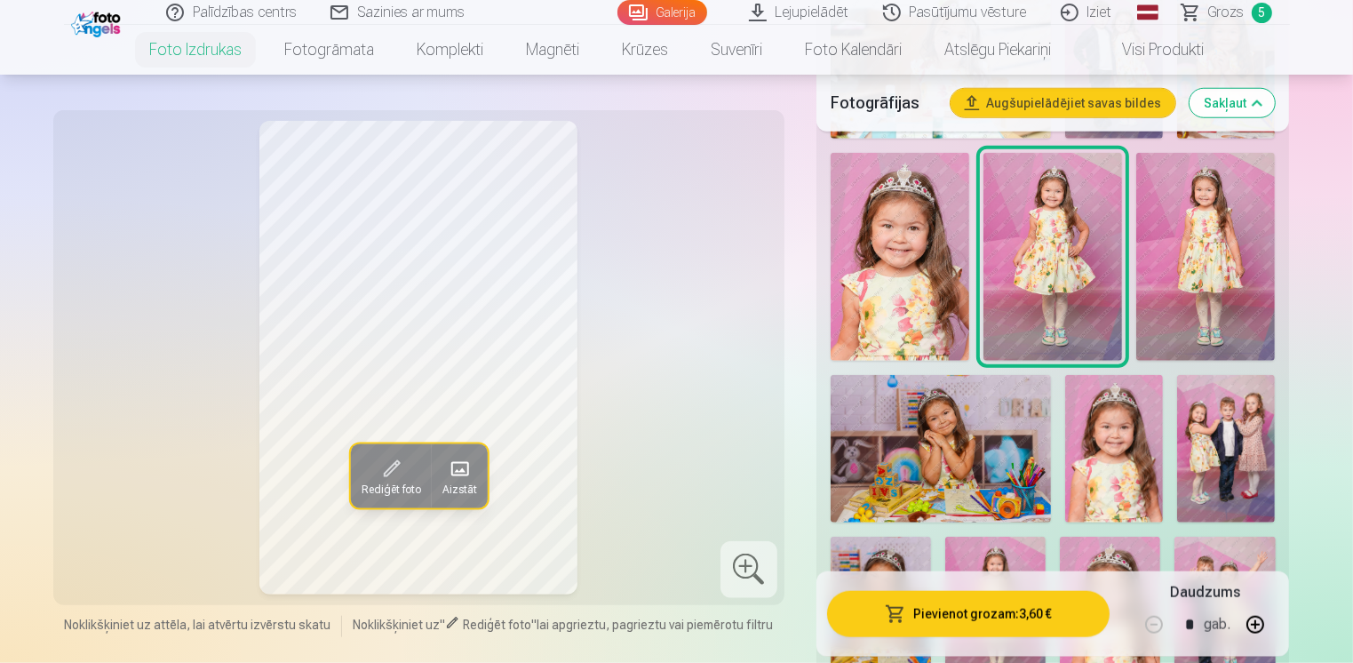
click at [1180, 274] on img at bounding box center [1205, 257] width 139 height 209
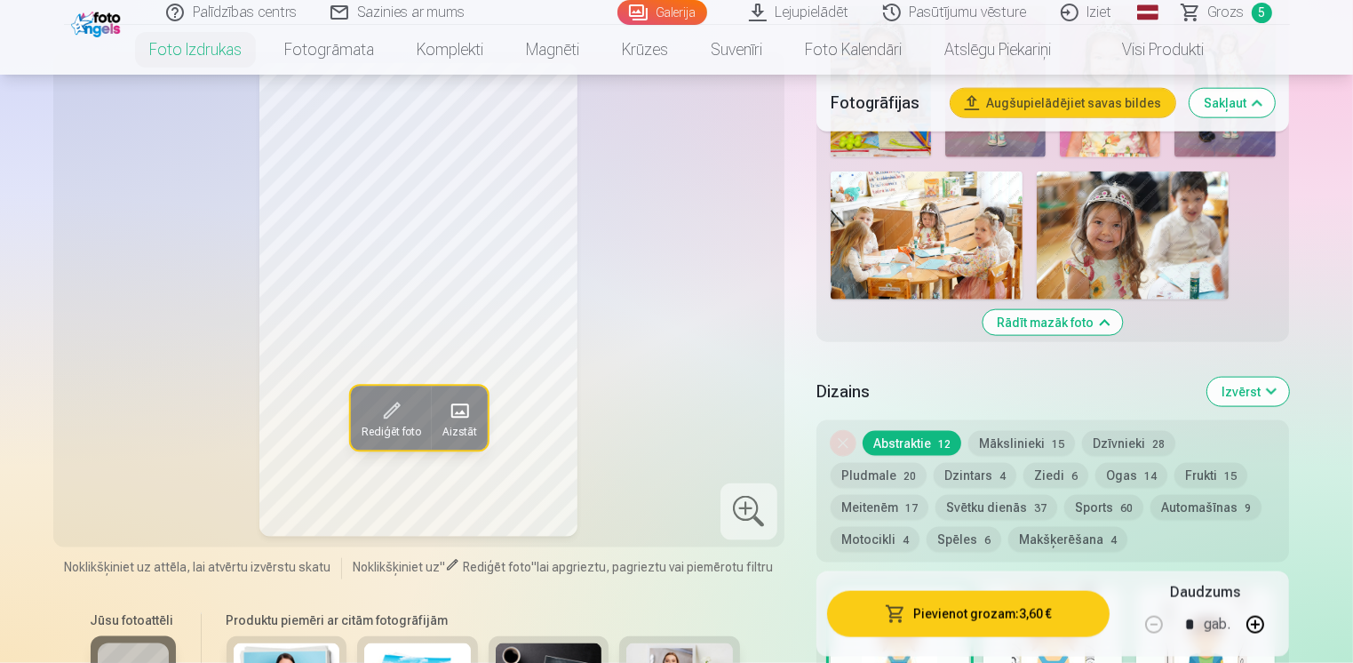
scroll to position [2172, 0]
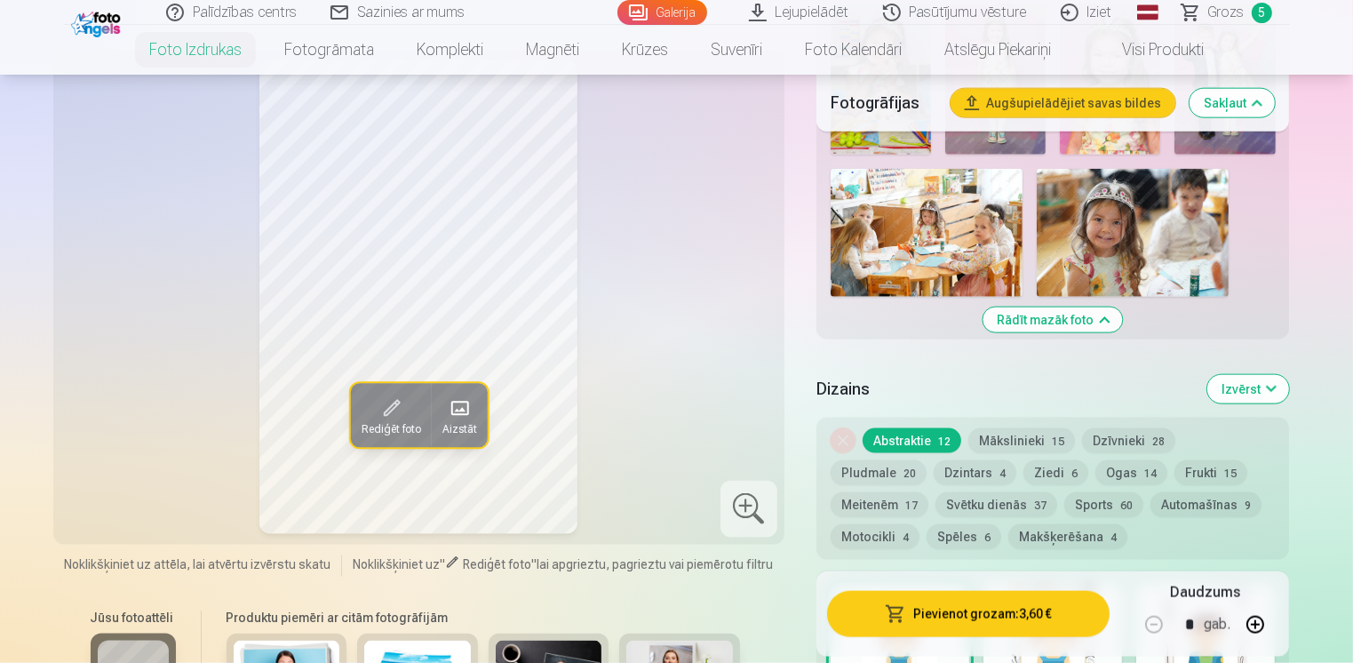
click at [1123, 245] on img at bounding box center [1132, 233] width 192 height 128
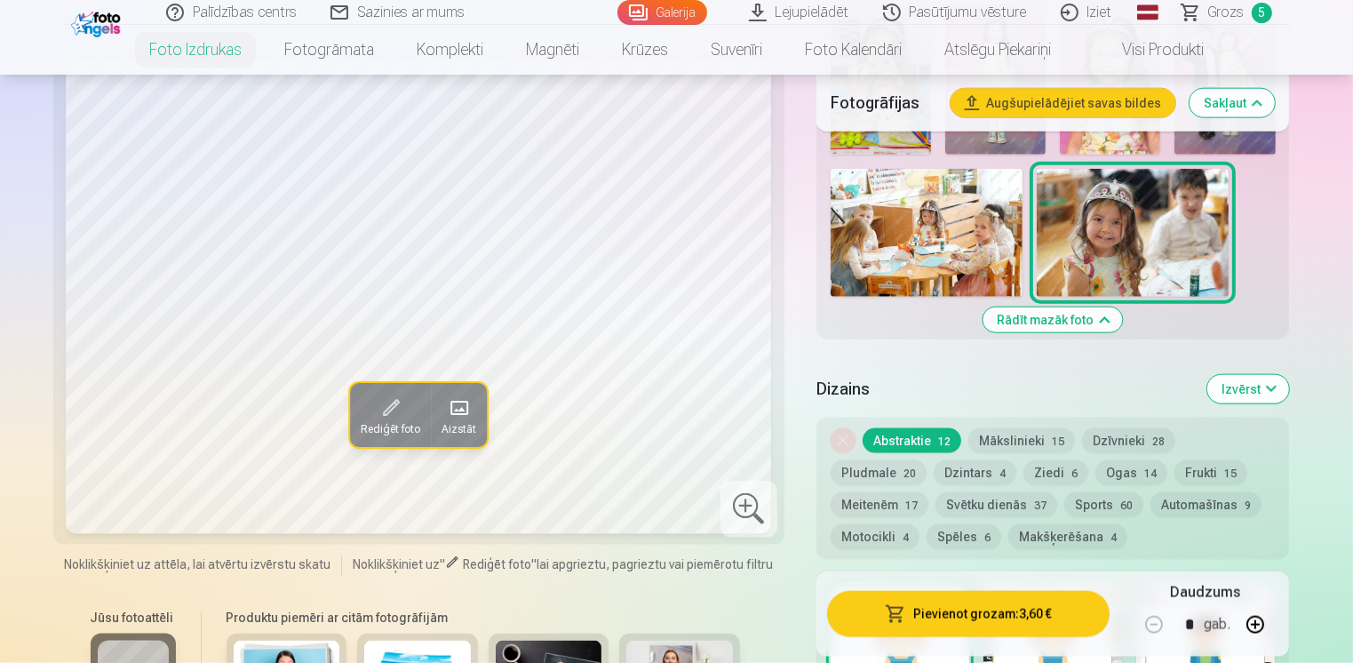
click at [1000, 233] on img at bounding box center [926, 233] width 192 height 128
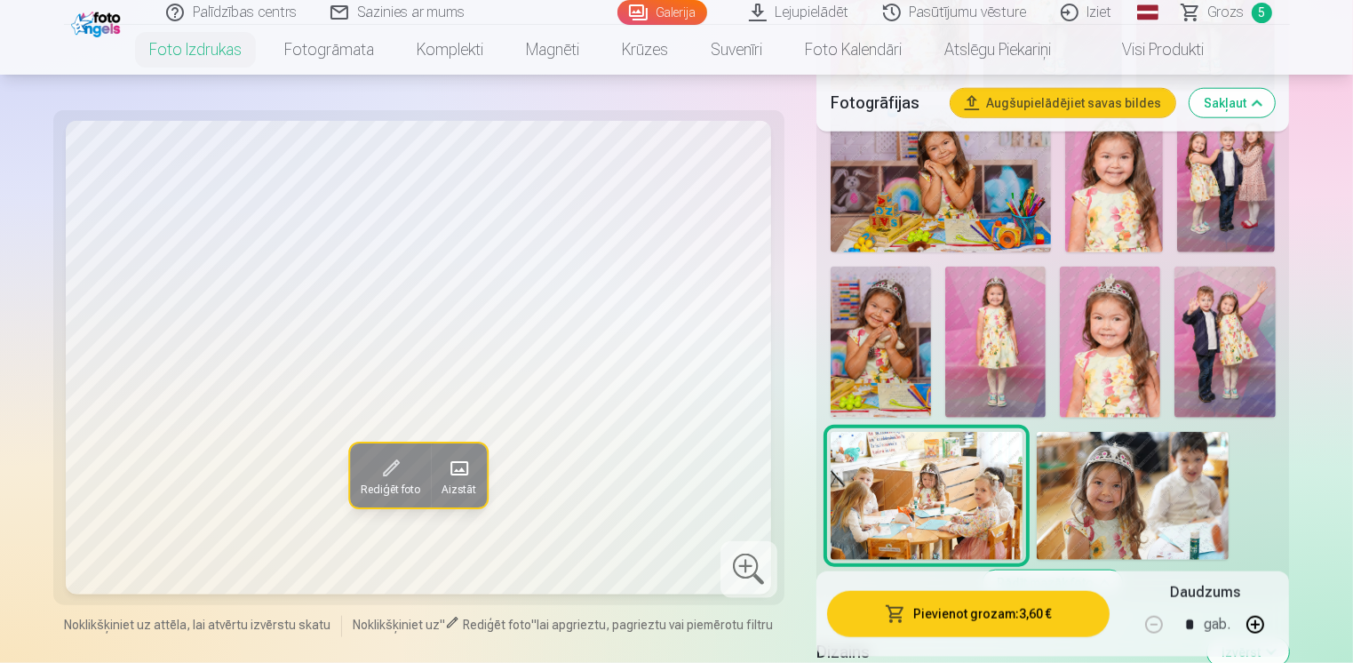
scroll to position [1906, 0]
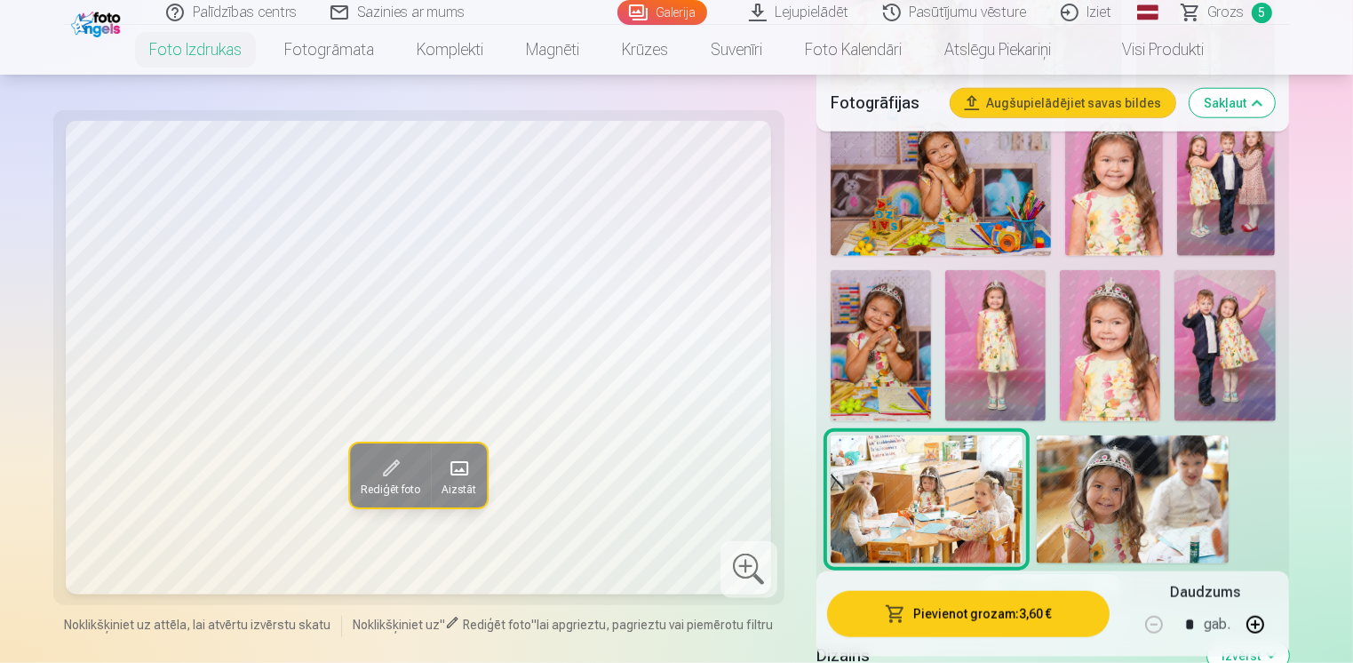
click at [1218, 346] on img at bounding box center [1224, 345] width 100 height 151
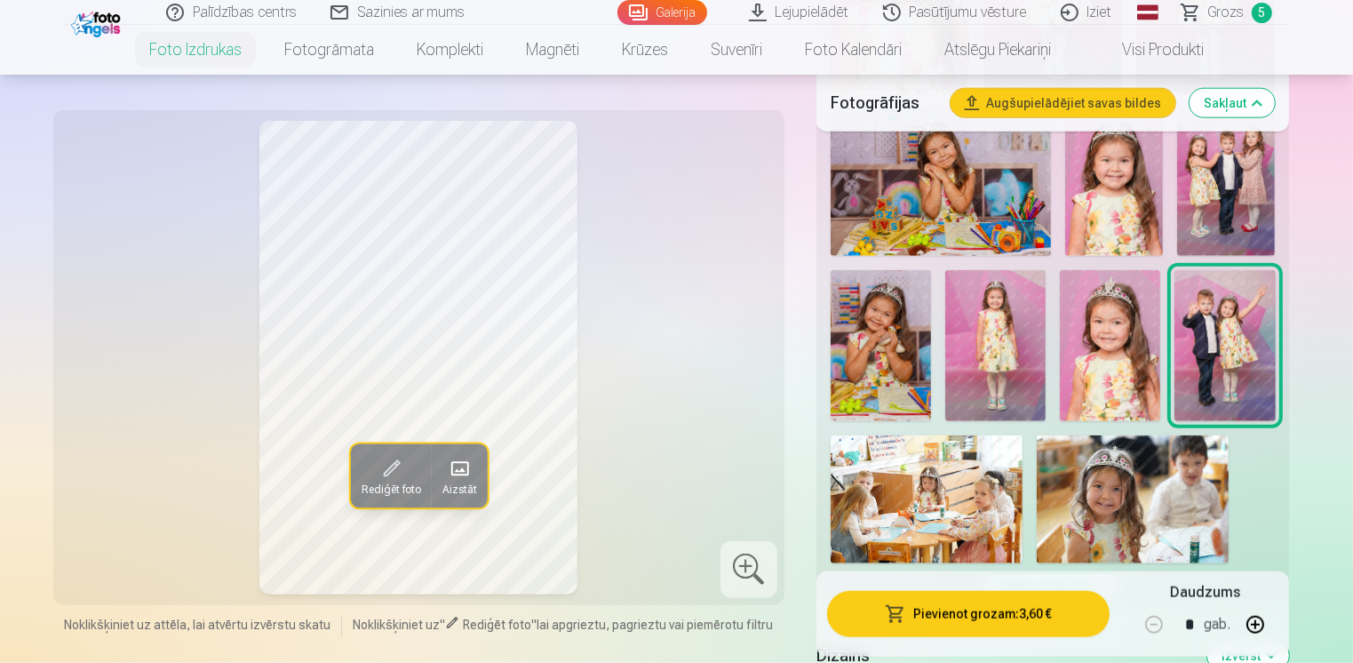
click at [1121, 352] on img at bounding box center [1110, 345] width 100 height 151
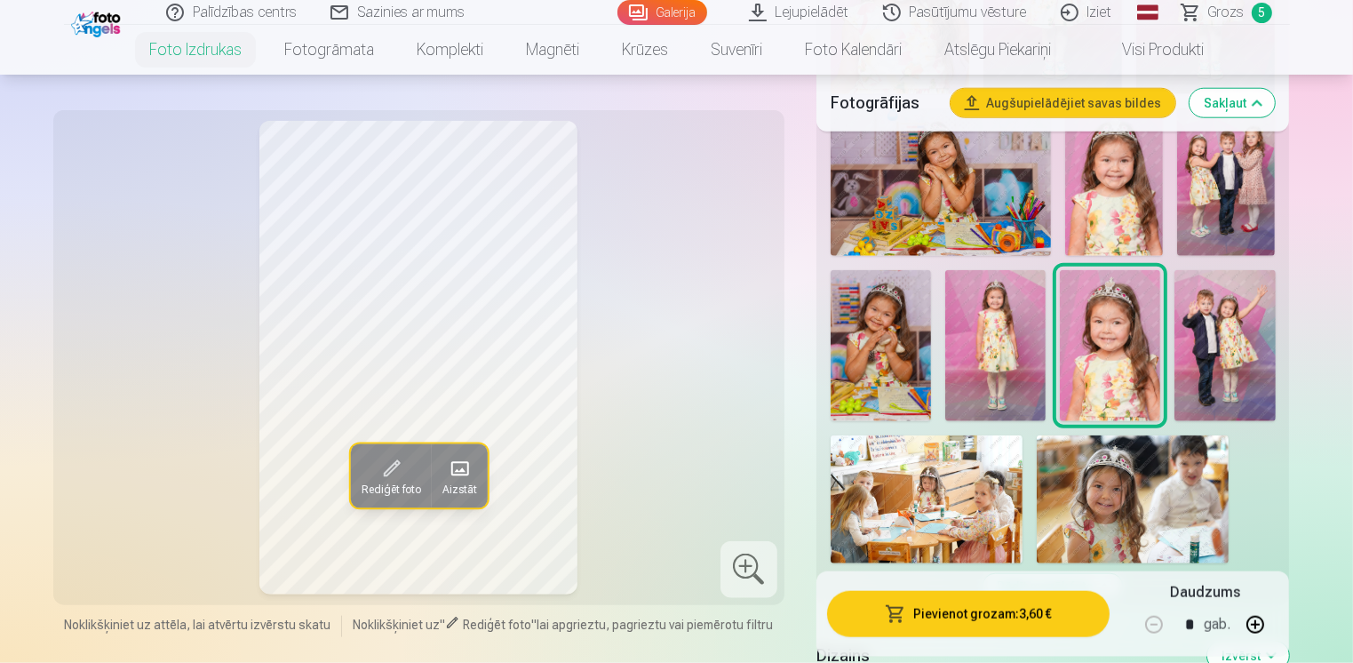
click at [979, 349] on img at bounding box center [995, 345] width 100 height 151
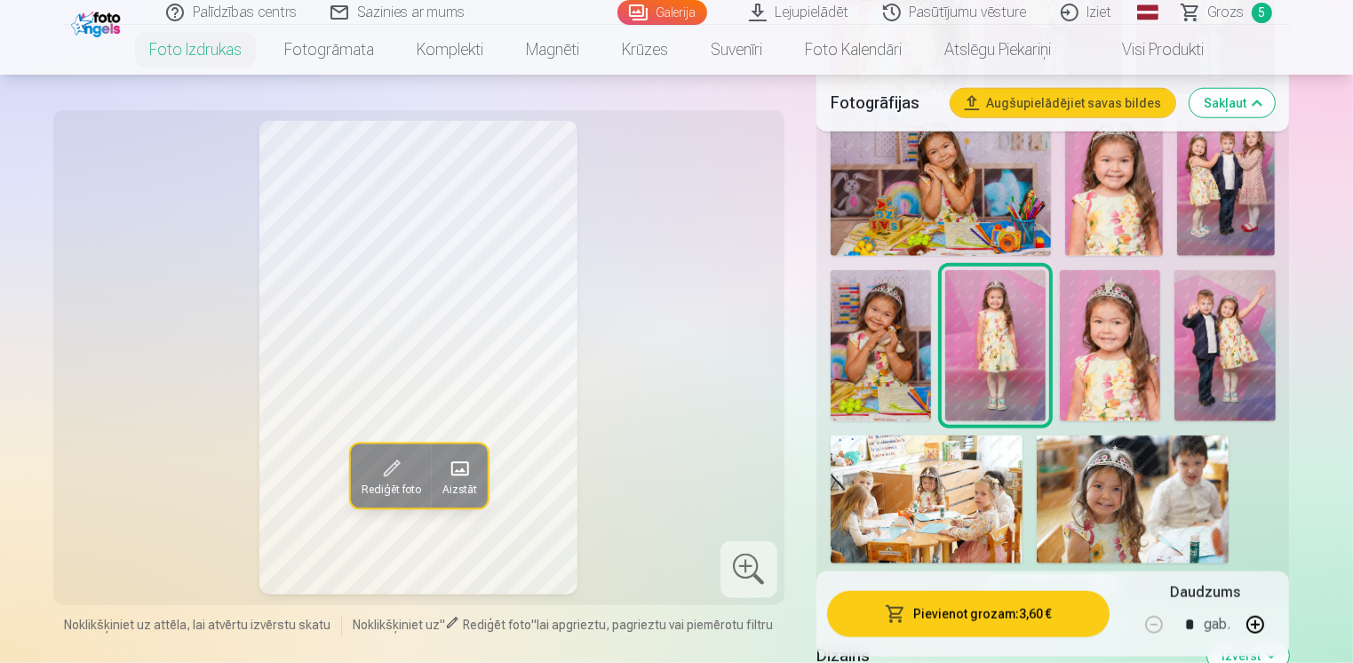
click at [894, 339] on img at bounding box center [880, 345] width 100 height 151
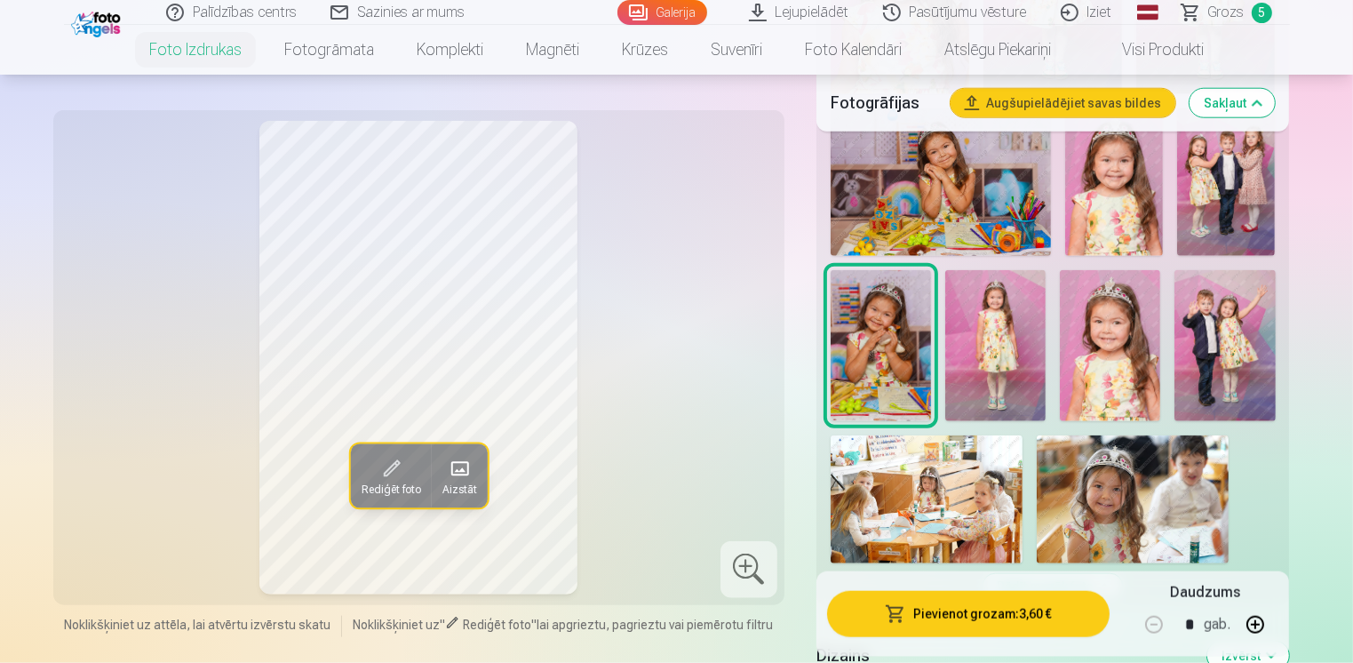
click at [1216, 350] on img at bounding box center [1224, 345] width 100 height 151
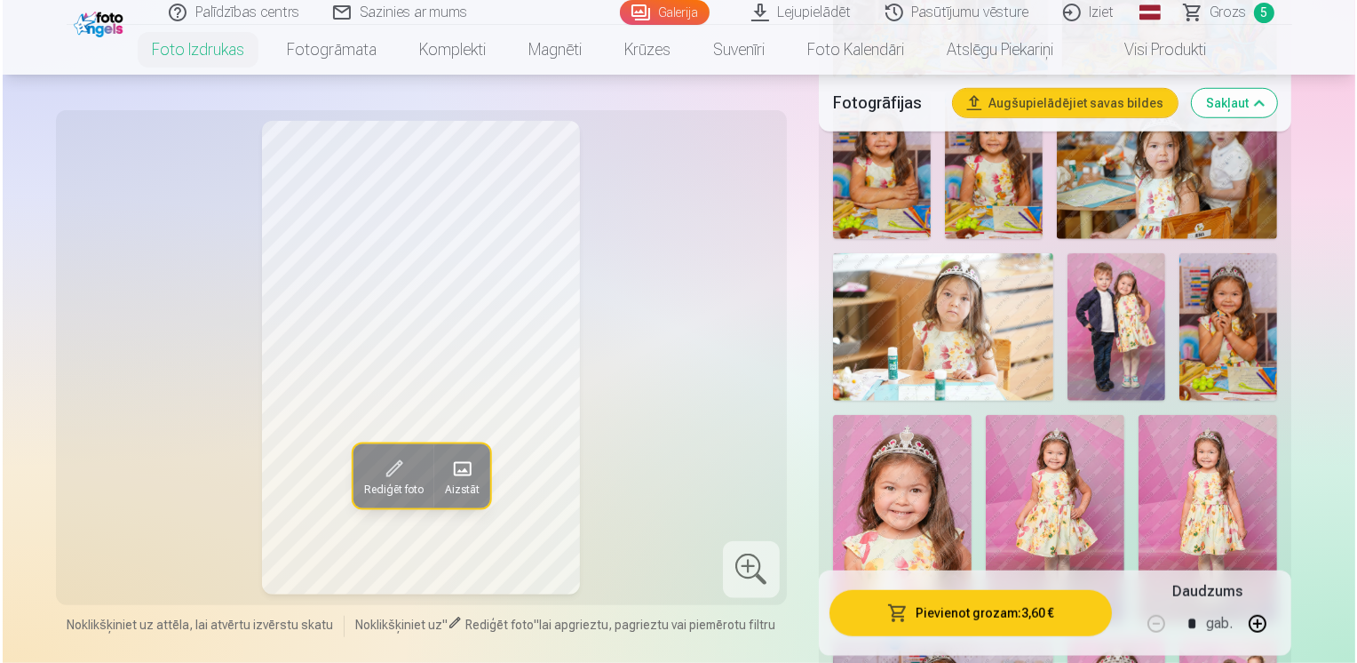
scroll to position [1373, 0]
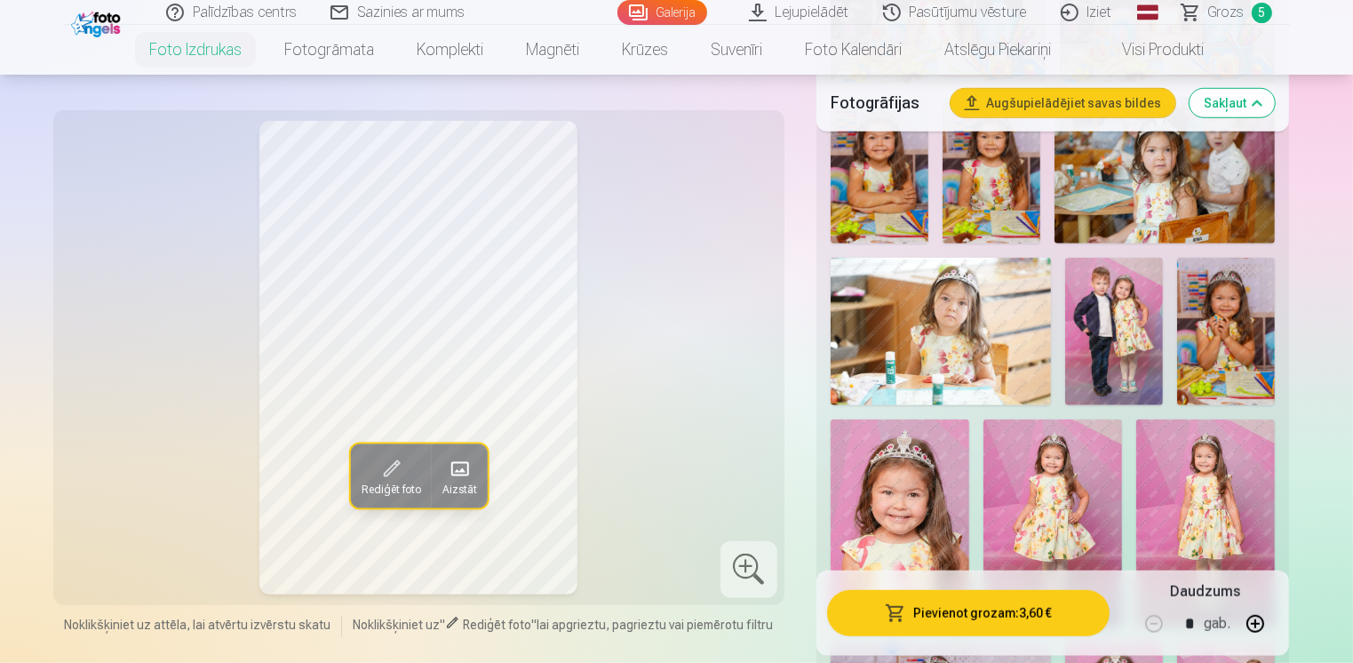
click at [1119, 329] on img at bounding box center [1114, 331] width 98 height 147
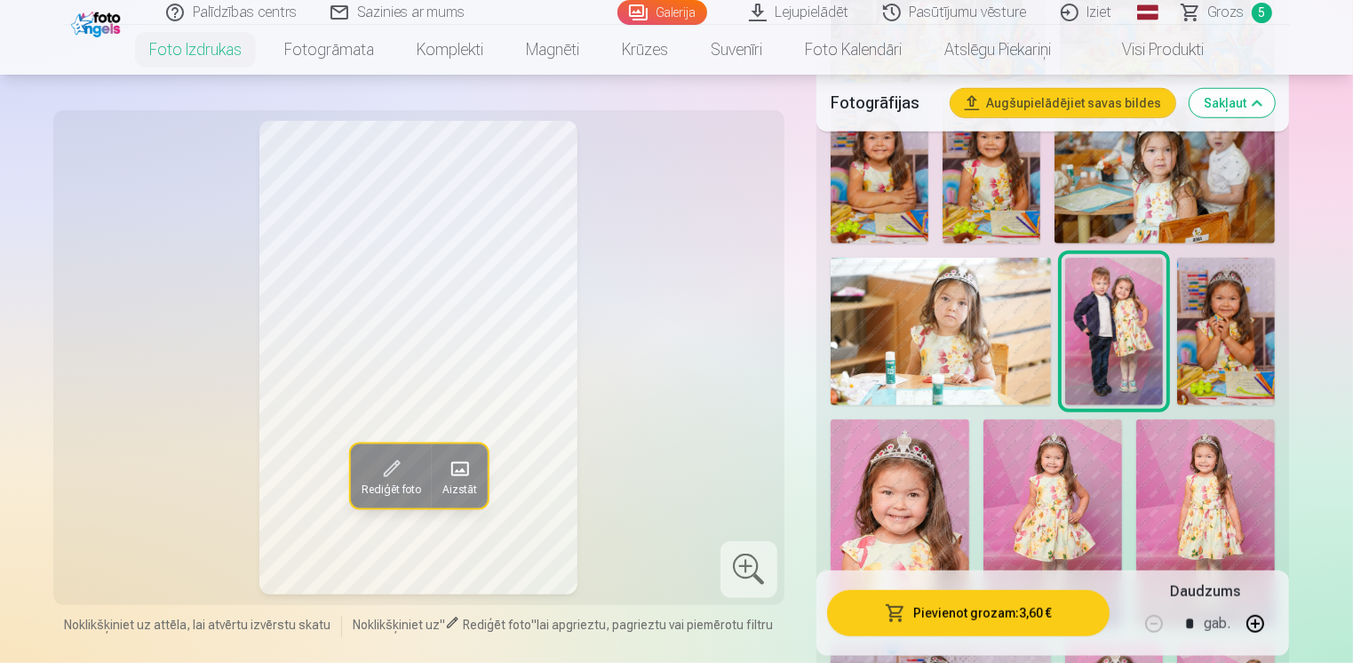
click at [944, 602] on button "Pievienot grozam : 3,60 €" at bounding box center [968, 613] width 283 height 46
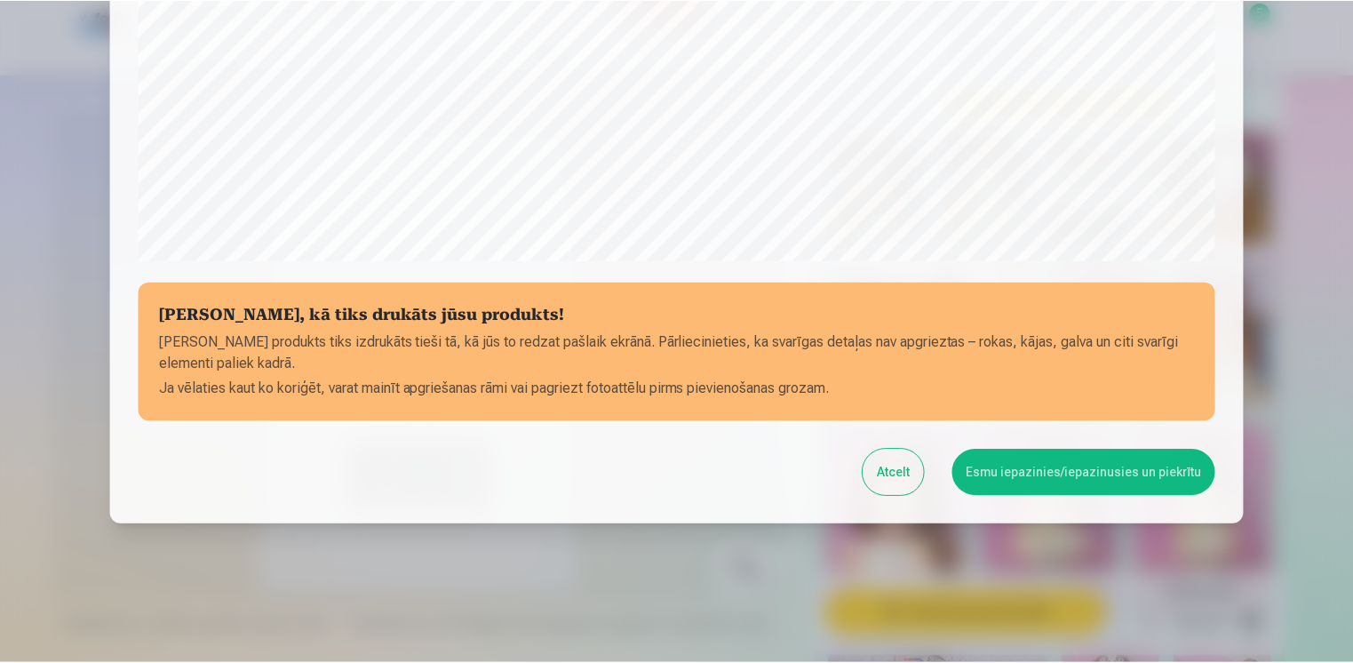
scroll to position [616, 0]
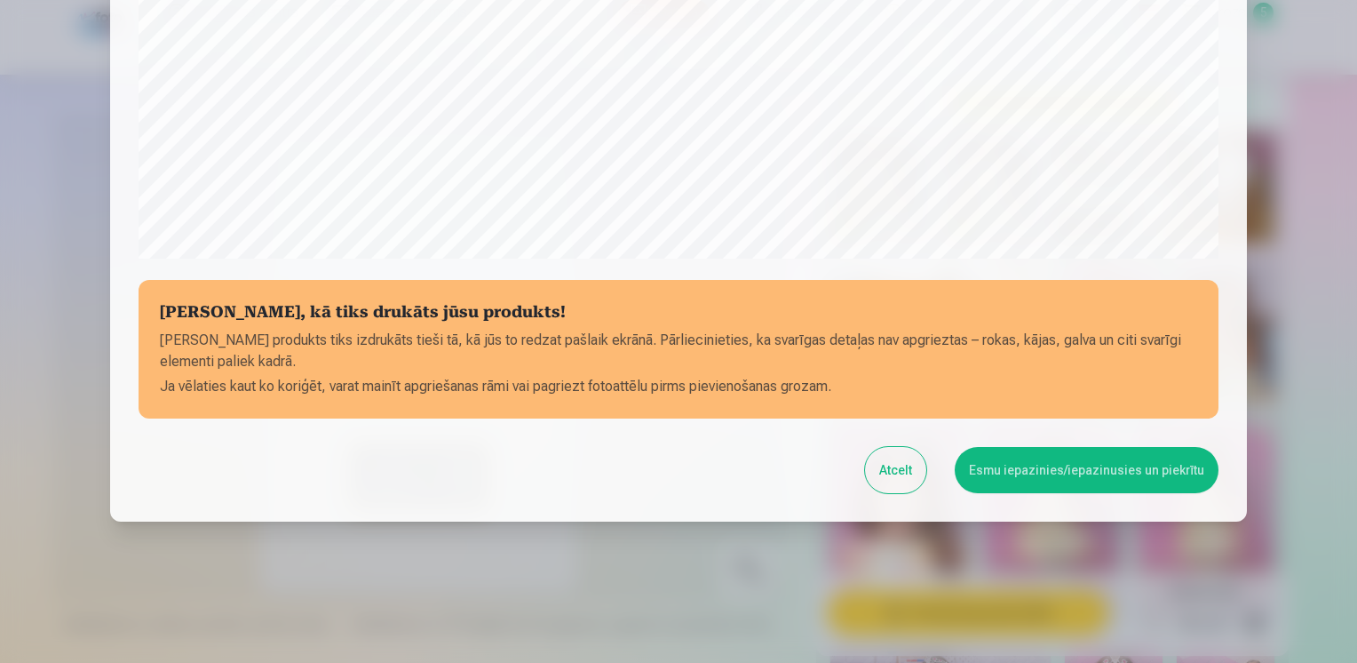
click at [1055, 460] on button "Esmu iepazinies/iepazinusies un piekrītu" at bounding box center [1087, 470] width 264 height 46
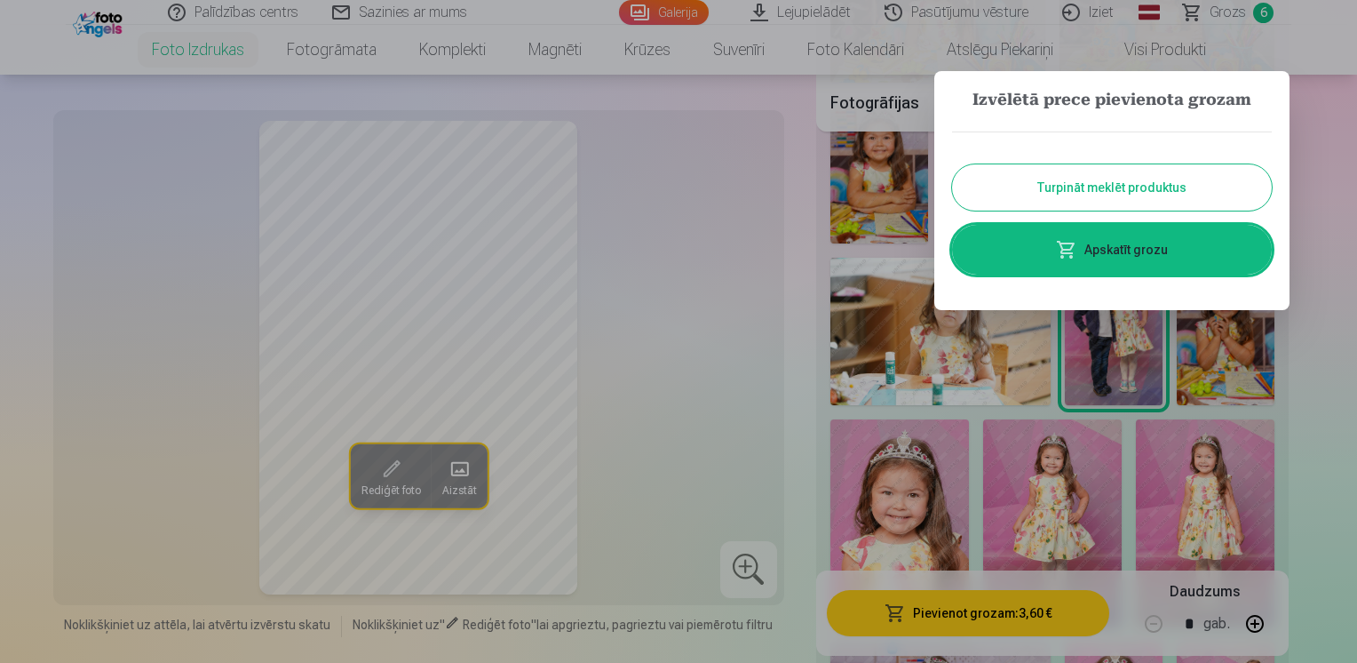
click at [1133, 191] on button "Turpināt meklēt produktus" at bounding box center [1112, 187] width 320 height 46
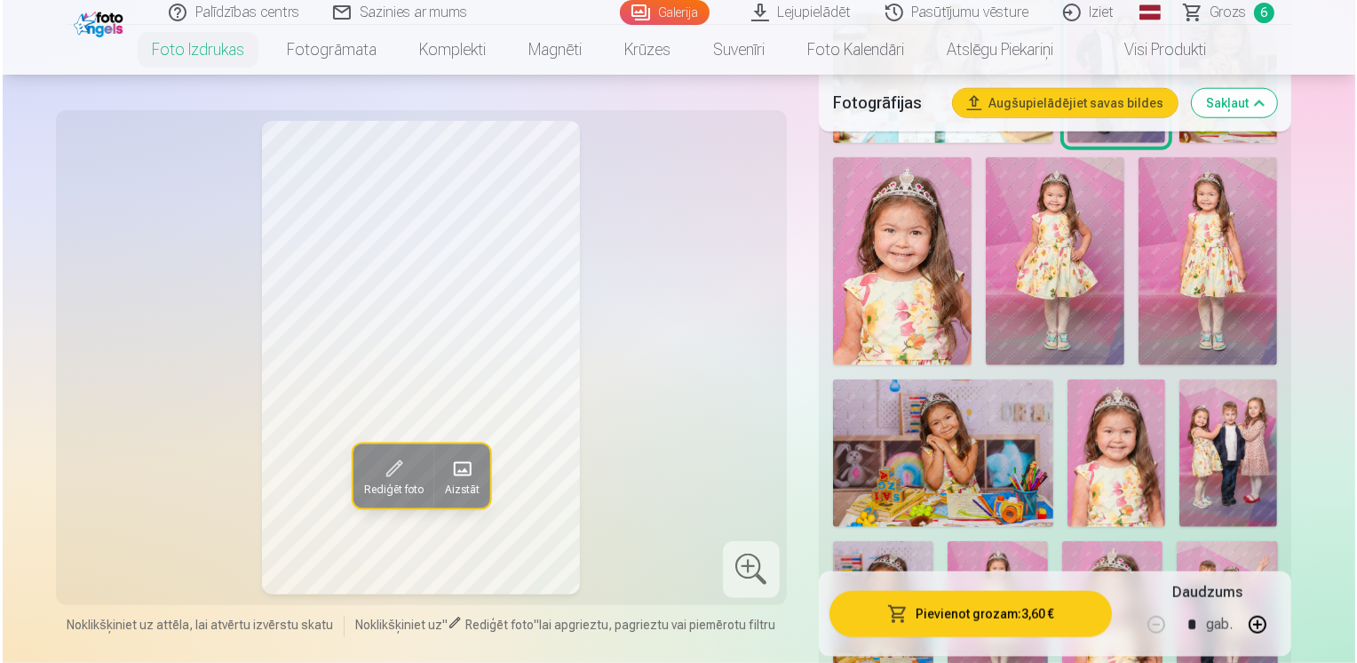
scroll to position [1640, 0]
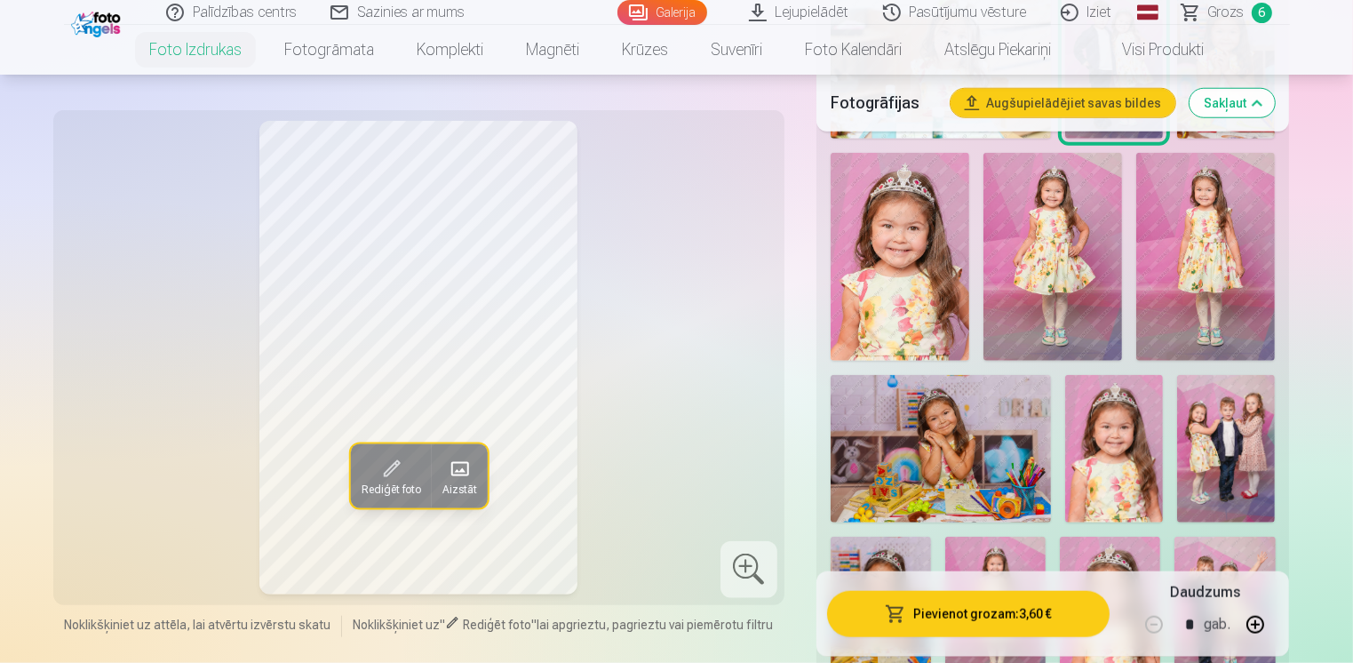
click at [1071, 242] on img at bounding box center [1052, 257] width 139 height 209
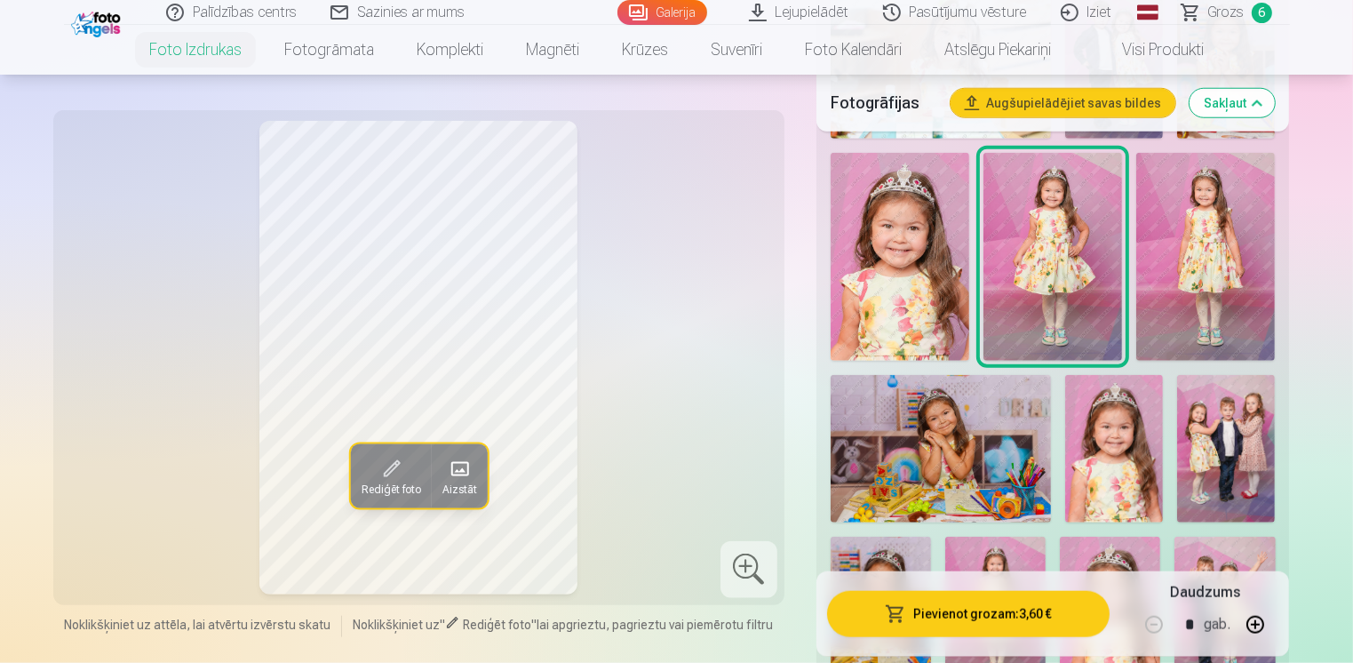
click at [1187, 268] on img at bounding box center [1205, 257] width 139 height 209
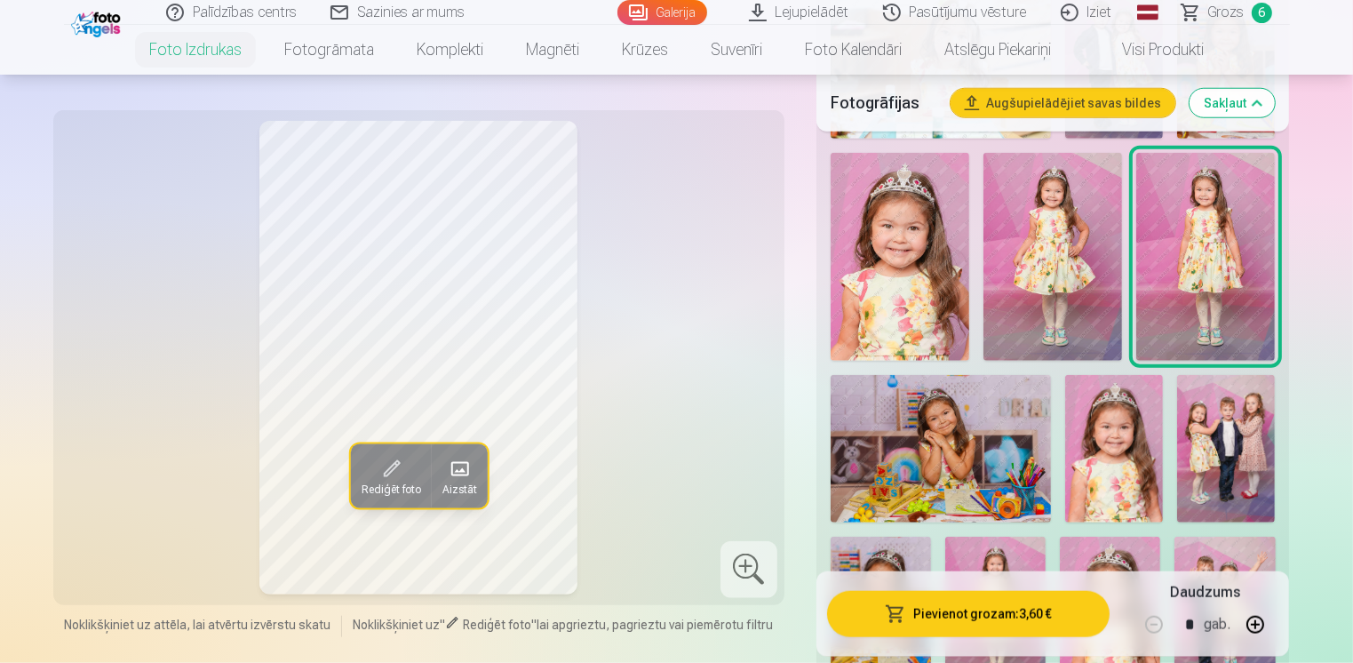
click at [1078, 265] on img at bounding box center [1052, 257] width 139 height 209
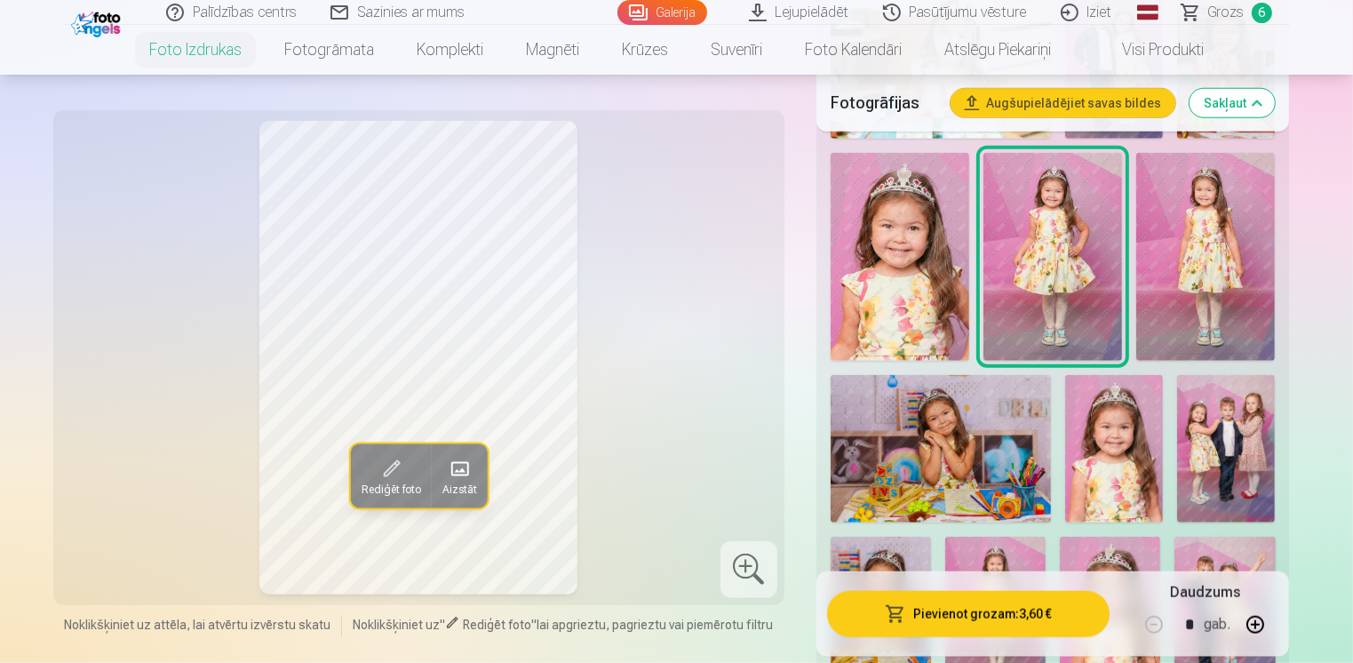
click at [1194, 265] on img at bounding box center [1205, 257] width 139 height 209
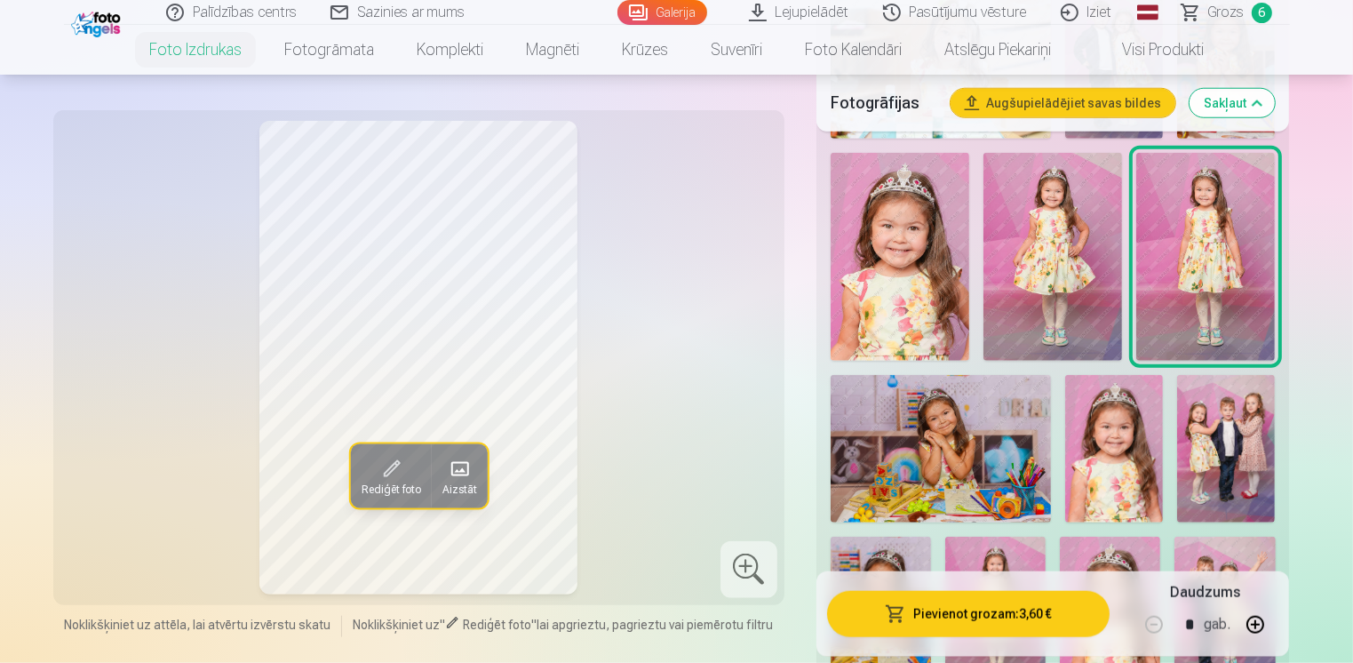
click at [1004, 602] on button "Pievienot grozam : 3,60 €" at bounding box center [968, 613] width 283 height 46
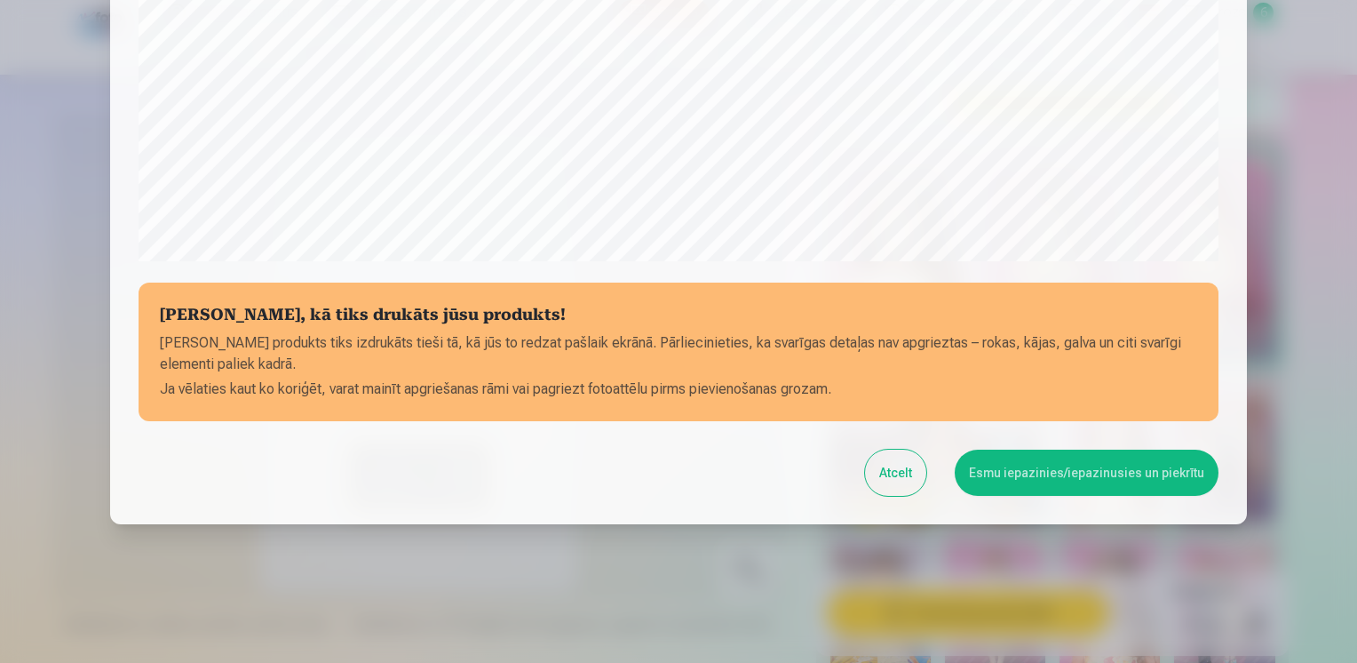
scroll to position [616, 0]
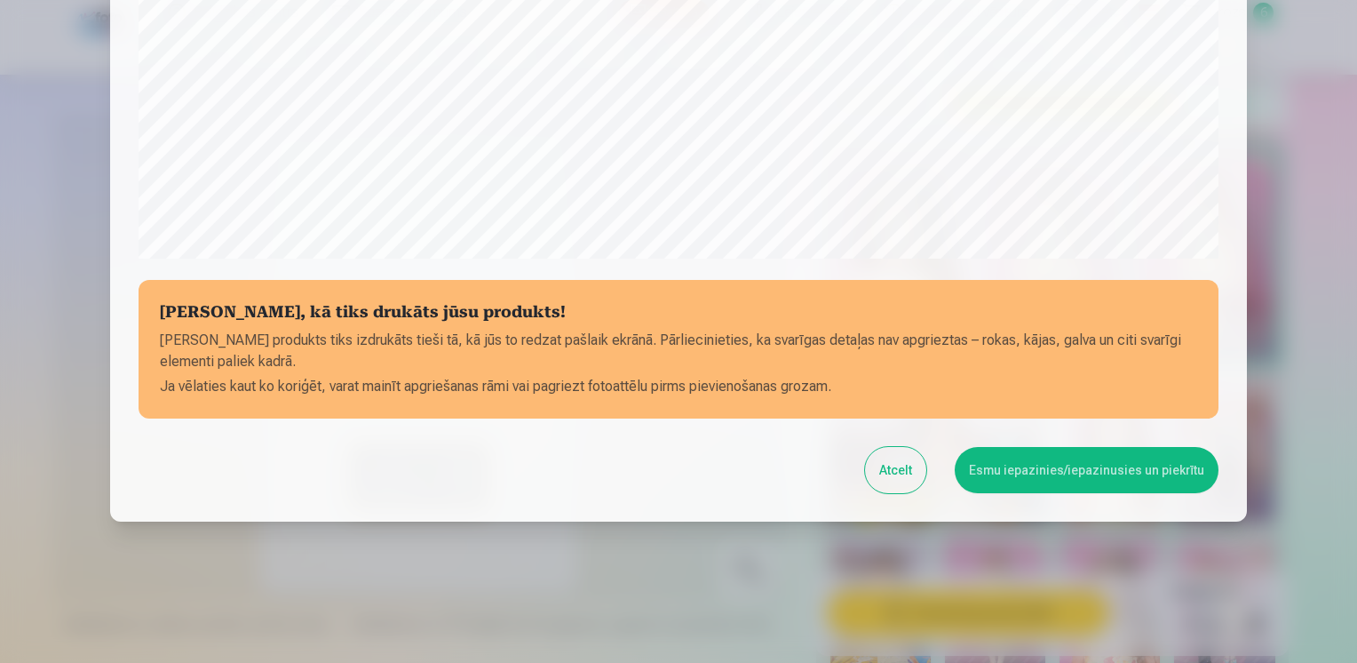
click at [1091, 480] on button "Esmu iepazinies/iepazinusies un piekrītu" at bounding box center [1087, 470] width 264 height 46
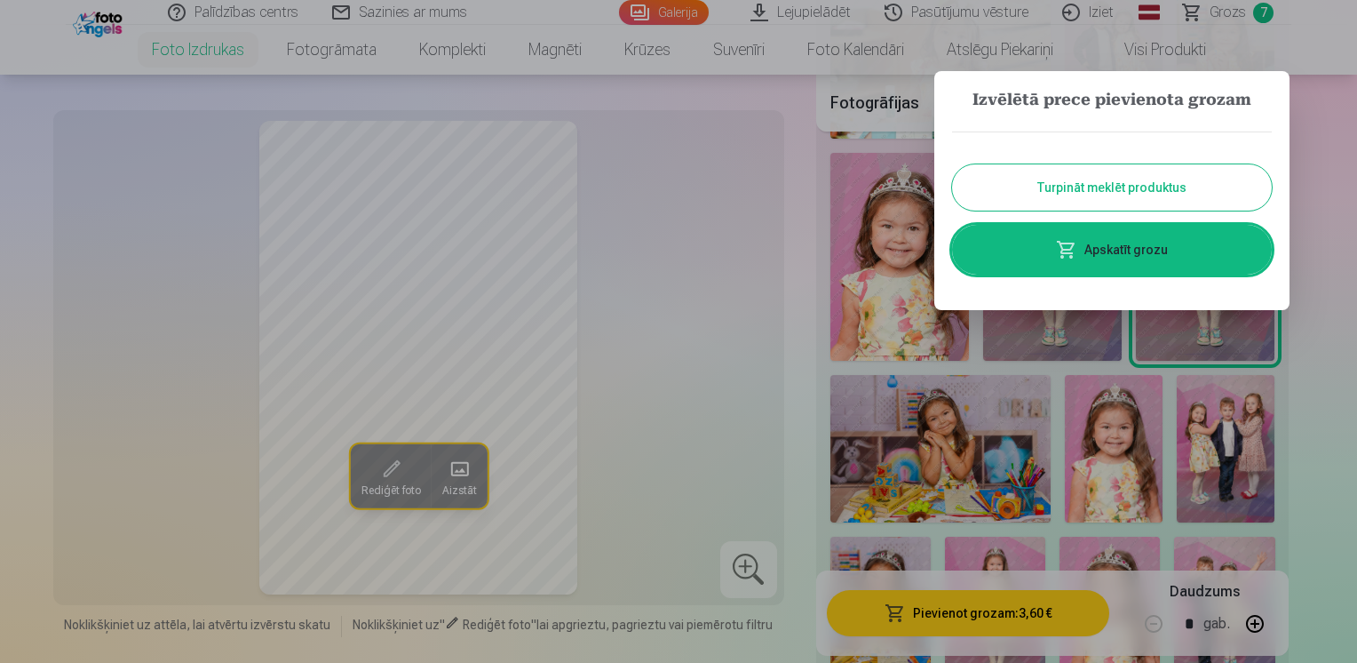
click at [1124, 193] on button "Turpināt meklēt produktus" at bounding box center [1112, 187] width 320 height 46
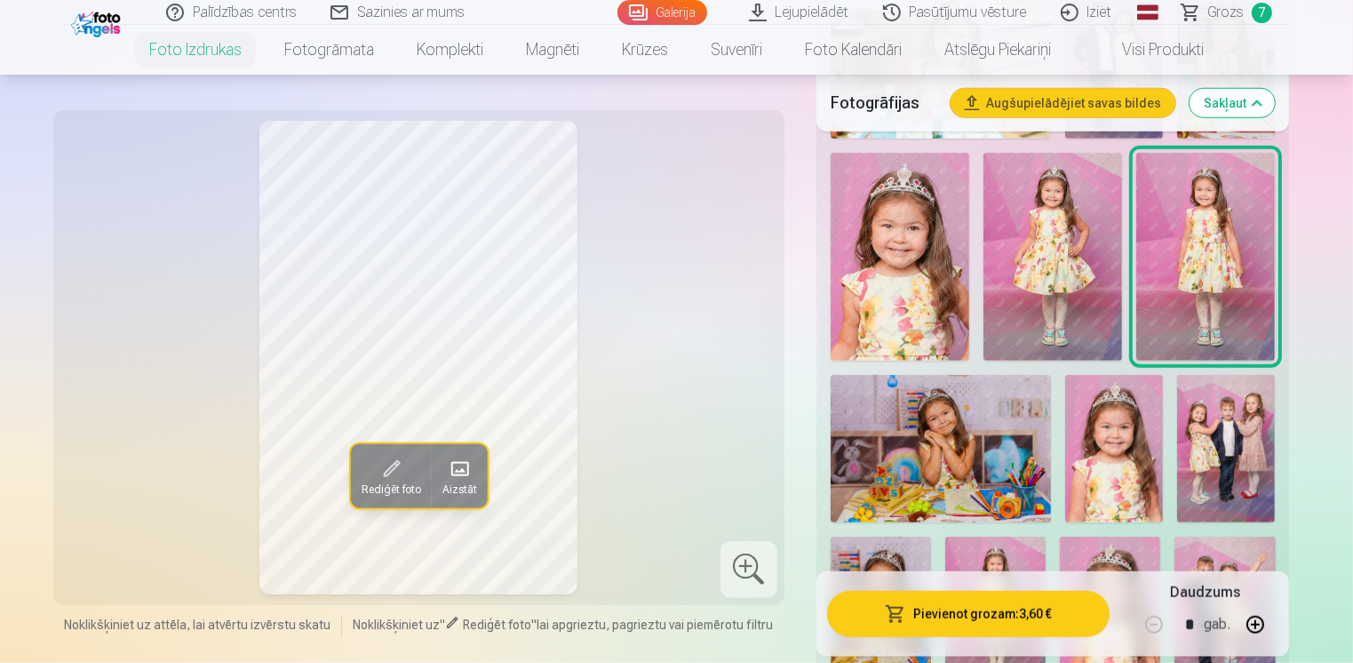
click at [1036, 218] on img at bounding box center [1052, 257] width 139 height 209
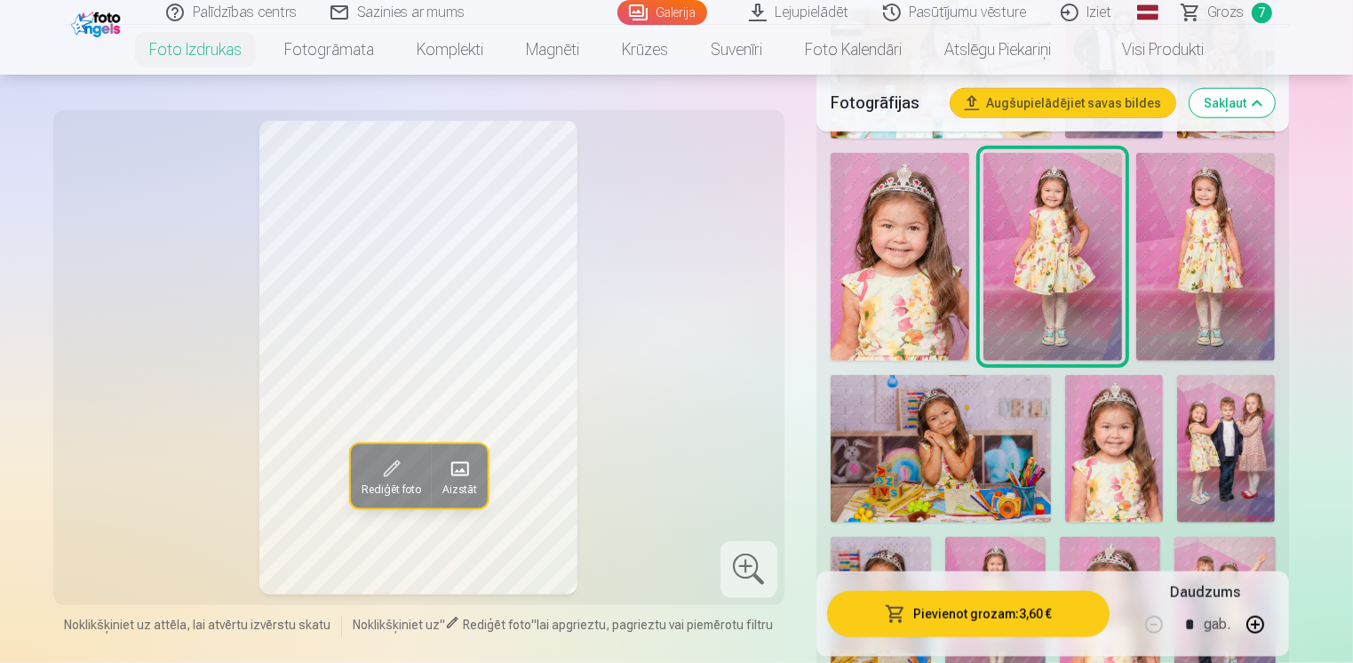
click at [1219, 226] on img at bounding box center [1205, 257] width 139 height 209
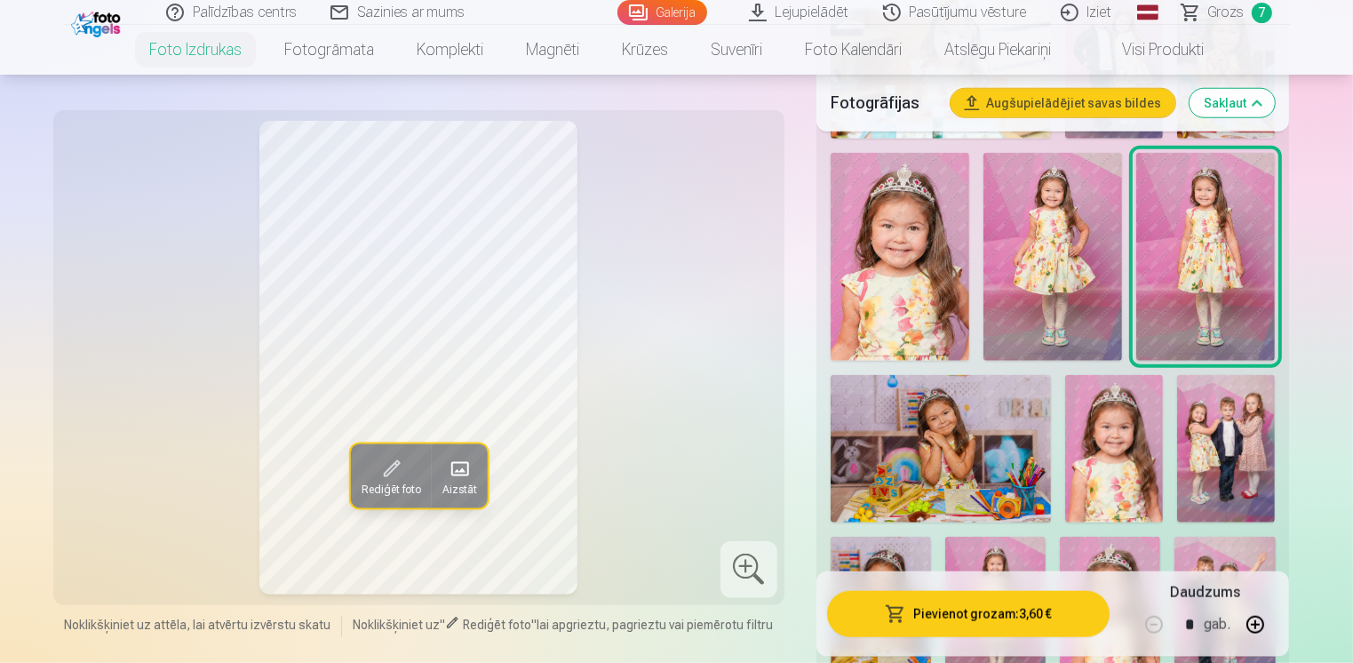
click at [1066, 239] on img at bounding box center [1052, 257] width 139 height 209
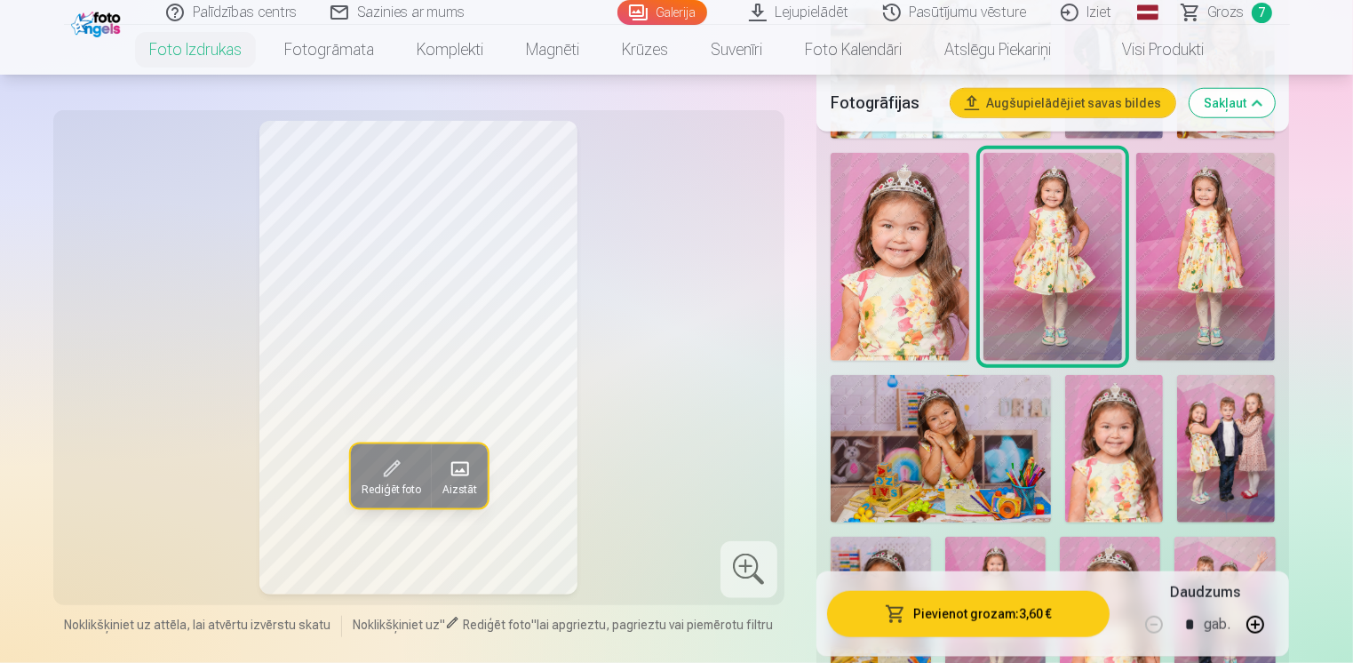
click at [1196, 264] on img at bounding box center [1205, 257] width 139 height 209
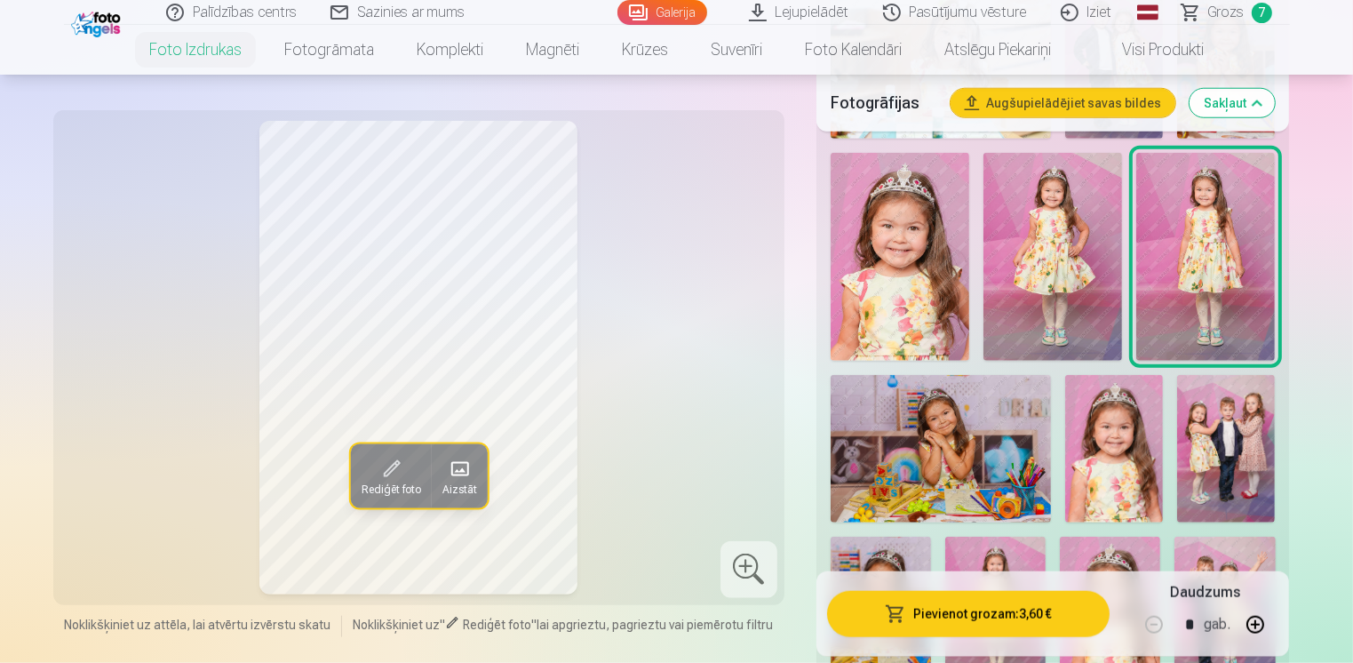
click at [1080, 253] on img at bounding box center [1052, 257] width 139 height 209
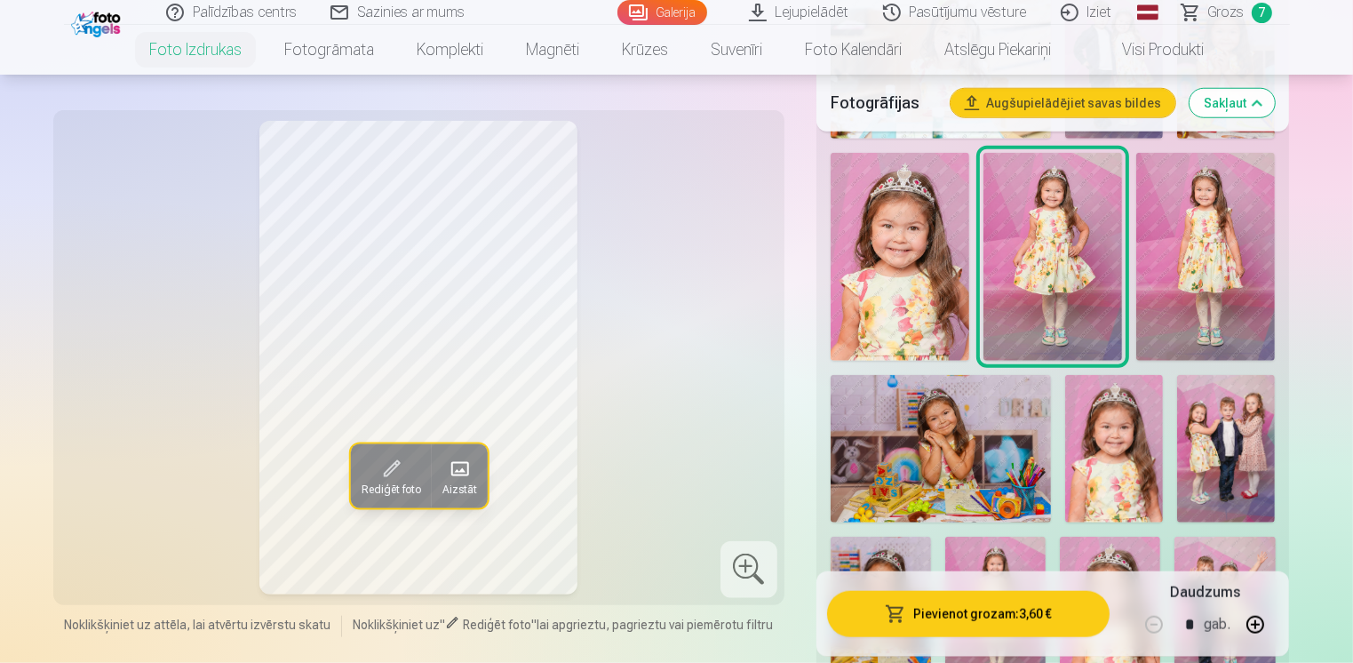
click at [1030, 617] on button "Pievienot grozam : 3,60 €" at bounding box center [968, 613] width 283 height 46
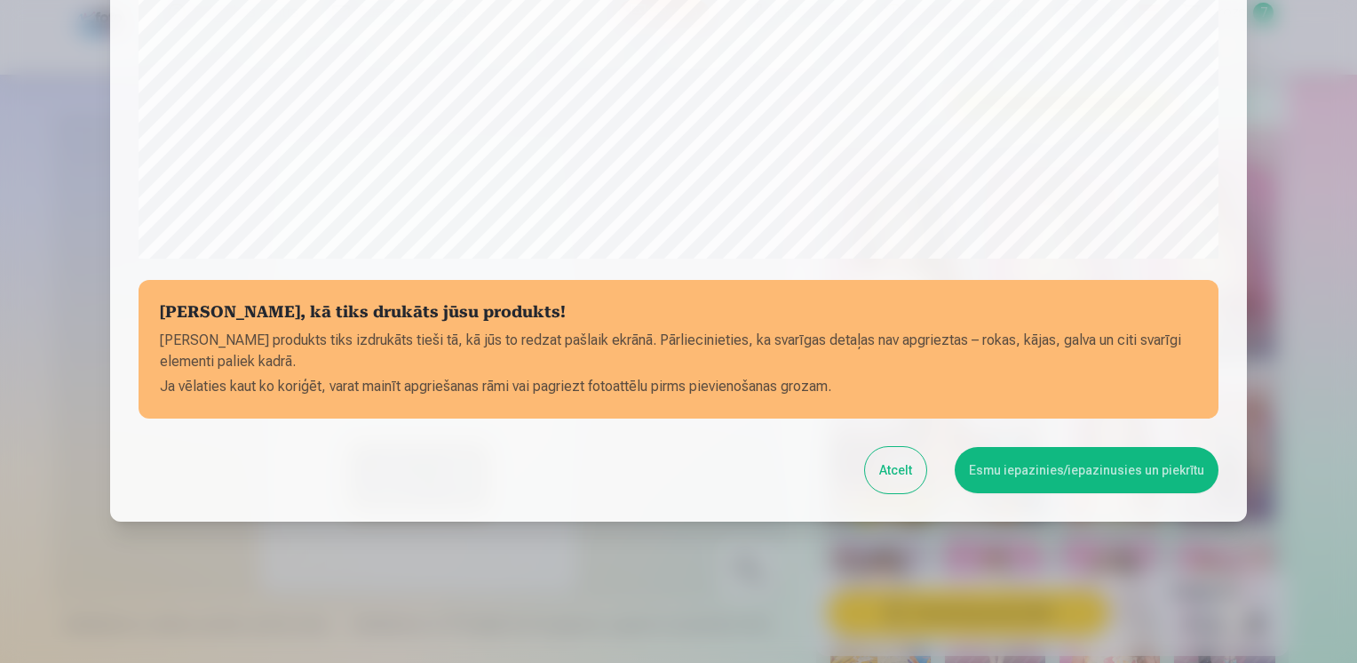
click at [1071, 473] on button "Esmu iepazinies/iepazinusies un piekrītu" at bounding box center [1087, 470] width 264 height 46
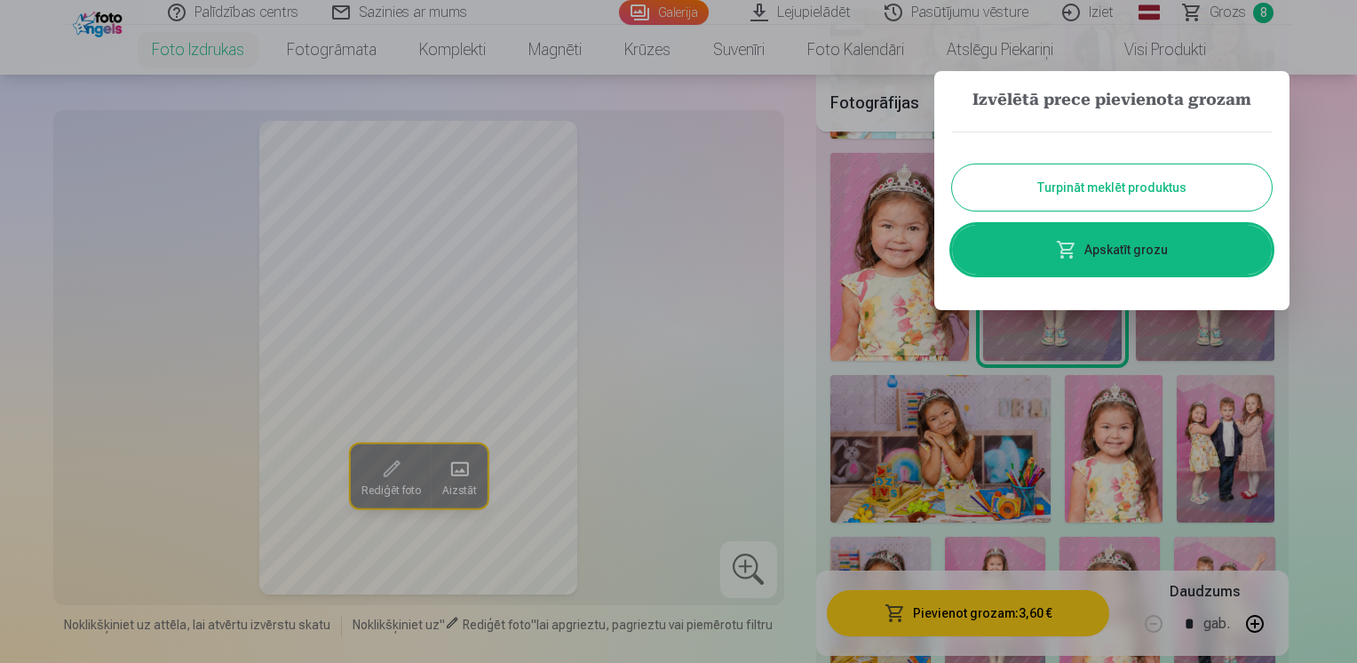
click at [1140, 261] on link "Apskatīt grozu" at bounding box center [1112, 250] width 320 height 50
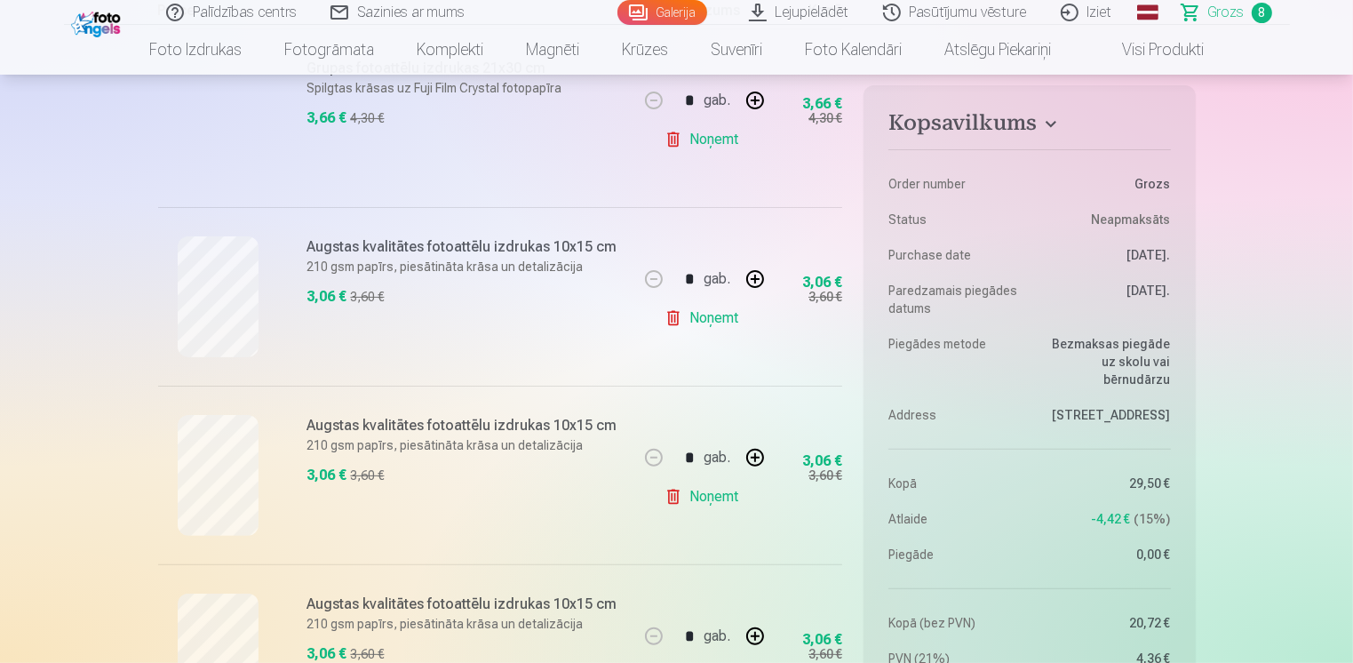
scroll to position [533, 0]
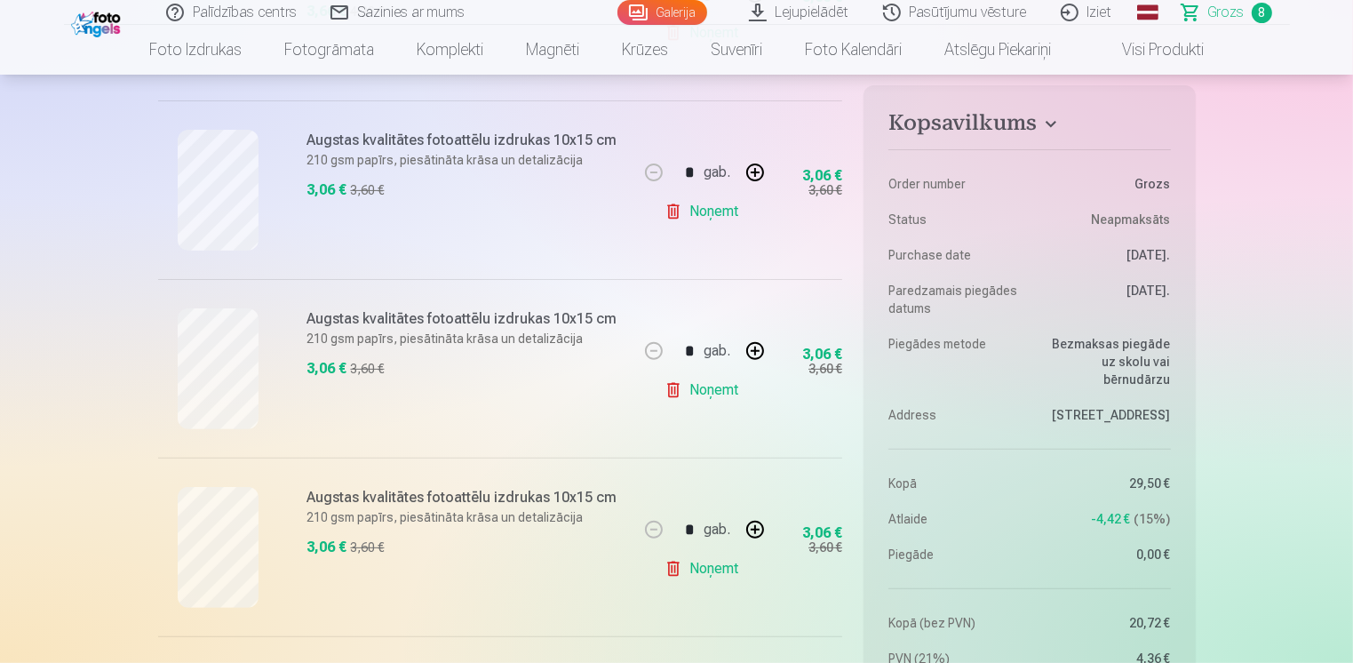
click at [694, 389] on link "Noņemt" at bounding box center [704, 390] width 81 height 36
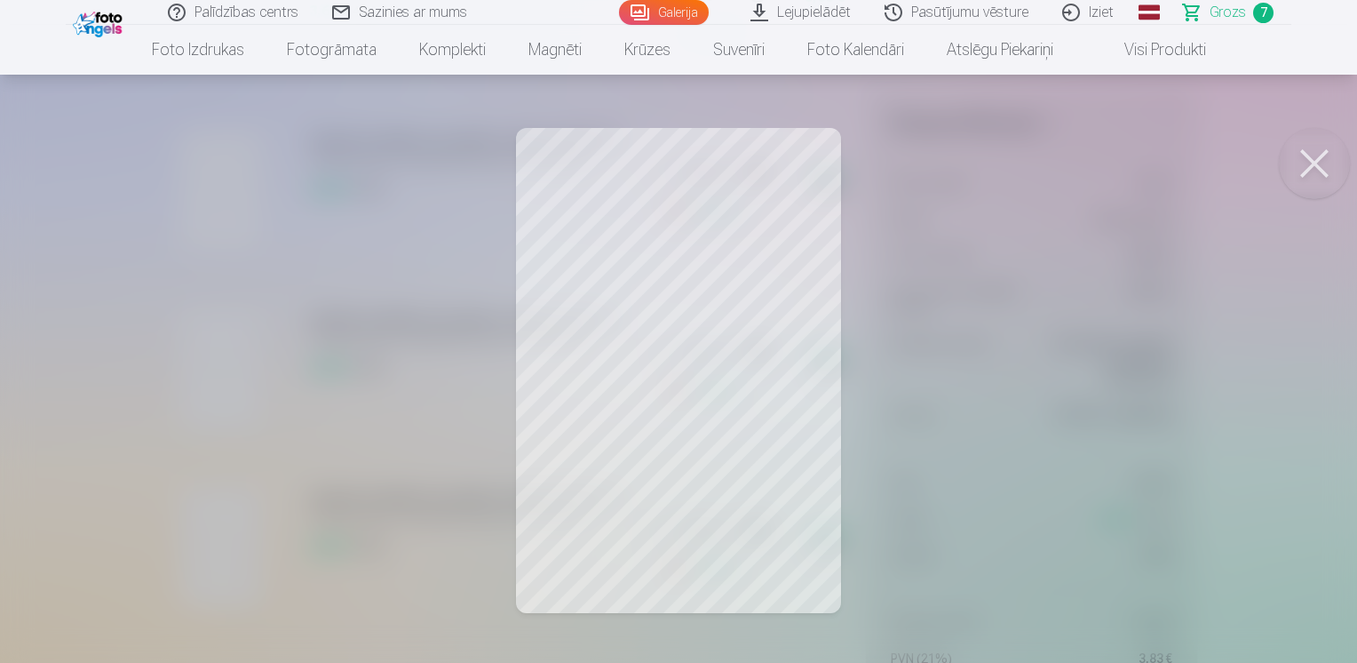
click at [1330, 169] on button at bounding box center [1314, 163] width 71 height 71
click at [1311, 170] on button at bounding box center [1314, 163] width 71 height 71
click at [1311, 165] on button at bounding box center [1314, 163] width 71 height 71
click at [1299, 179] on button at bounding box center [1314, 163] width 71 height 71
click at [1297, 167] on button at bounding box center [1314, 163] width 71 height 71
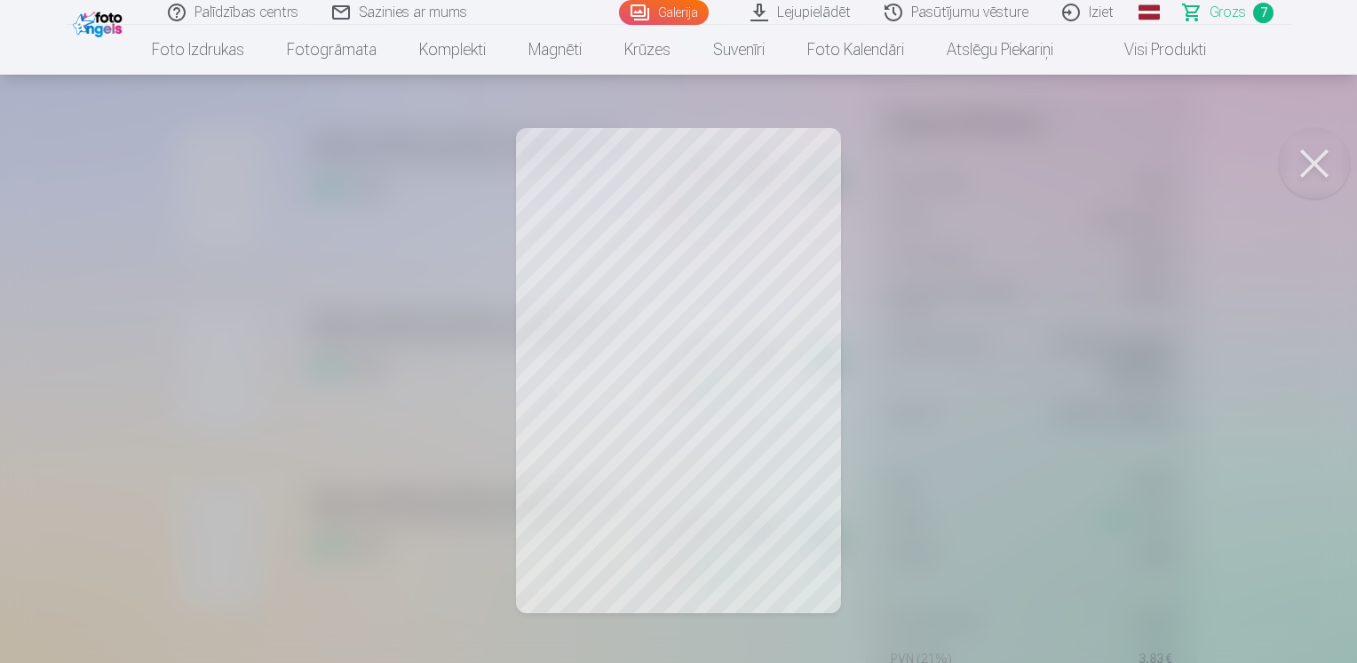
click at [1327, 148] on button at bounding box center [1314, 163] width 71 height 71
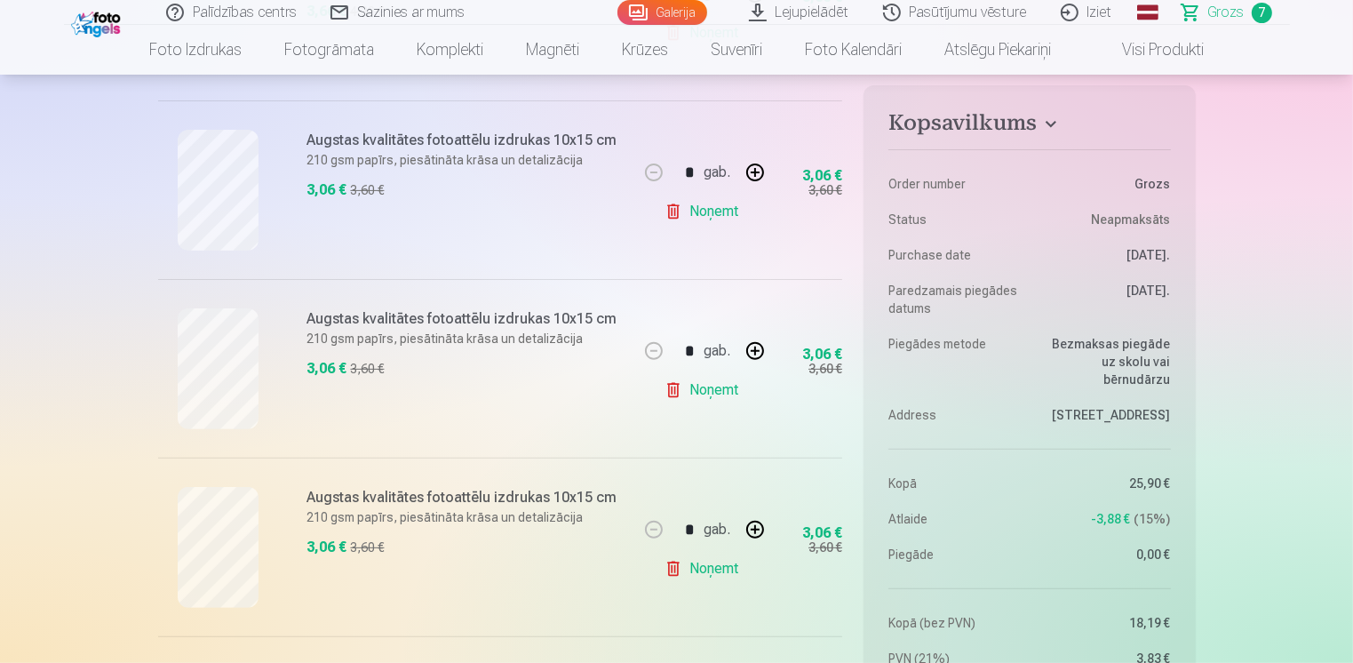
click at [718, 392] on link "Noņemt" at bounding box center [704, 390] width 81 height 36
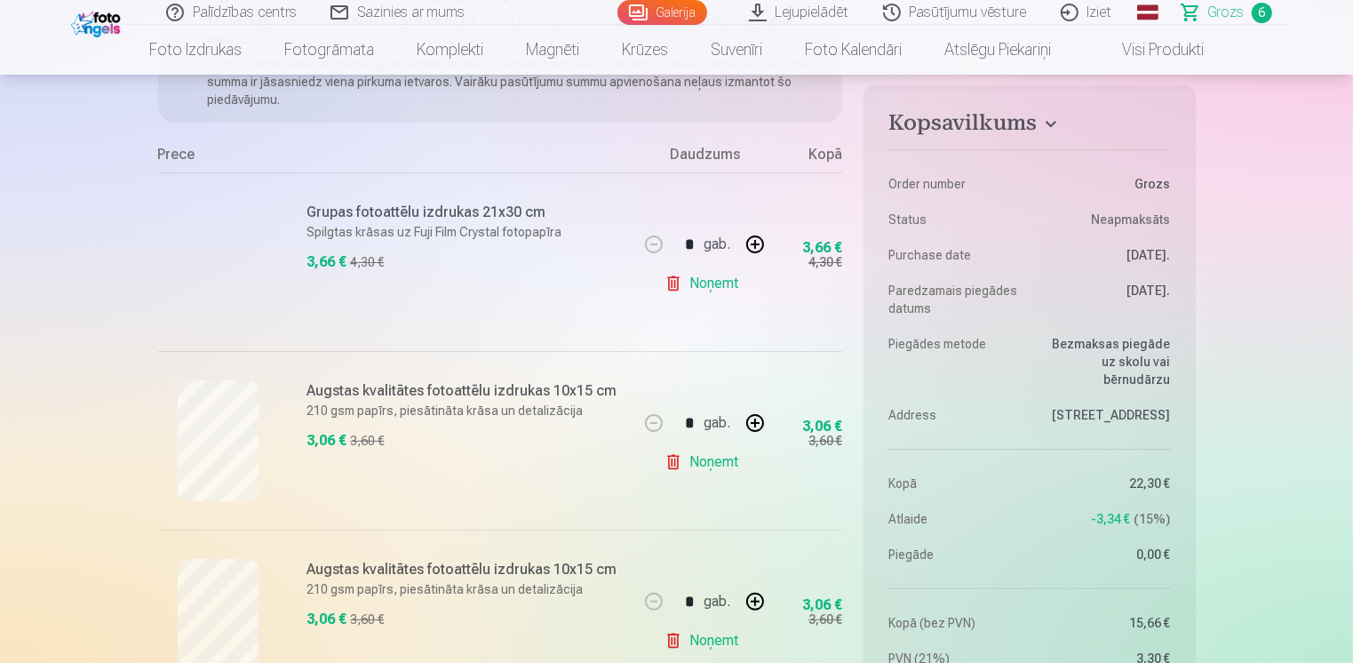
scroll to position [0, 0]
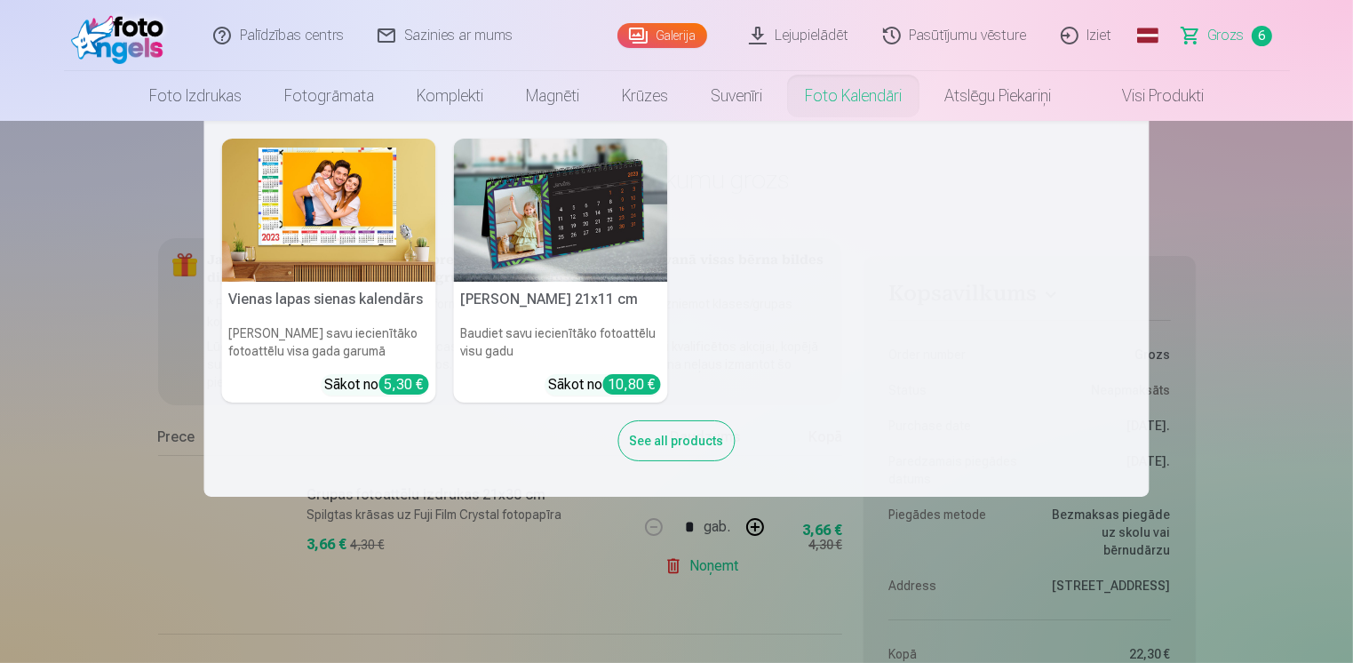
click at [882, 92] on link "Foto kalendāri" at bounding box center [852, 96] width 139 height 50
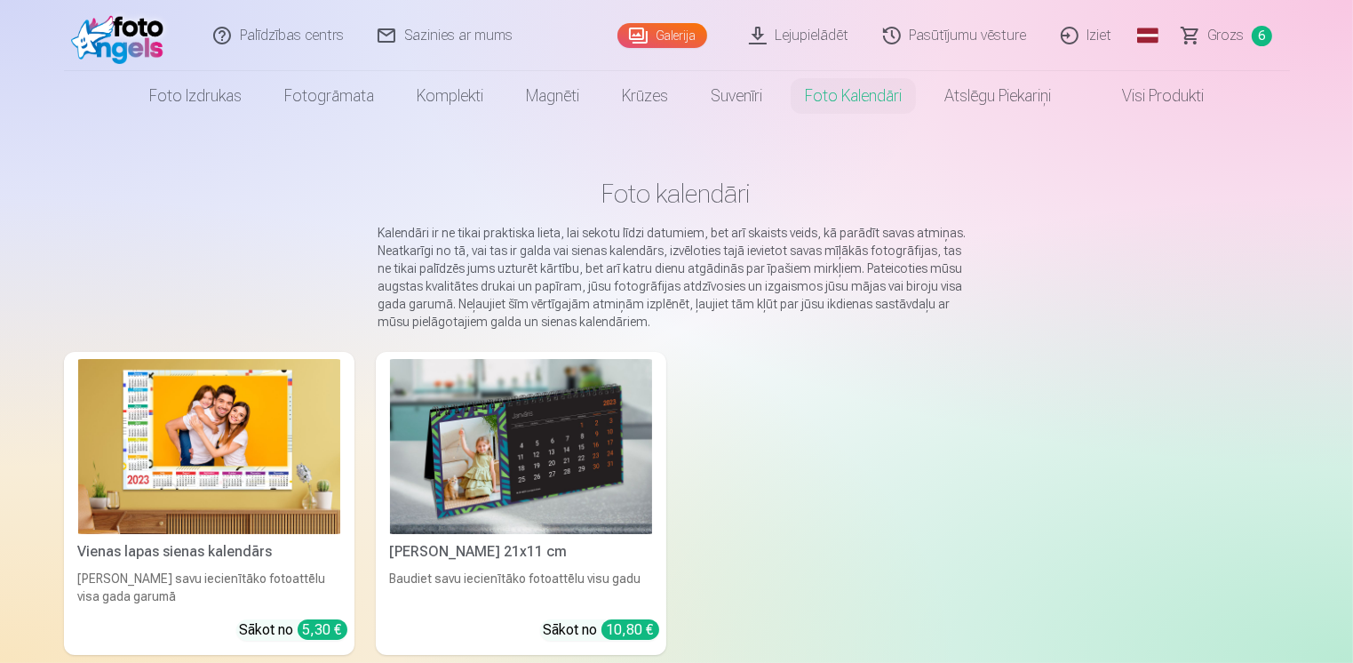
click at [219, 526] on img at bounding box center [209, 446] width 262 height 175
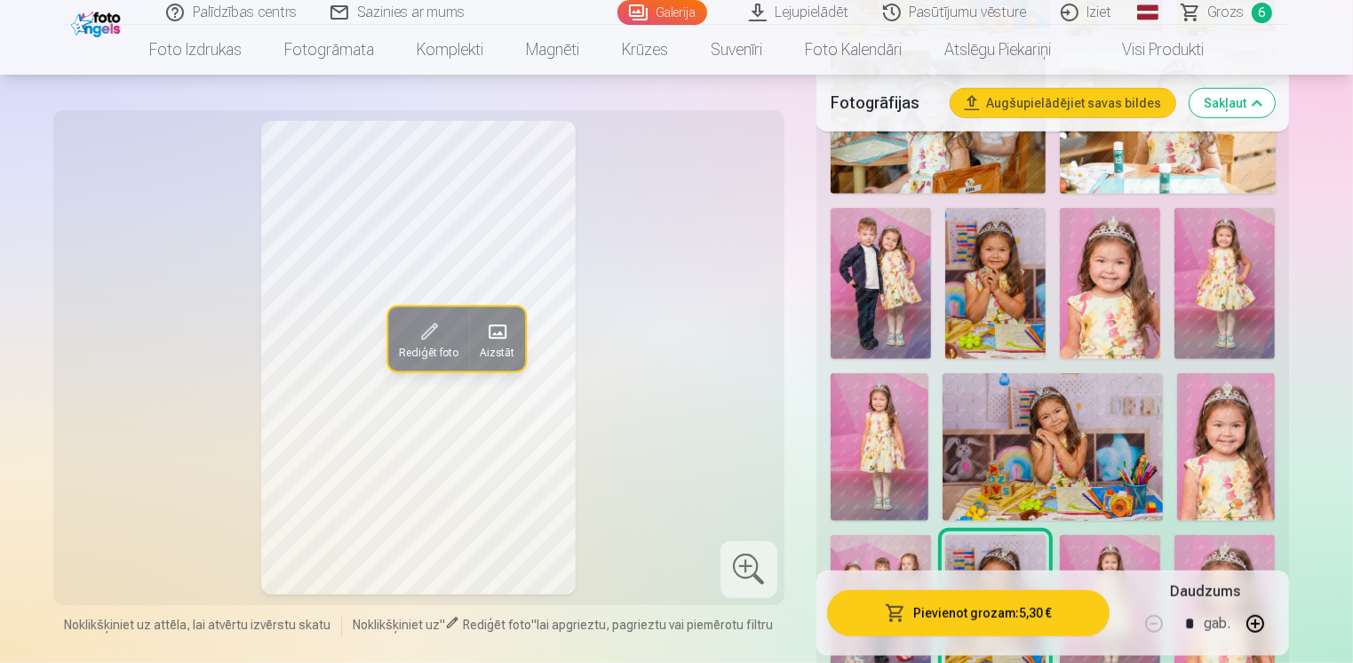
scroll to position [1332, 0]
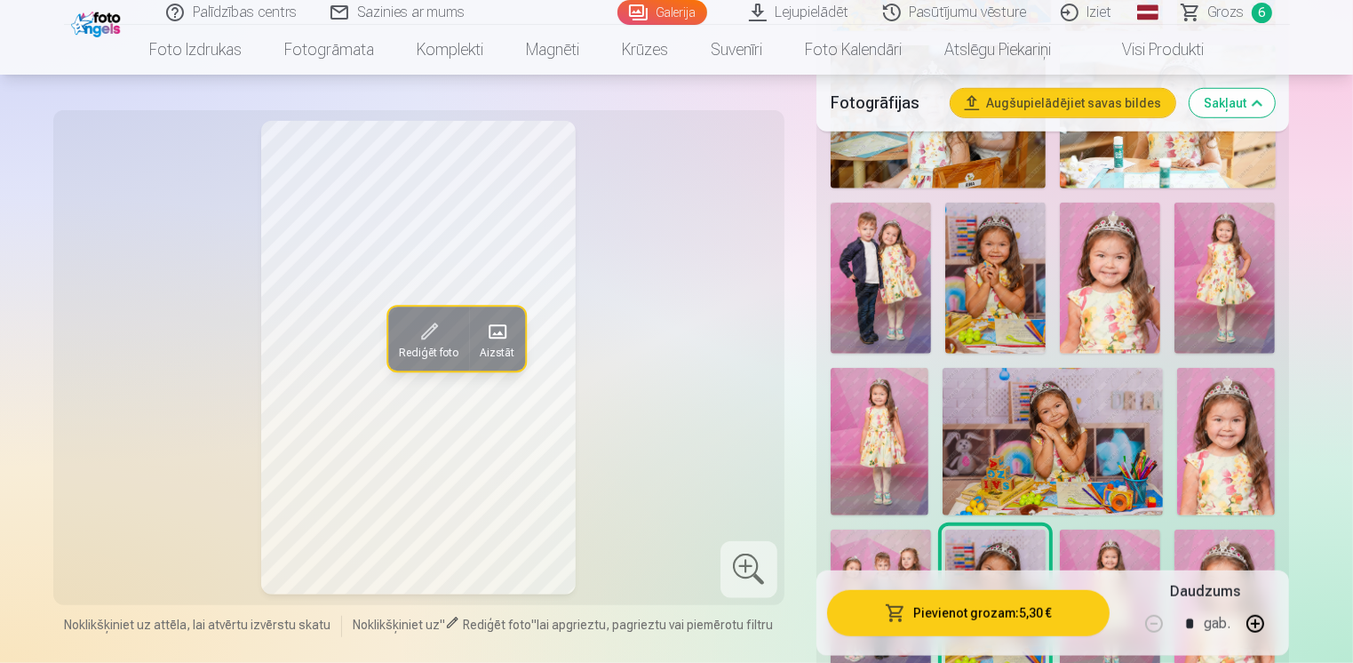
click at [998, 282] on img at bounding box center [995, 278] width 100 height 151
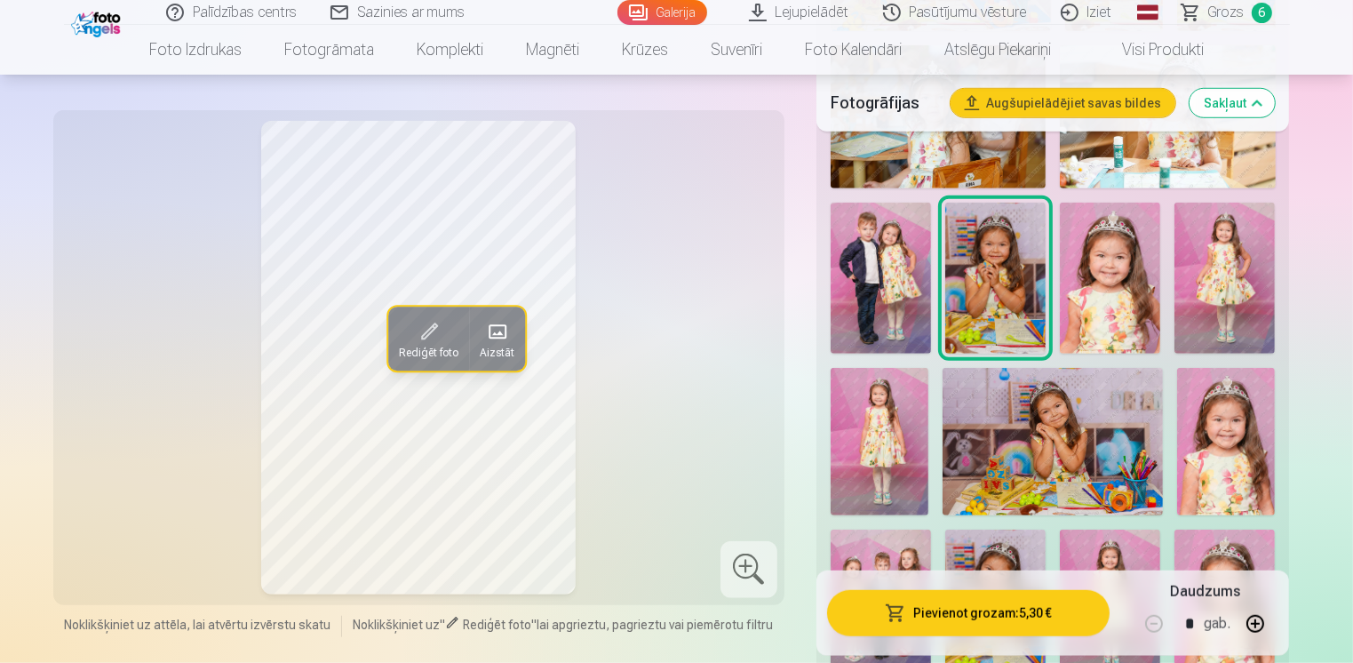
click at [1115, 288] on img at bounding box center [1110, 278] width 100 height 151
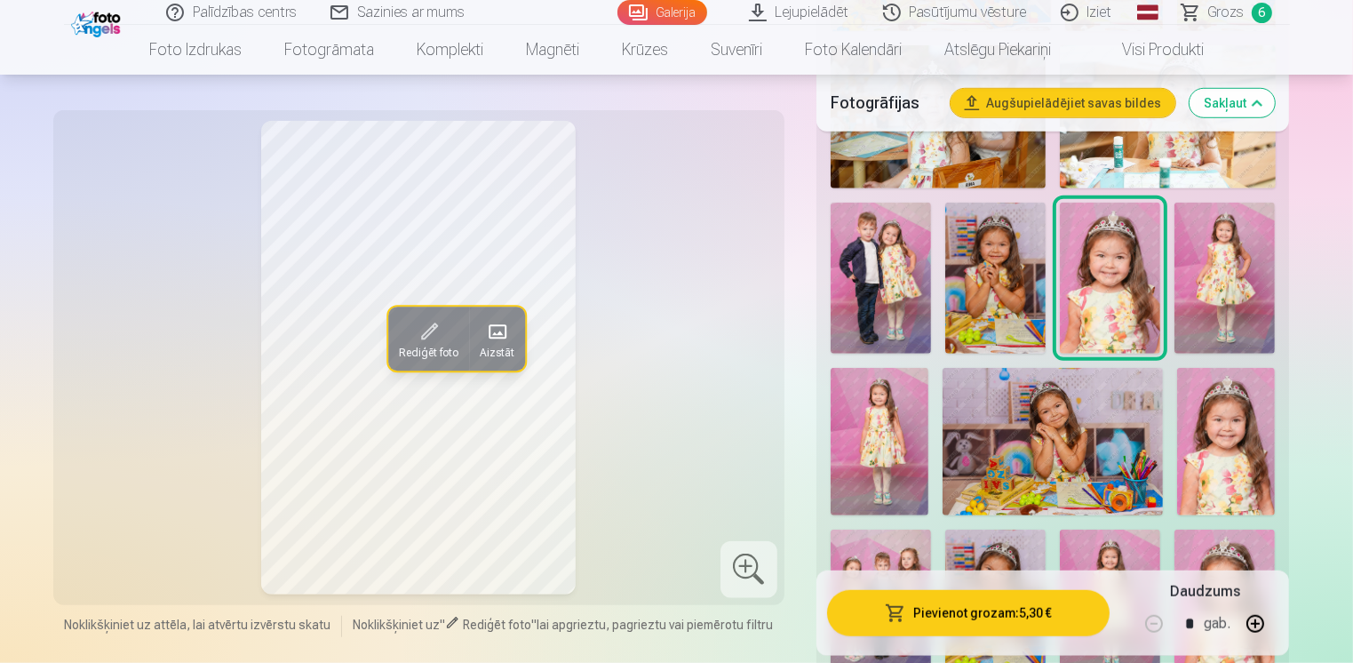
click at [1233, 441] on img at bounding box center [1226, 441] width 98 height 147
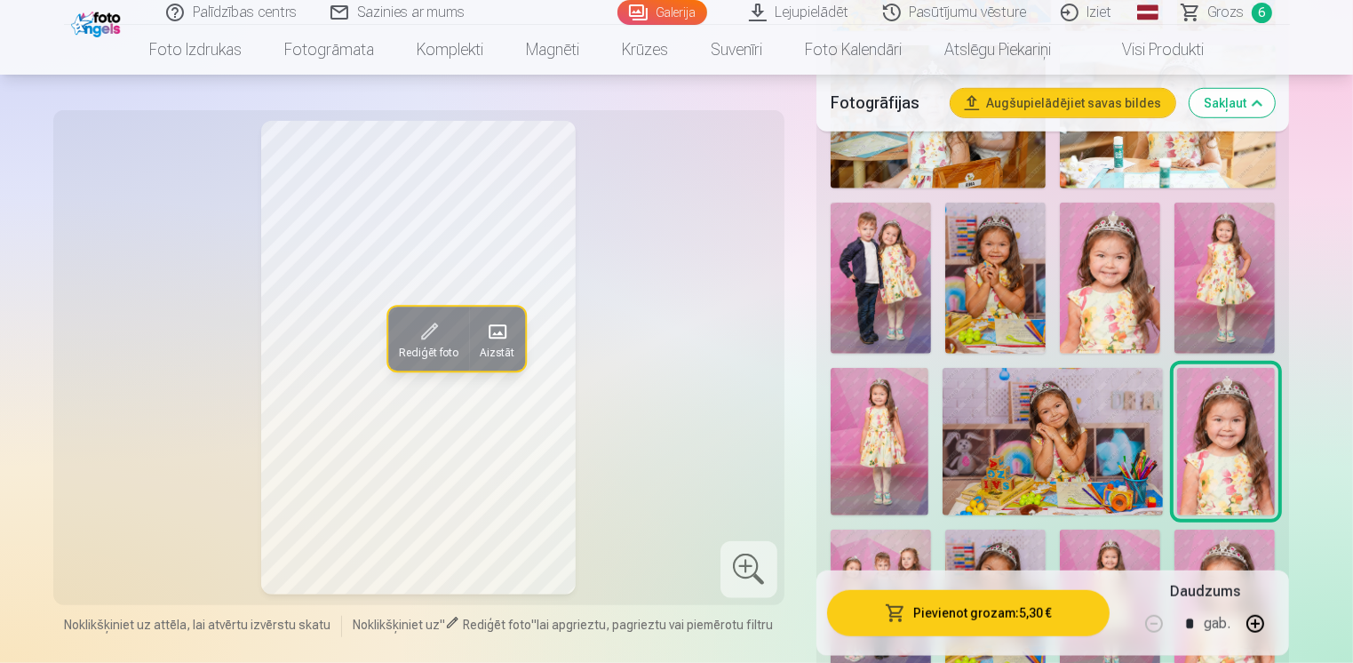
click at [1129, 290] on img at bounding box center [1110, 278] width 100 height 151
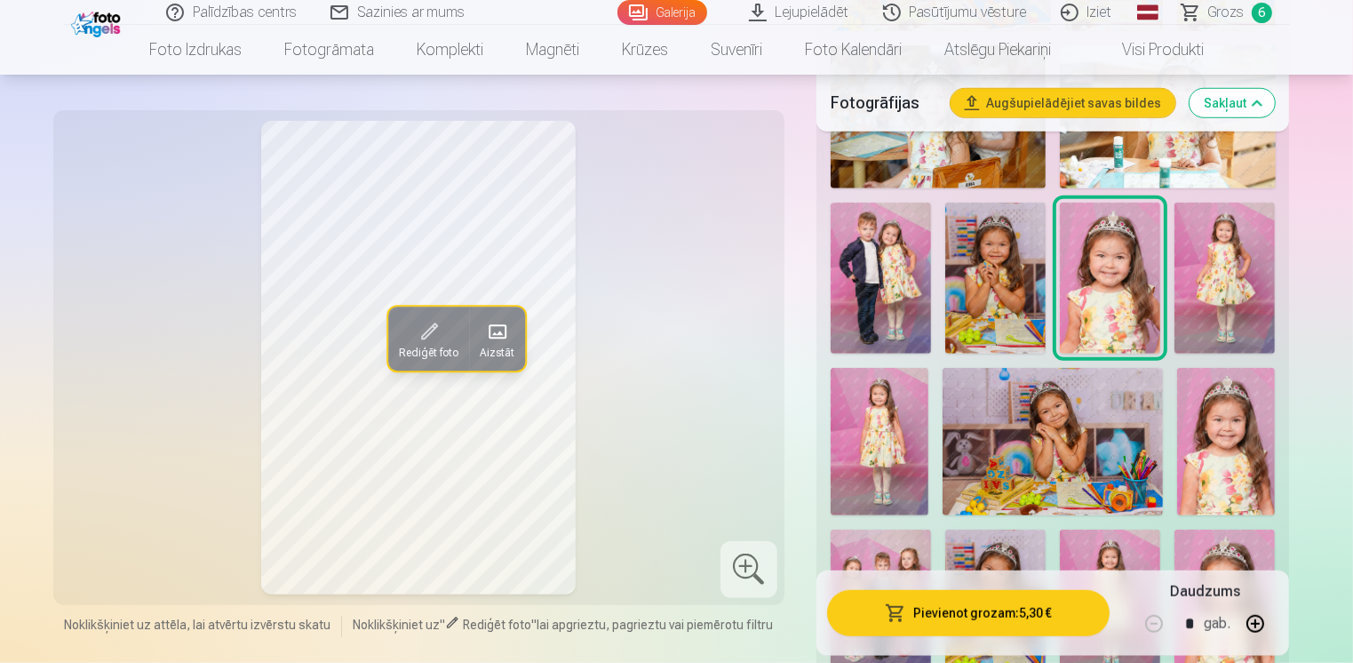
click at [1243, 439] on img at bounding box center [1226, 441] width 98 height 147
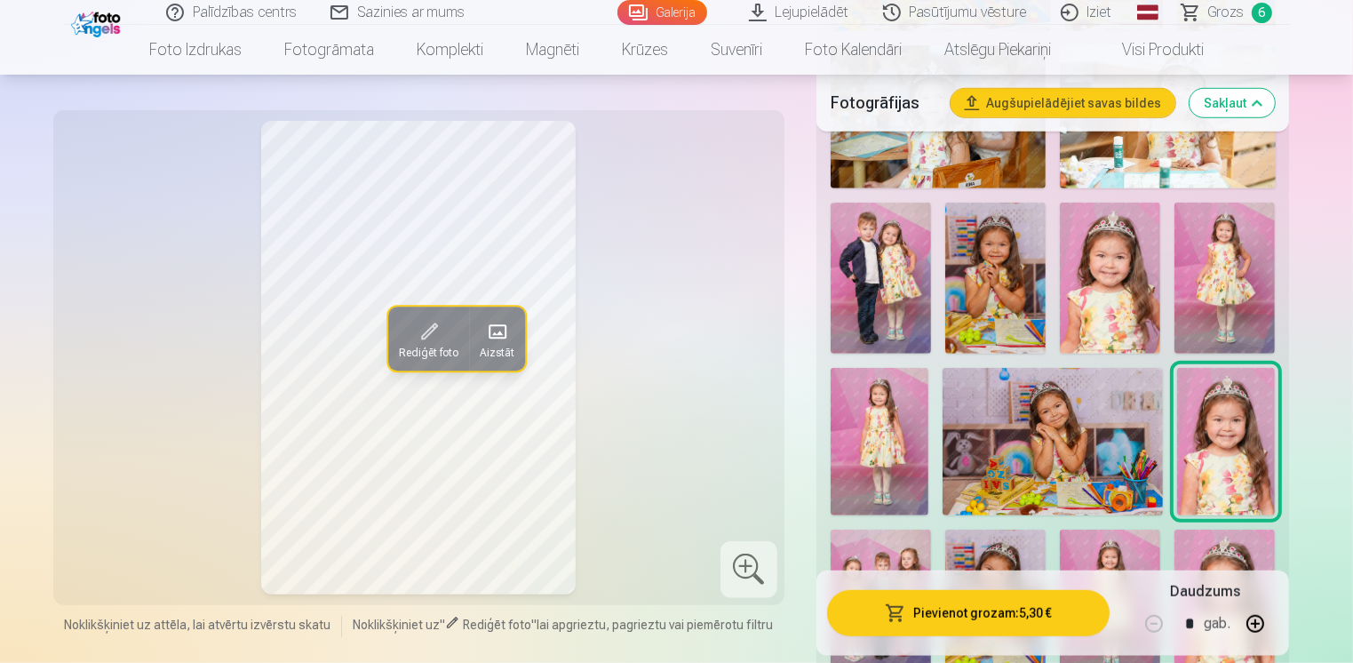
click at [1108, 289] on img at bounding box center [1110, 278] width 100 height 151
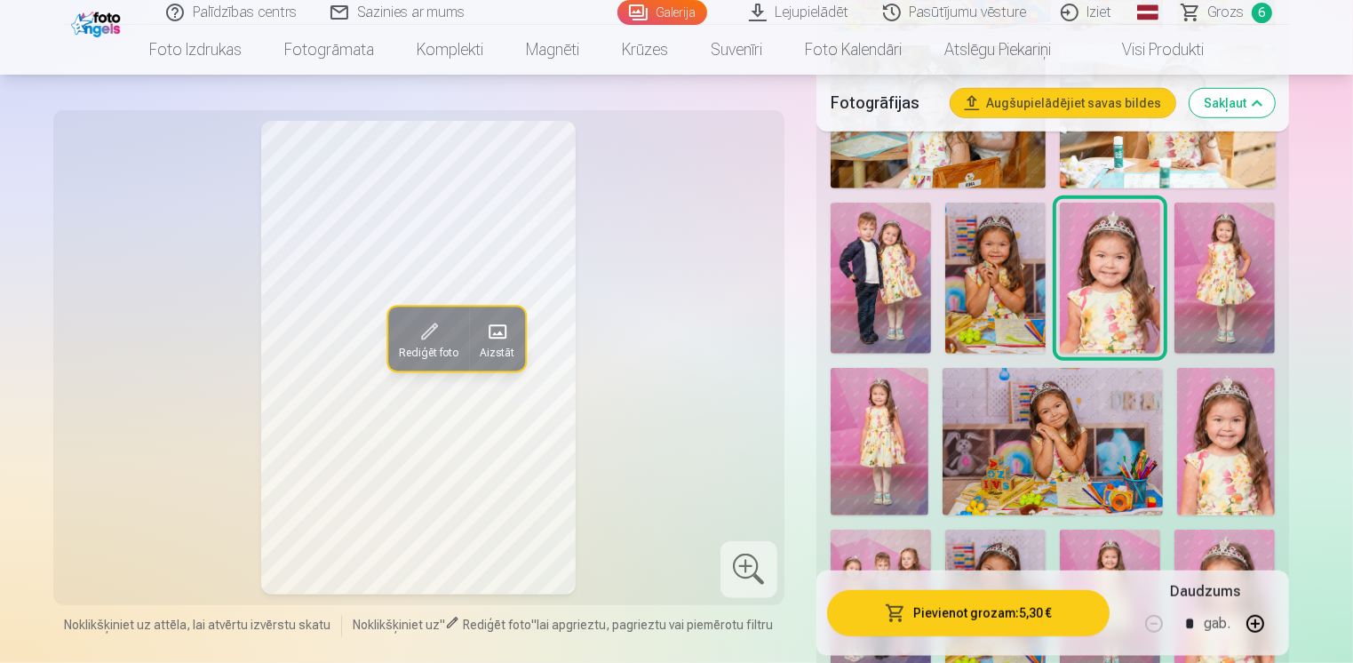
scroll to position [1599, 0]
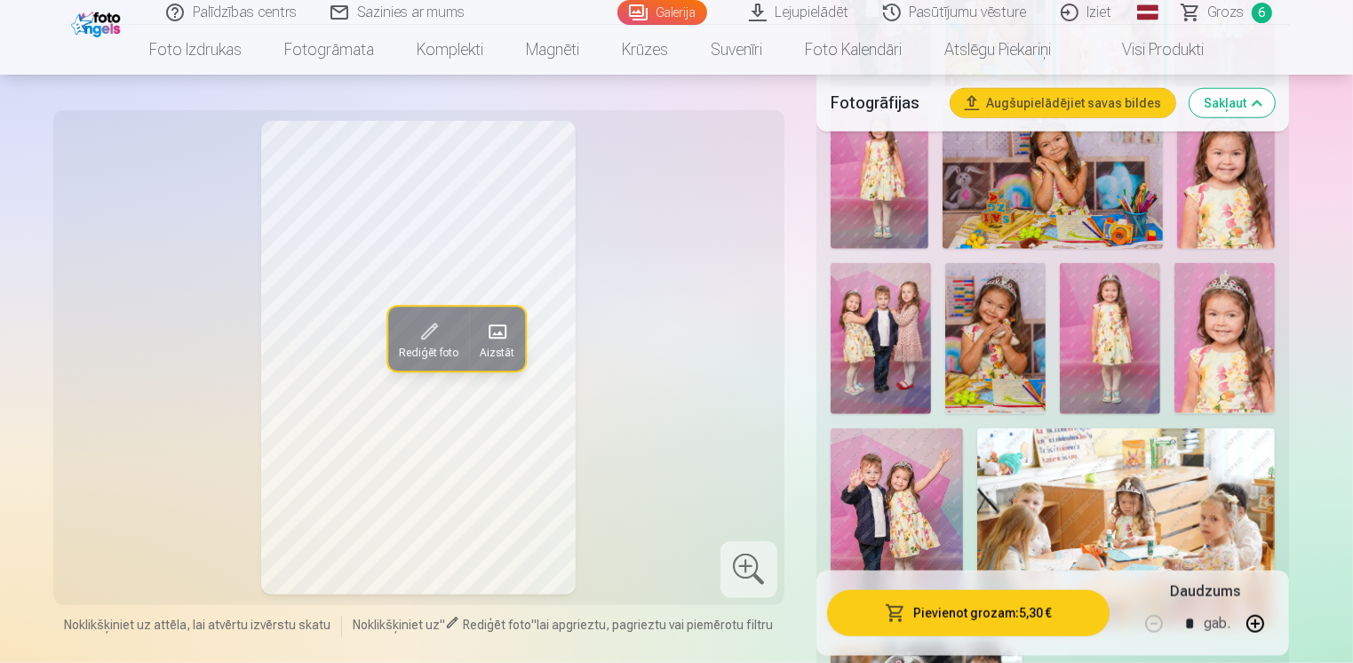
click at [1105, 340] on img at bounding box center [1110, 338] width 100 height 151
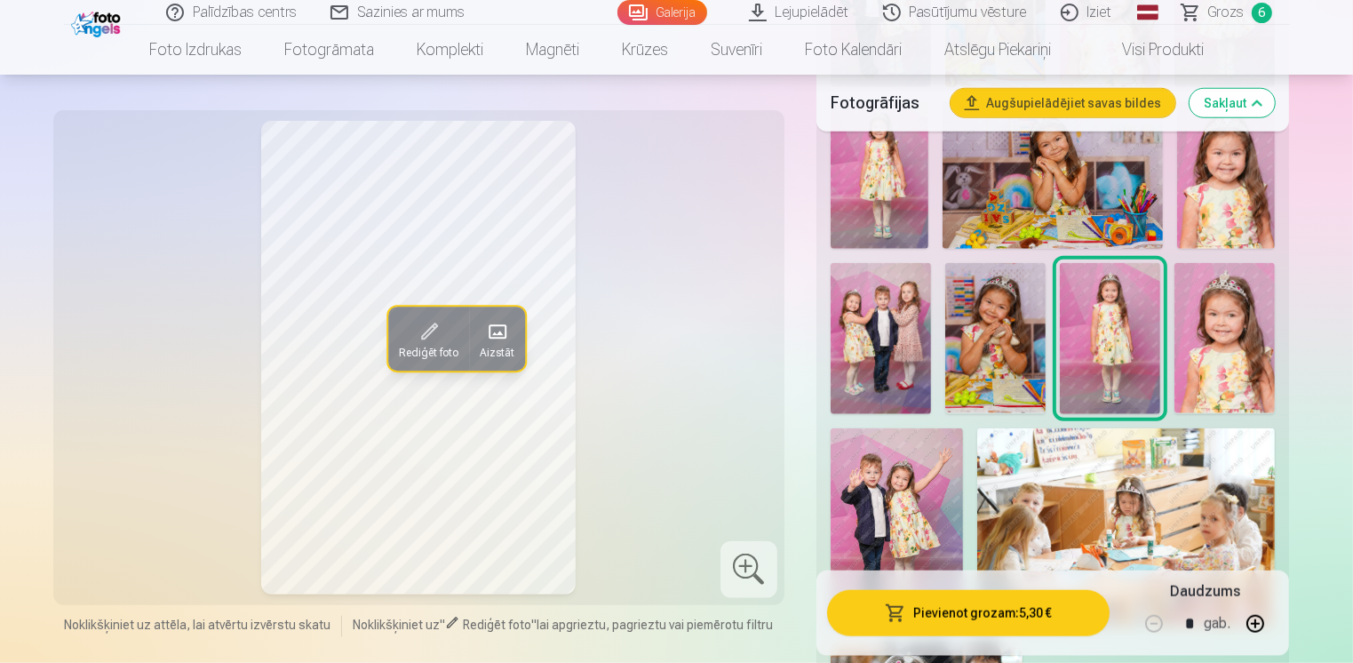
click at [1230, 339] on img at bounding box center [1224, 338] width 100 height 151
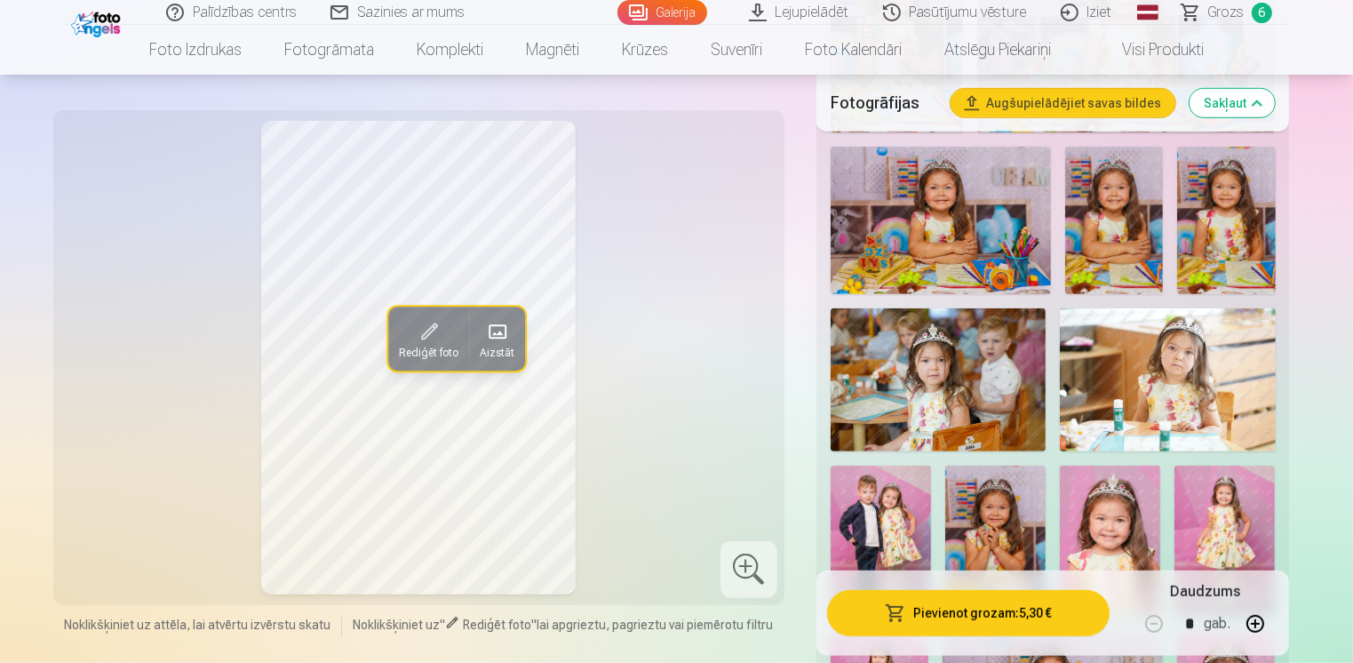
scroll to position [1066, 0]
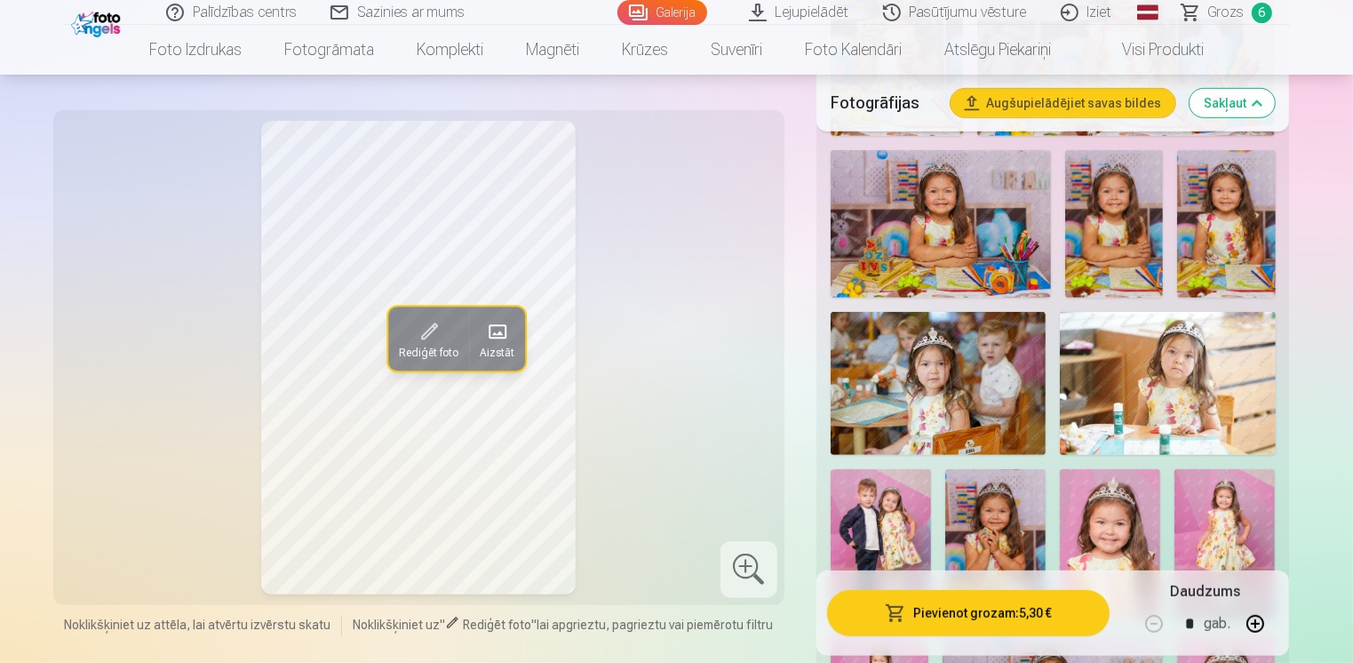
click at [1222, 204] on img at bounding box center [1226, 223] width 98 height 147
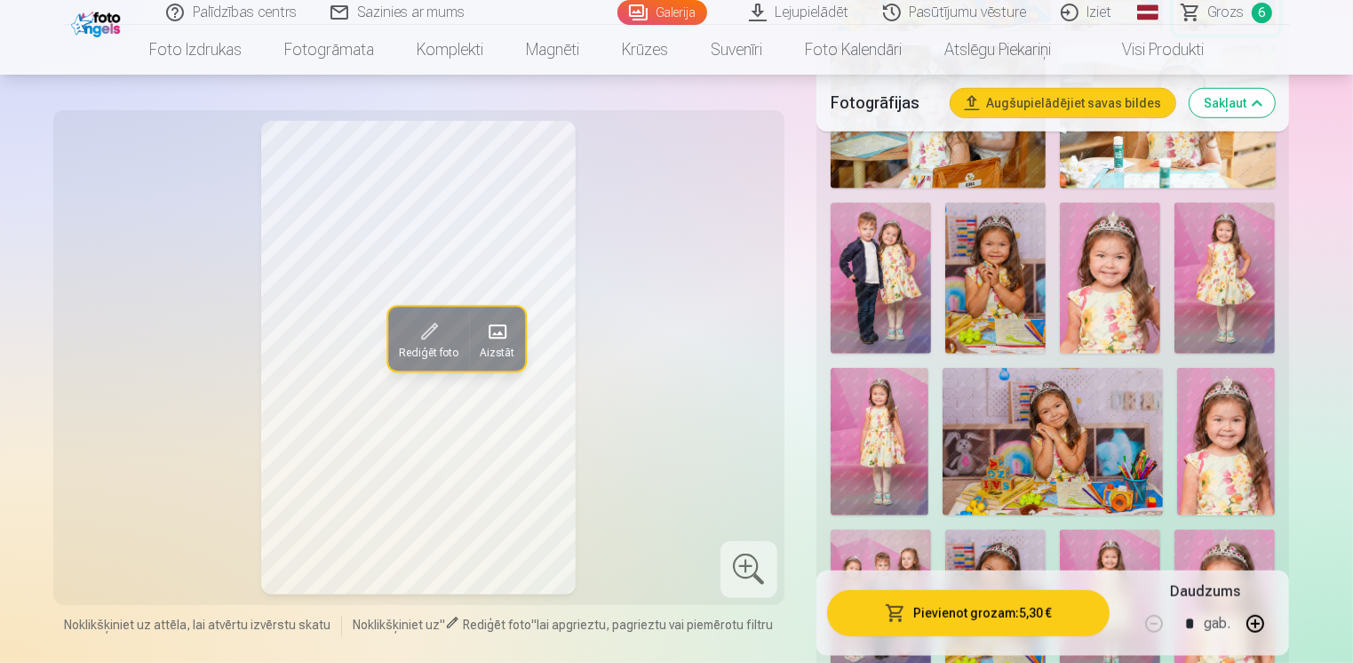
scroll to position [1599, 0]
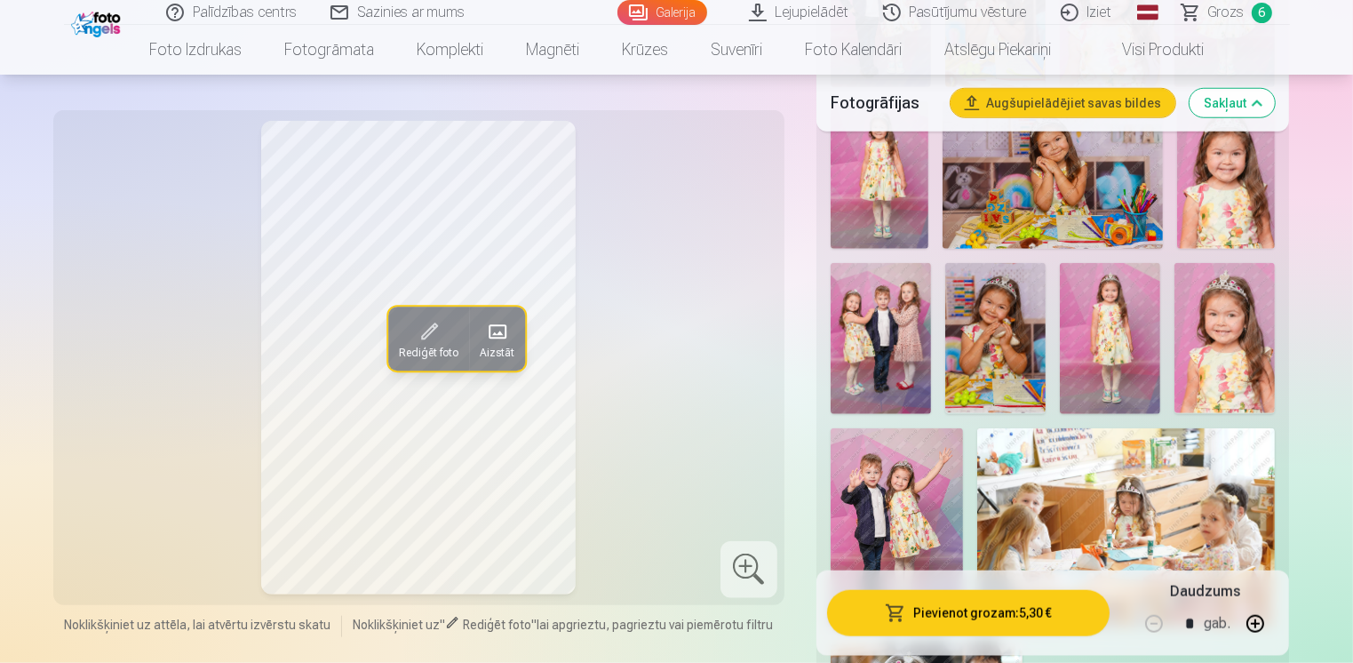
click at [1228, 338] on img at bounding box center [1224, 338] width 100 height 151
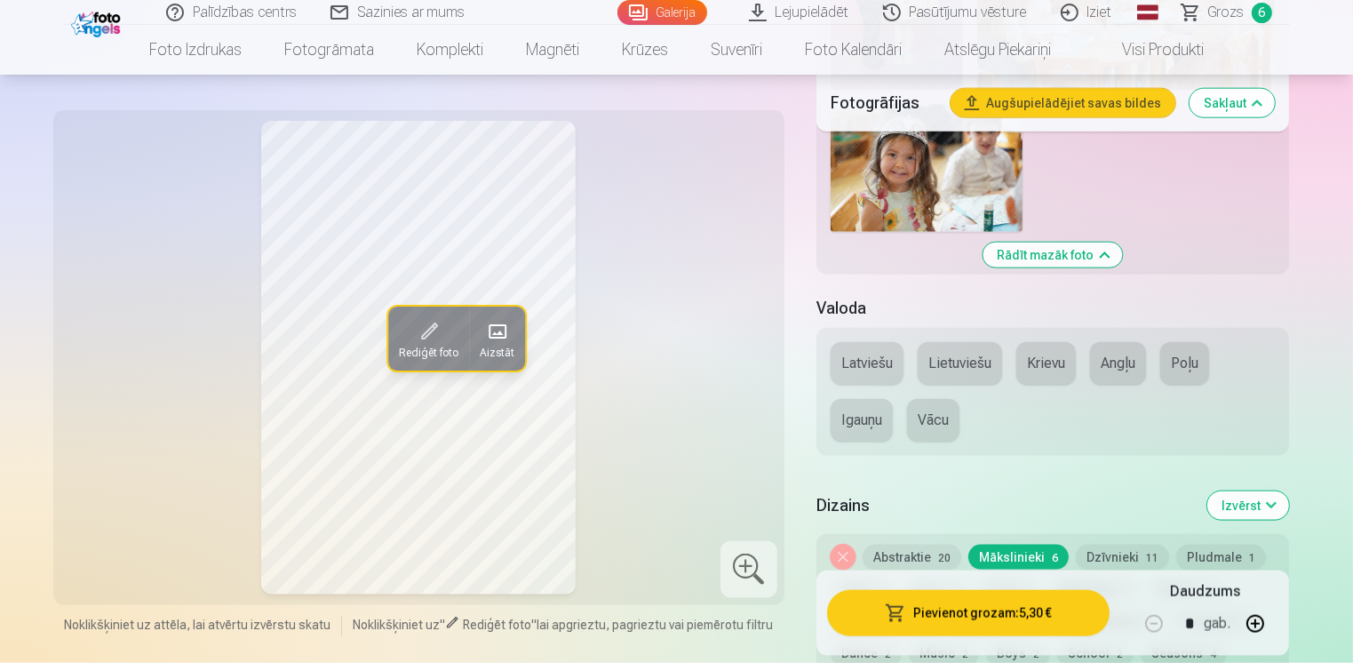
scroll to position [2132, 0]
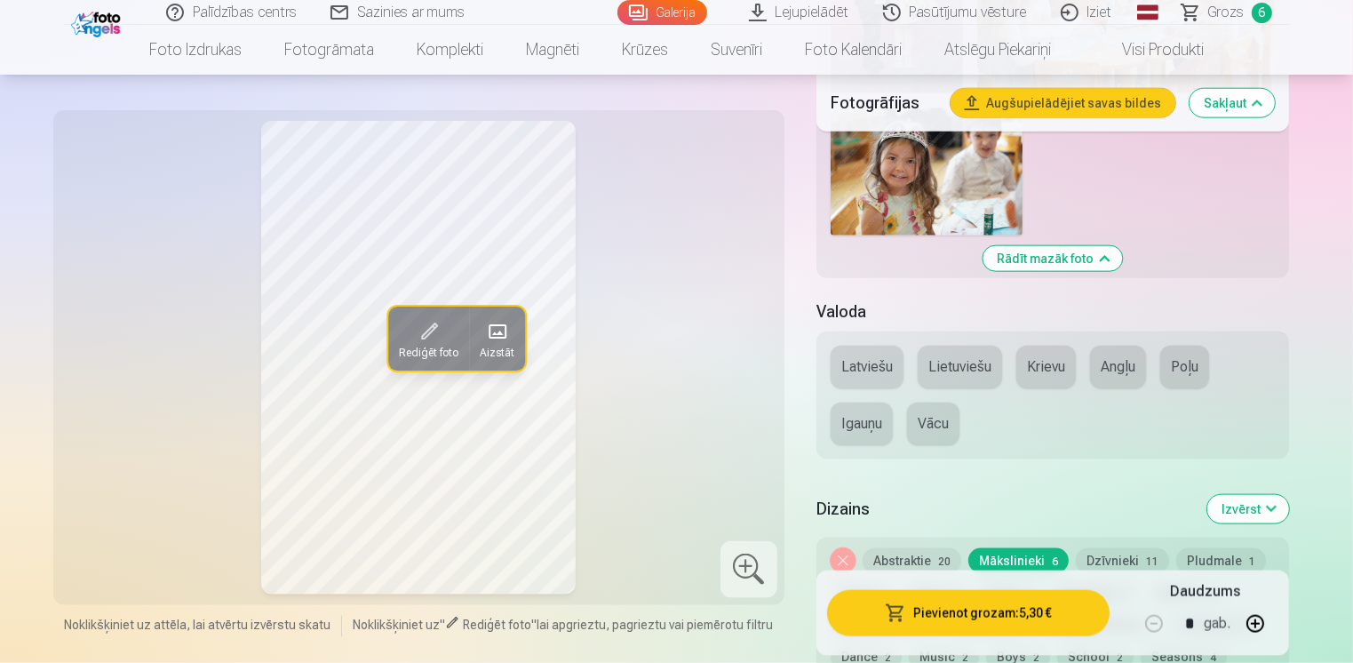
click at [920, 560] on button "Abstraktie 20" at bounding box center [911, 560] width 99 height 25
click at [1047, 368] on button "Krievu" at bounding box center [1046, 366] width 60 height 43
click at [870, 367] on button "Latviešu" at bounding box center [866, 366] width 73 height 43
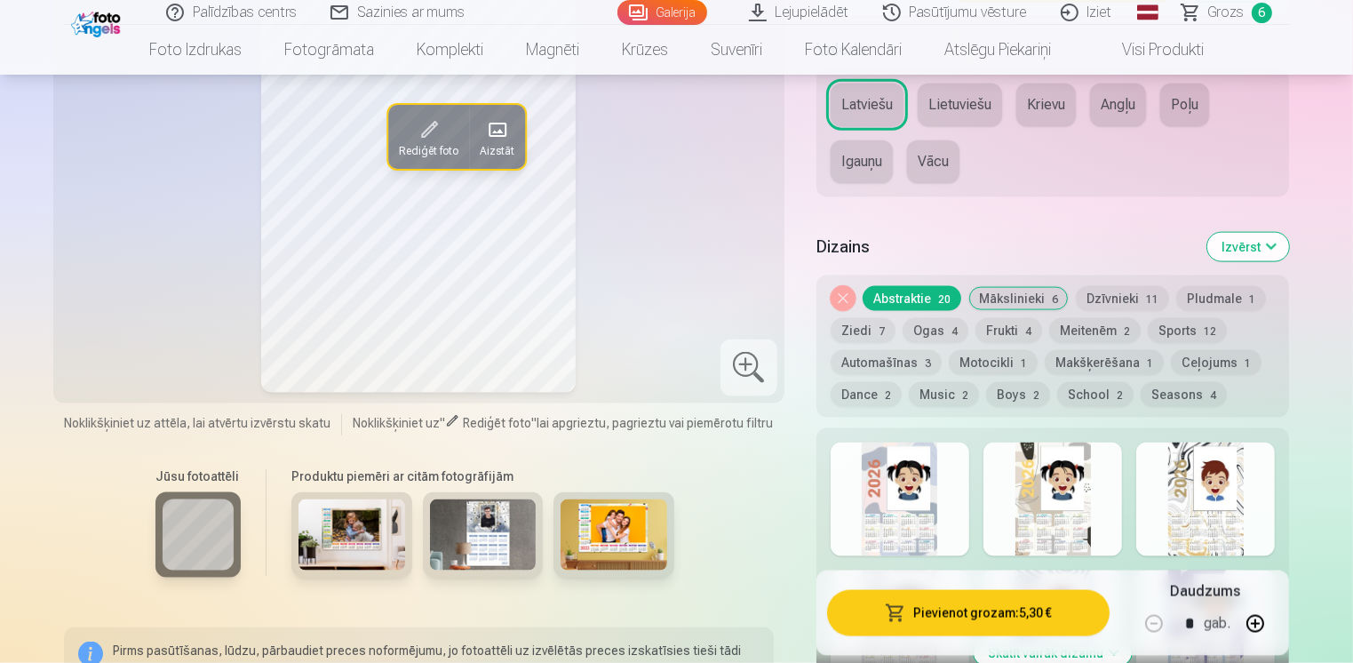
scroll to position [2398, 0]
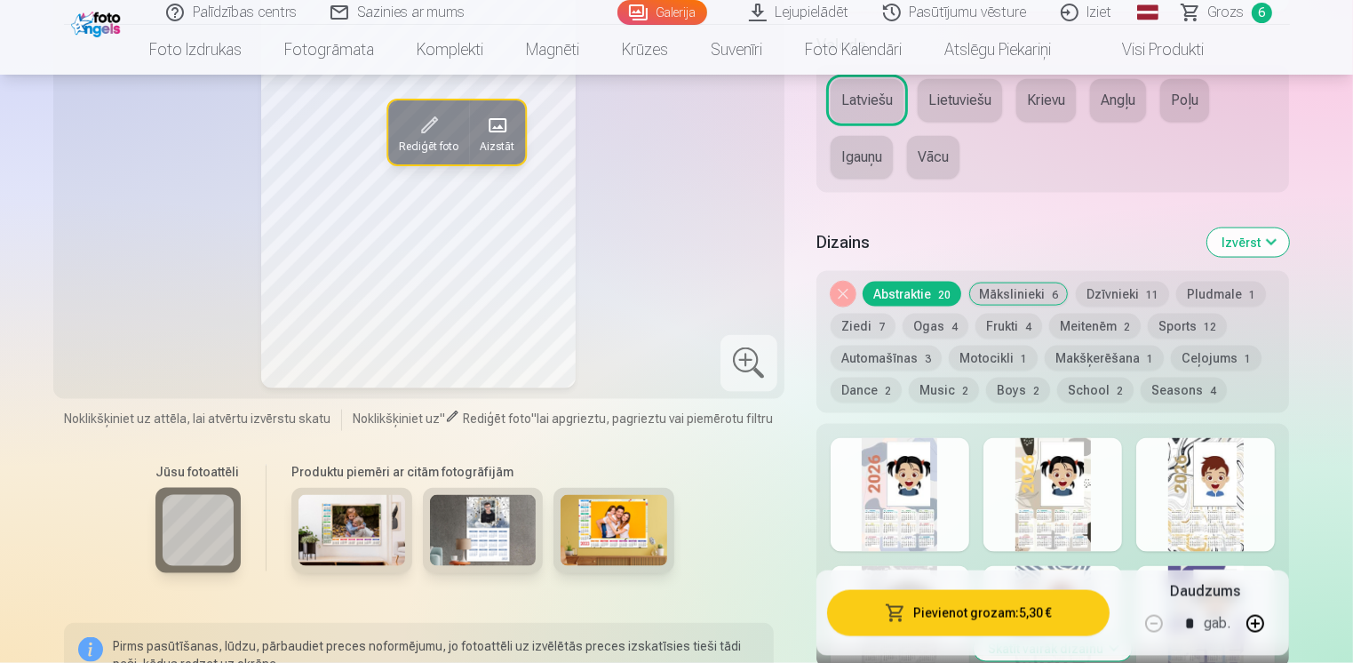
click at [884, 519] on div at bounding box center [899, 495] width 139 height 114
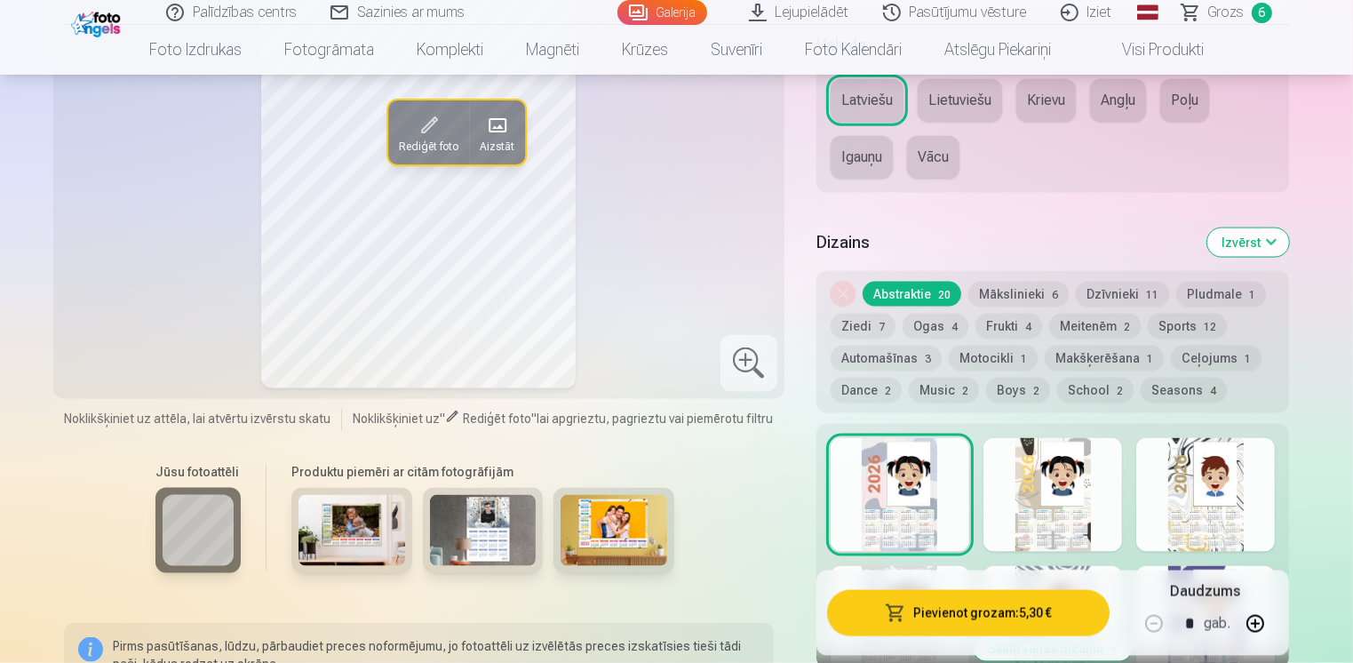
click at [1003, 460] on div at bounding box center [1052, 495] width 139 height 114
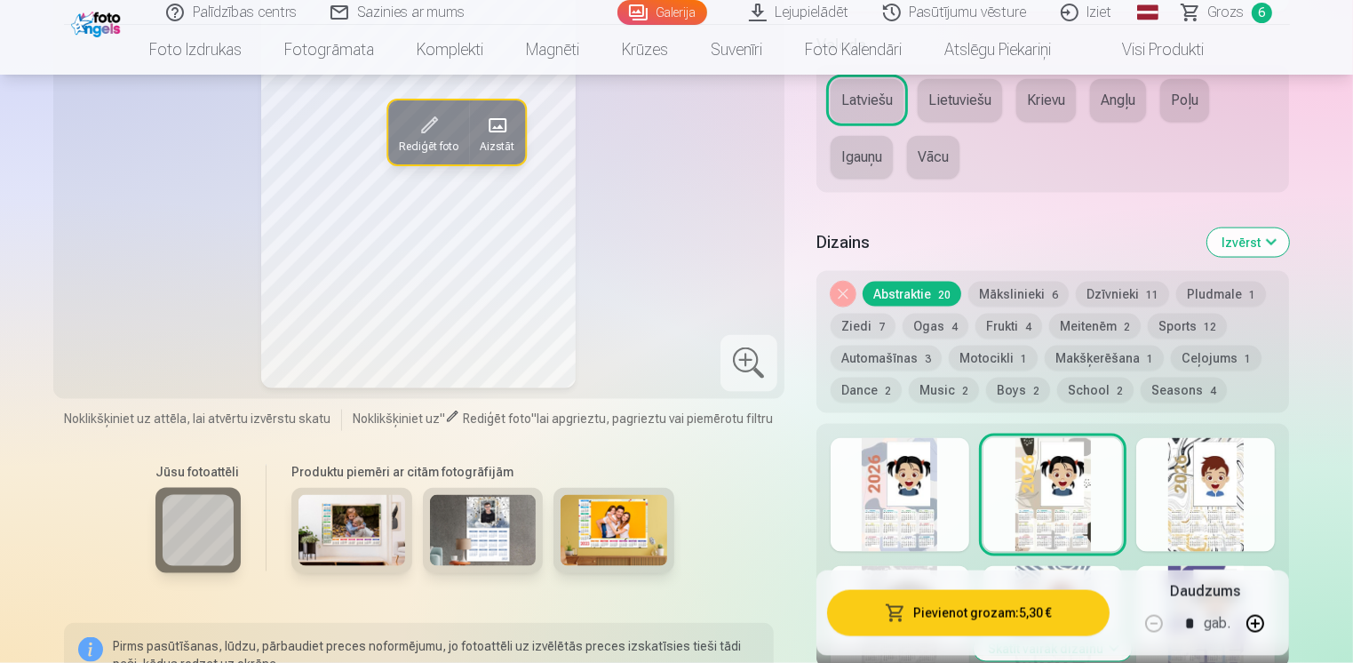
click at [1176, 501] on div at bounding box center [1205, 495] width 139 height 114
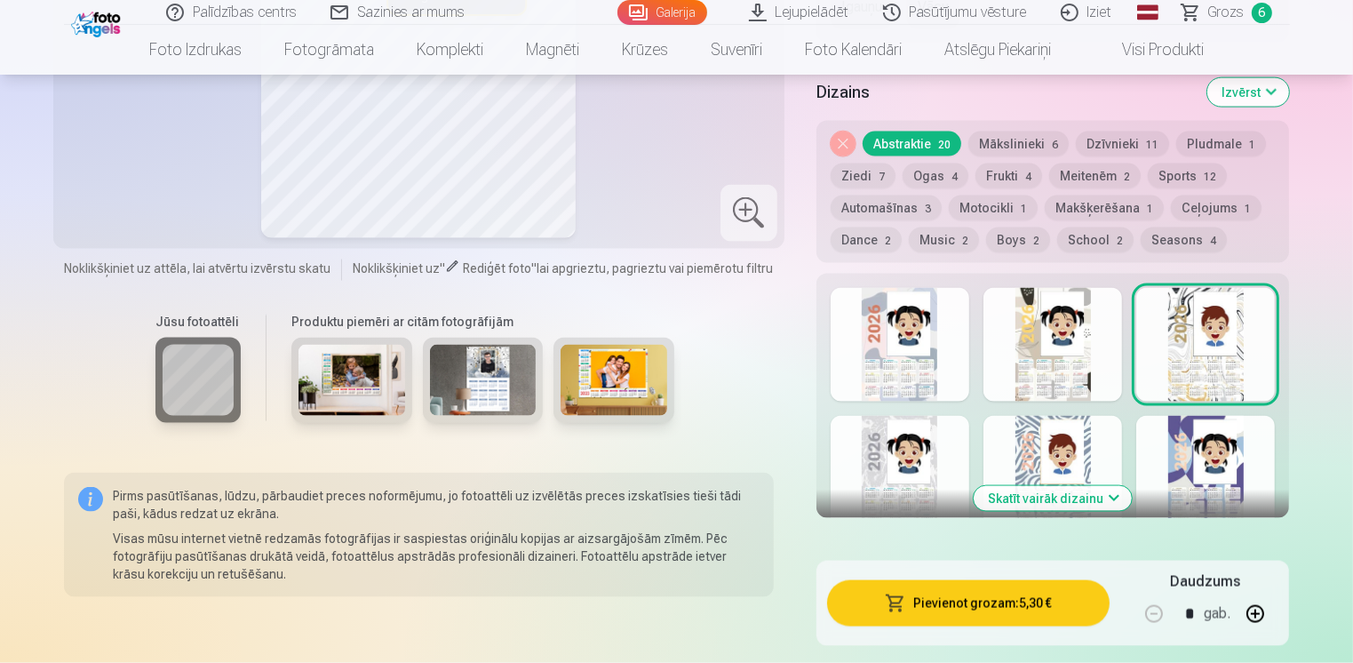
scroll to position [2665, 0]
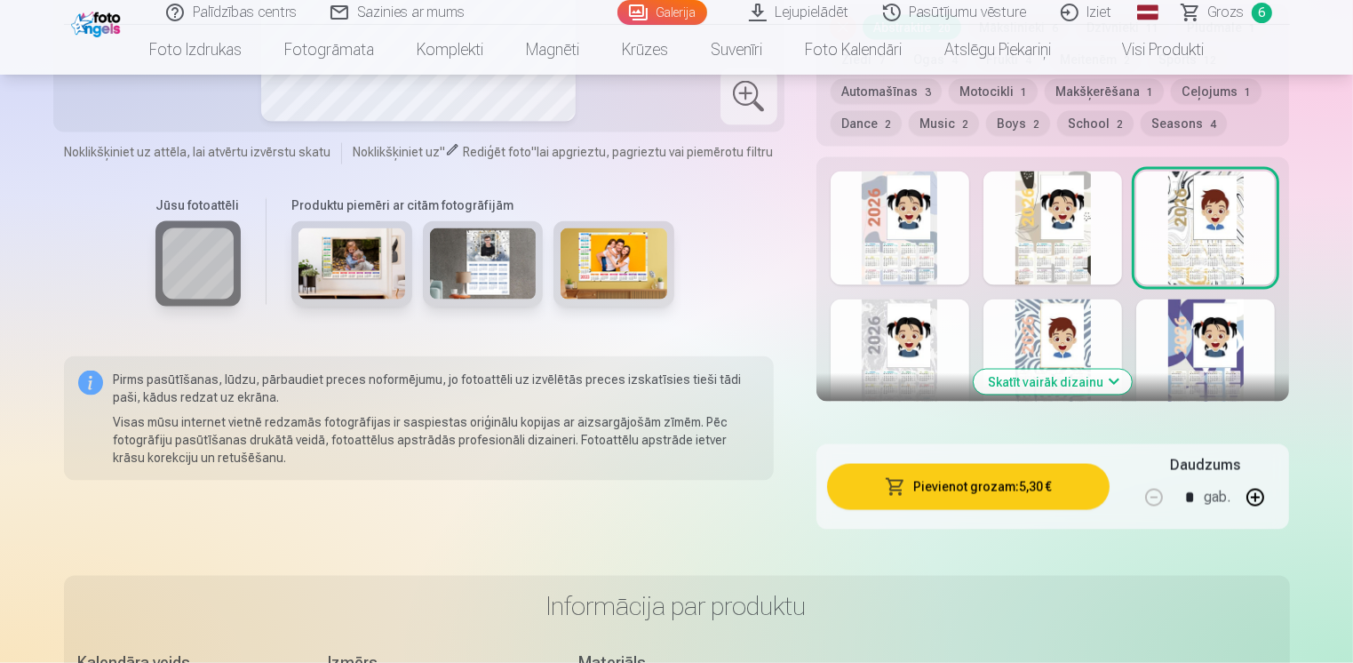
click at [877, 337] on div at bounding box center [899, 356] width 139 height 114
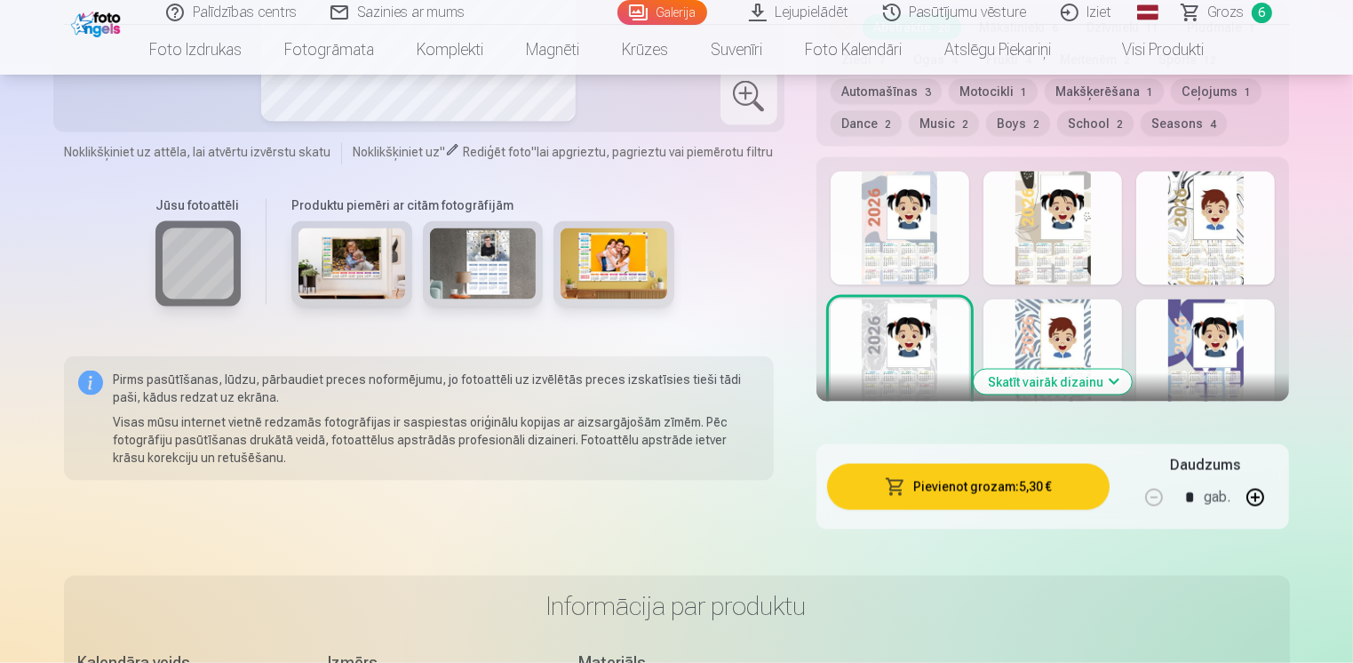
click at [1013, 338] on div at bounding box center [1052, 356] width 139 height 114
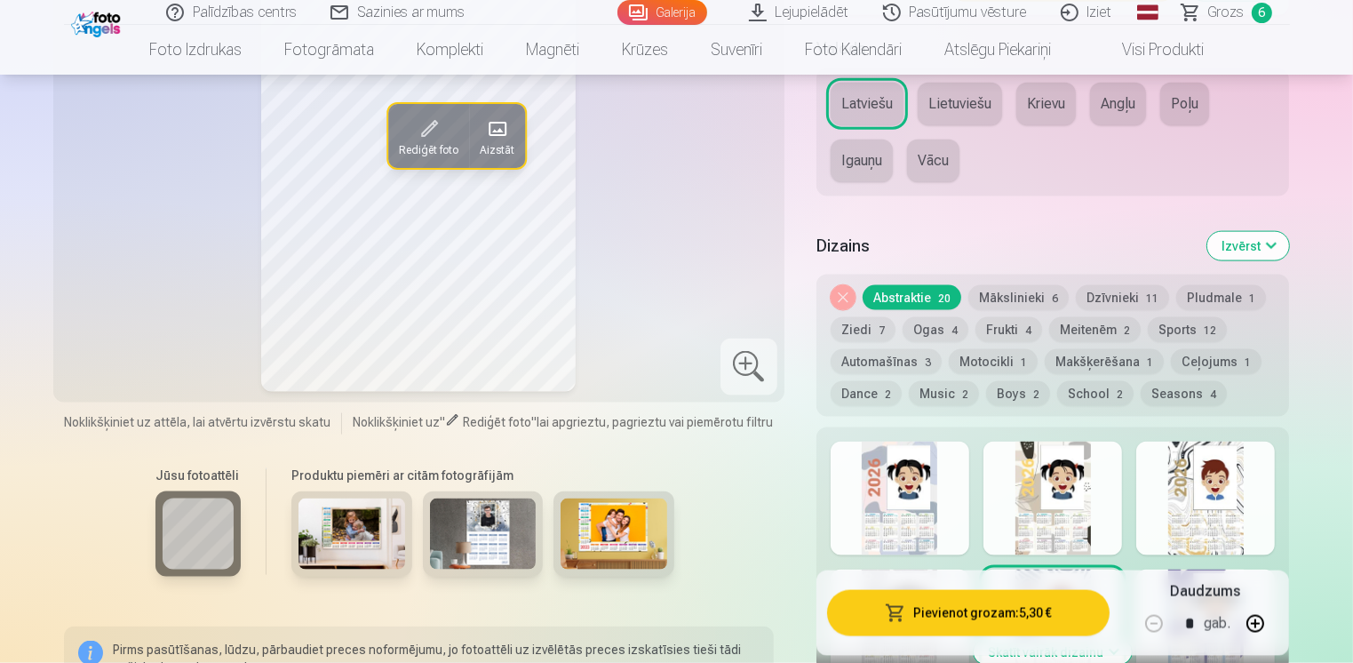
scroll to position [2398, 0]
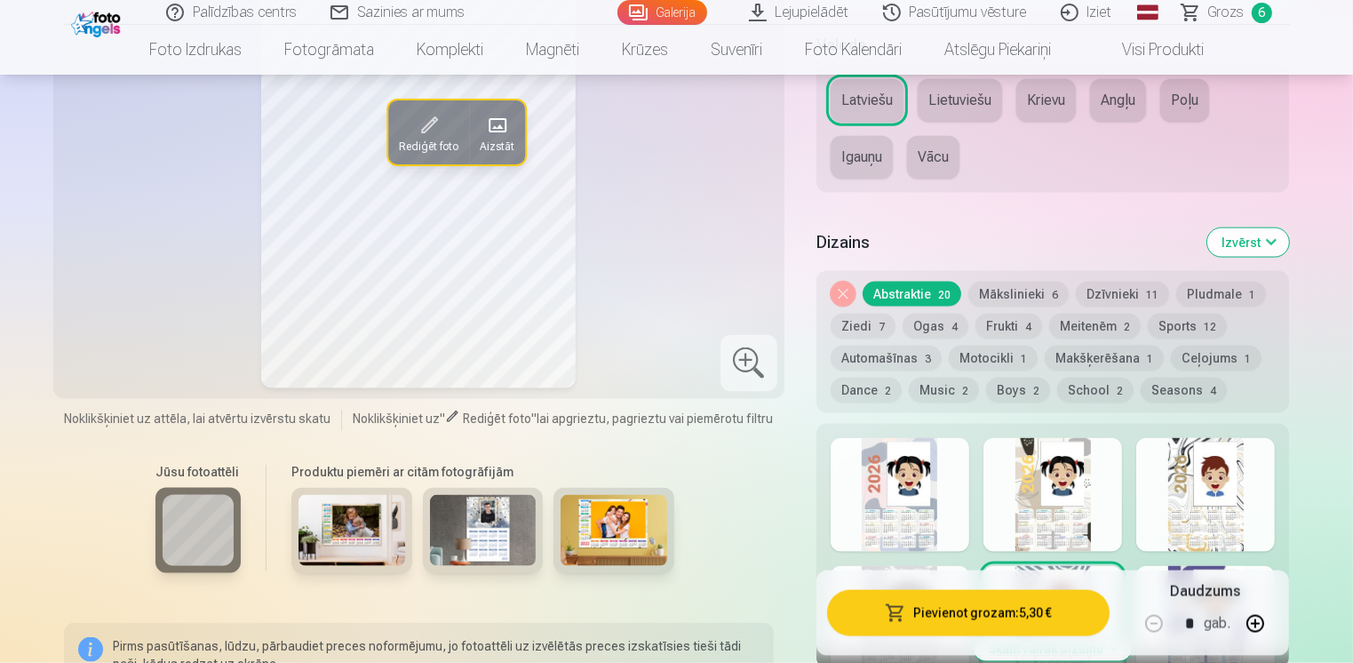
click at [1016, 297] on button "Mākslinieki 6" at bounding box center [1018, 294] width 100 height 25
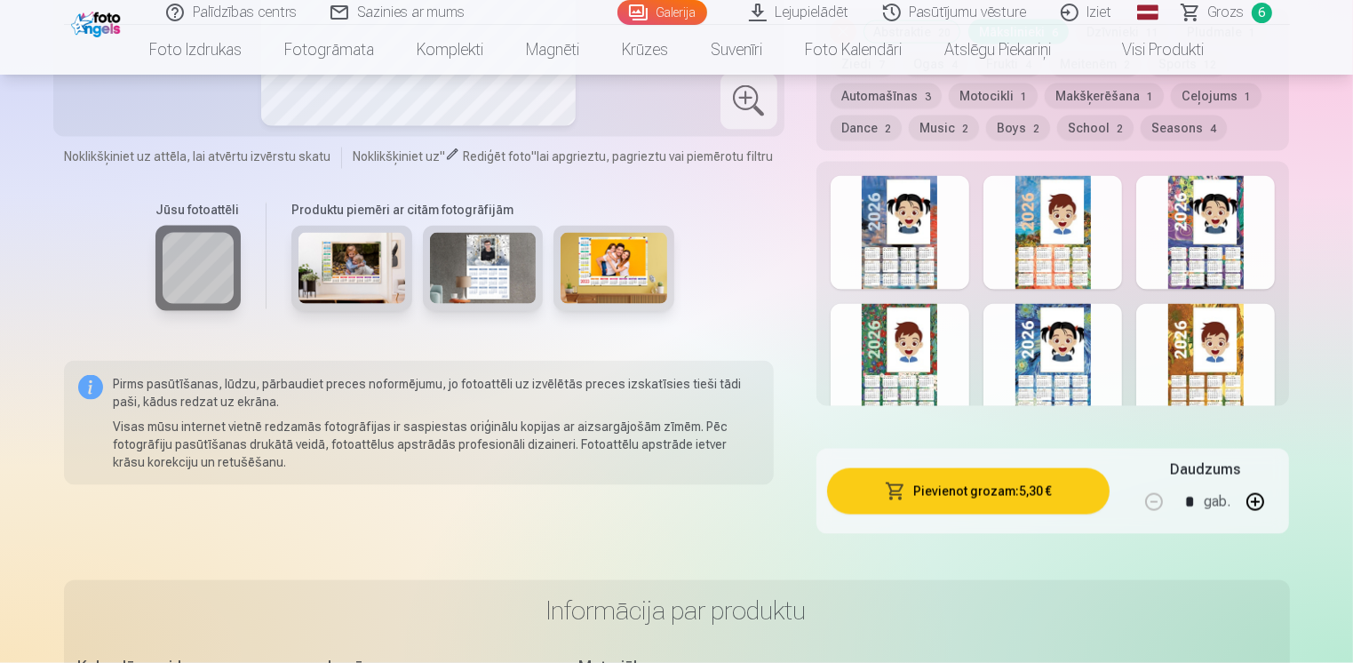
scroll to position [2665, 0]
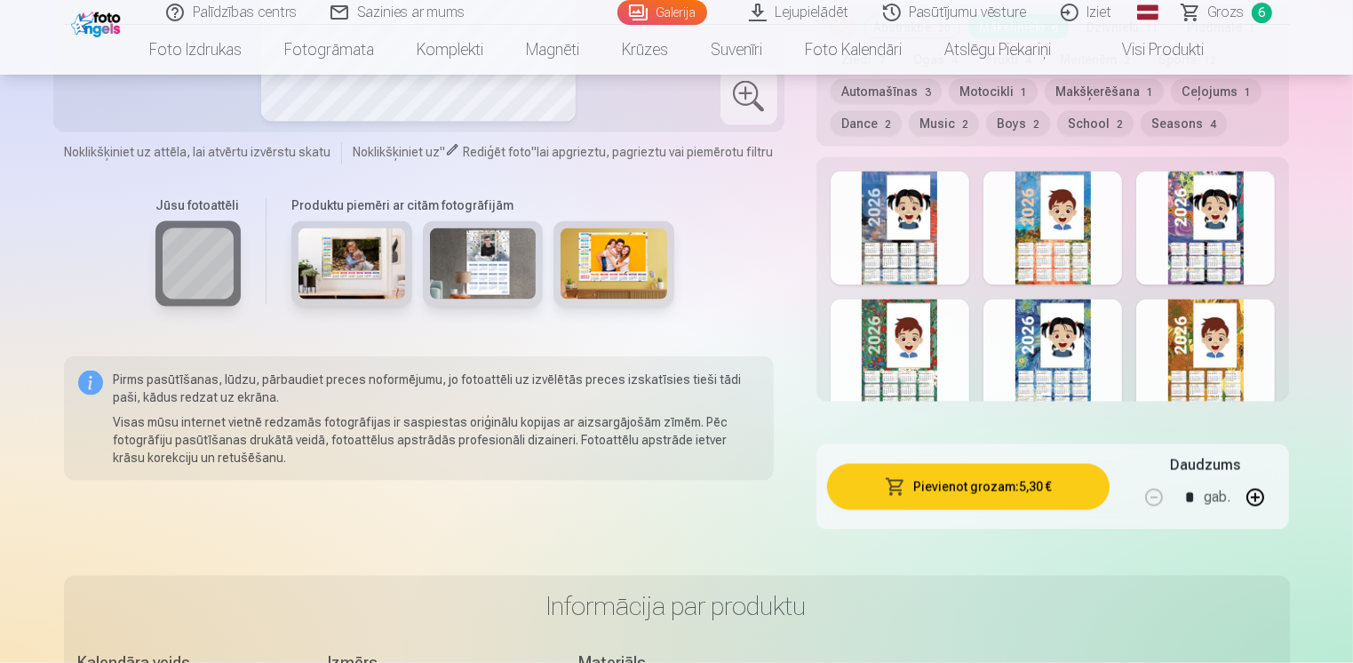
click at [1034, 344] on div at bounding box center [1052, 356] width 139 height 114
click at [1188, 230] on div at bounding box center [1205, 228] width 139 height 114
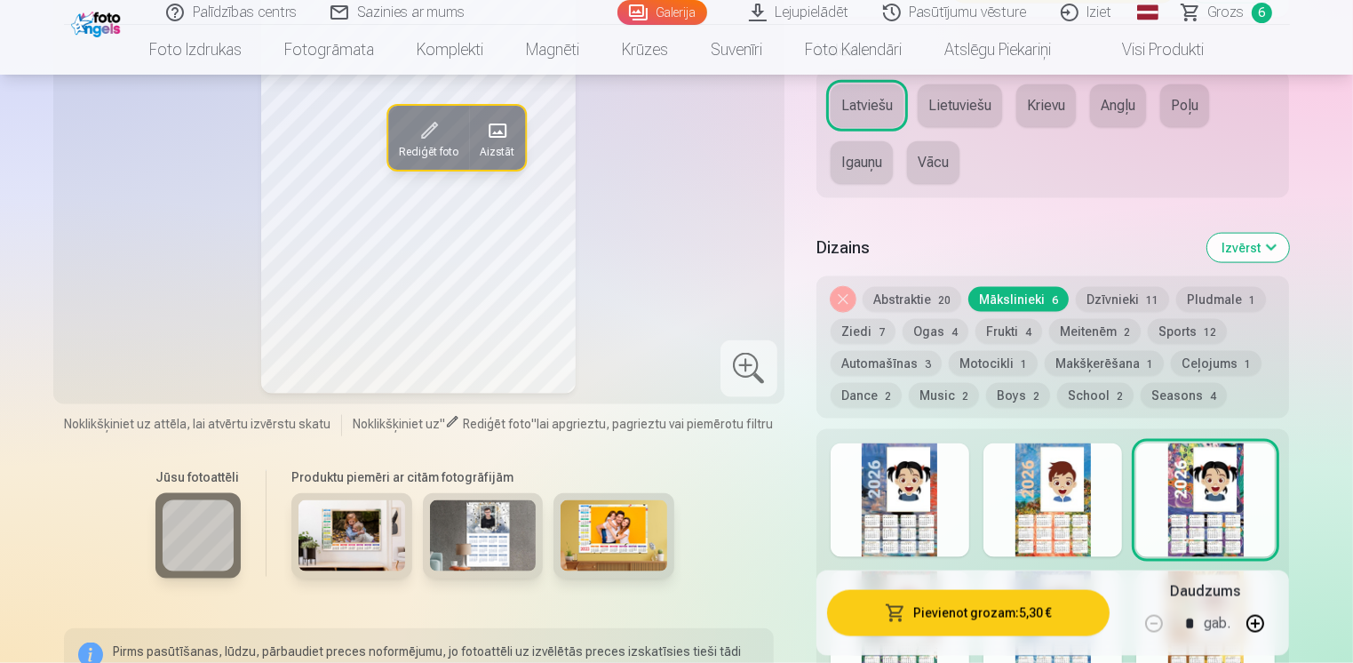
scroll to position [2398, 0]
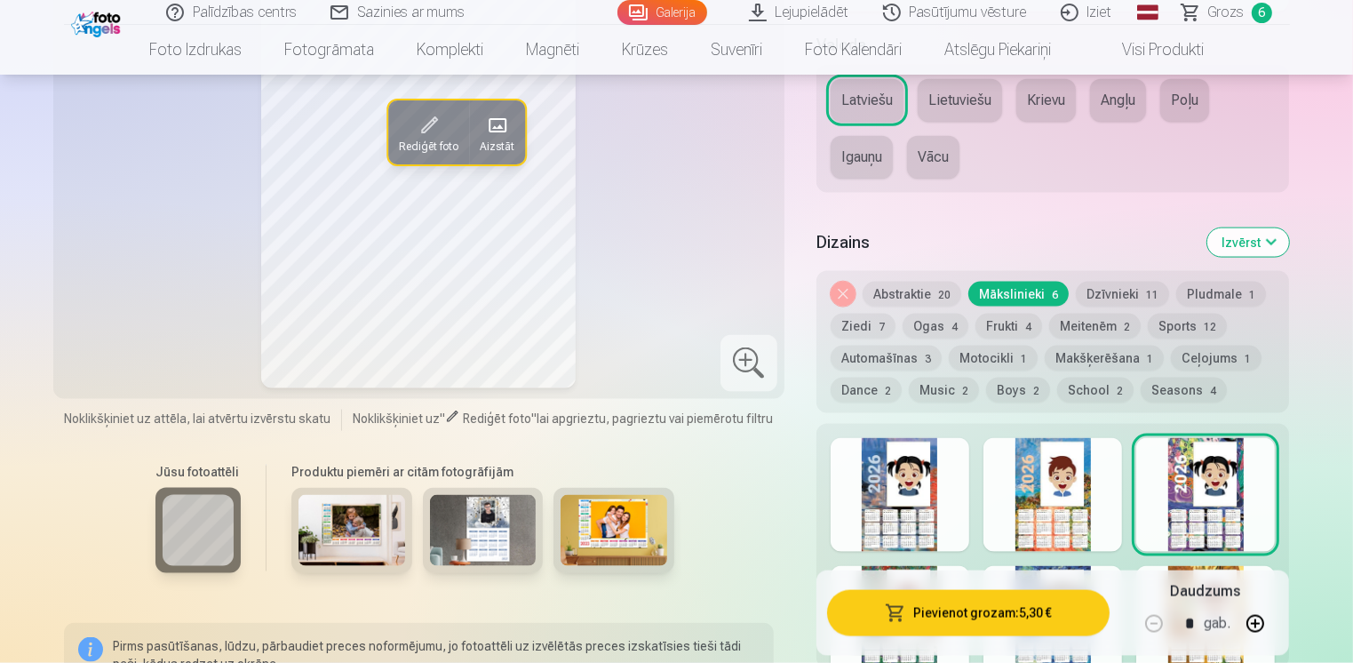
click at [1125, 290] on button "Dzīvnieki 11" at bounding box center [1122, 294] width 93 height 25
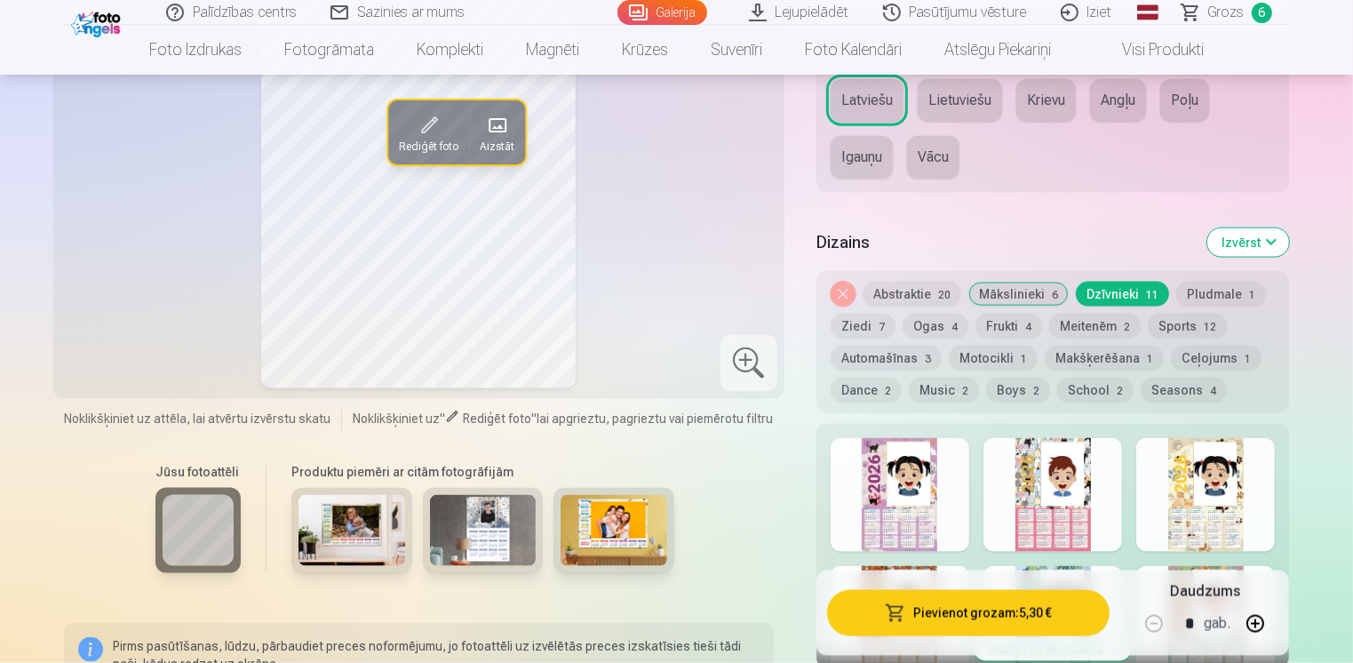
click at [880, 496] on div at bounding box center [899, 495] width 139 height 114
click at [1034, 492] on div at bounding box center [1052, 495] width 139 height 114
click at [1166, 485] on div at bounding box center [1205, 495] width 139 height 114
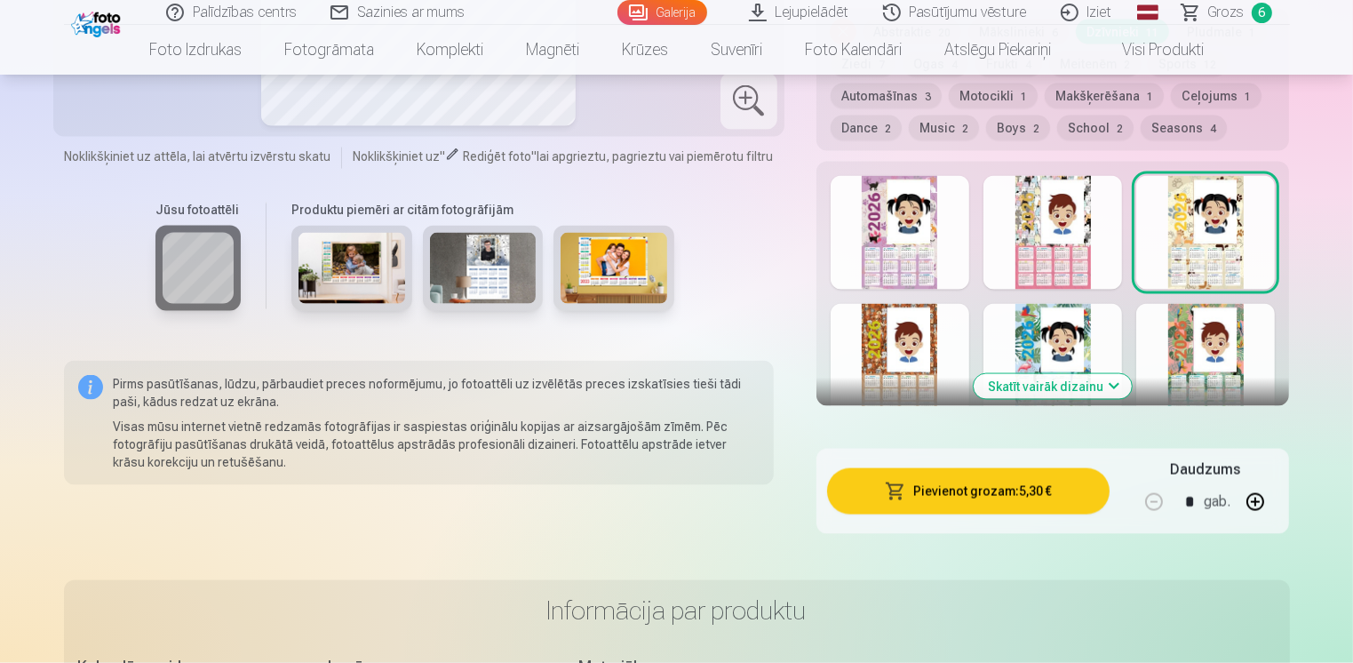
scroll to position [2665, 0]
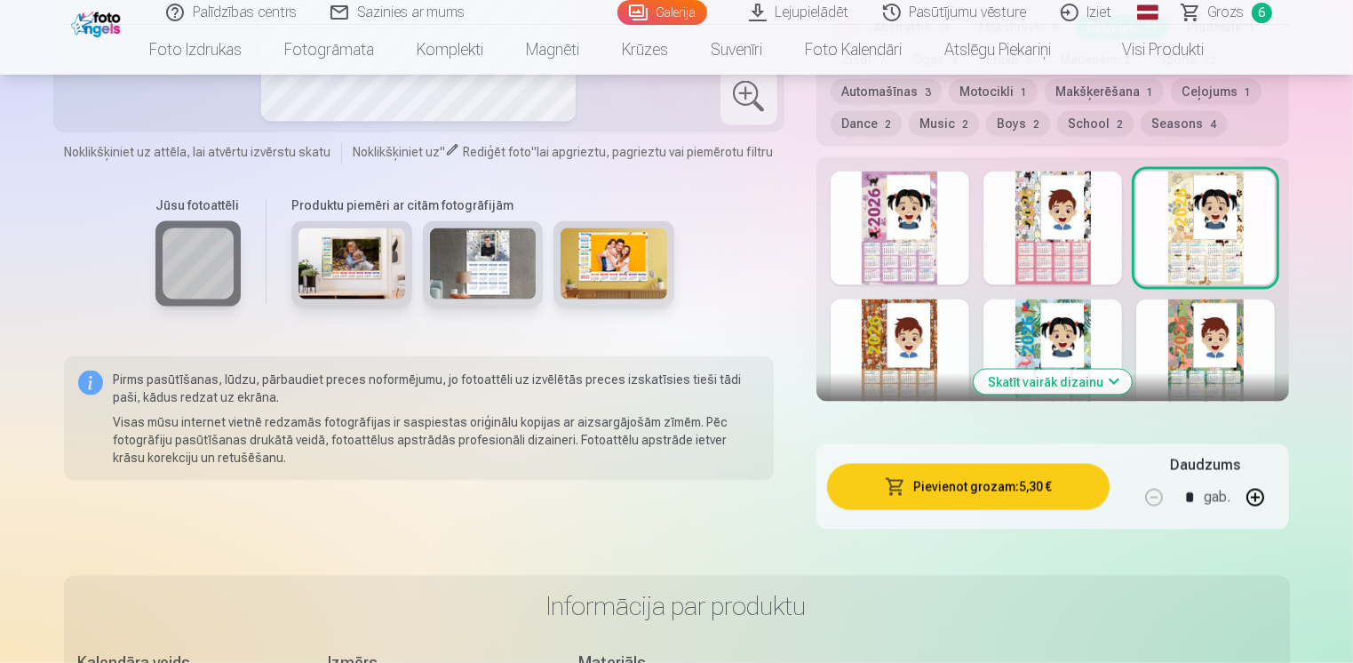
click at [918, 367] on div at bounding box center [899, 356] width 139 height 114
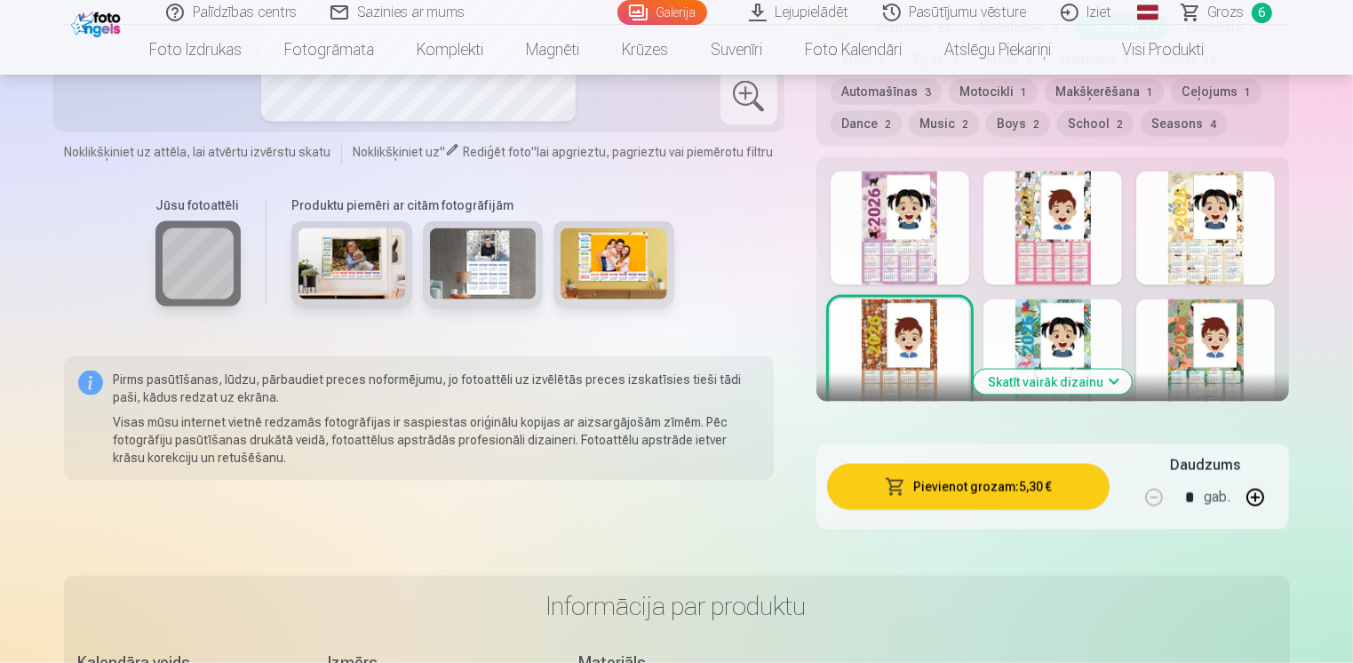
click at [1020, 350] on div at bounding box center [1052, 356] width 139 height 114
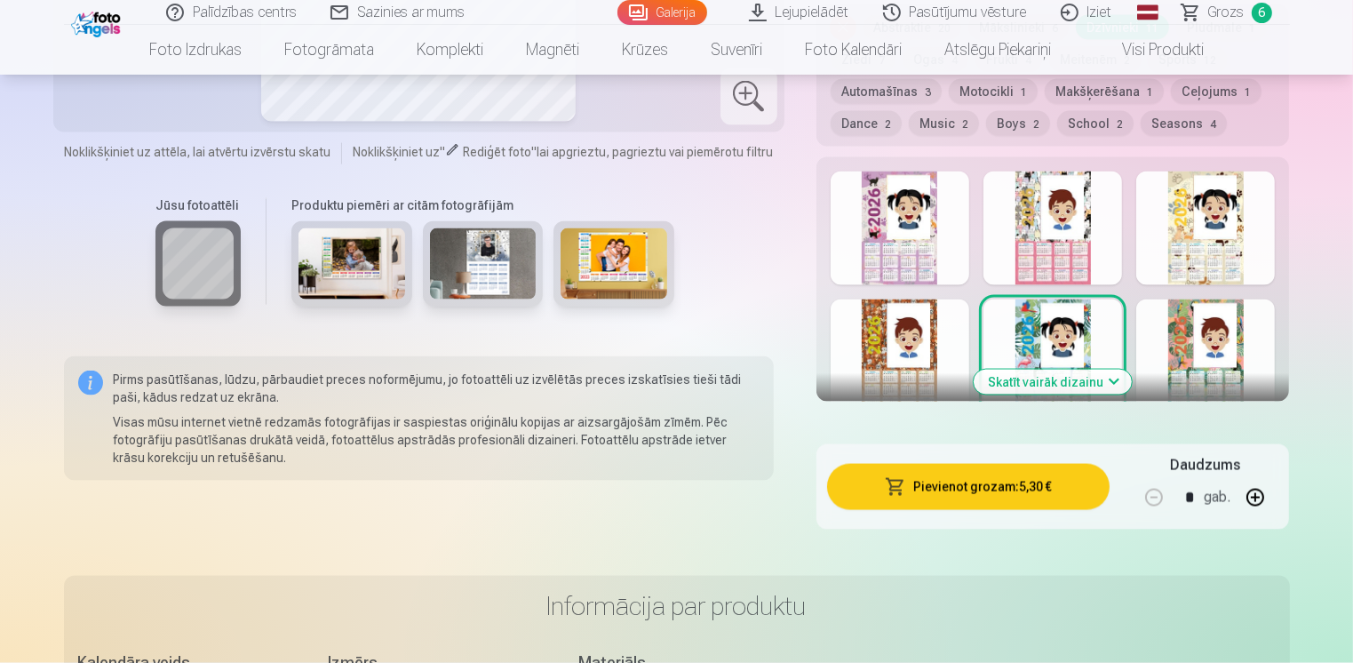
click at [899, 255] on div at bounding box center [899, 228] width 139 height 114
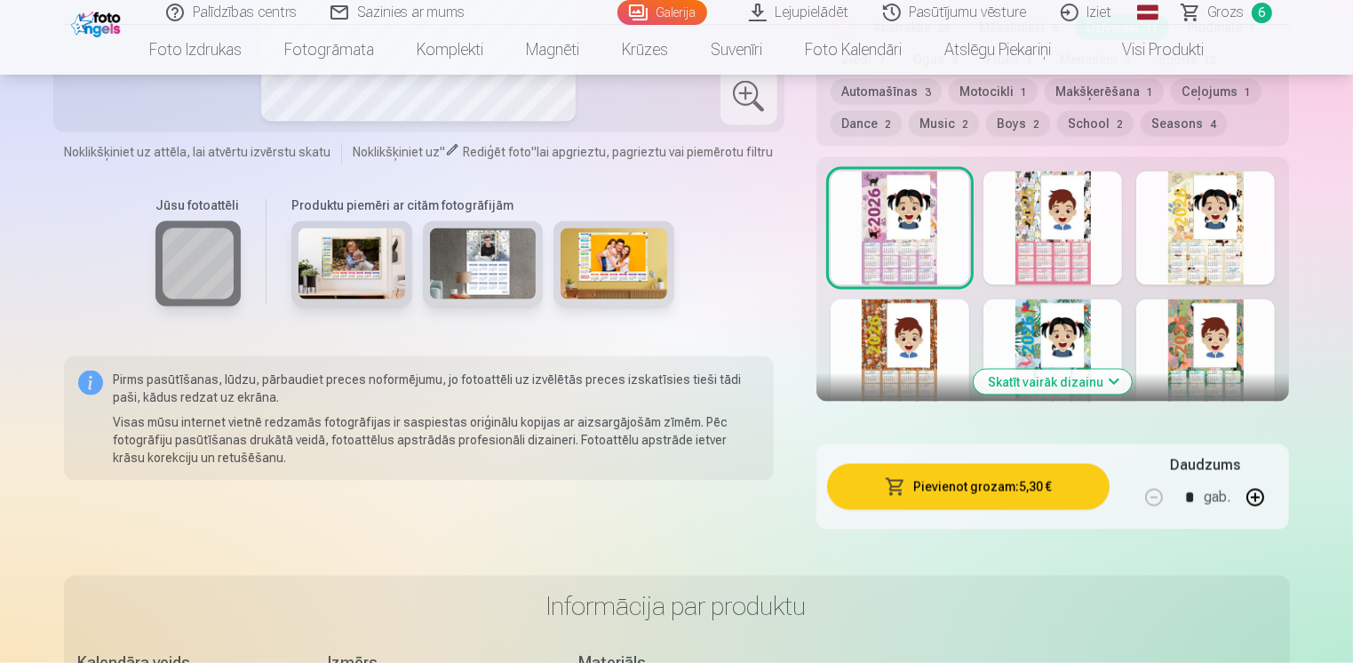
click at [1173, 358] on div at bounding box center [1205, 356] width 139 height 114
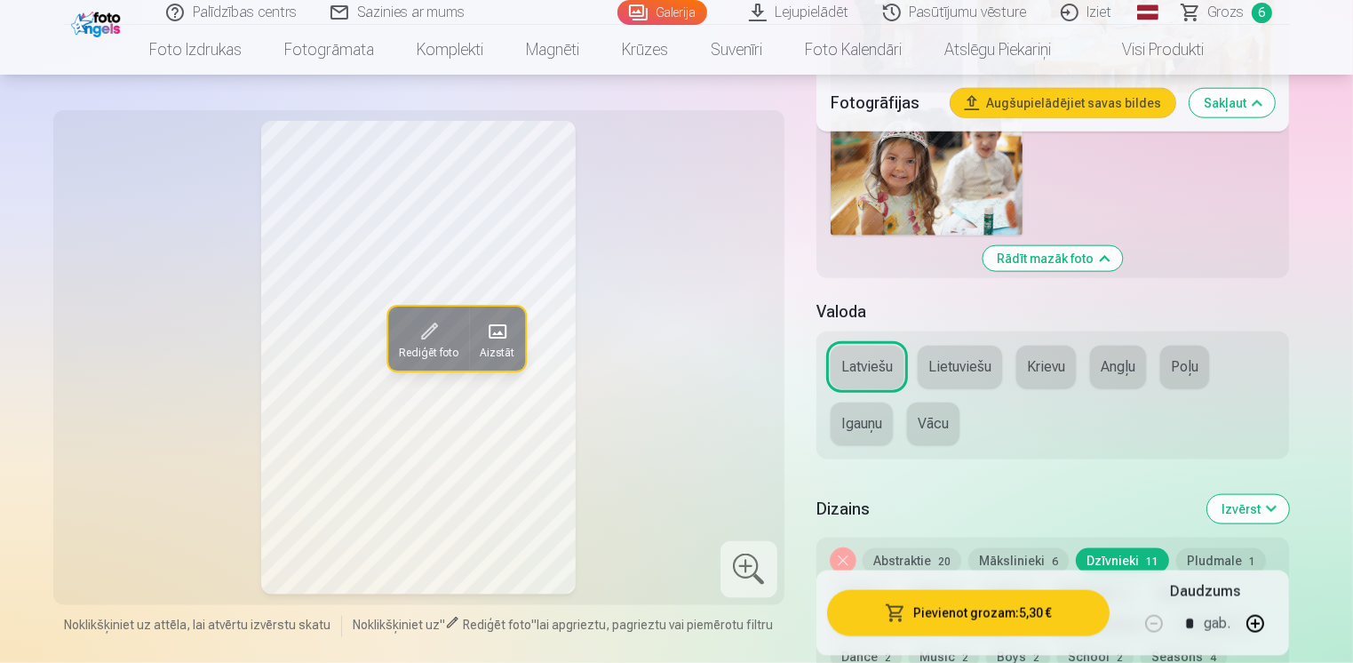
scroll to position [2398, 0]
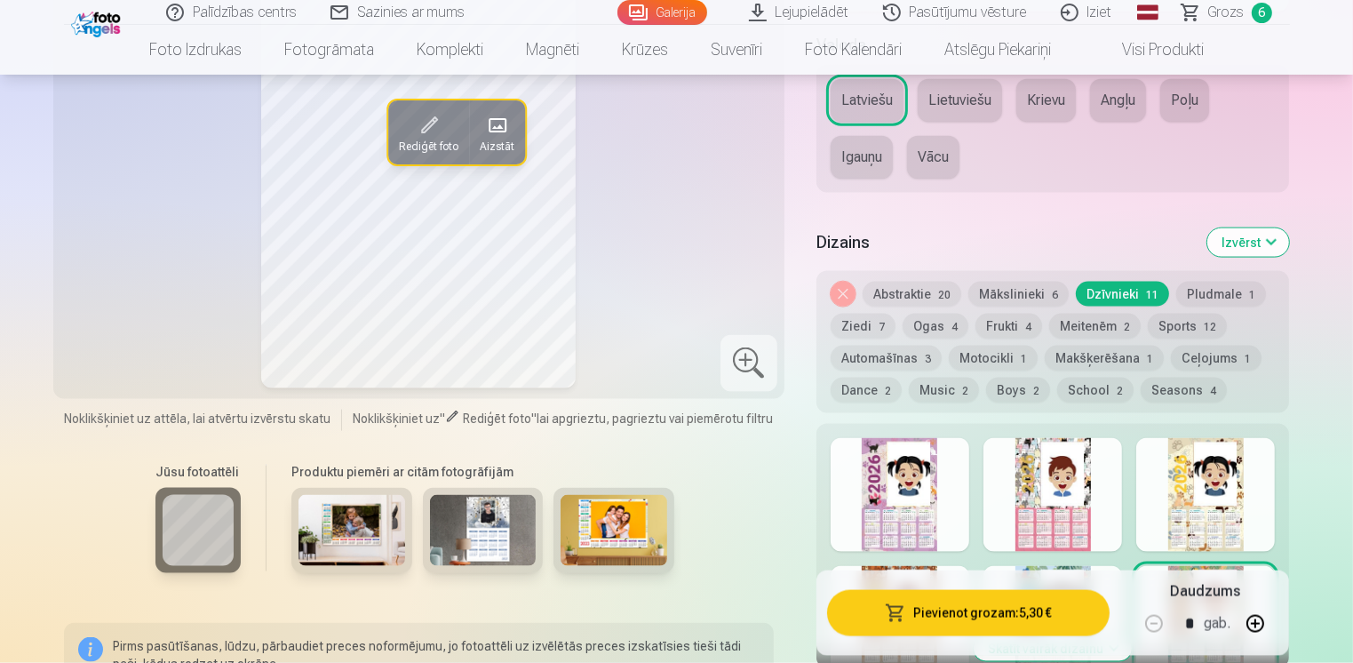
click at [1215, 301] on button "Pludmale 1" at bounding box center [1221, 294] width 90 height 25
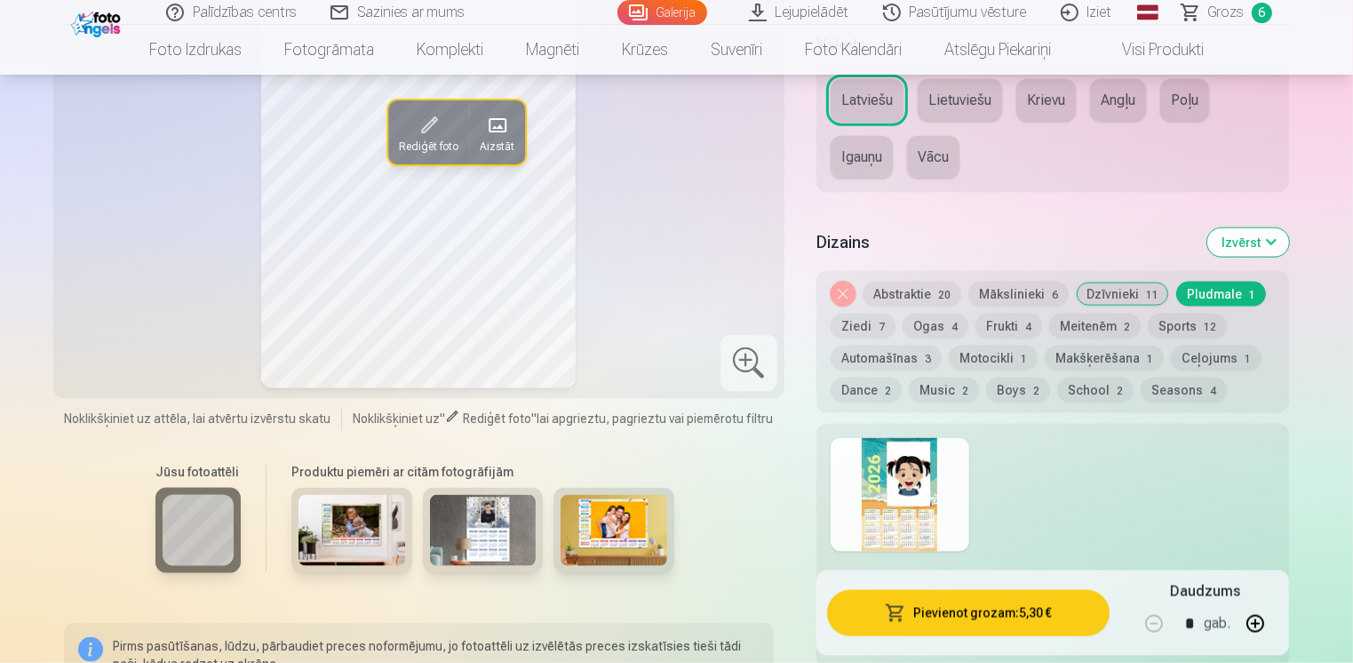
click at [873, 489] on div at bounding box center [899, 495] width 139 height 114
click at [867, 324] on button "Ziedi 7" at bounding box center [862, 326] width 65 height 25
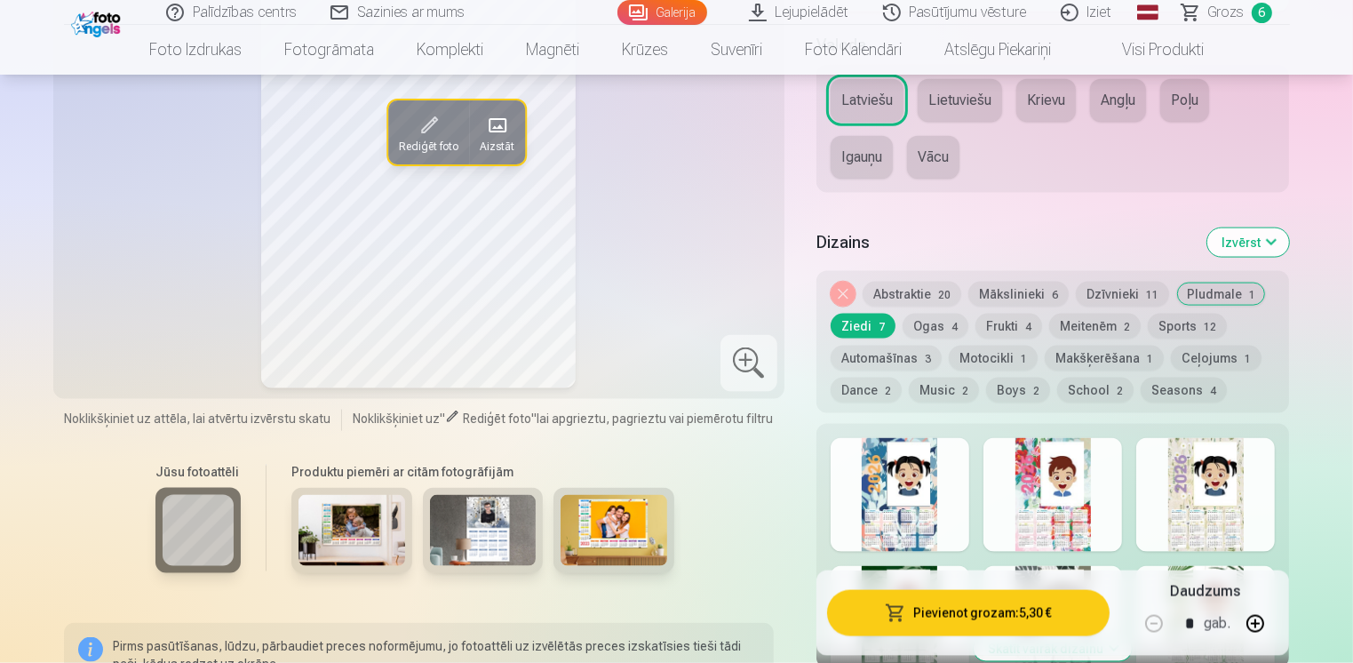
click at [870, 491] on div at bounding box center [899, 495] width 139 height 114
click at [1169, 488] on div at bounding box center [1205, 495] width 139 height 114
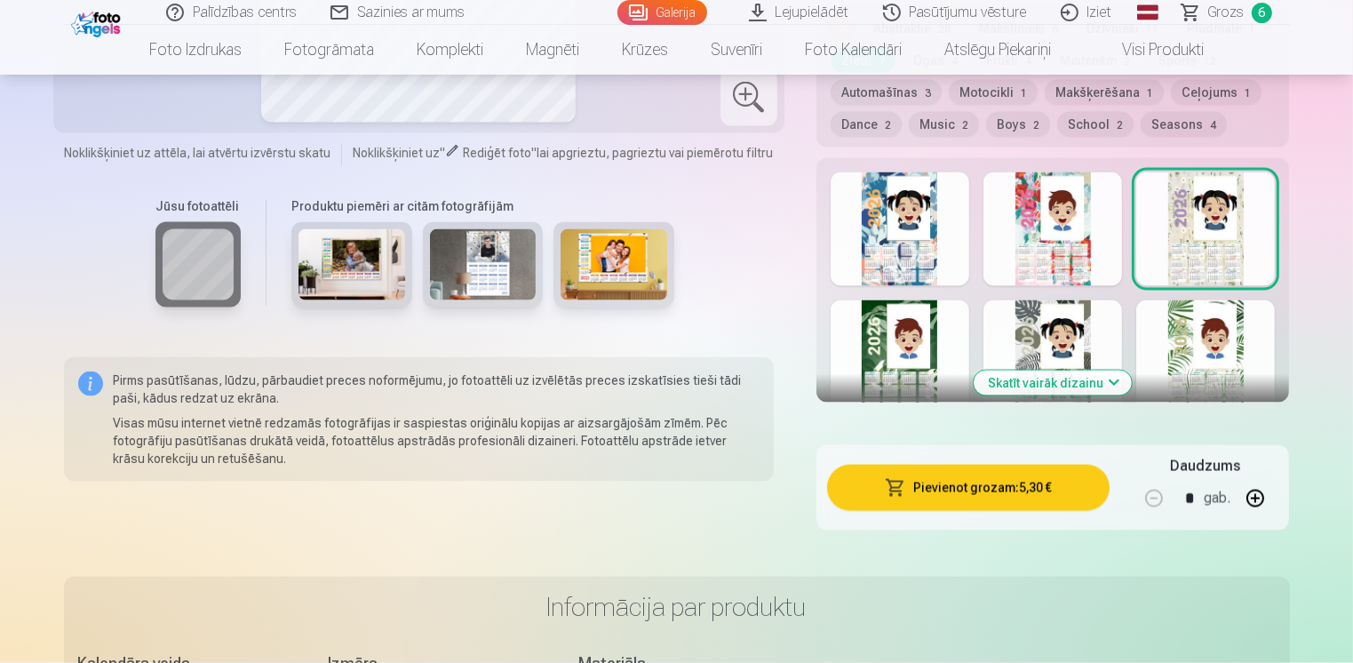
scroll to position [2665, 0]
click at [1179, 325] on div at bounding box center [1205, 356] width 139 height 114
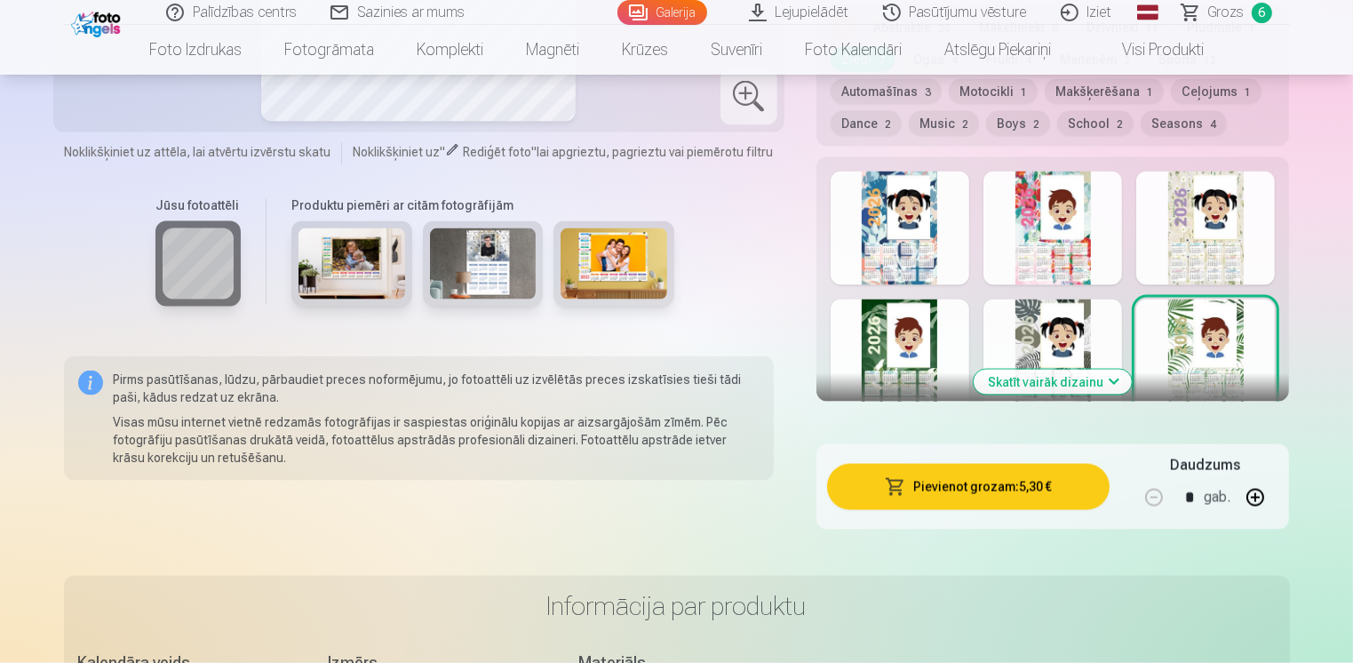
click at [1029, 351] on div at bounding box center [1052, 356] width 139 height 114
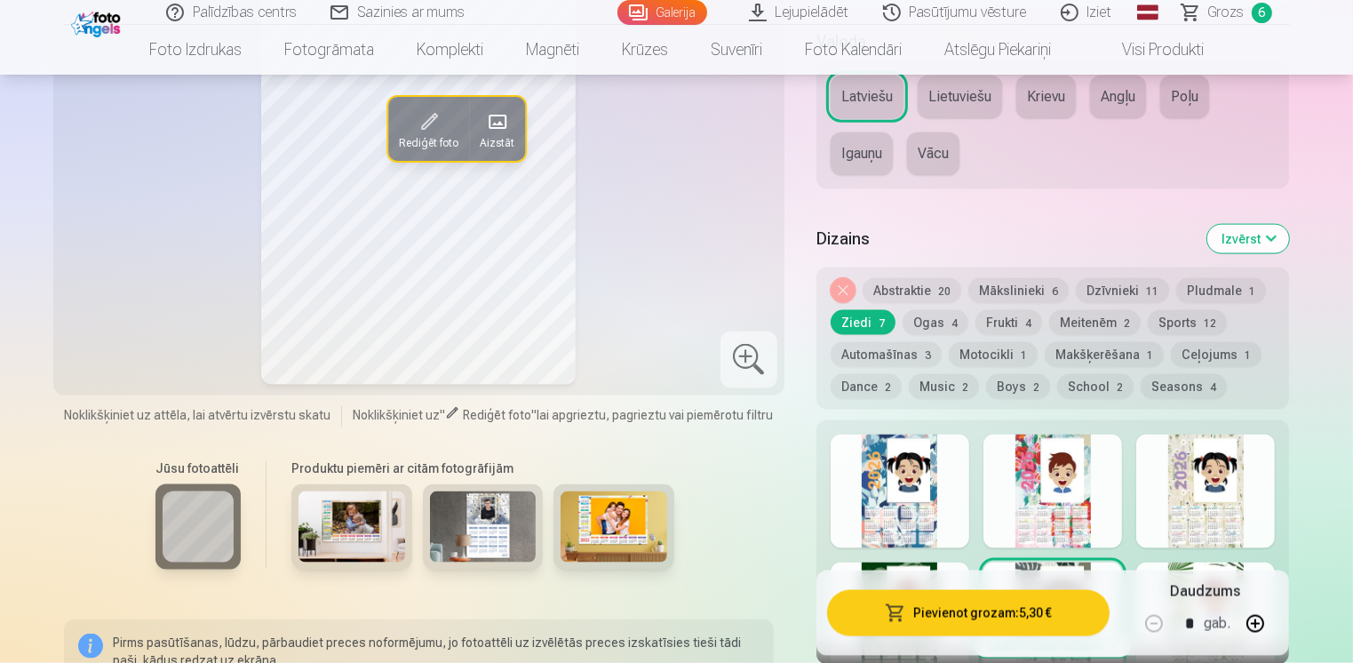
scroll to position [2398, 0]
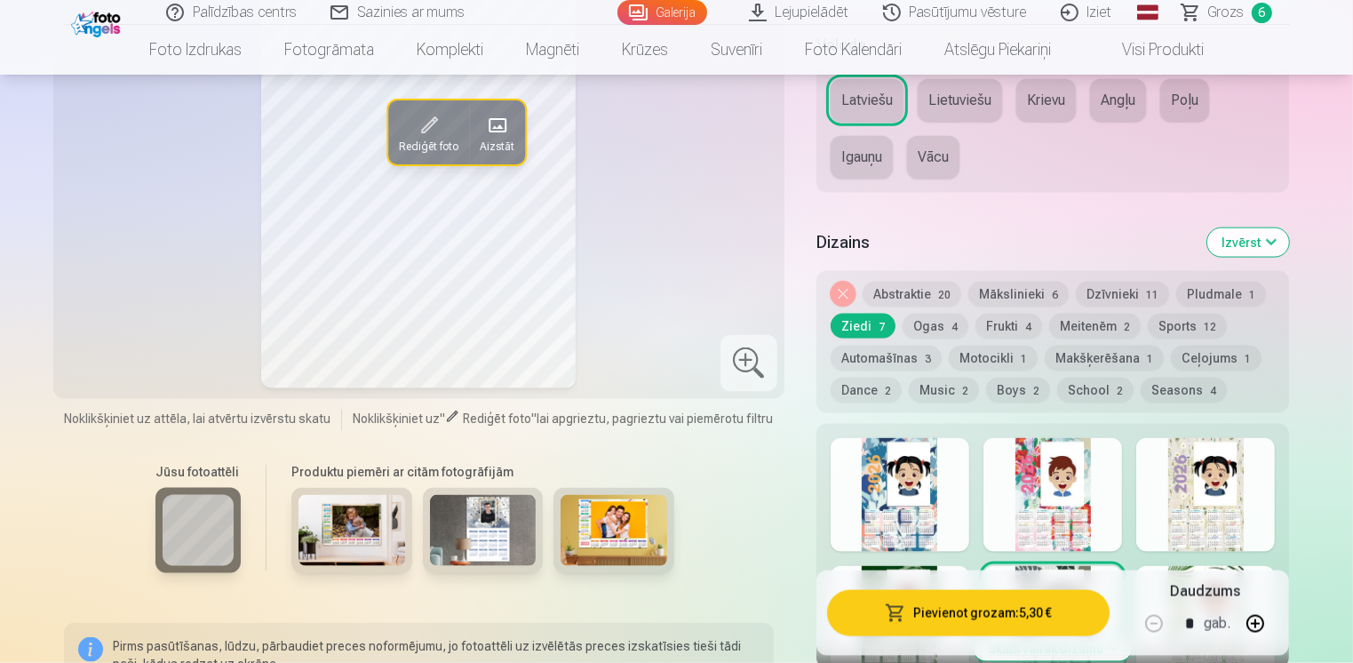
click at [927, 323] on button "Ogas 4" at bounding box center [935, 326] width 66 height 25
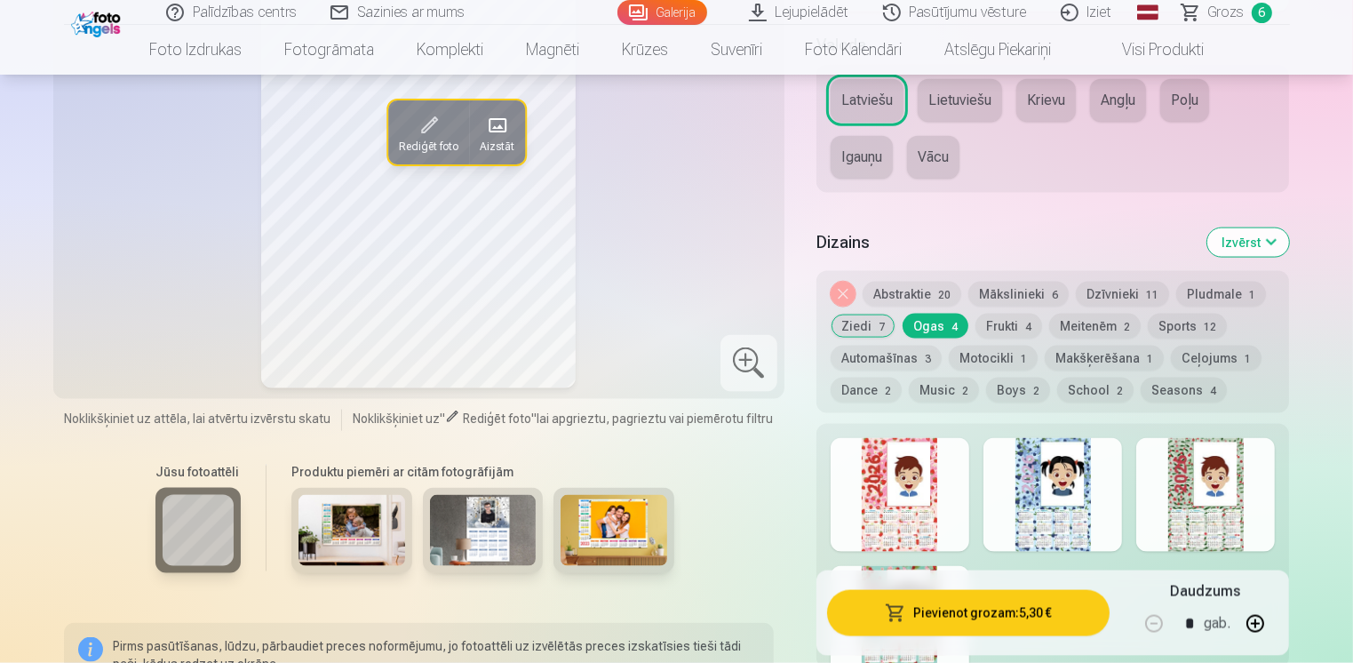
click at [868, 485] on div at bounding box center [899, 495] width 139 height 114
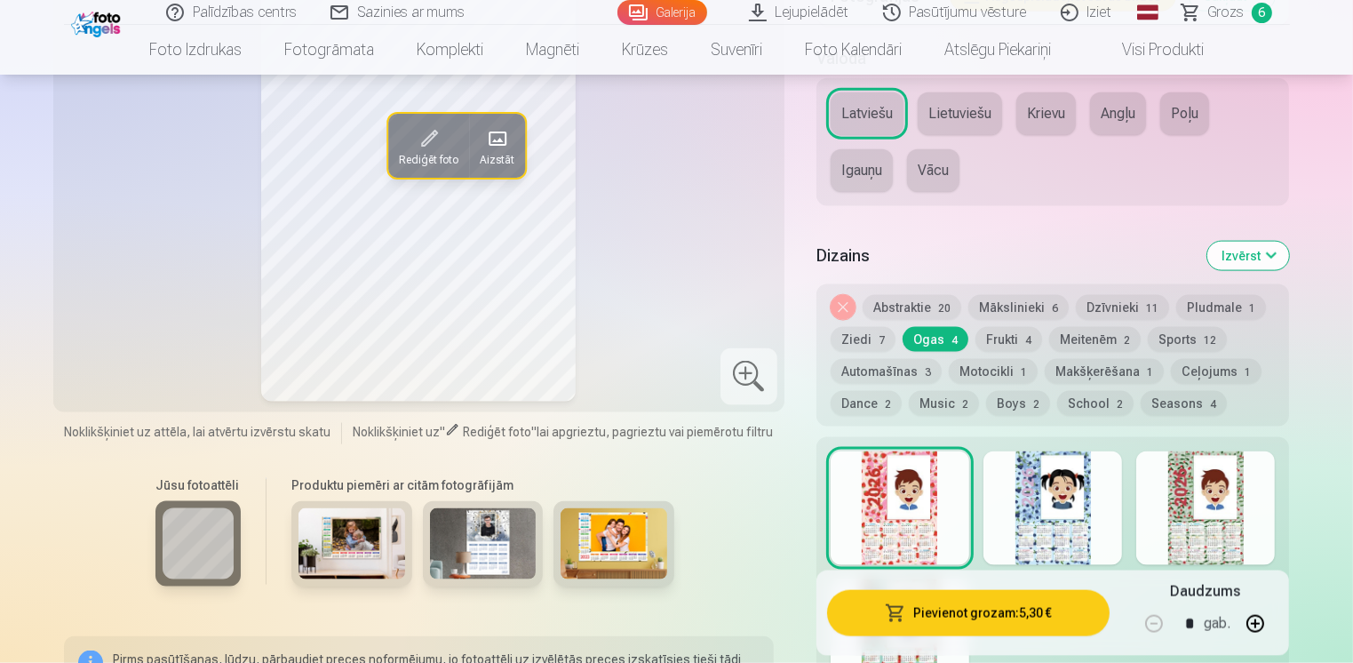
scroll to position [2665, 0]
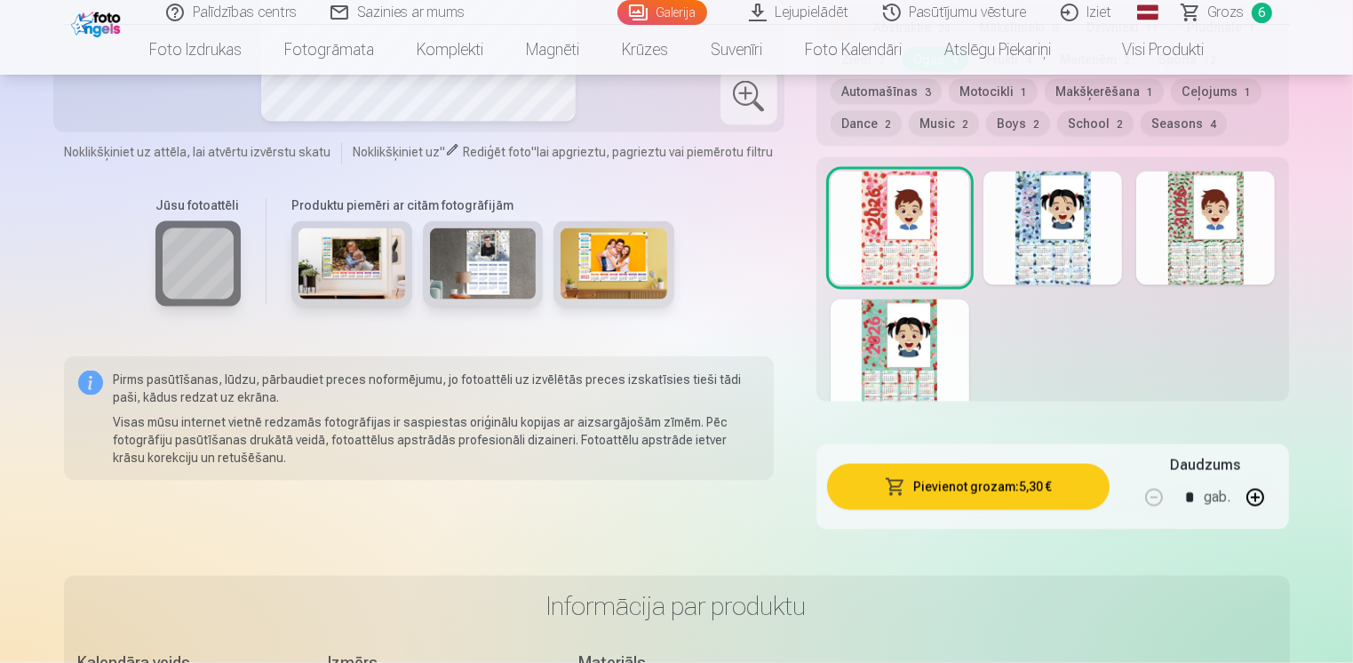
click at [1016, 247] on div at bounding box center [1052, 228] width 139 height 114
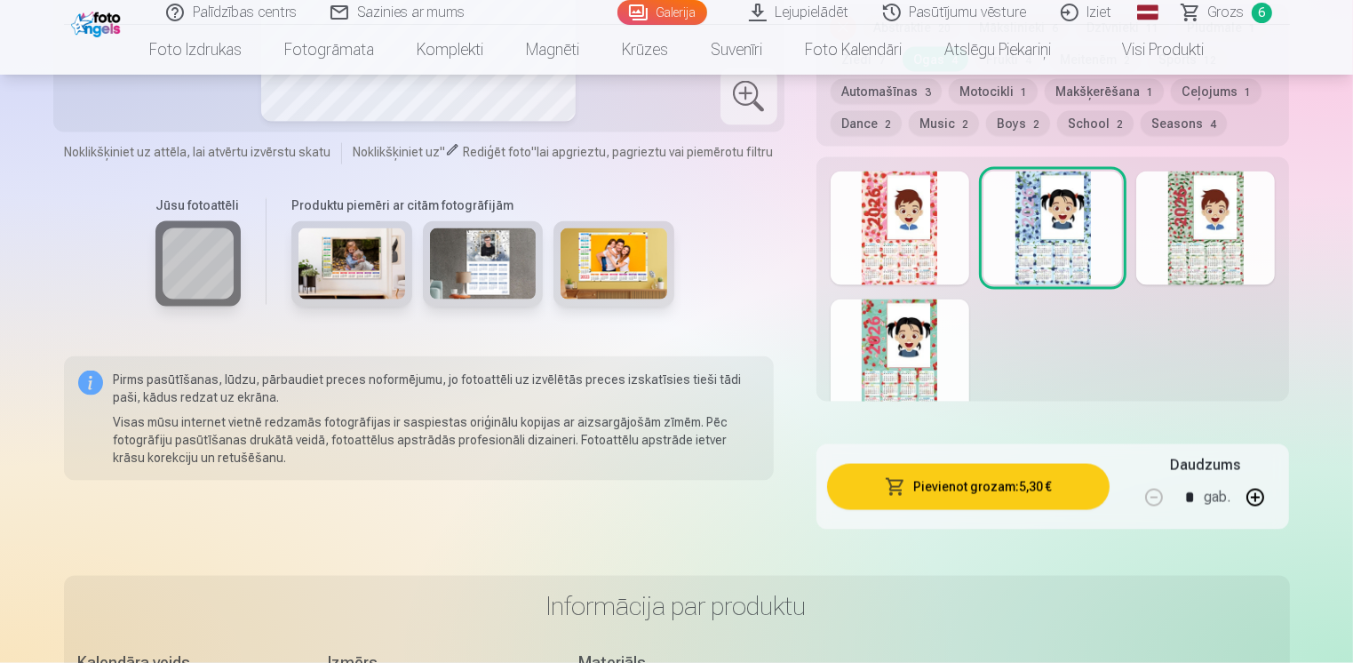
click at [874, 353] on div at bounding box center [899, 356] width 139 height 114
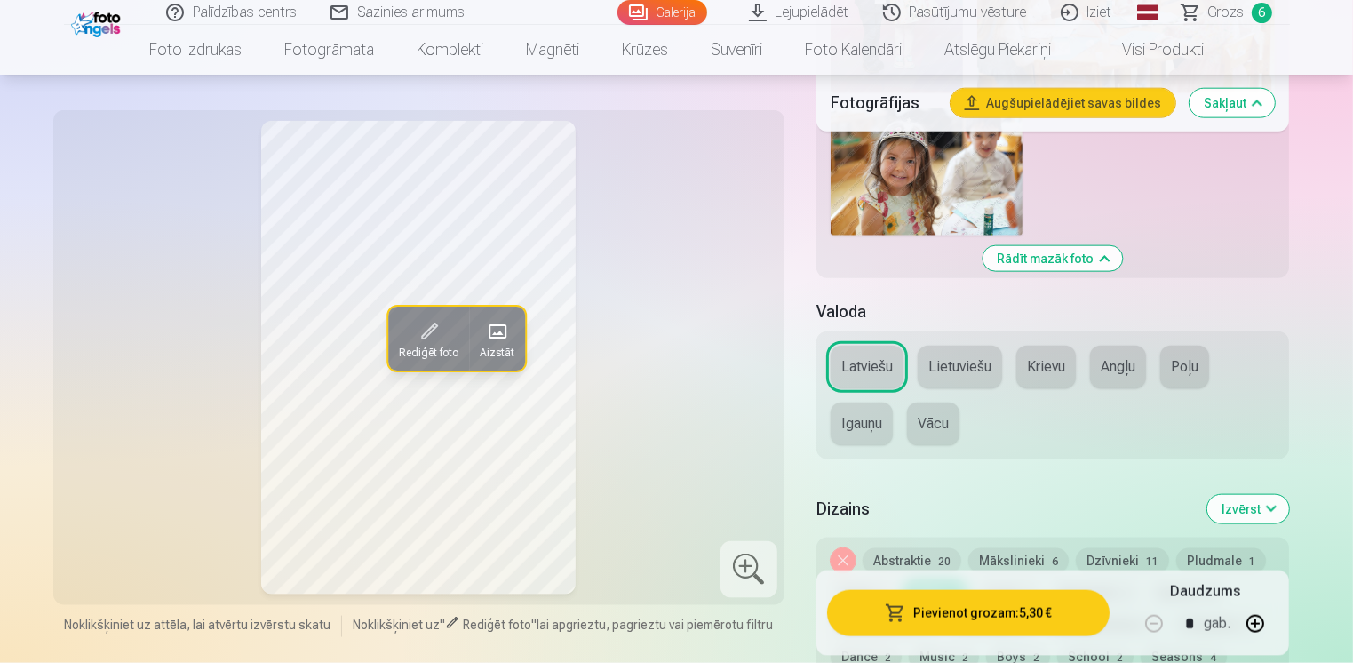
scroll to position [2398, 0]
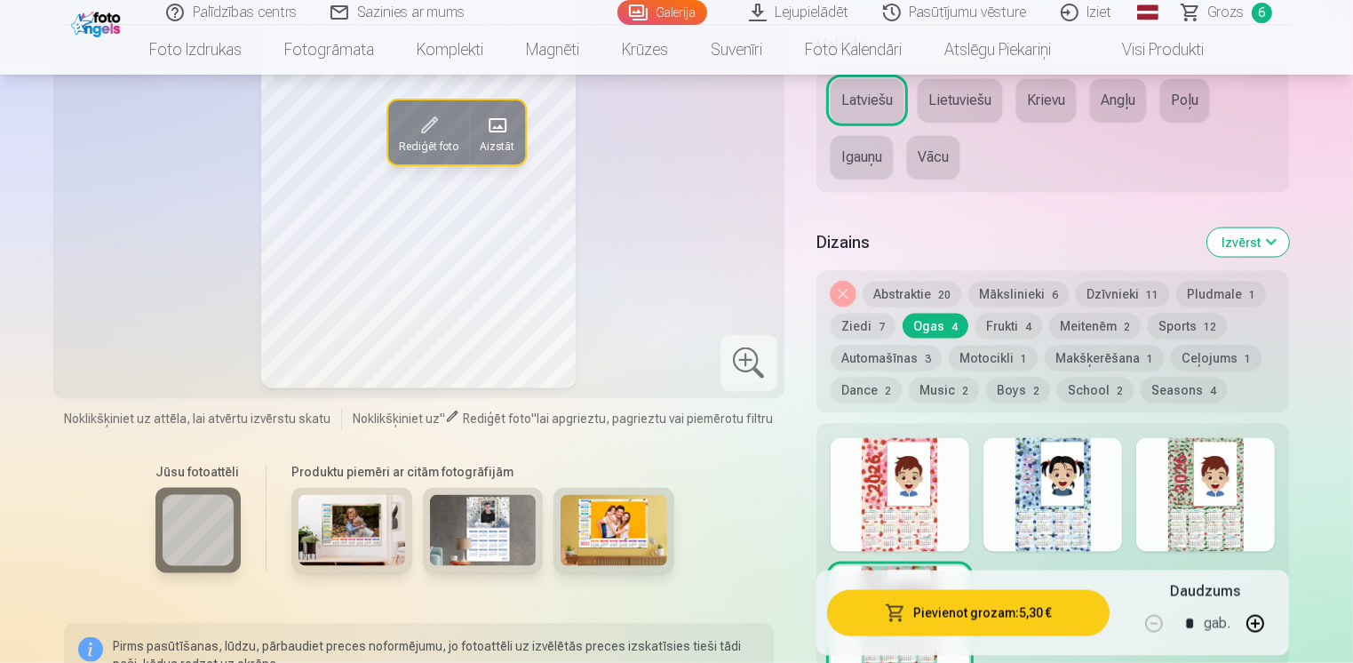
click at [1015, 323] on button "Frukti 4" at bounding box center [1008, 326] width 67 height 25
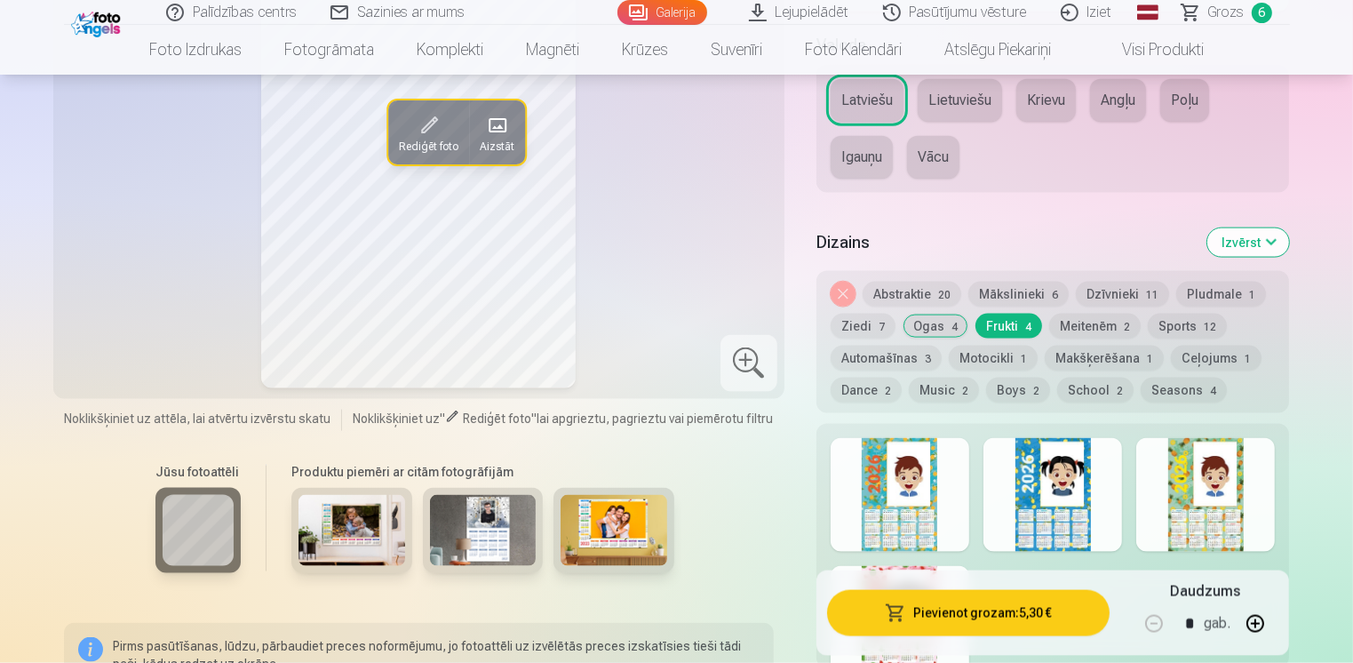
scroll to position [2665, 0]
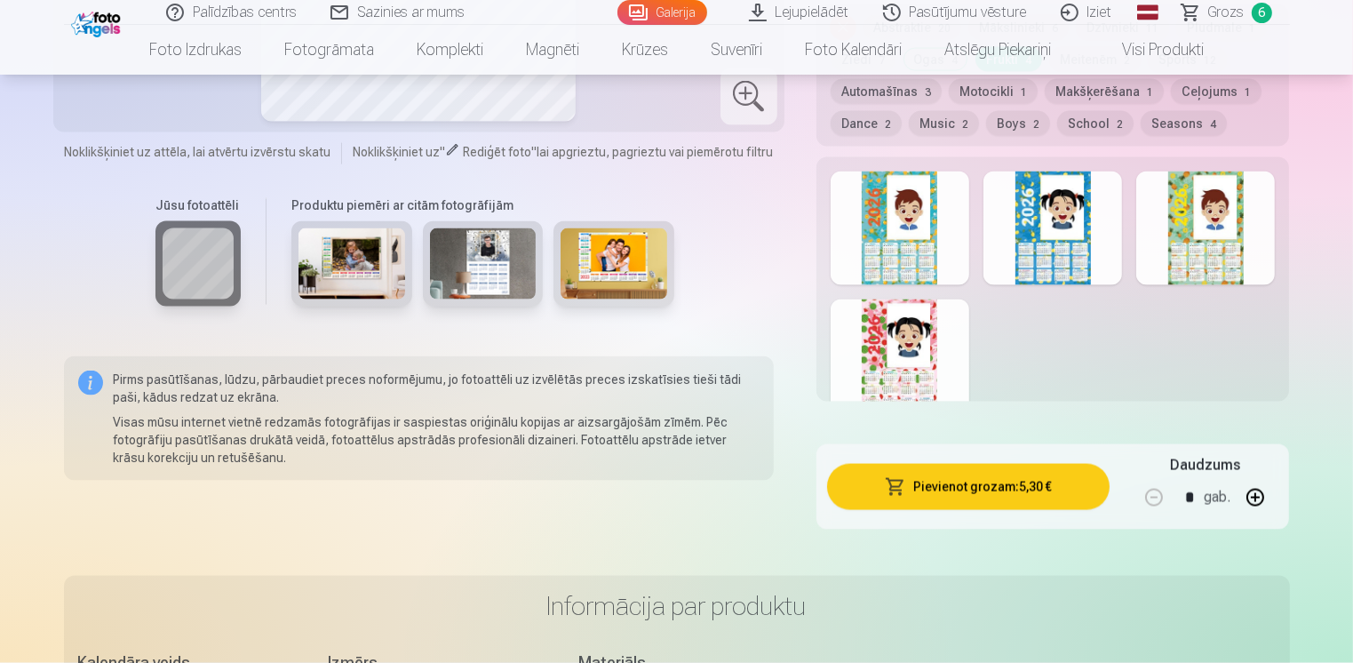
click at [863, 346] on div at bounding box center [899, 356] width 139 height 114
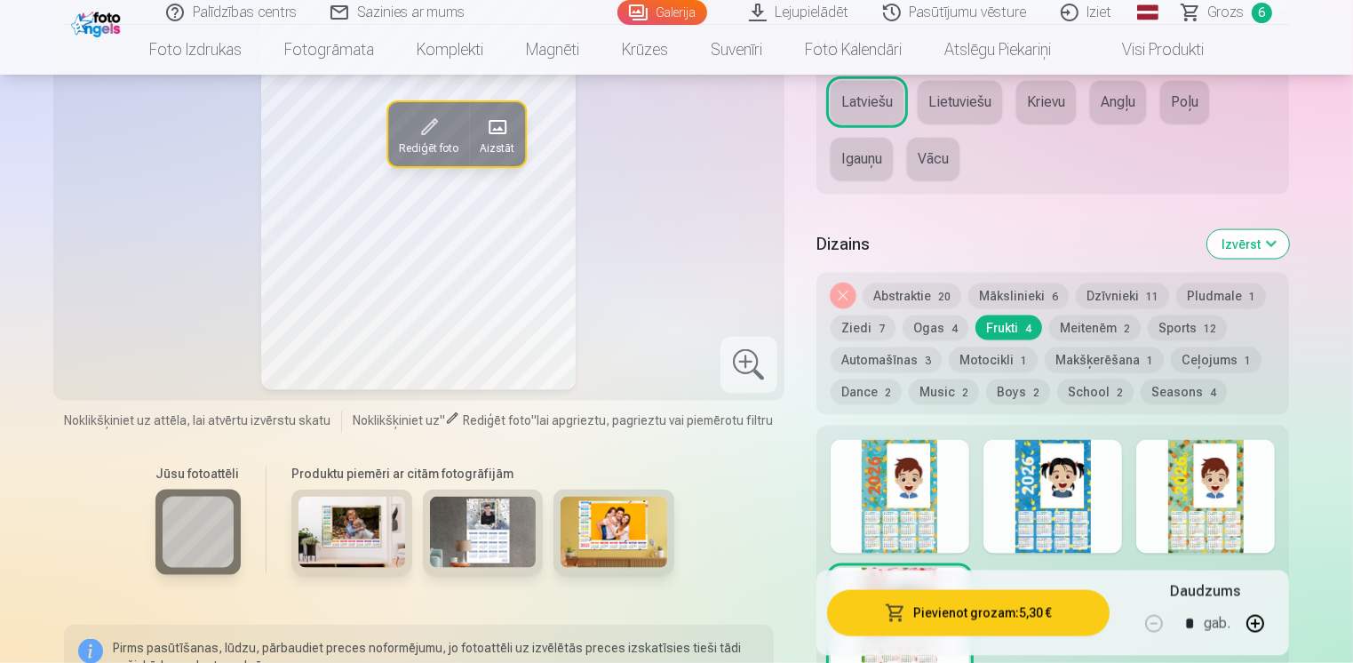
scroll to position [2398, 0]
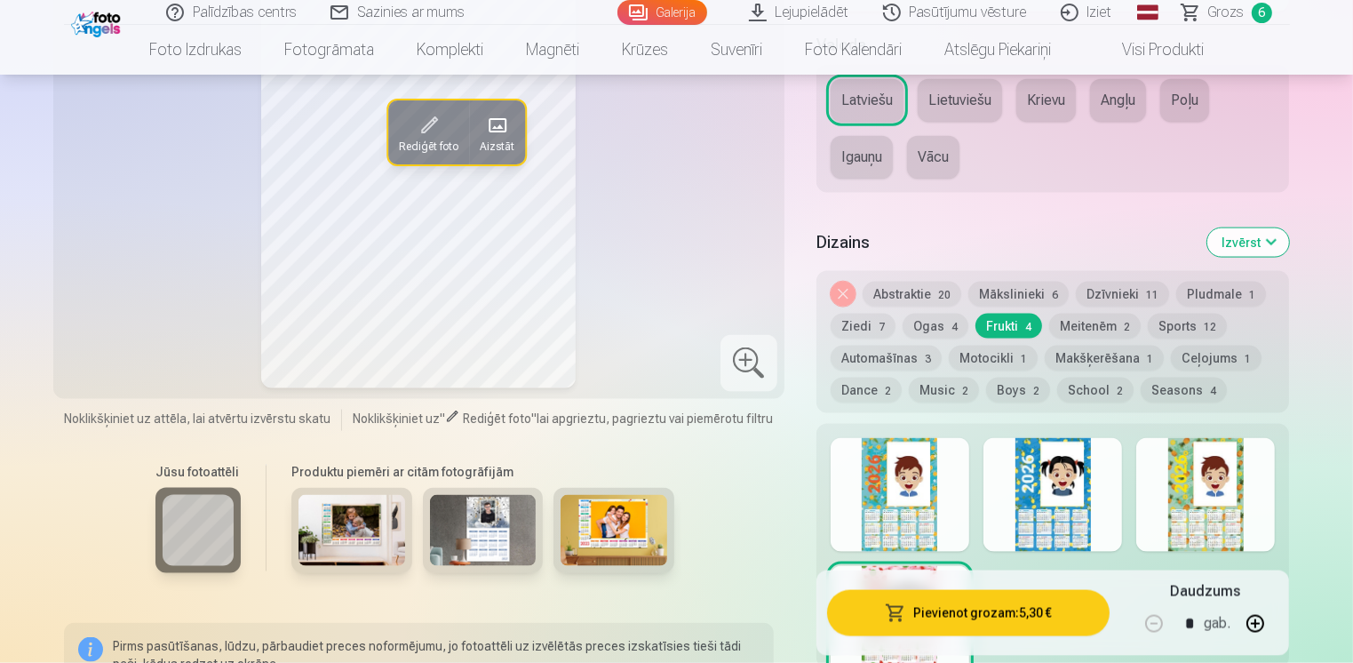
click at [1113, 321] on button "Meitenēm 2" at bounding box center [1094, 326] width 91 height 25
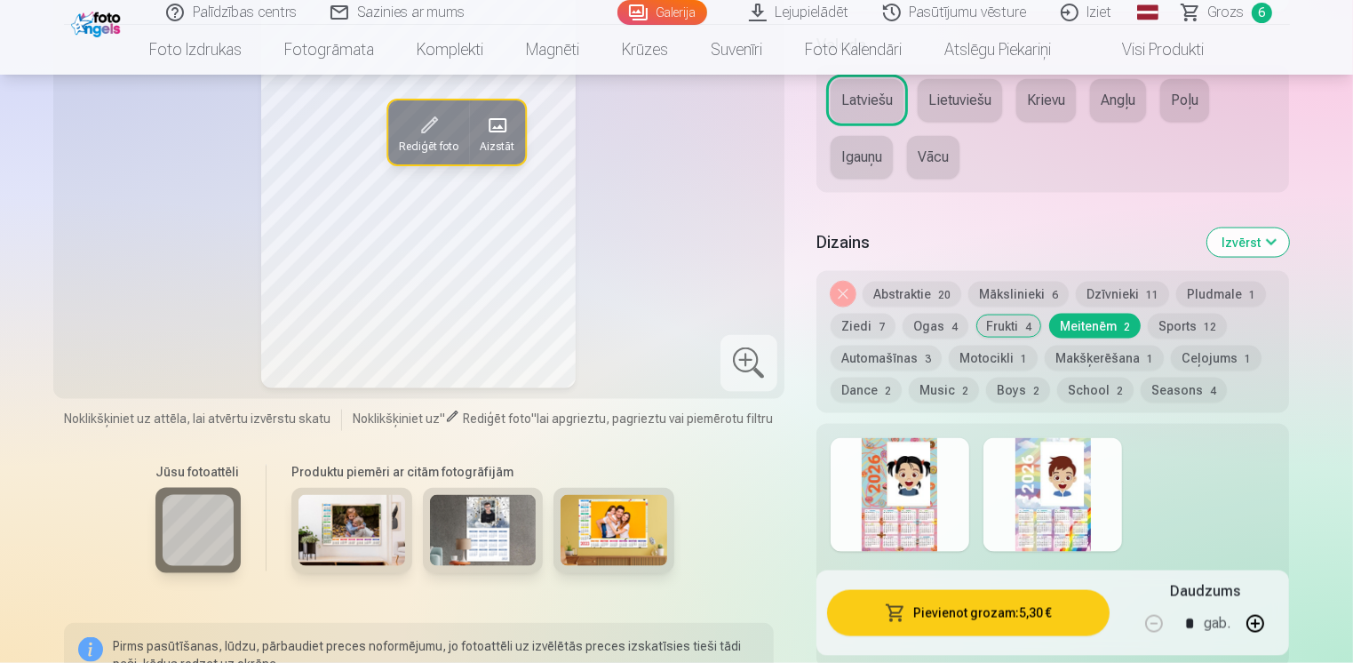
click at [853, 500] on div at bounding box center [899, 495] width 139 height 114
click at [949, 396] on button "Music 2" at bounding box center [944, 389] width 70 height 25
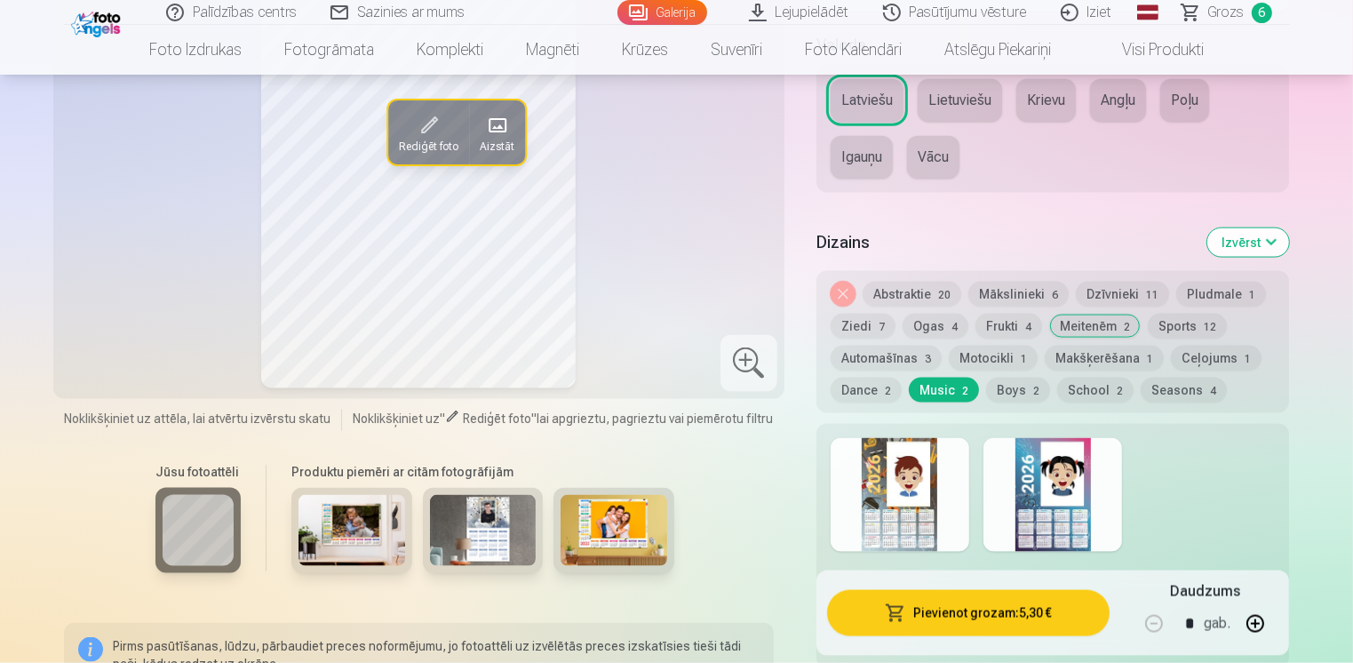
click at [1101, 382] on button "School 2" at bounding box center [1095, 389] width 76 height 25
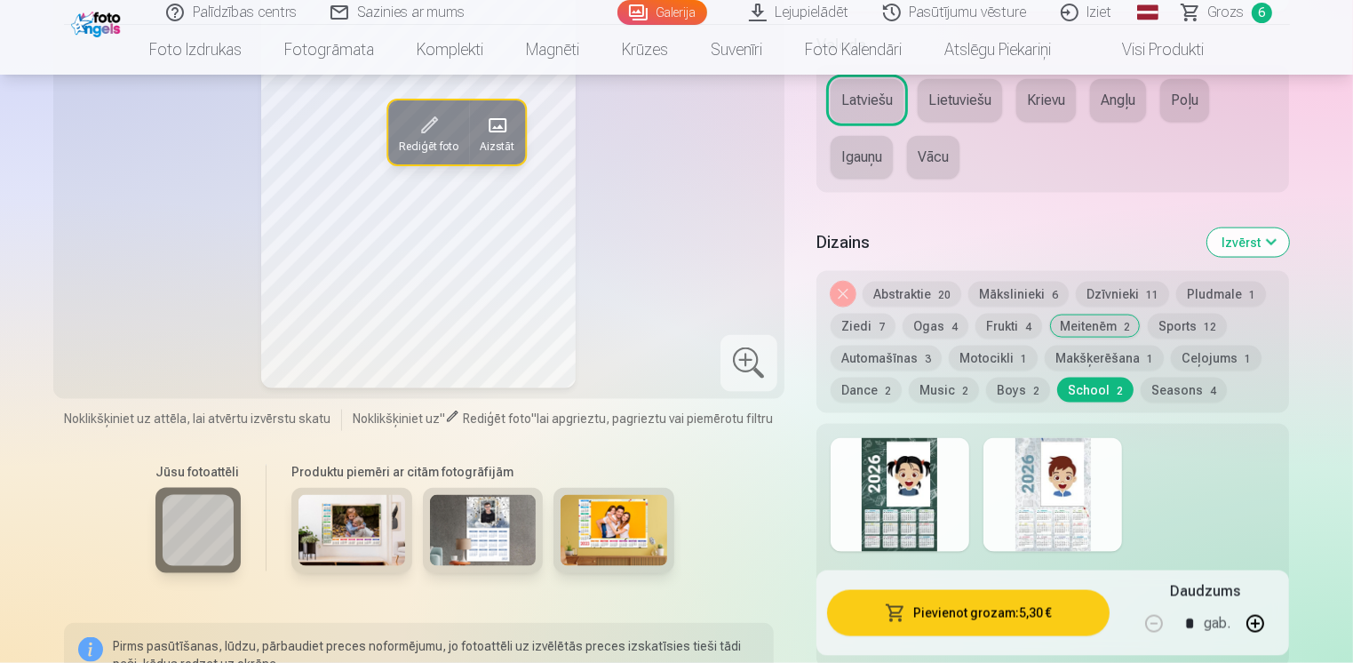
click at [1159, 389] on button "Seasons 4" at bounding box center [1183, 389] width 86 height 25
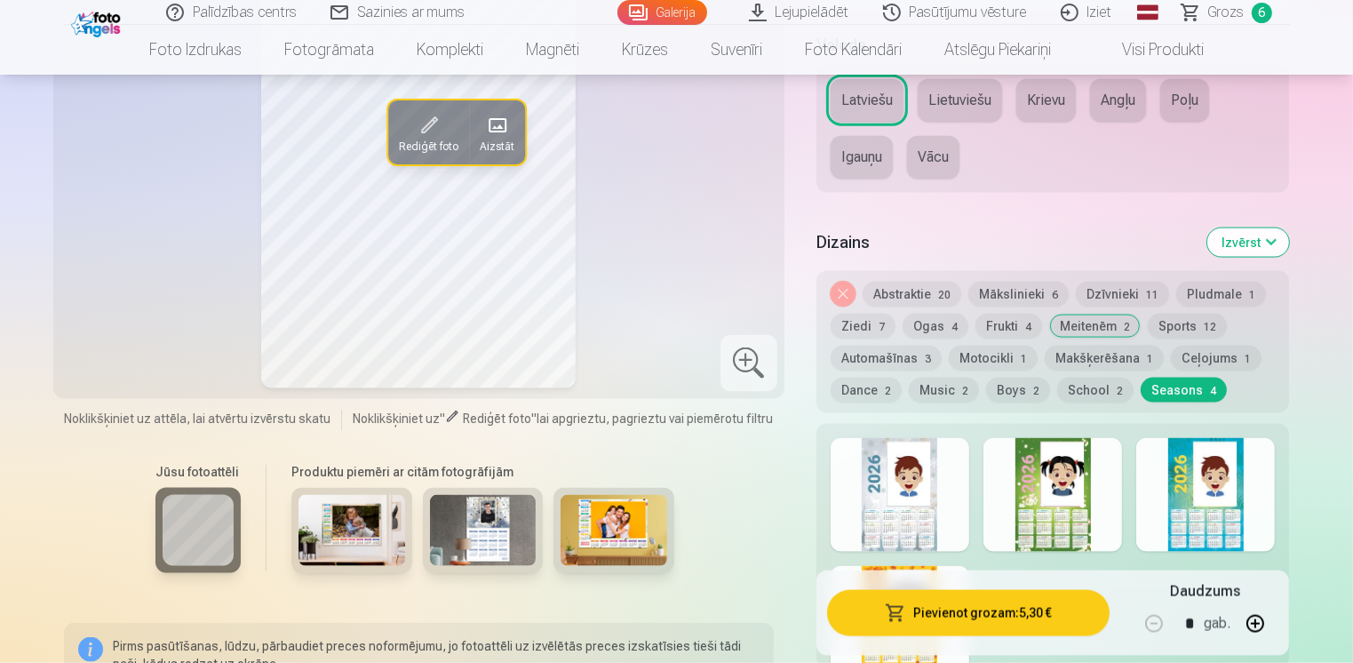
click at [1092, 290] on button "Dzīvnieki 11" at bounding box center [1122, 294] width 93 height 25
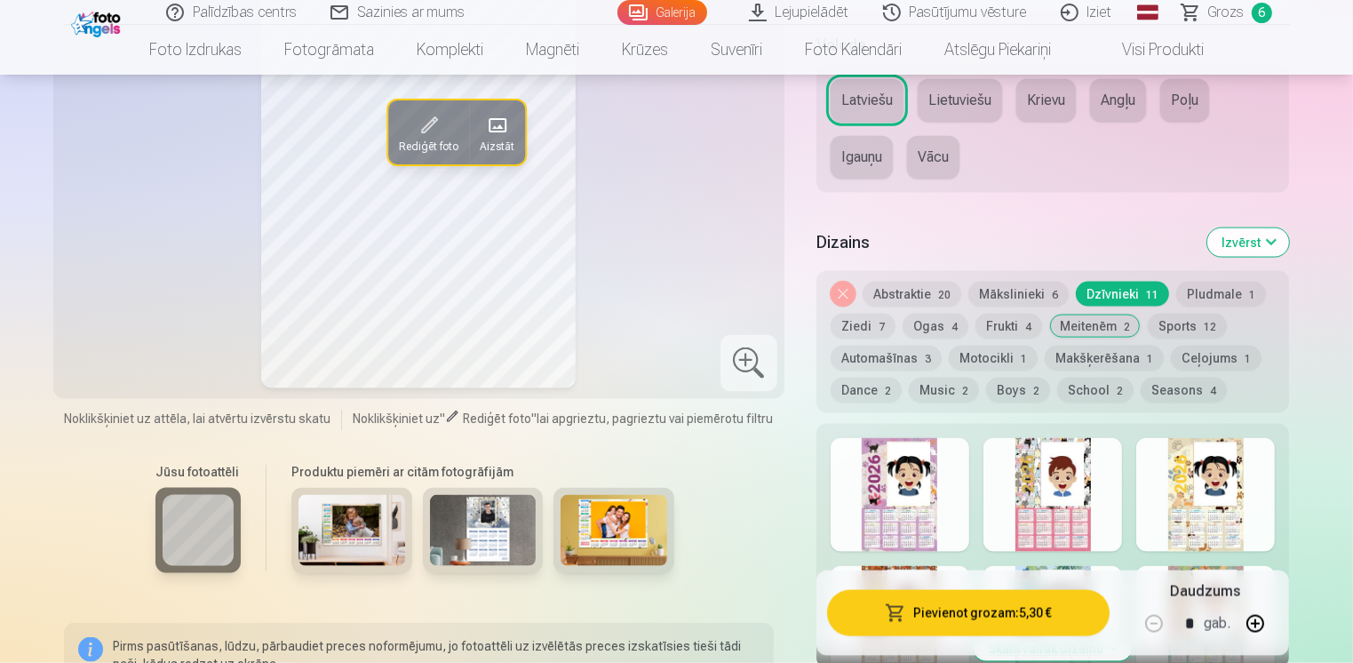
click at [866, 494] on div at bounding box center [899, 495] width 139 height 114
click at [910, 290] on button "Abstraktie 20" at bounding box center [911, 294] width 99 height 25
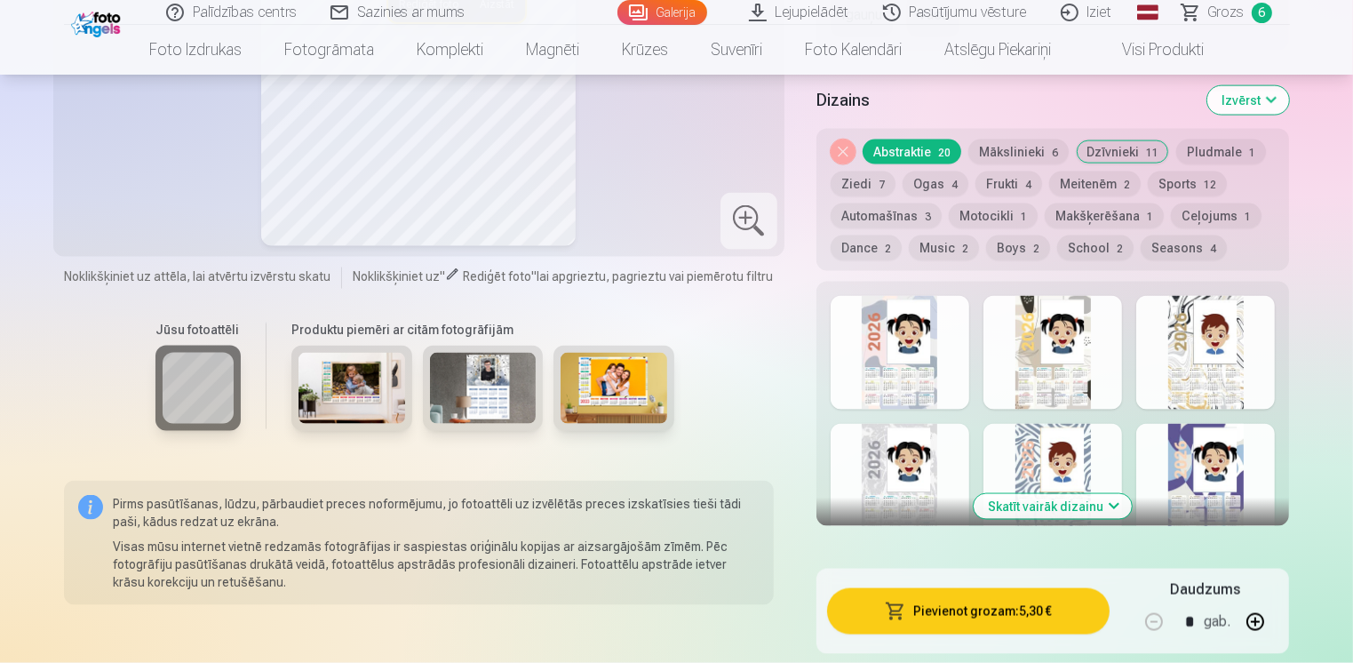
scroll to position [2665, 0]
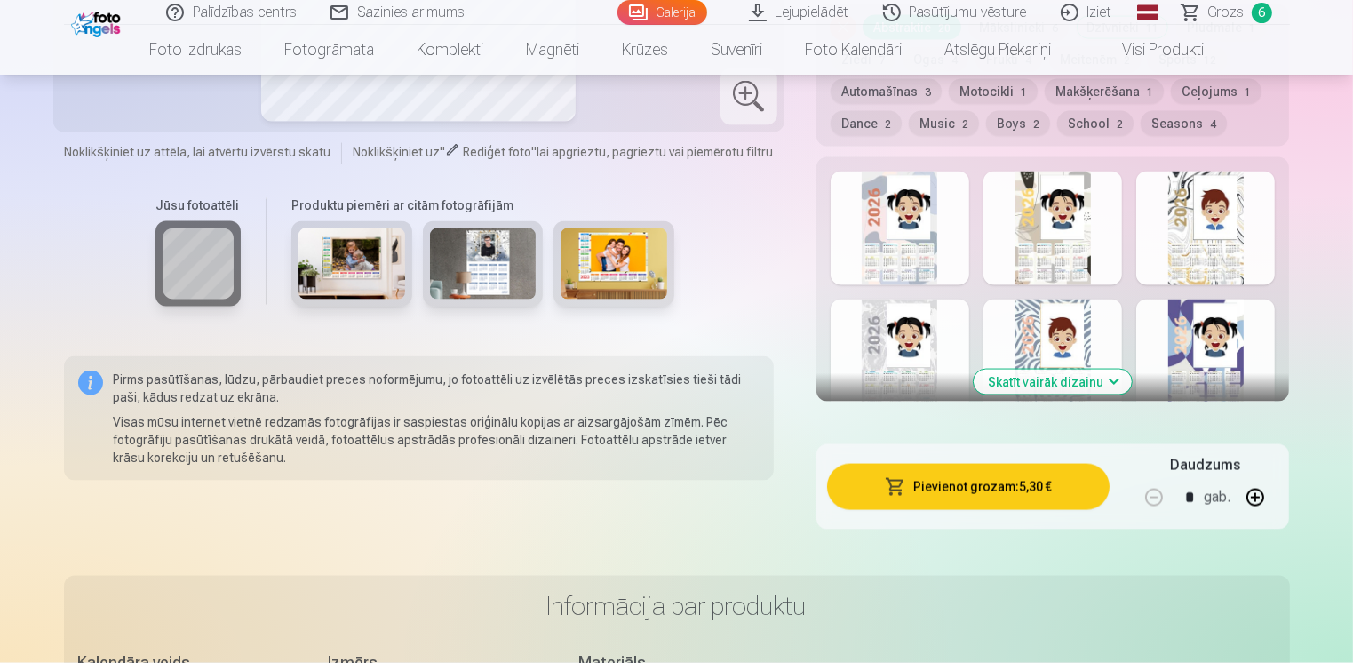
click at [1099, 381] on button "Skatīt vairāk dizainu" at bounding box center [1052, 381] width 158 height 25
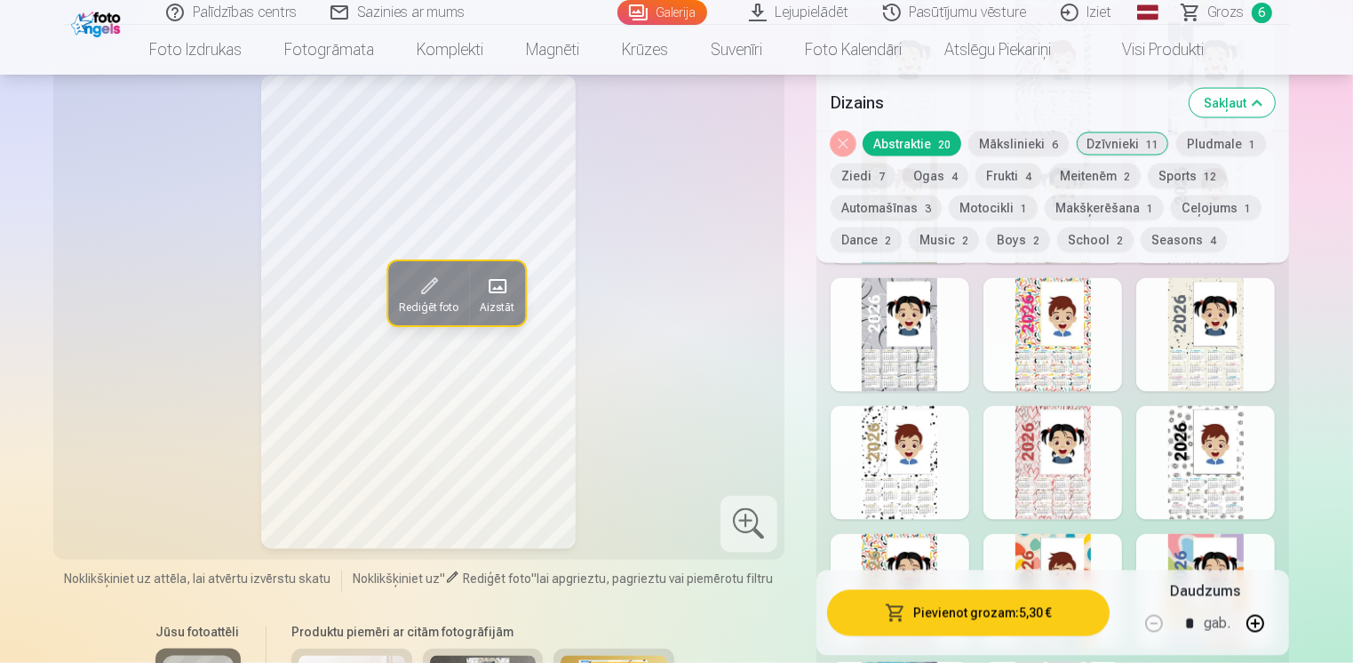
scroll to position [3197, 0]
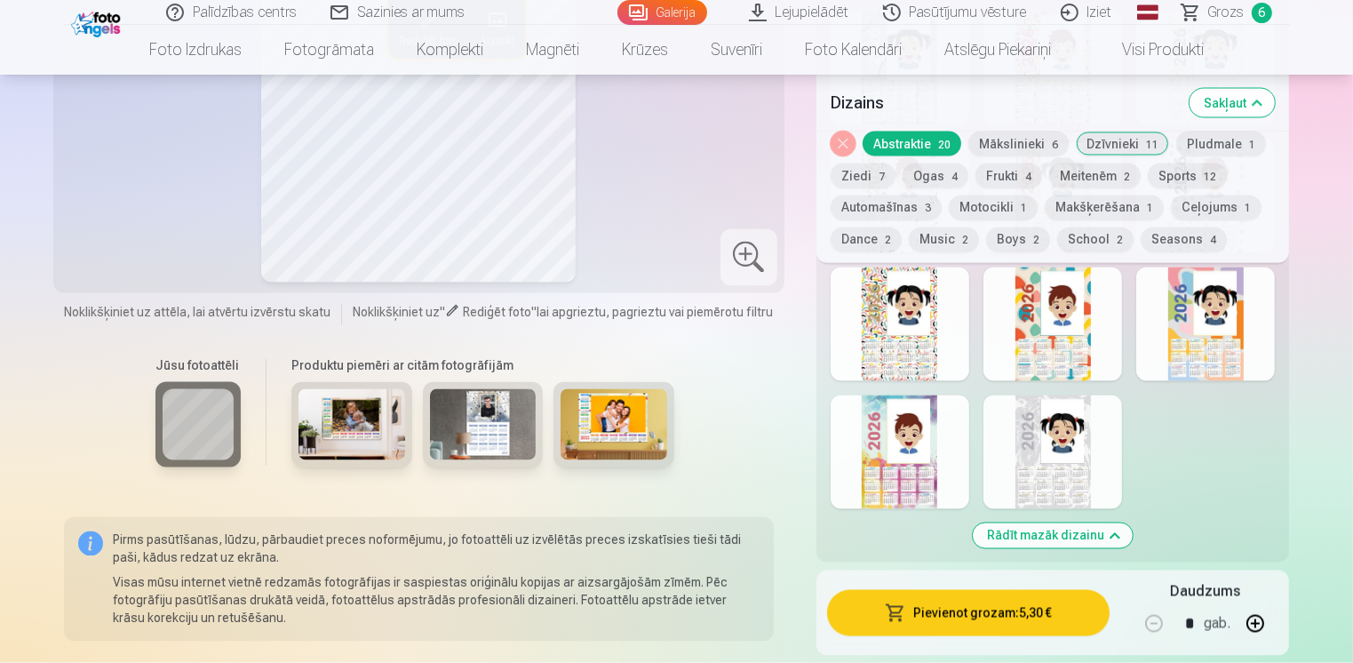
click at [1028, 454] on div at bounding box center [1052, 452] width 139 height 114
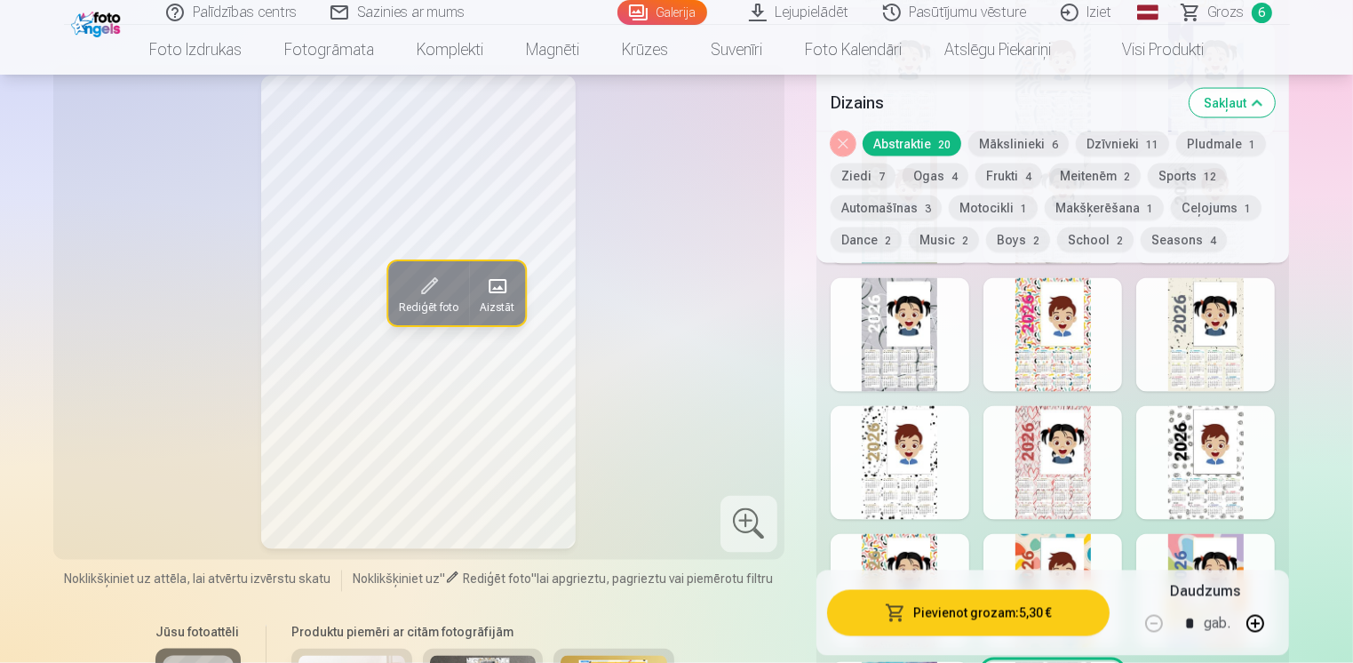
scroll to position [2665, 0]
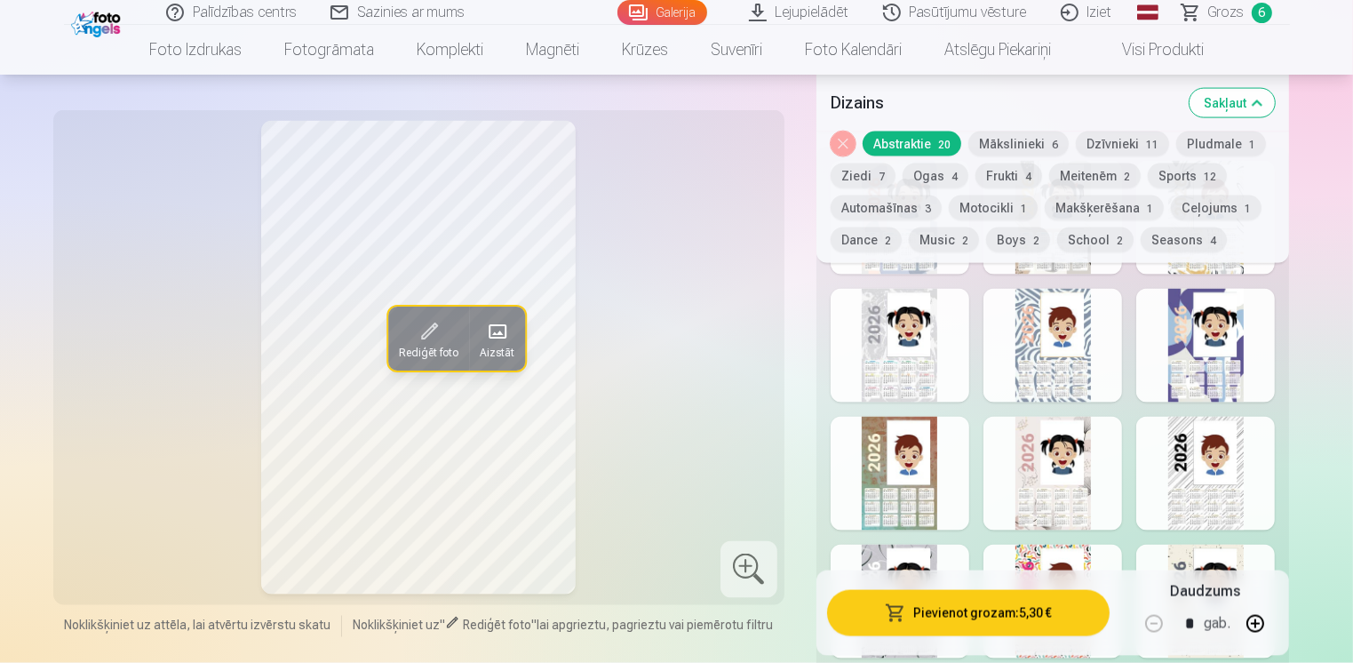
click at [1041, 357] on div at bounding box center [1052, 346] width 139 height 114
click at [1107, 148] on button "Dzīvnieki 11" at bounding box center [1122, 143] width 93 height 25
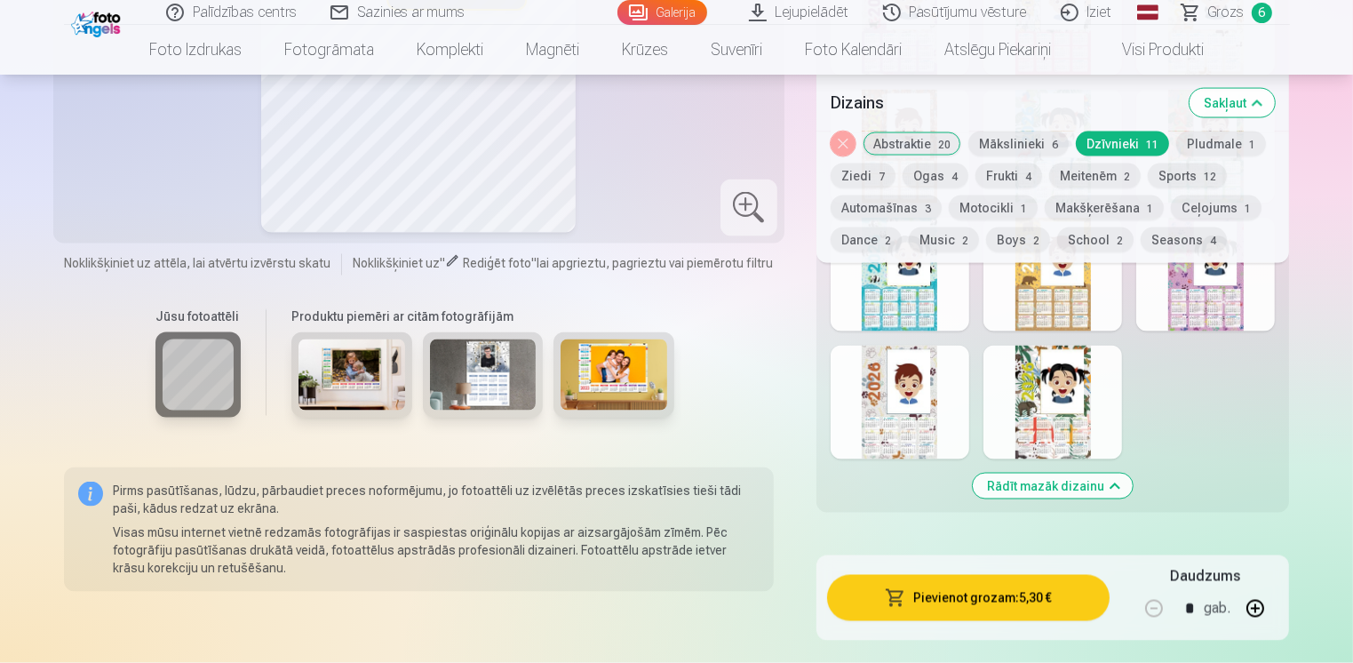
scroll to position [2931, 0]
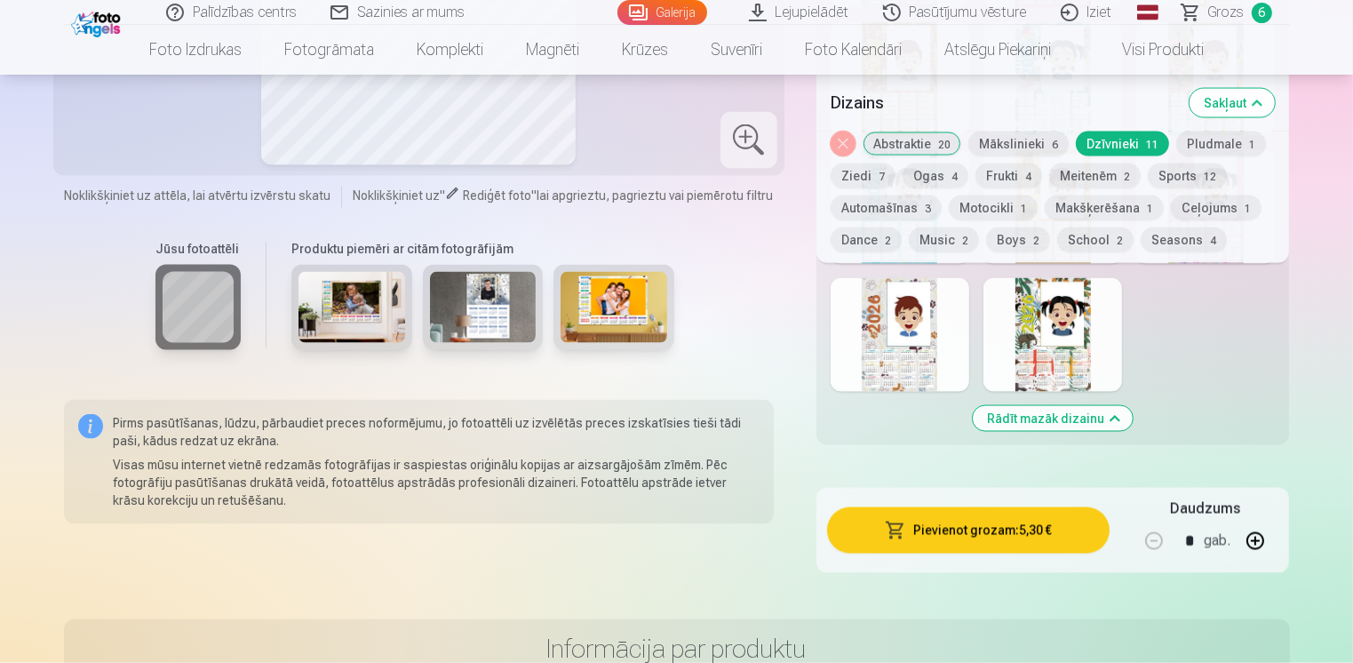
click at [873, 369] on div at bounding box center [899, 335] width 139 height 114
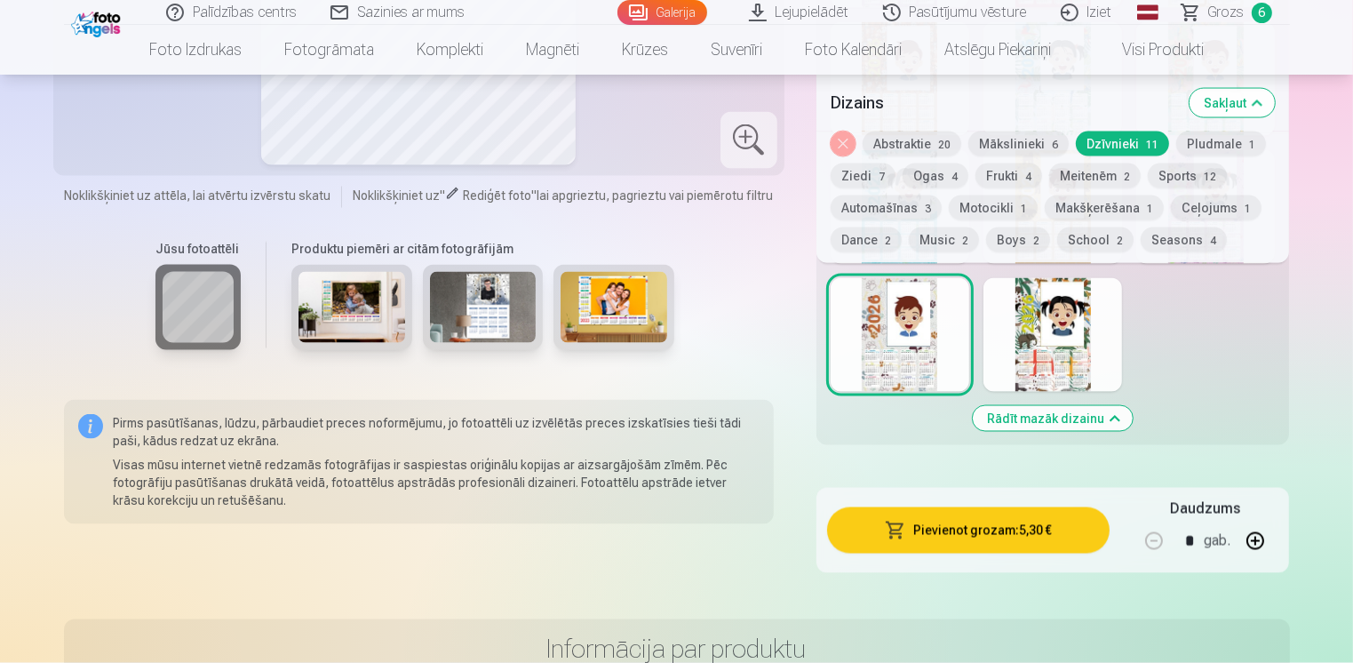
scroll to position [2398, 0]
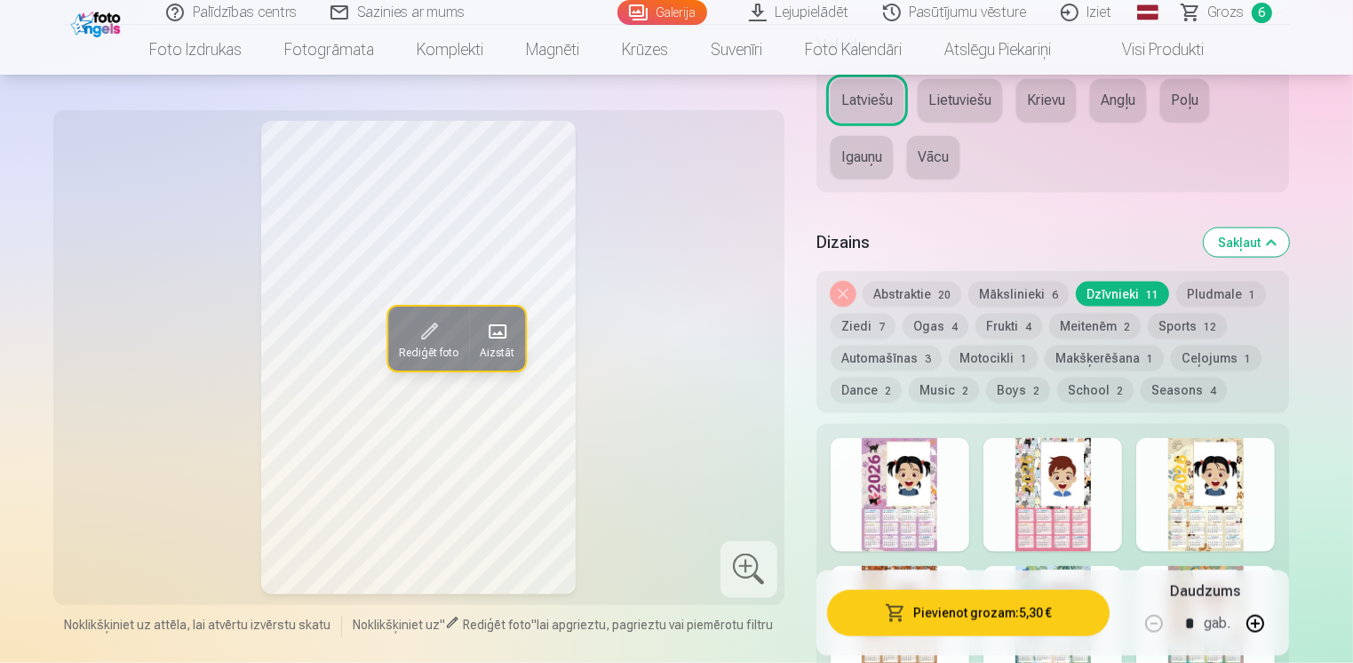
click at [911, 496] on div at bounding box center [899, 495] width 139 height 114
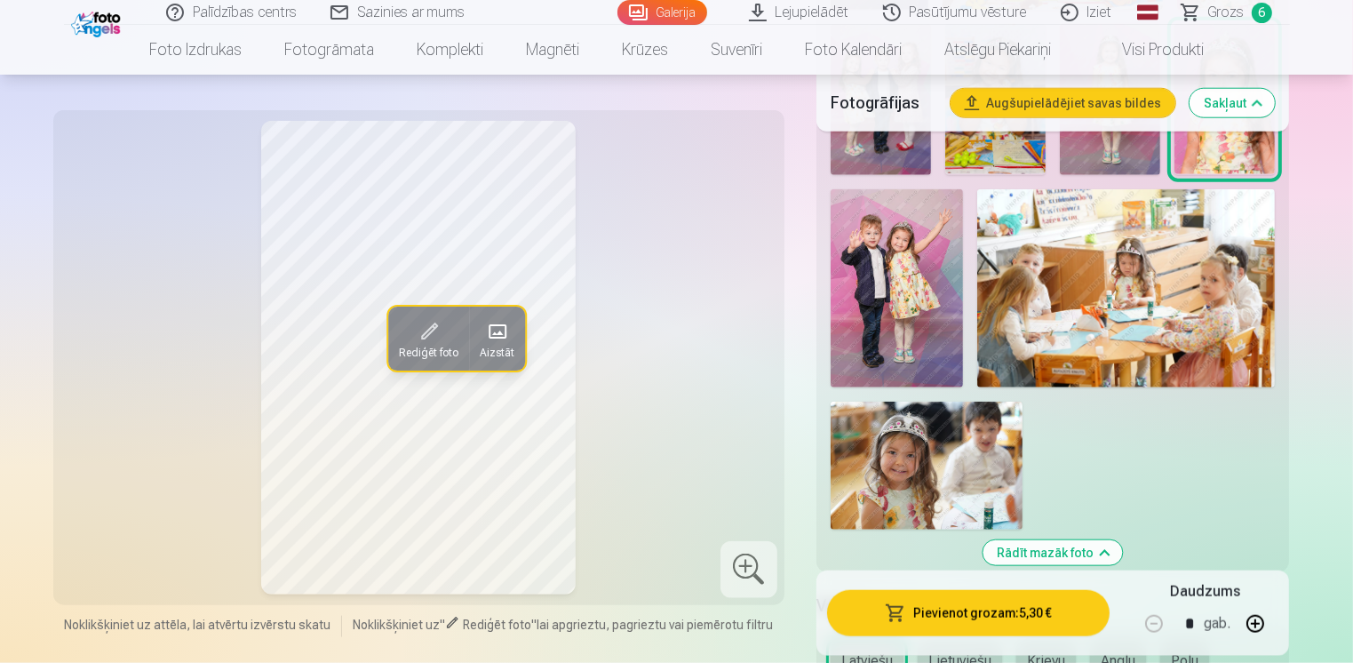
scroll to position [1599, 0]
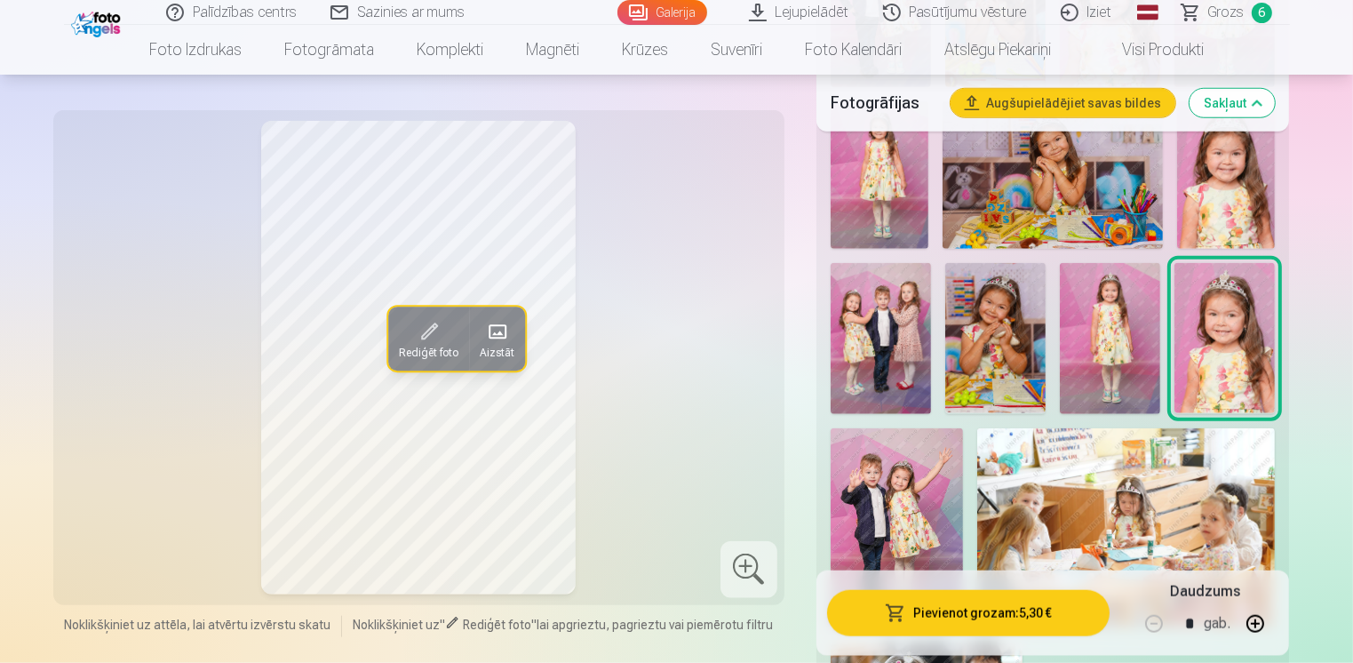
click at [1005, 316] on img at bounding box center [995, 338] width 100 height 151
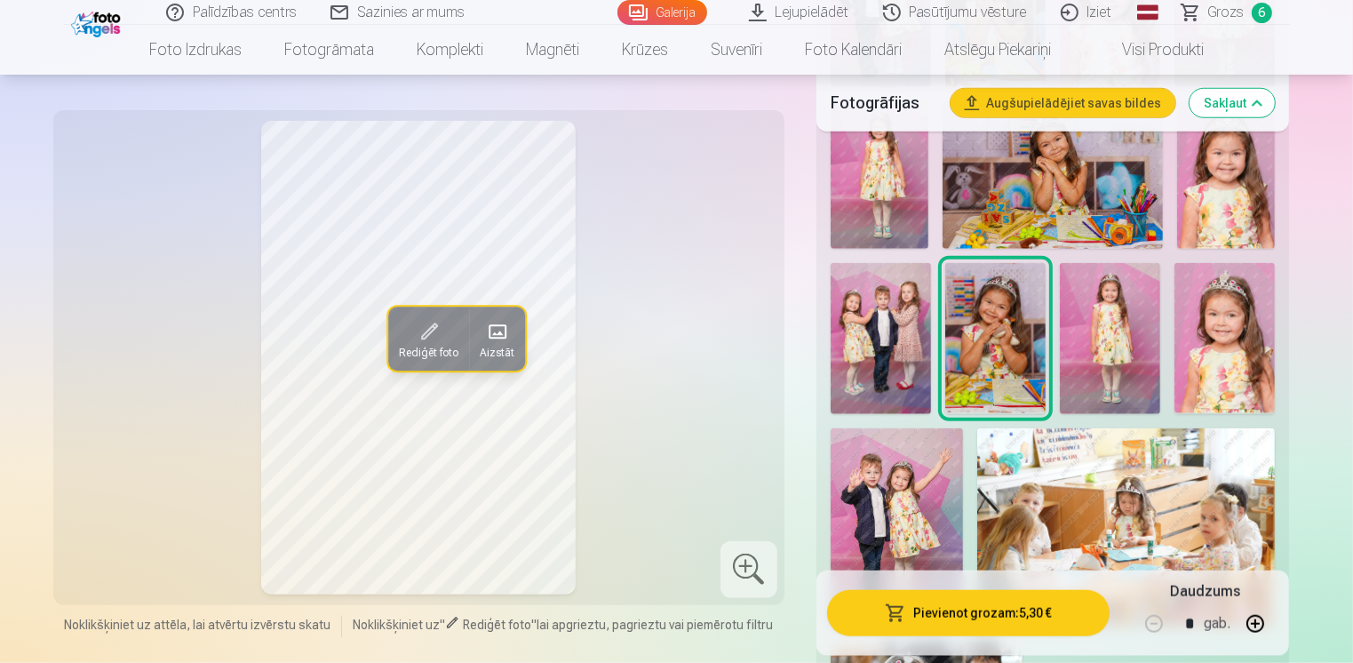
click at [1218, 346] on img at bounding box center [1224, 338] width 100 height 151
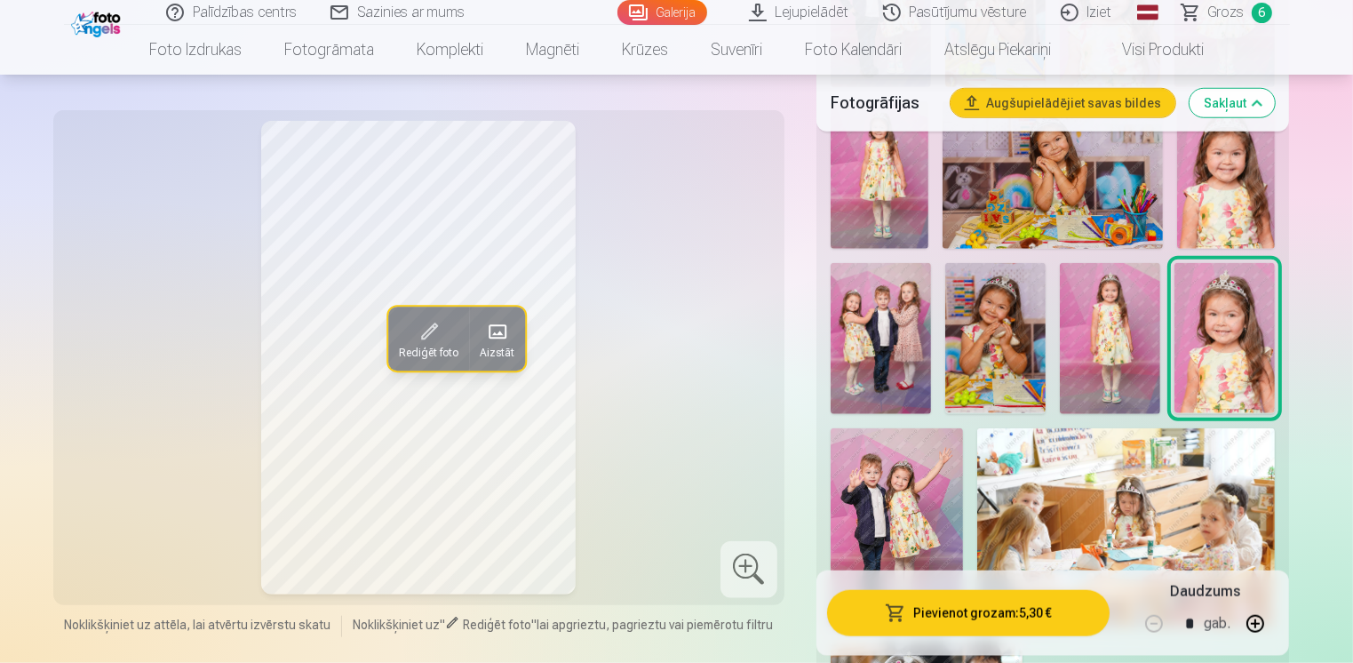
click at [1205, 211] on img at bounding box center [1226, 174] width 98 height 147
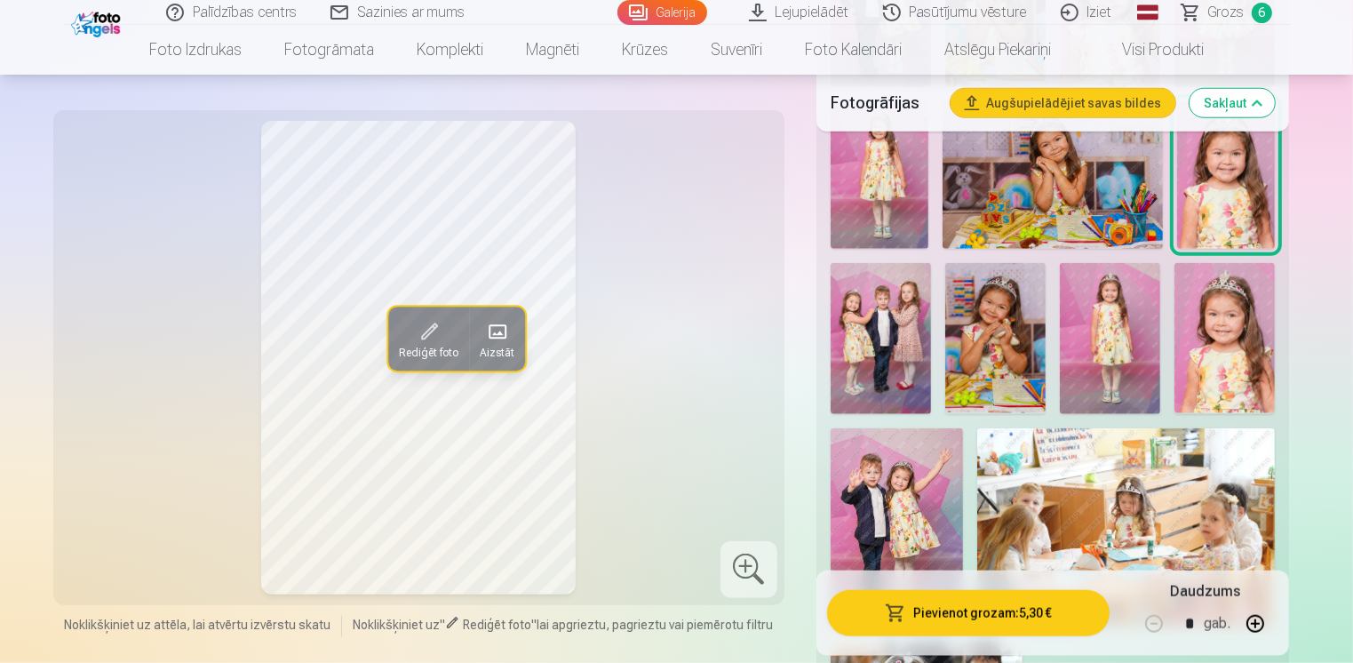
click at [1240, 335] on img at bounding box center [1224, 338] width 100 height 151
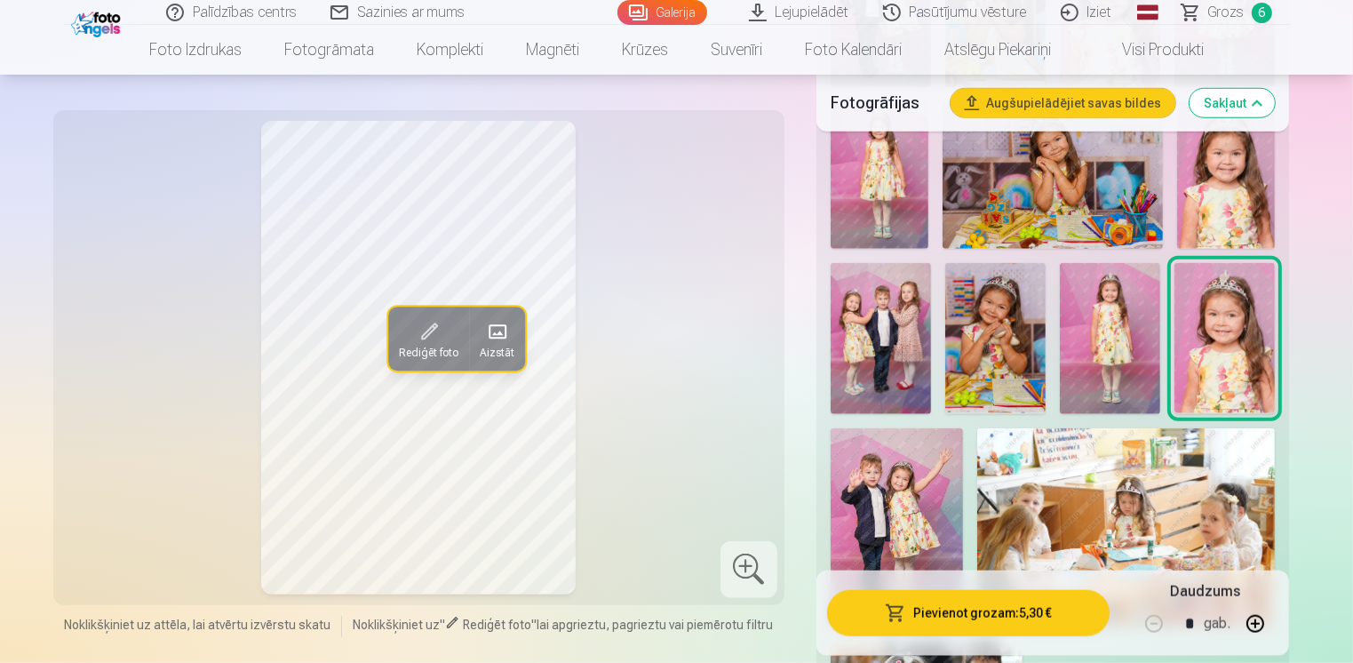
click at [1232, 163] on img at bounding box center [1226, 174] width 98 height 147
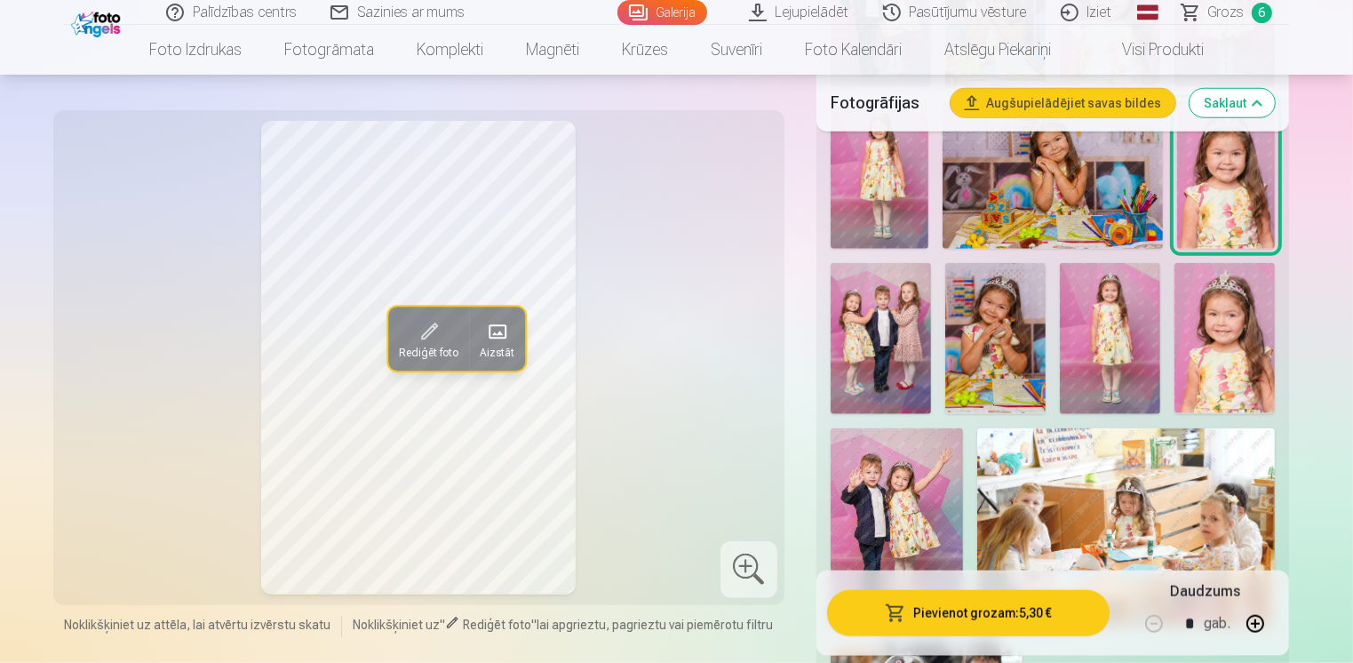
scroll to position [1332, 0]
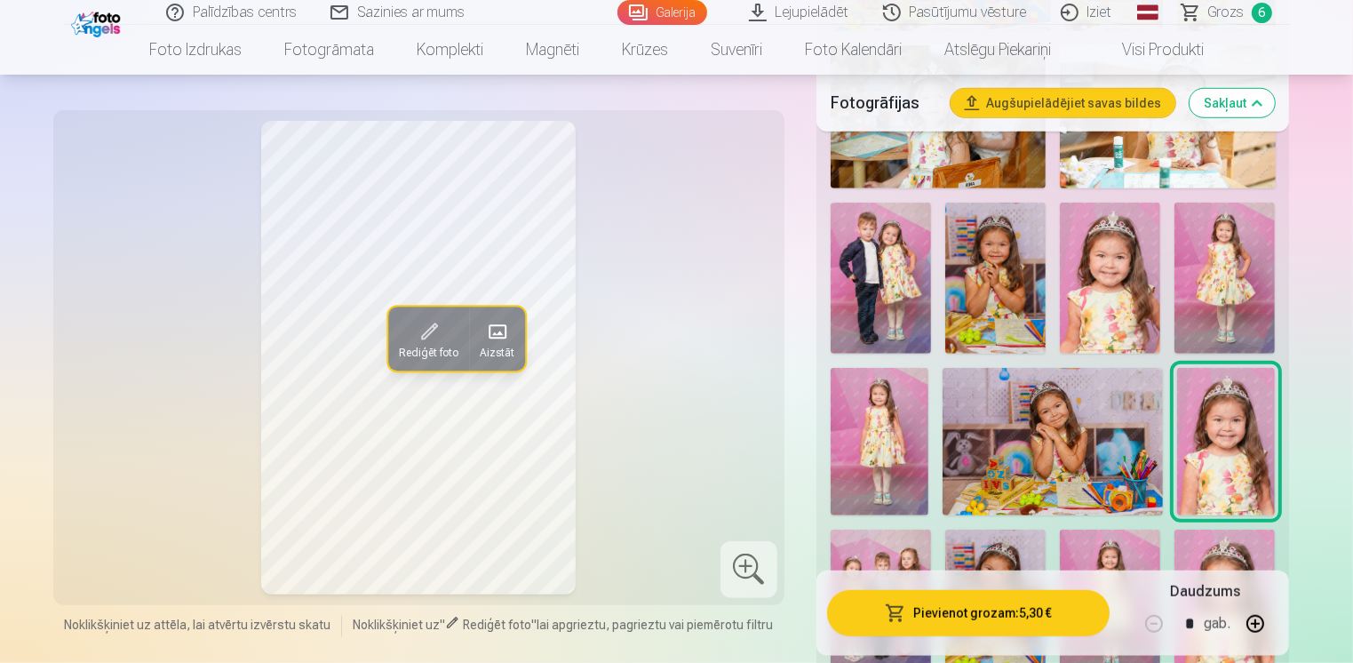
click at [1108, 288] on img at bounding box center [1110, 278] width 100 height 151
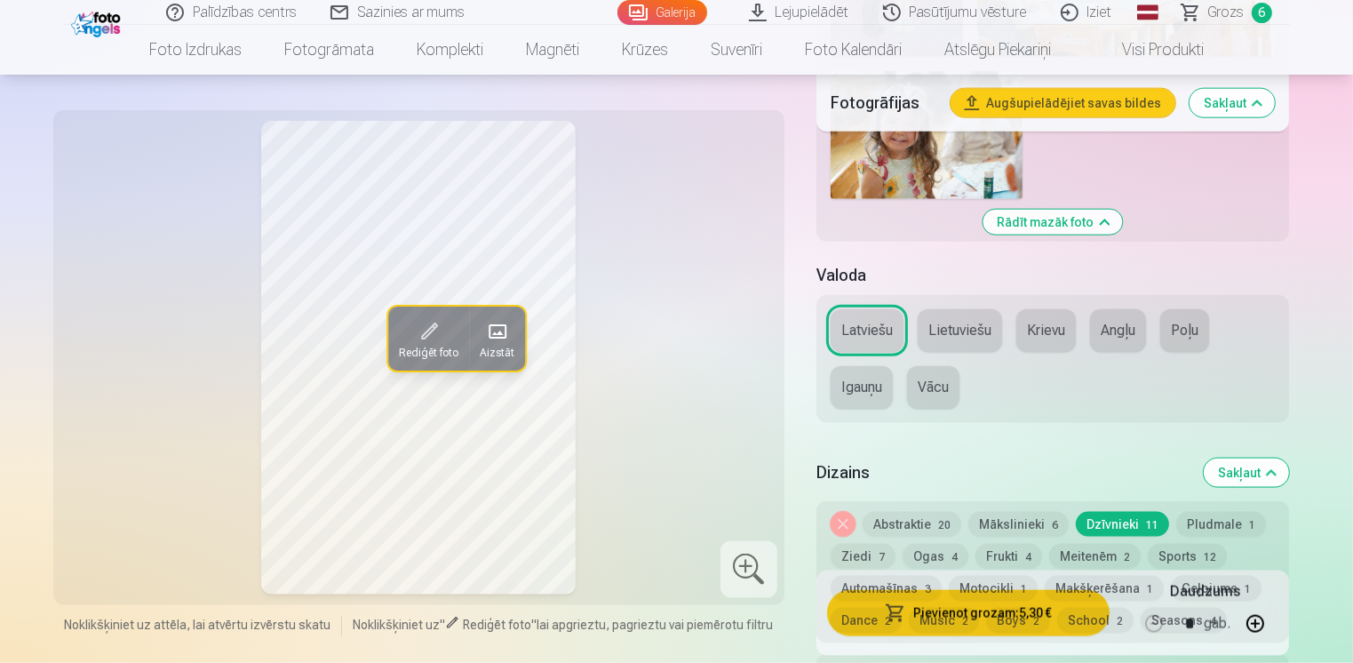
scroll to position [2398, 0]
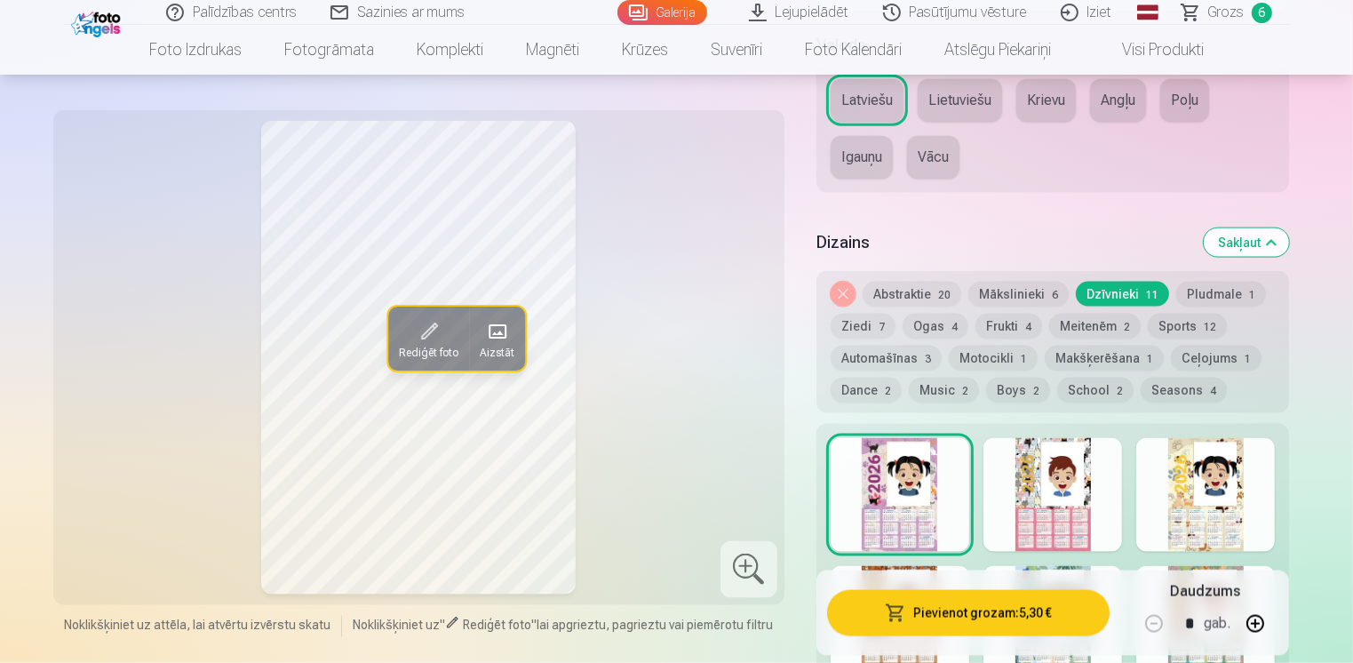
click at [912, 287] on button "Abstraktie 20" at bounding box center [911, 294] width 99 height 25
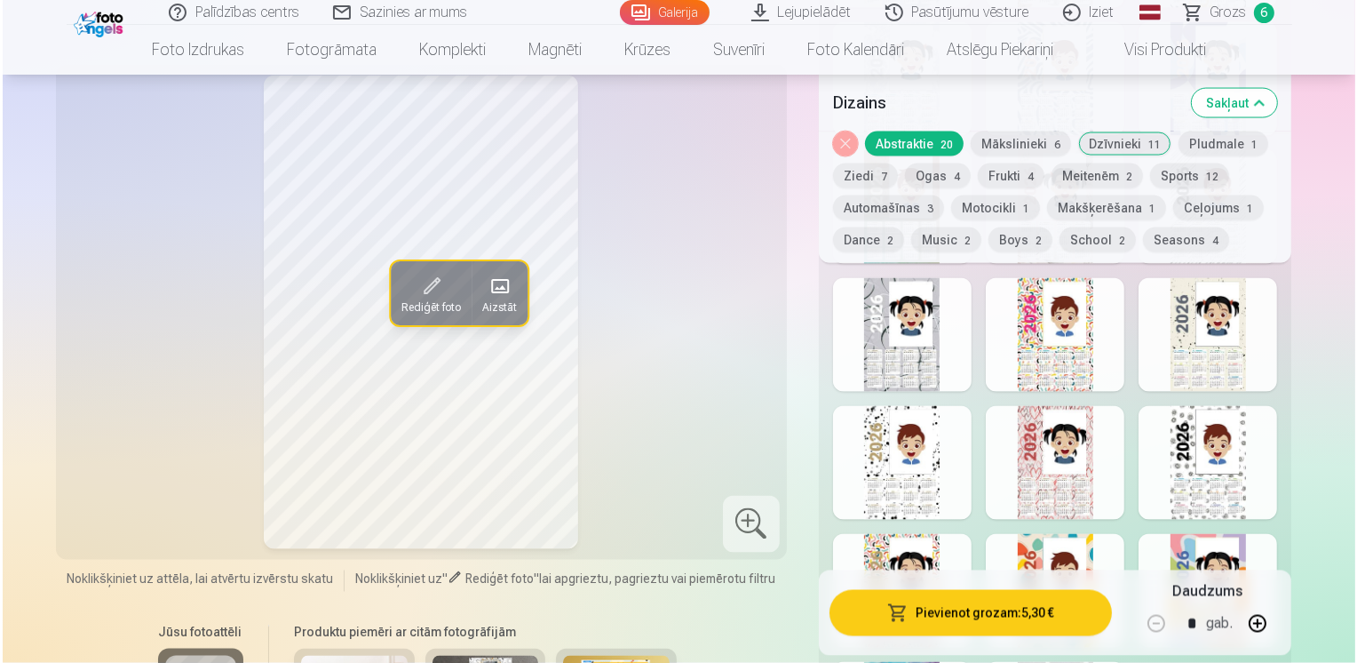
scroll to position [2665, 0]
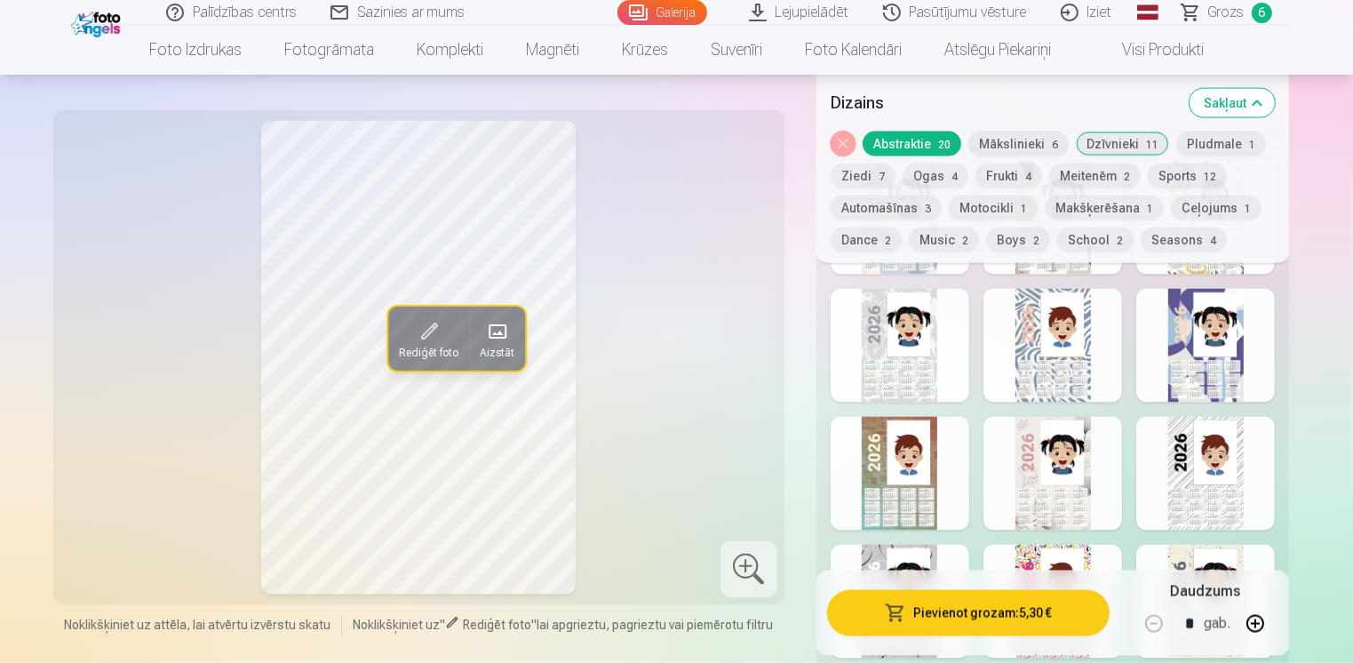
click at [1028, 358] on div at bounding box center [1052, 346] width 139 height 114
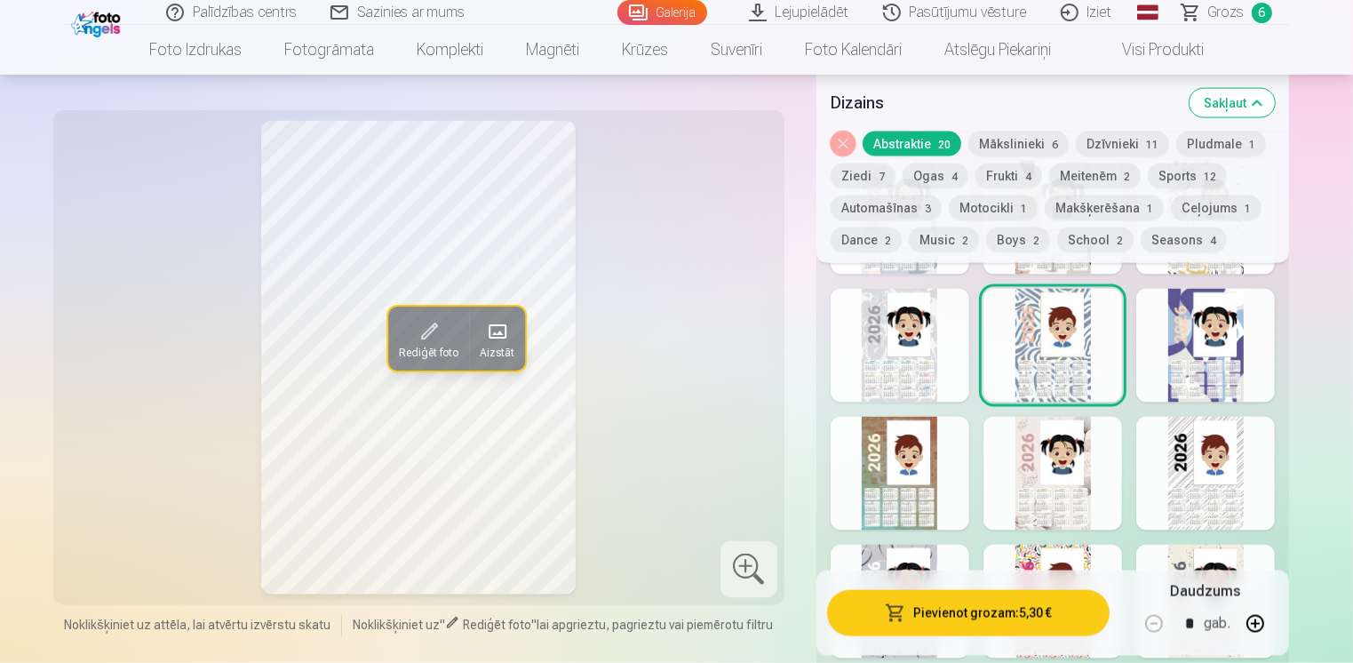
click at [423, 332] on span at bounding box center [428, 331] width 28 height 28
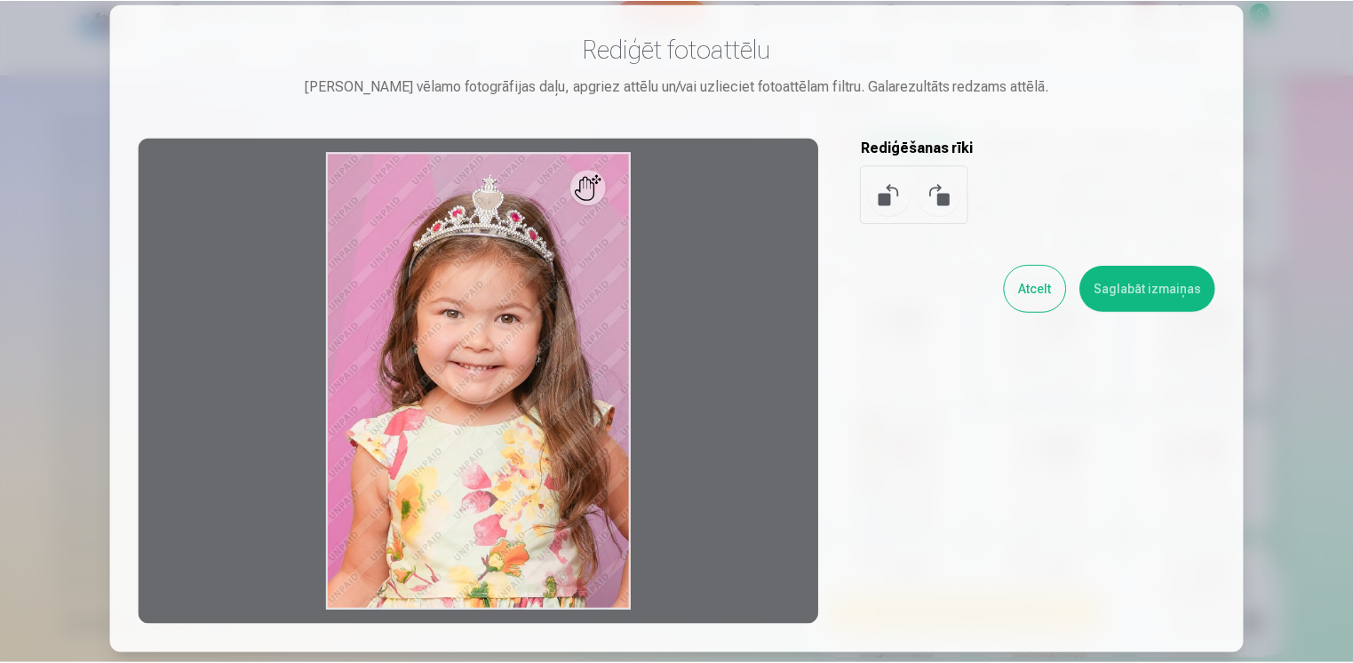
scroll to position [0, 0]
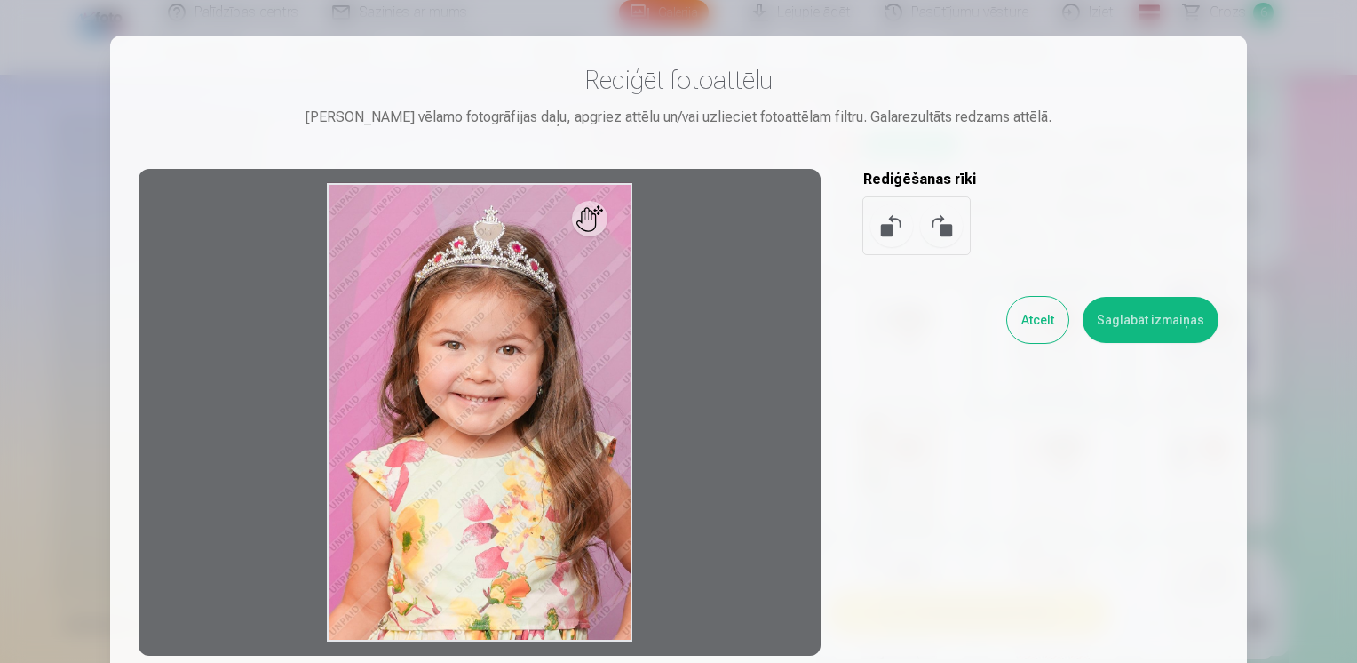
click at [1059, 320] on button "Atcelt" at bounding box center [1037, 320] width 61 height 46
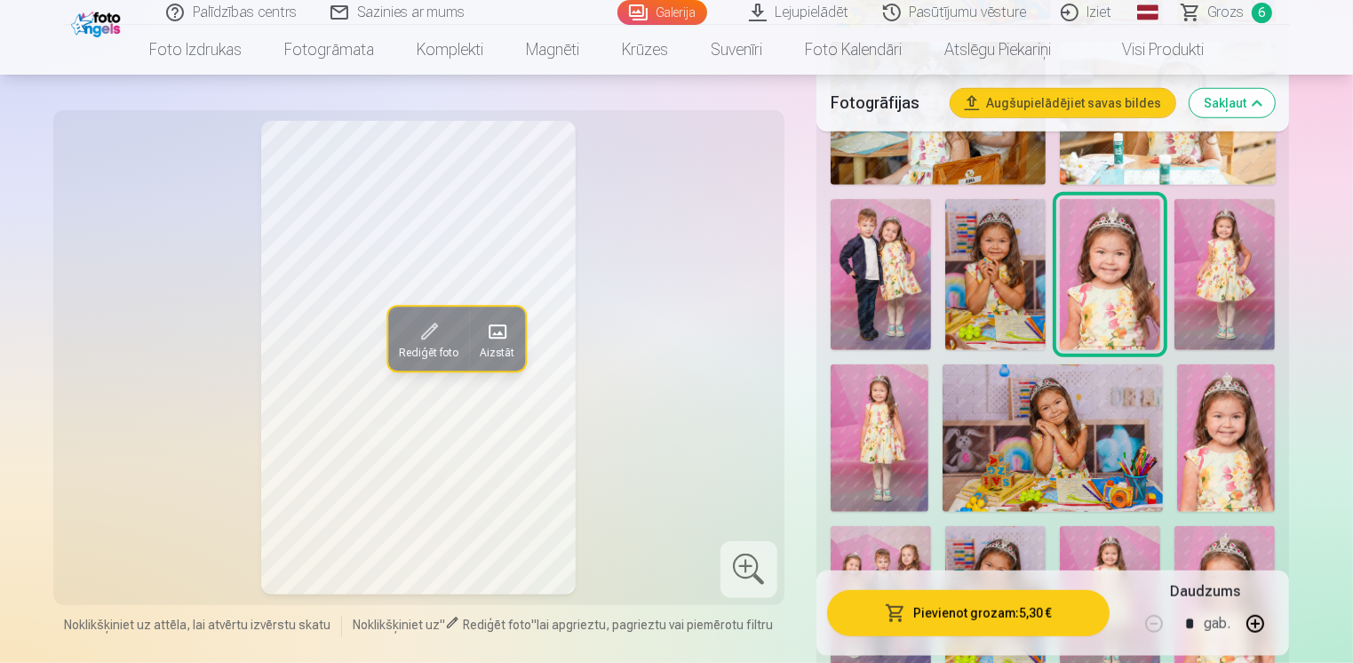
scroll to position [1332, 0]
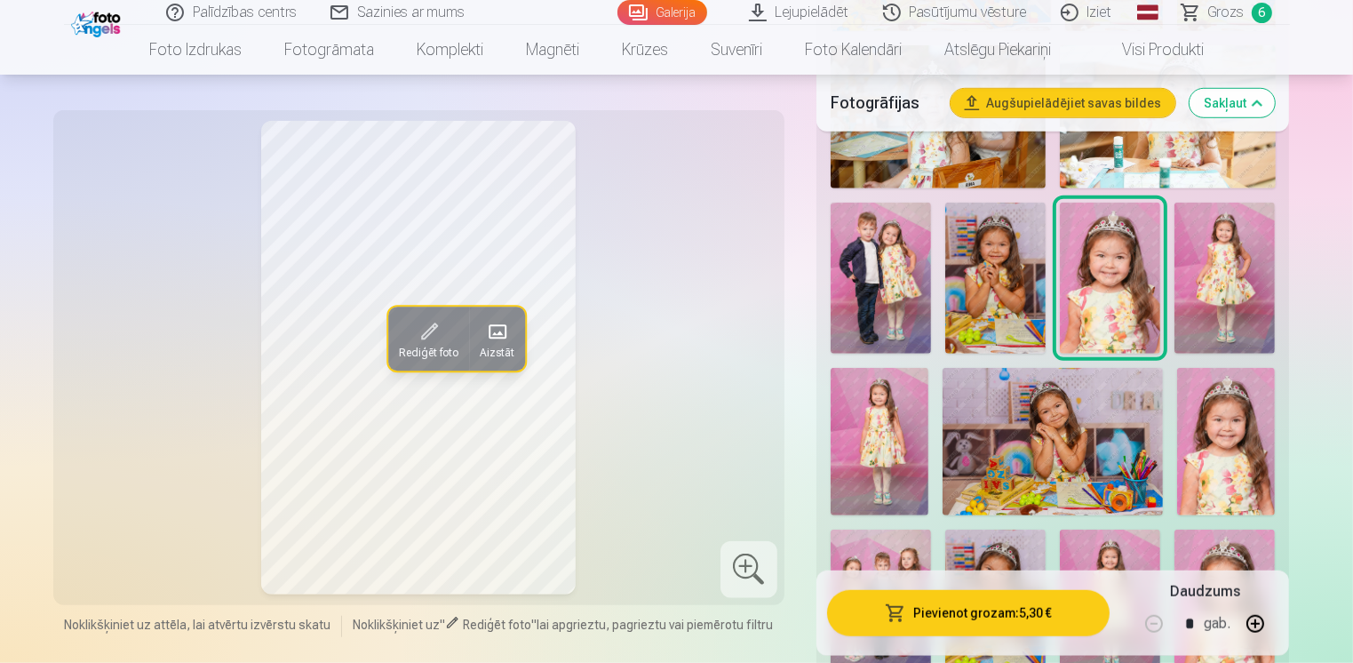
click at [1119, 275] on img at bounding box center [1110, 278] width 100 height 151
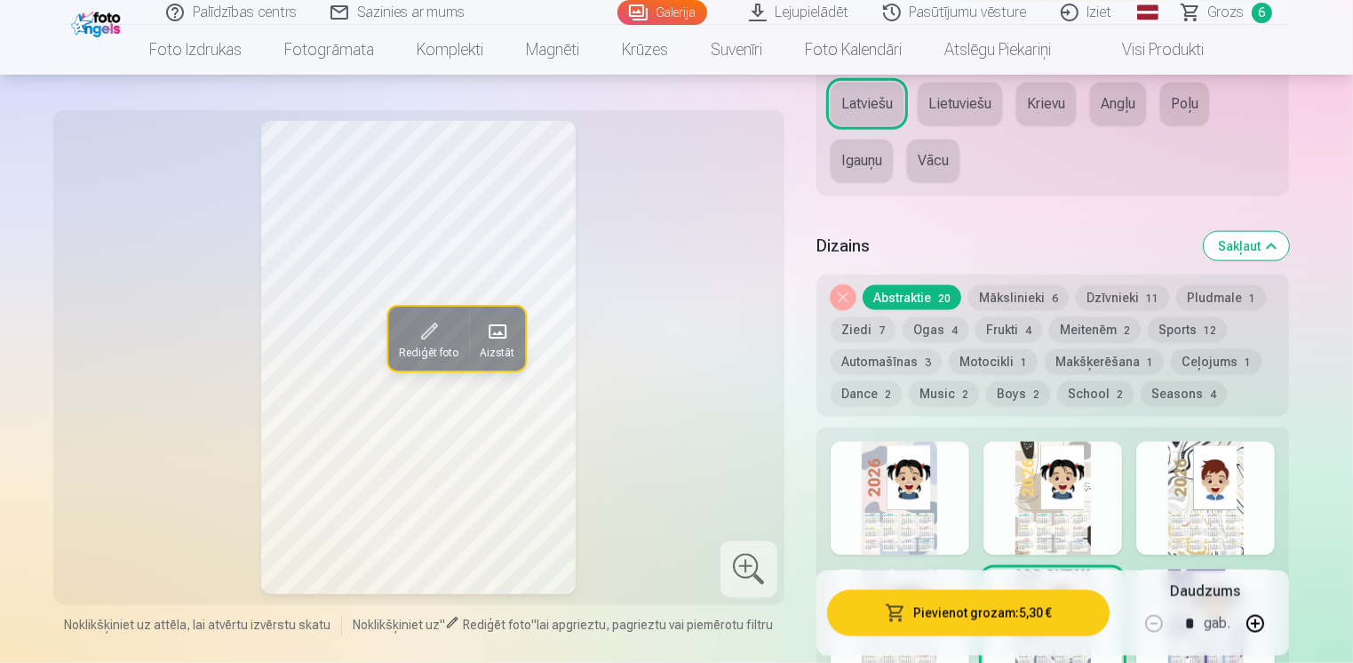
scroll to position [2398, 0]
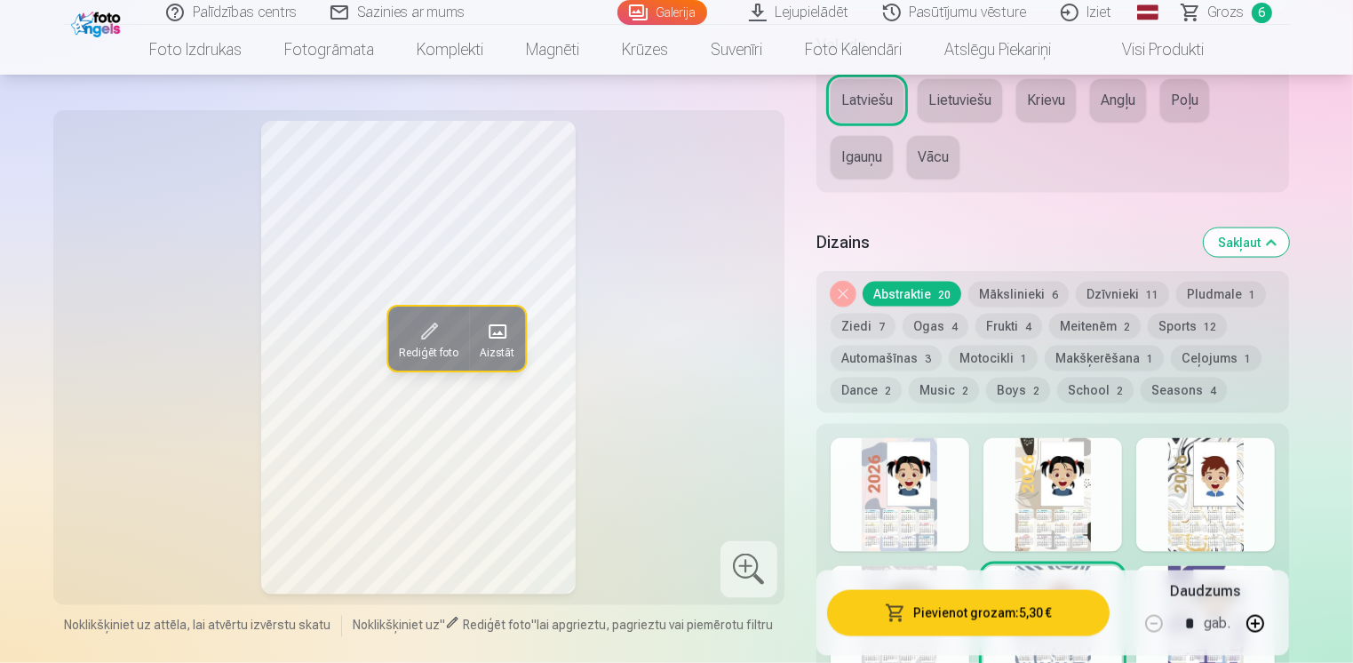
click at [951, 327] on span "4" at bounding box center [954, 327] width 6 height 12
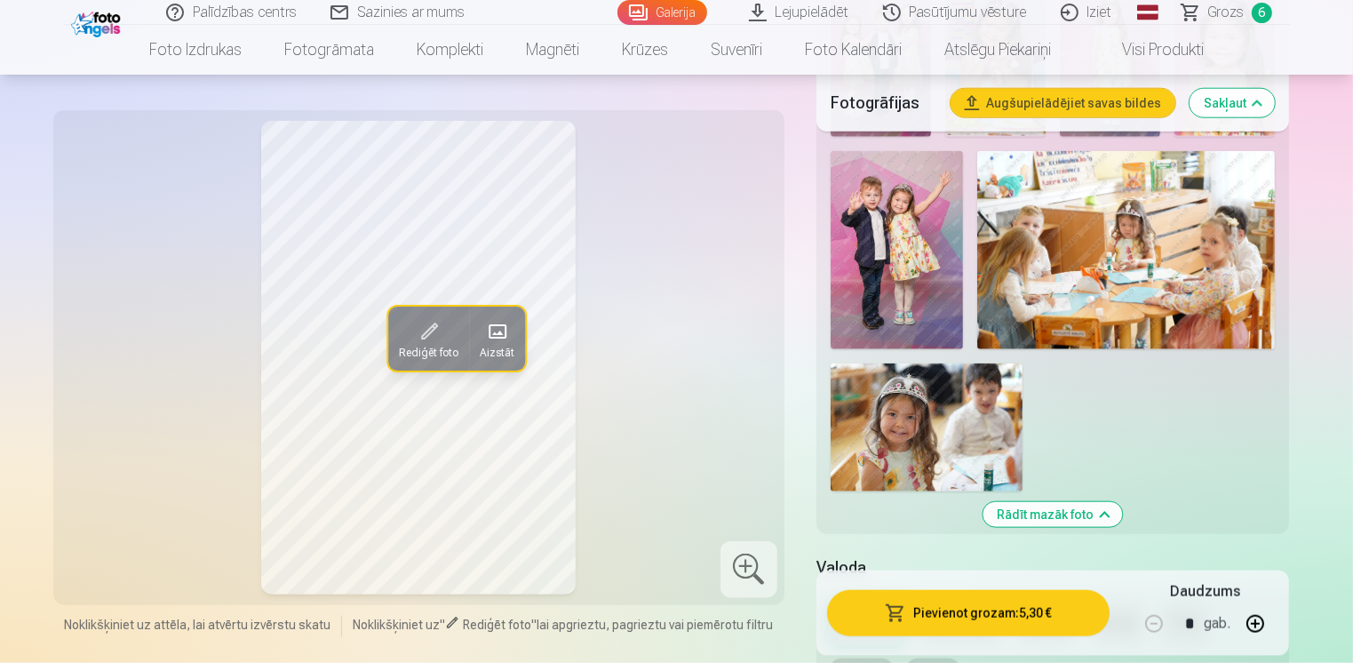
scroll to position [1865, 0]
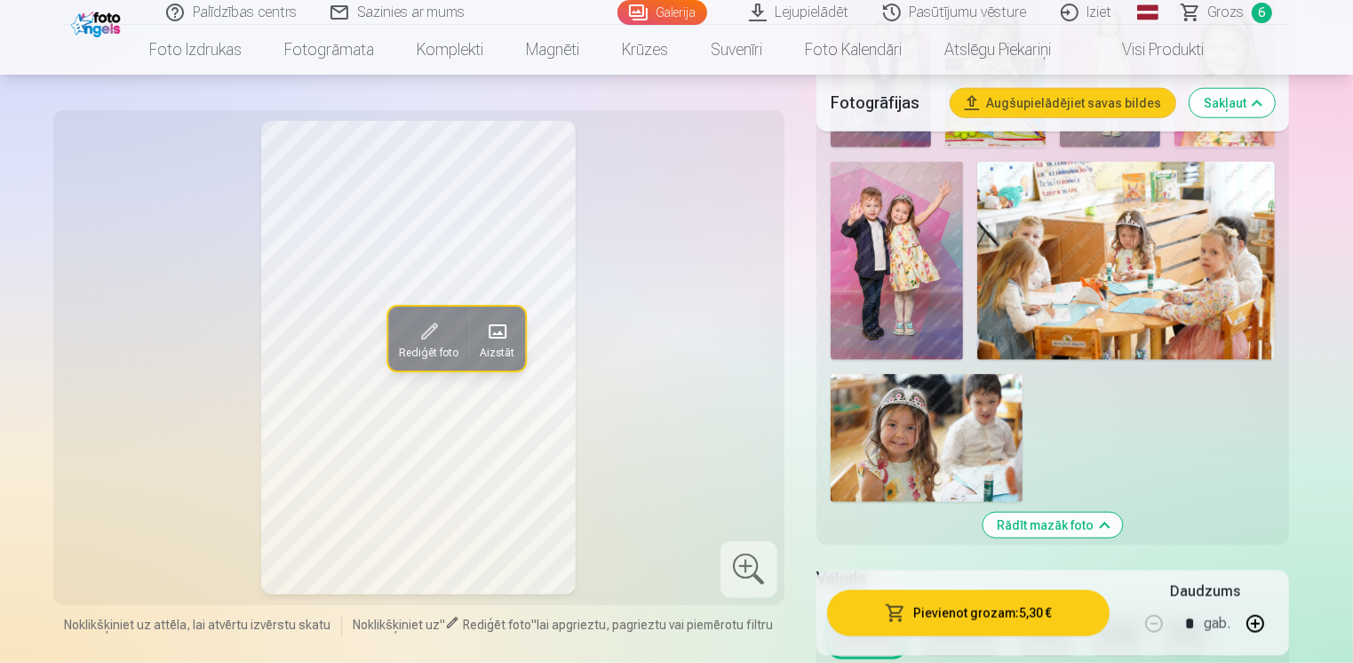
click at [1239, 8] on span "Grozs" at bounding box center [1226, 12] width 36 height 21
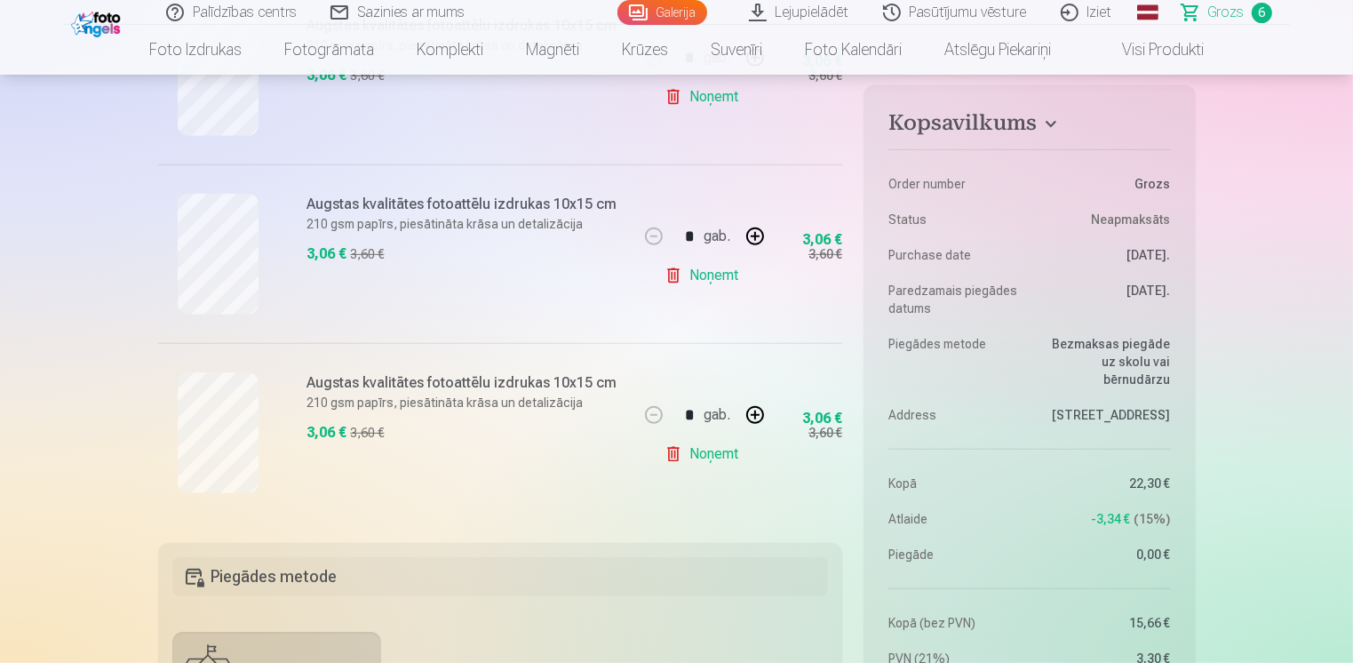
scroll to position [1066, 0]
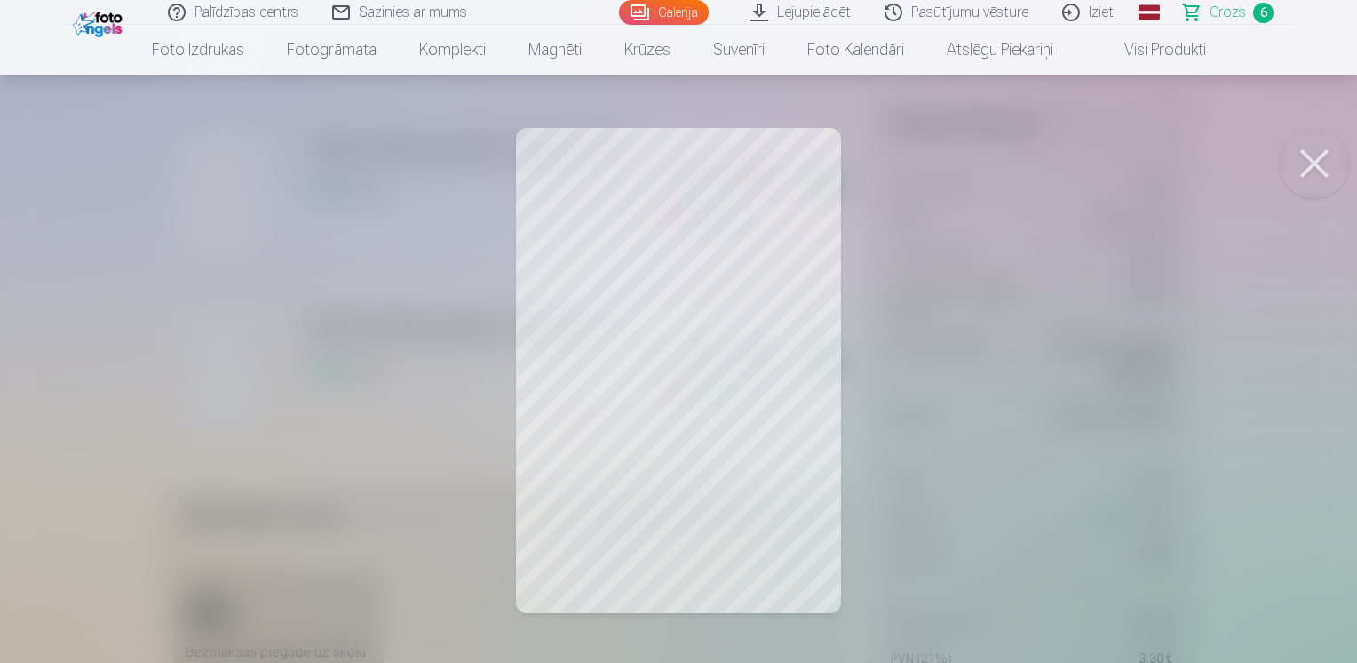
click at [1300, 172] on button at bounding box center [1314, 163] width 71 height 71
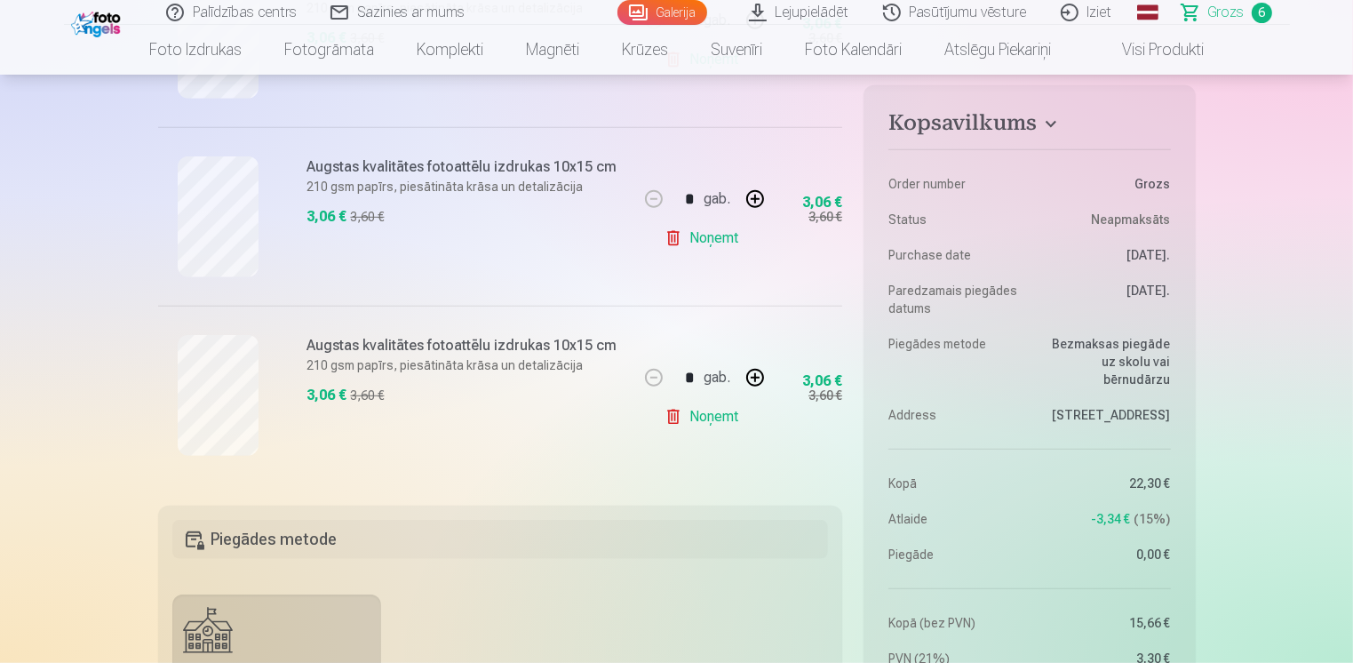
scroll to position [799, 0]
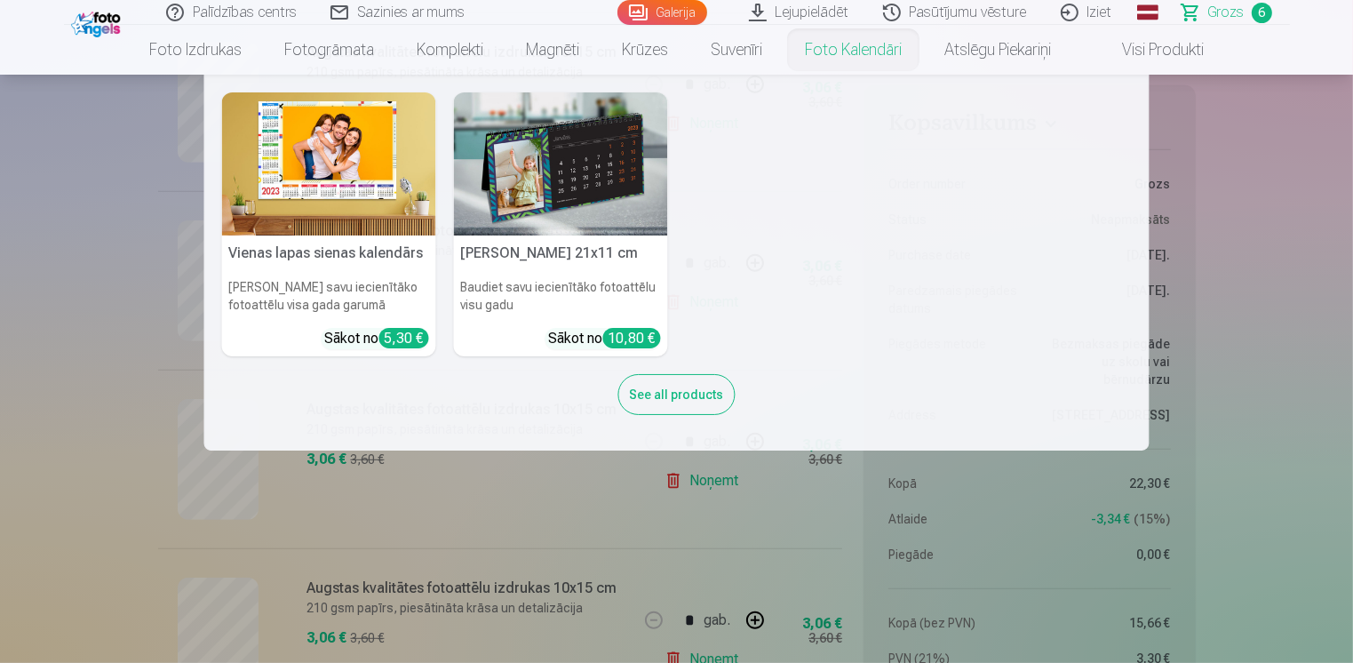
click at [853, 58] on link "Foto kalendāri" at bounding box center [852, 50] width 139 height 50
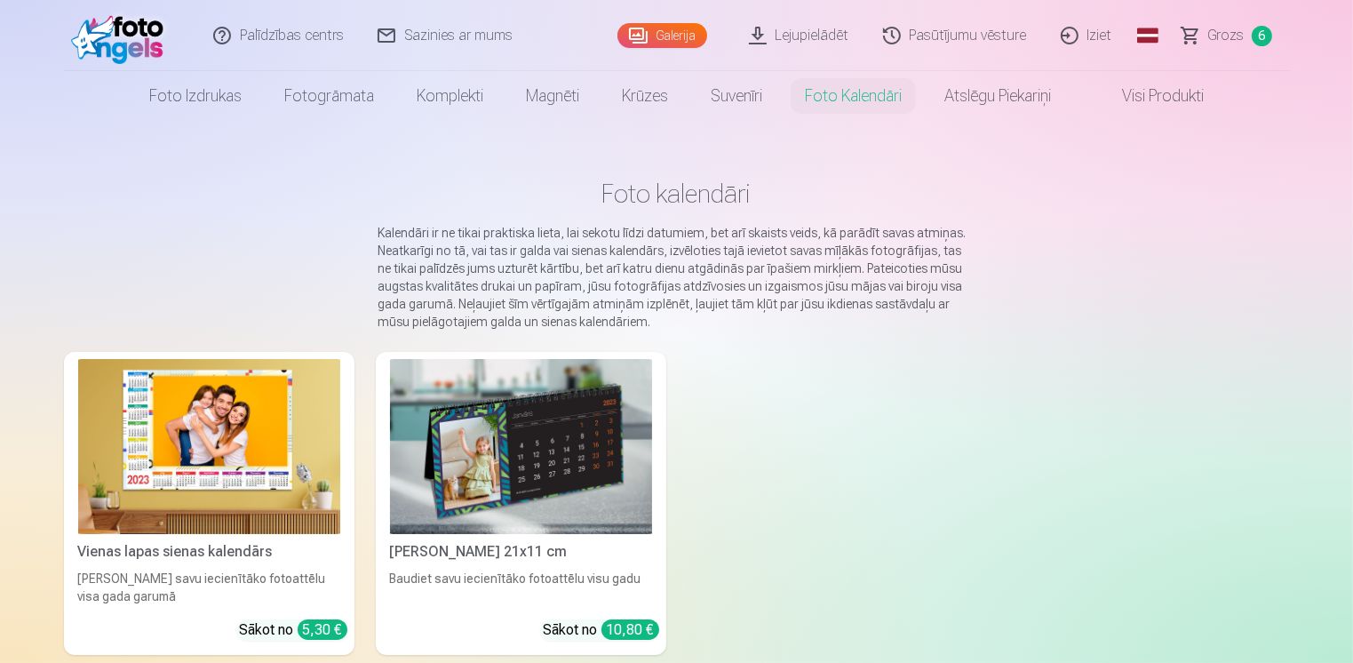
click at [195, 488] on img at bounding box center [209, 446] width 262 height 175
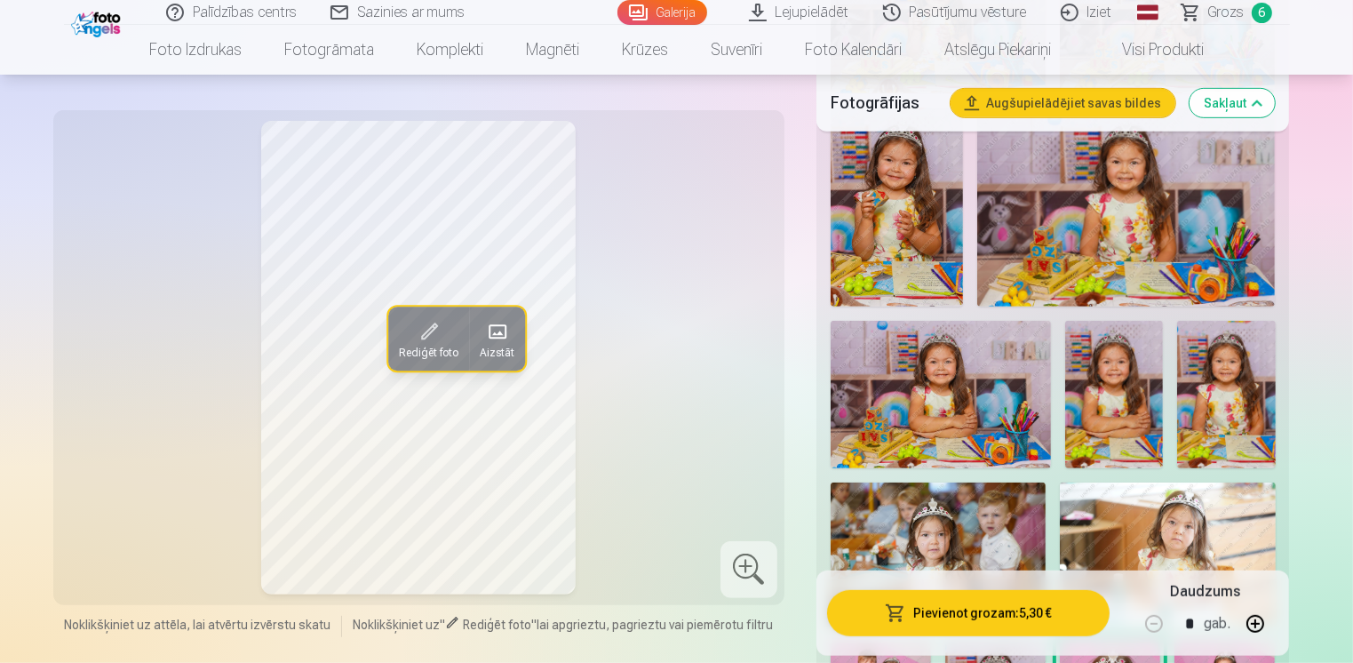
scroll to position [1066, 0]
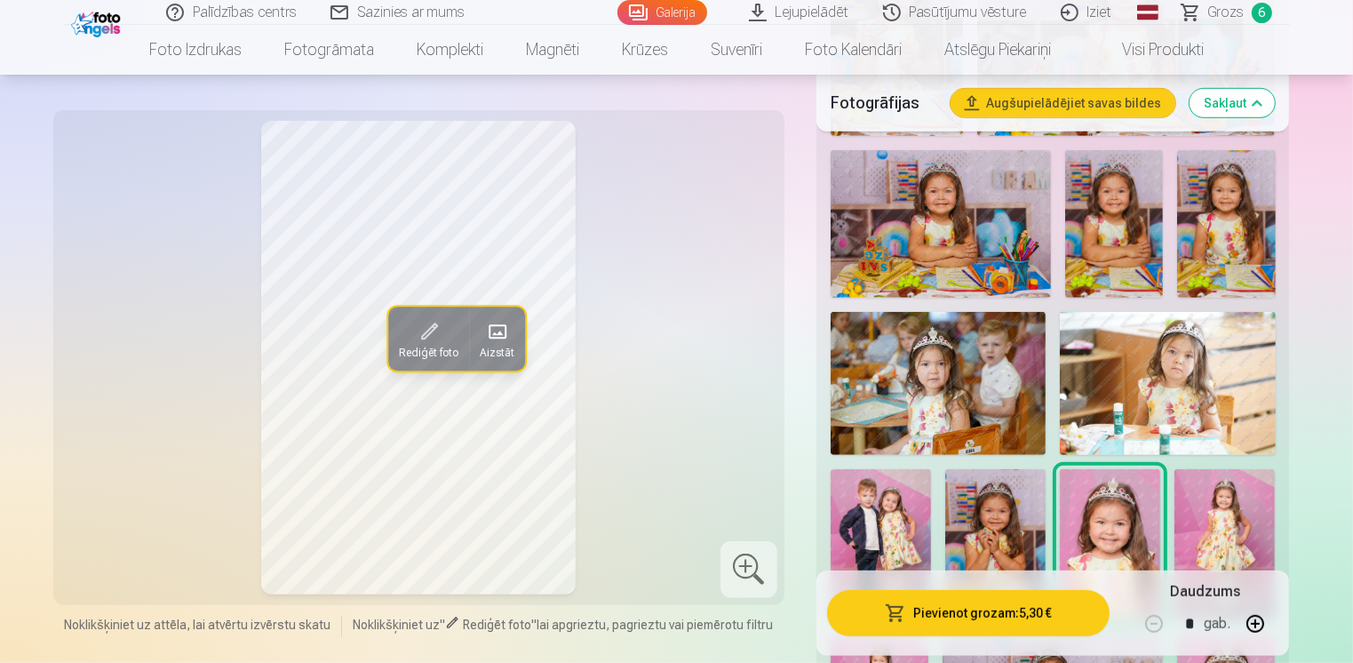
drag, startPoint x: 1000, startPoint y: 610, endPoint x: 1015, endPoint y: 631, distance: 25.4
click at [1007, 625] on button "Pievienot grozam : 5,30 €" at bounding box center [968, 613] width 283 height 46
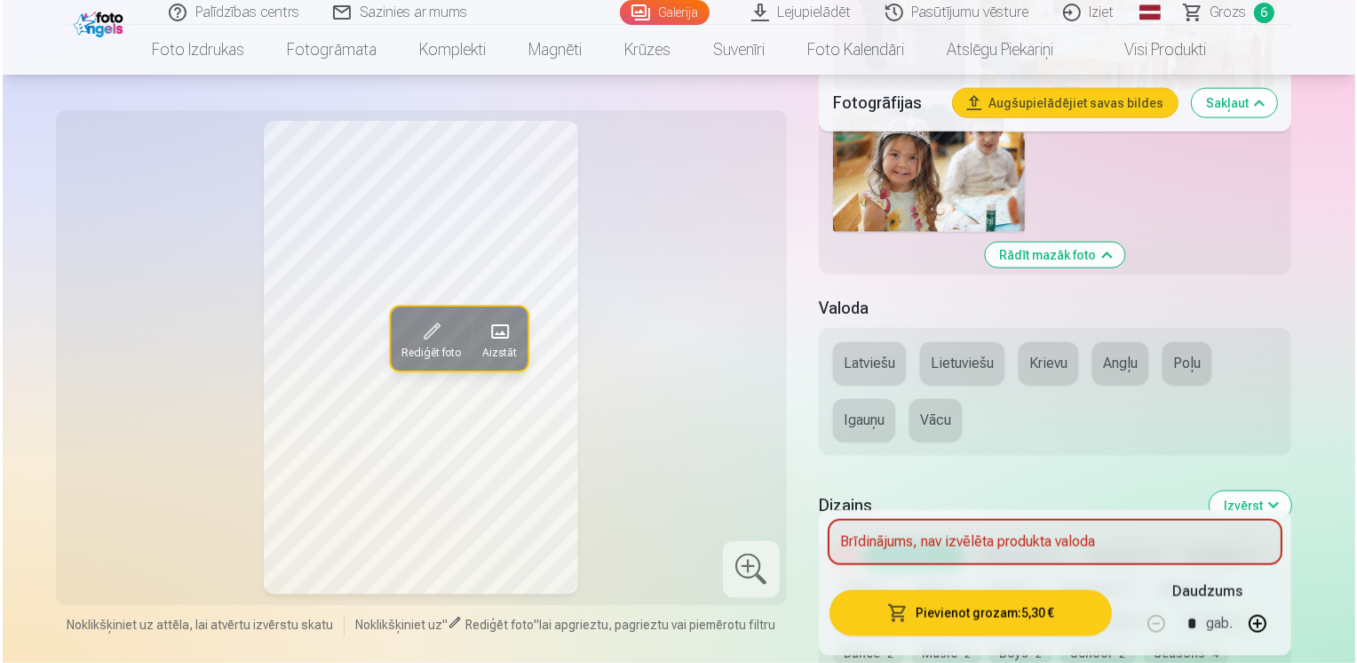
scroll to position [2132, 0]
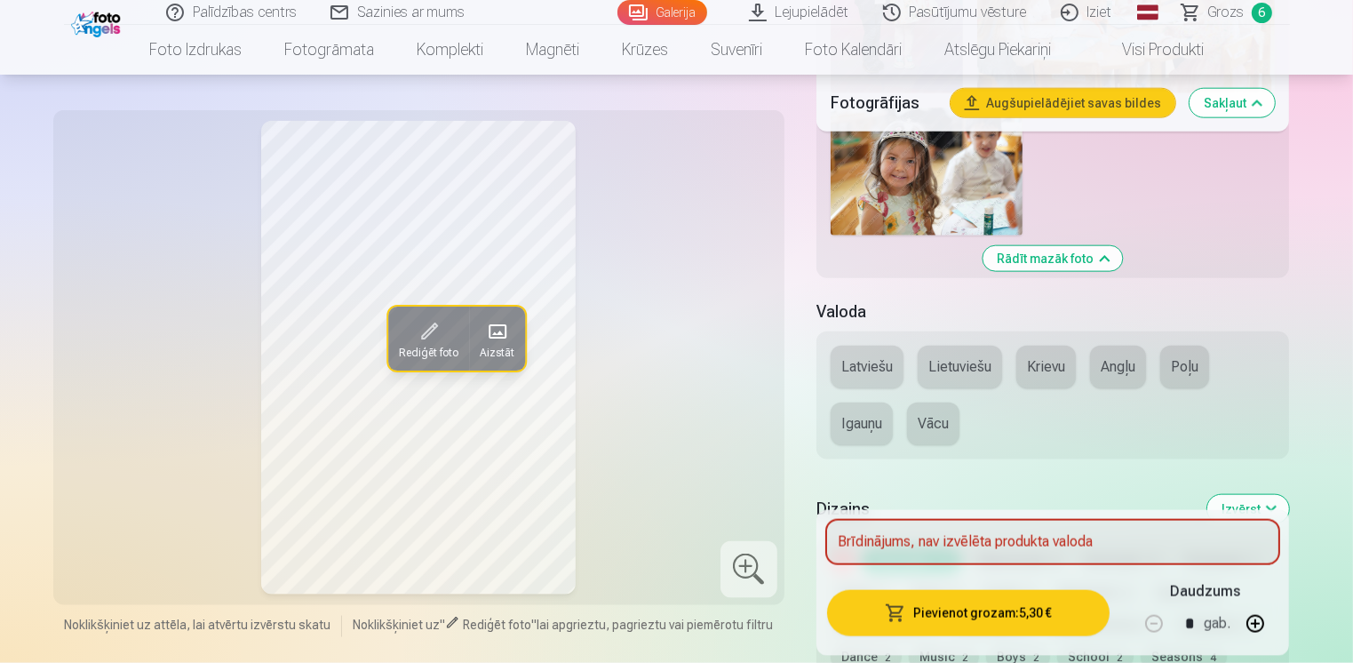
click at [858, 378] on button "Latviešu" at bounding box center [866, 366] width 73 height 43
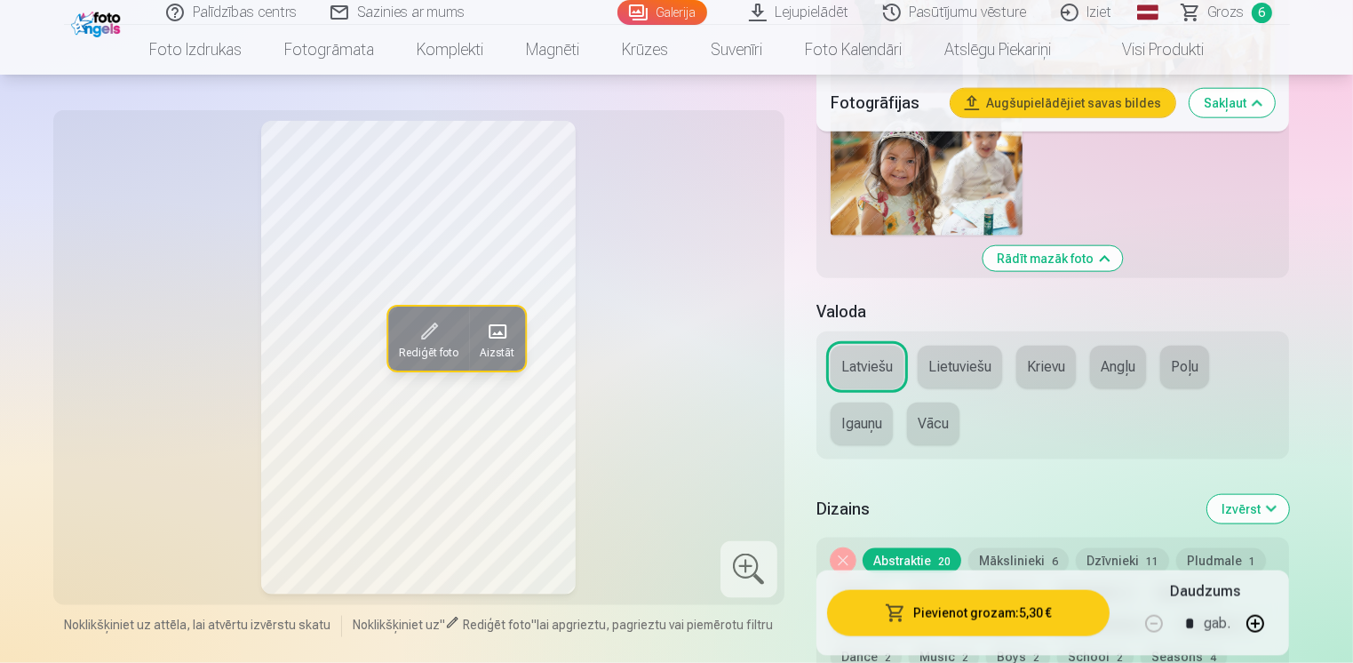
click at [1000, 609] on button "Pievienot grozam : 5,30 €" at bounding box center [968, 613] width 283 height 46
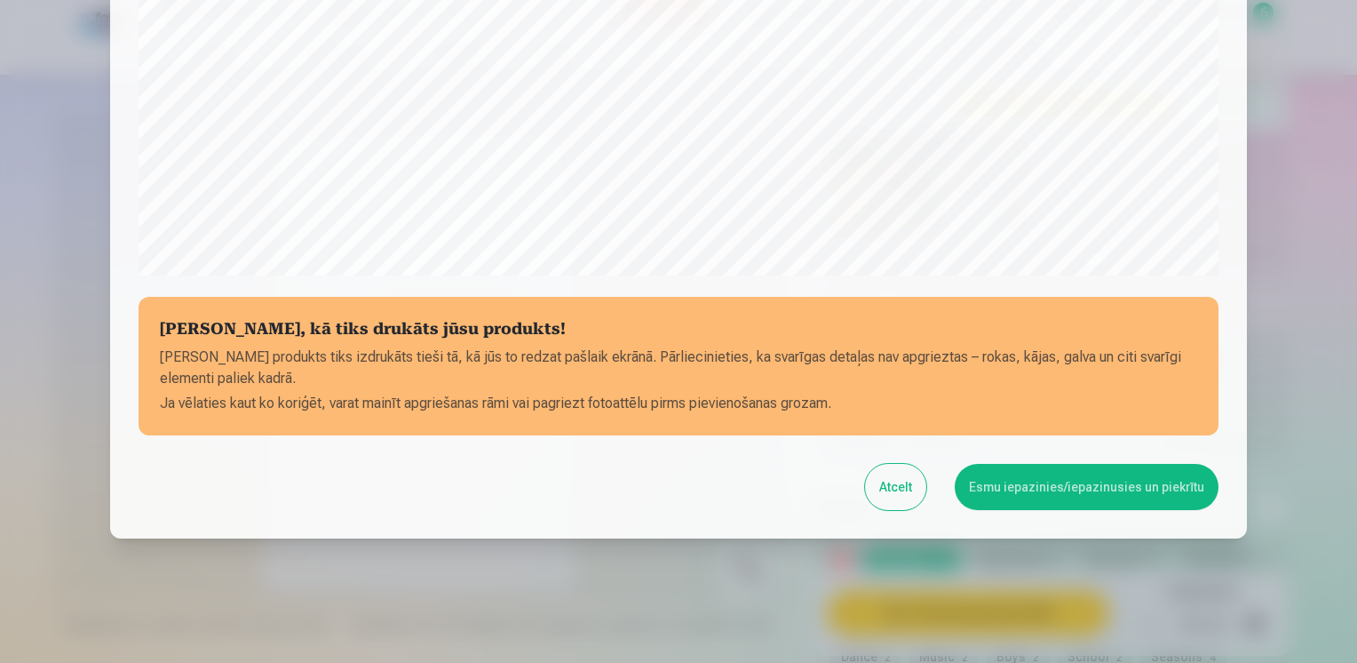
scroll to position [616, 0]
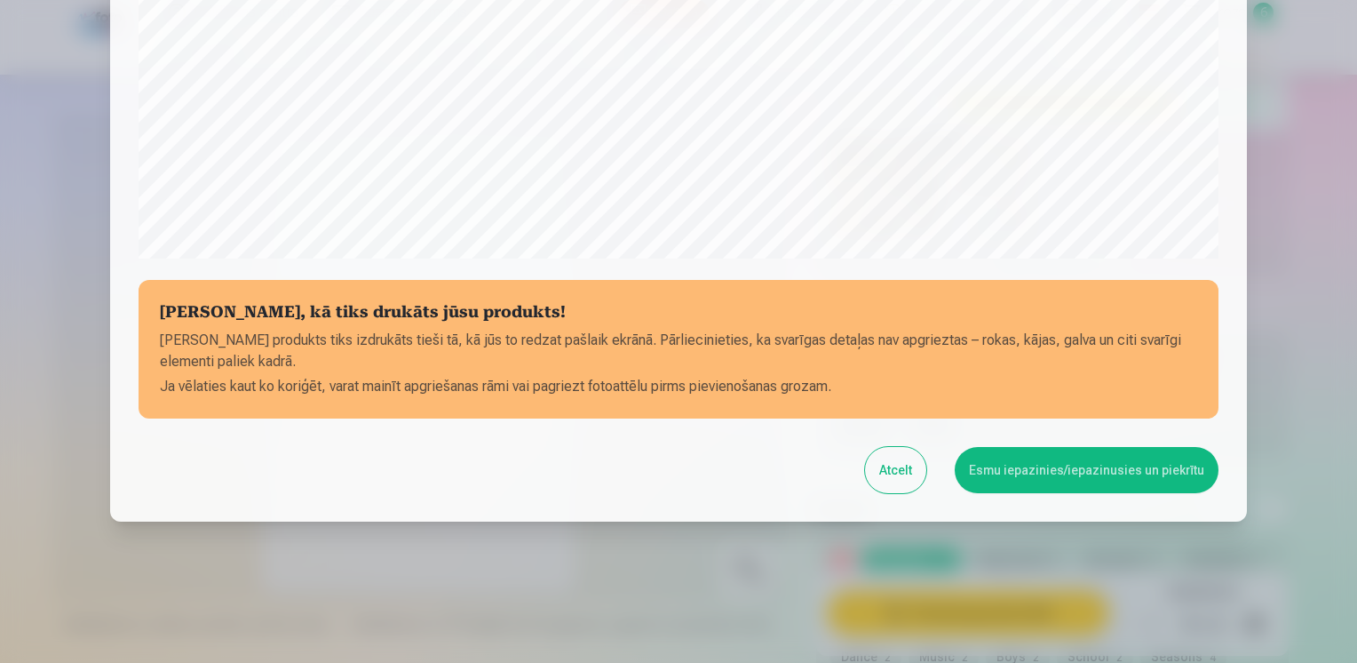
click at [1084, 468] on button "Esmu iepazinies/iepazinusies un piekrītu" at bounding box center [1087, 470] width 264 height 46
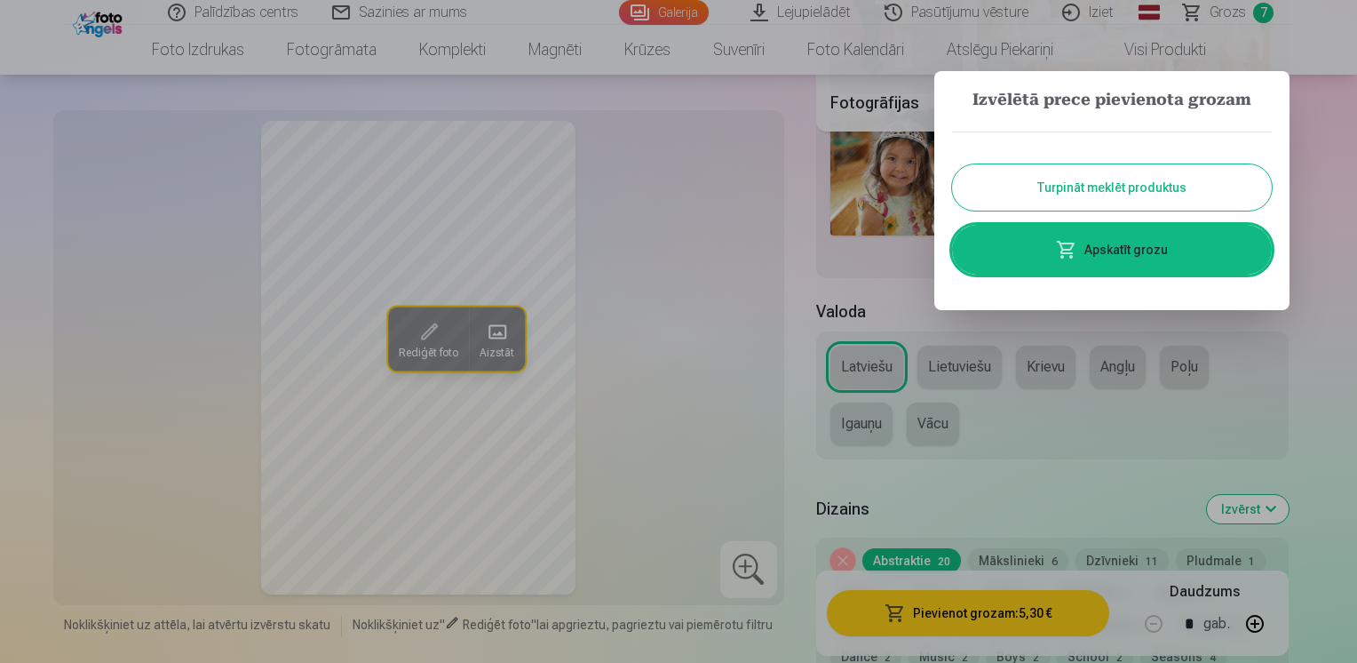
click at [1129, 258] on link "Apskatīt grozu" at bounding box center [1112, 250] width 320 height 50
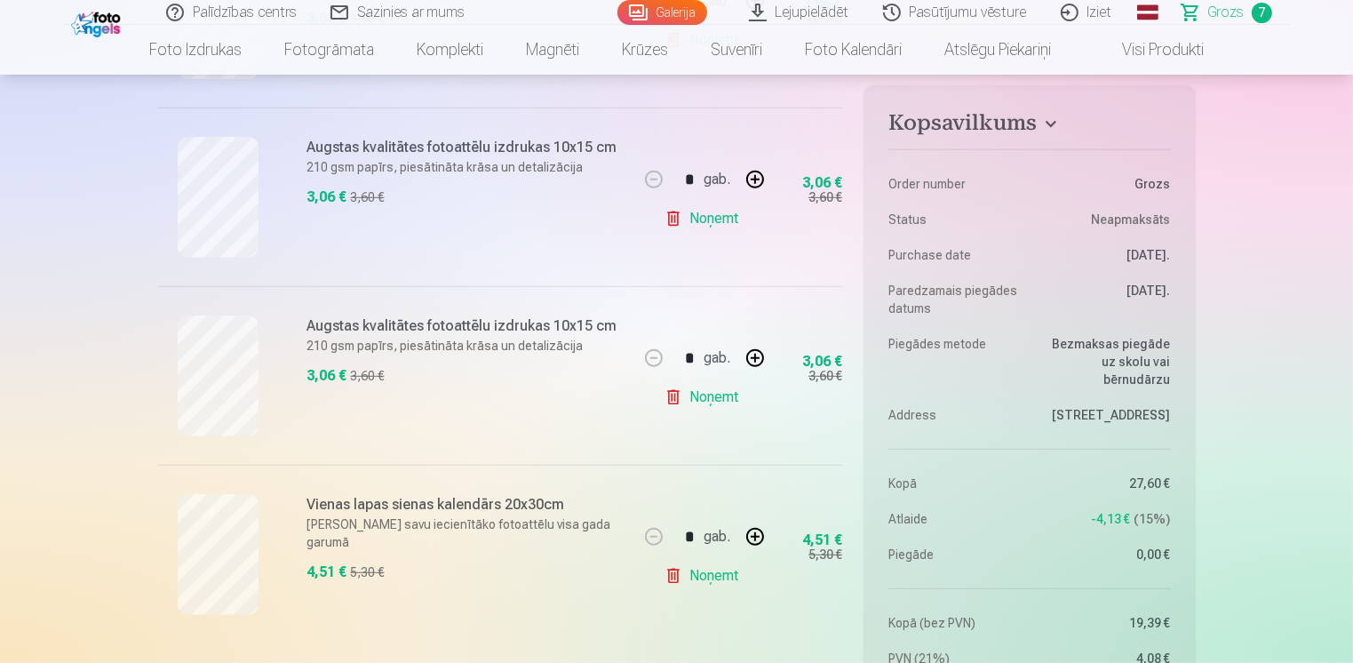
scroll to position [1066, 0]
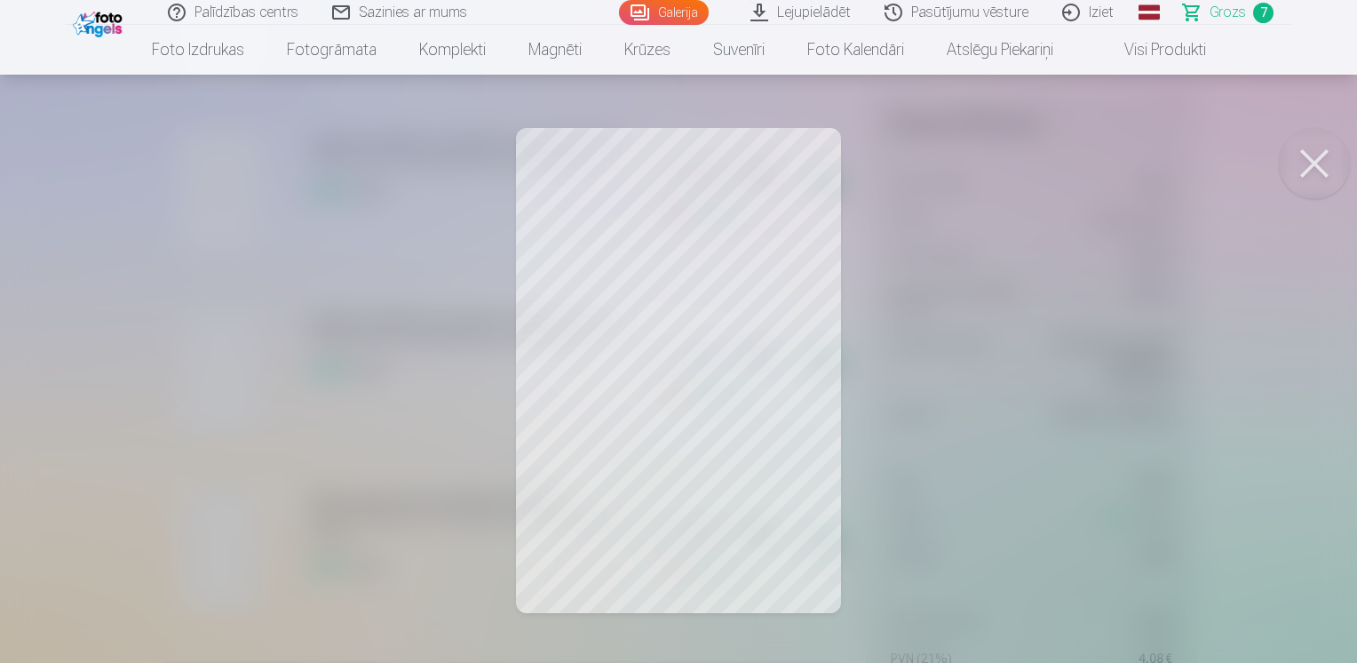
click at [1332, 167] on button at bounding box center [1314, 163] width 71 height 71
click at [1322, 157] on button at bounding box center [1314, 163] width 71 height 71
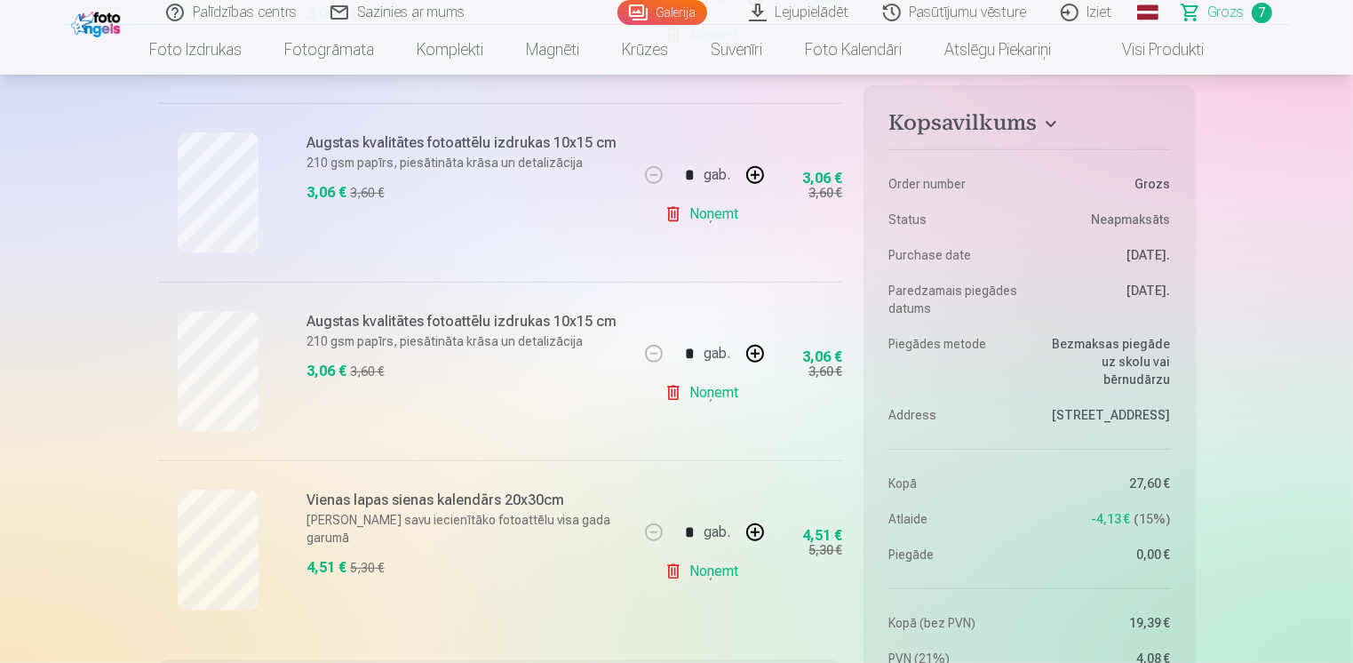
click at [712, 209] on link "Noņemt" at bounding box center [704, 214] width 81 height 36
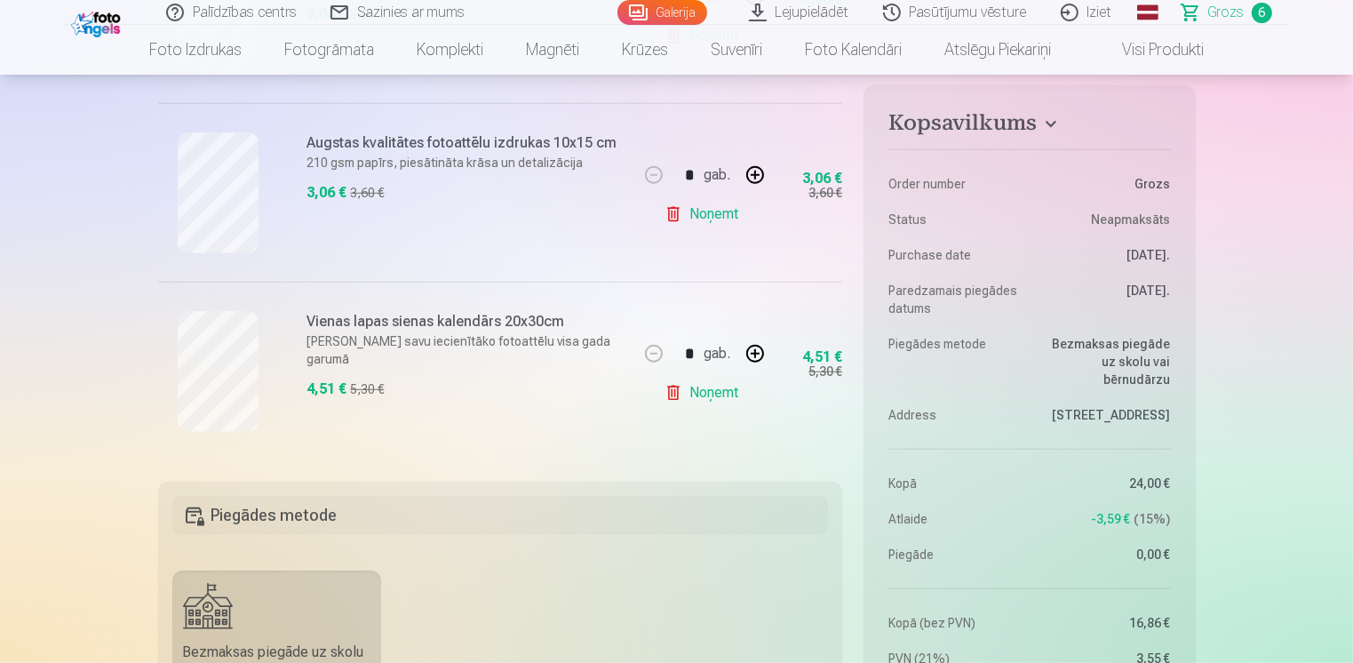
click at [759, 175] on button "button" at bounding box center [755, 175] width 43 height 43
type input "*"
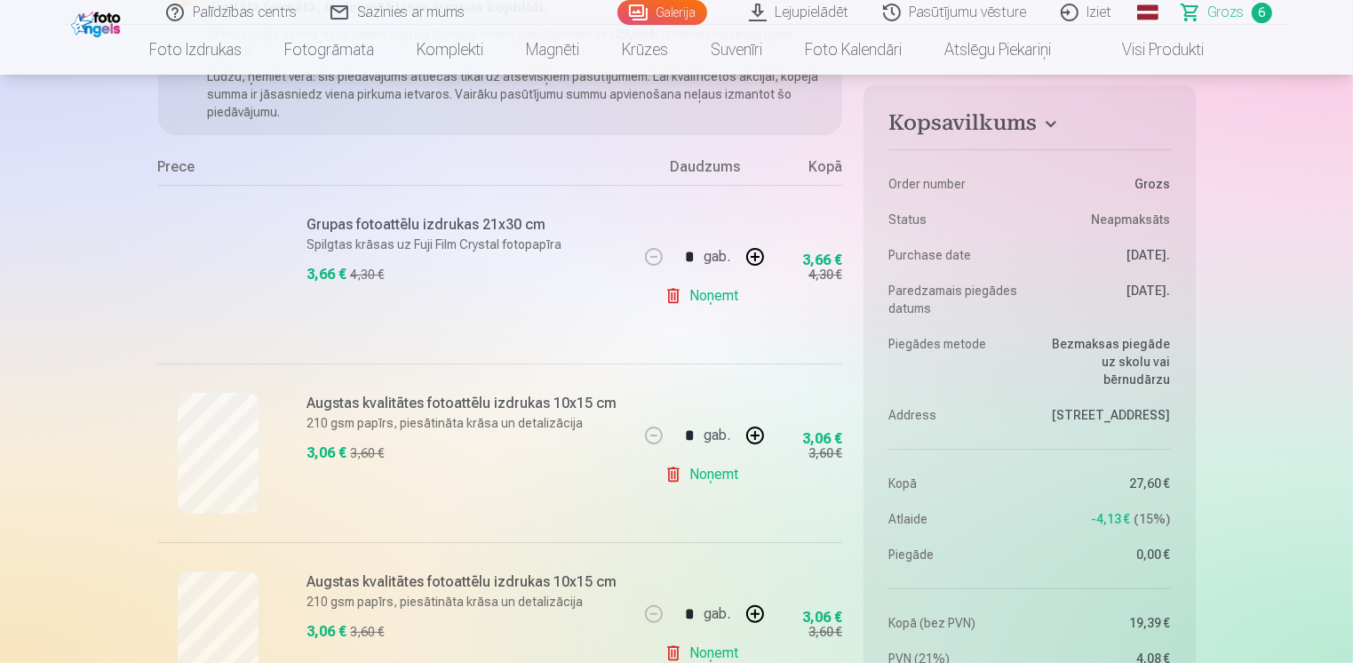
scroll to position [266, 0]
